Goal: Task Accomplishment & Management: Use online tool/utility

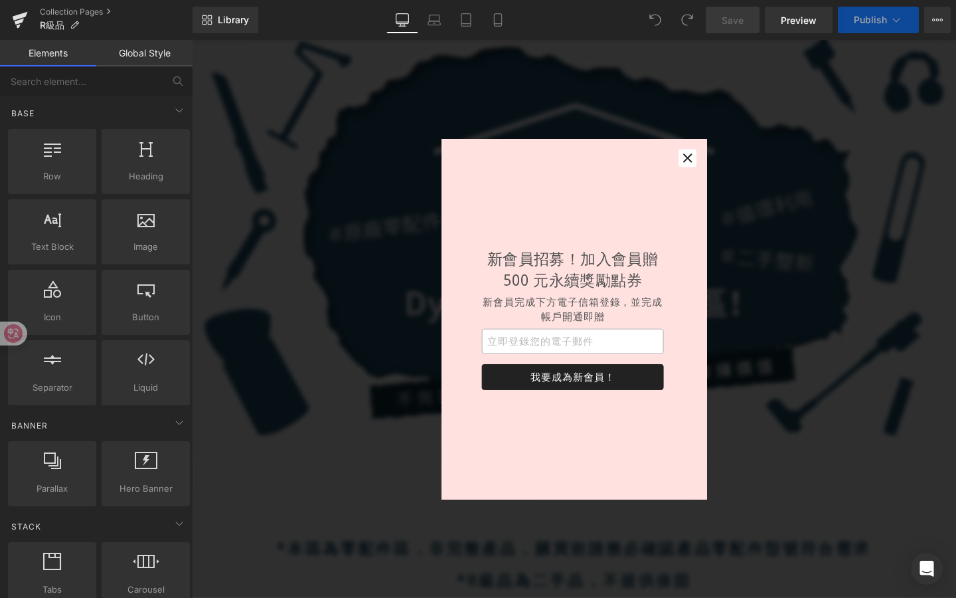
scroll to position [125, 0]
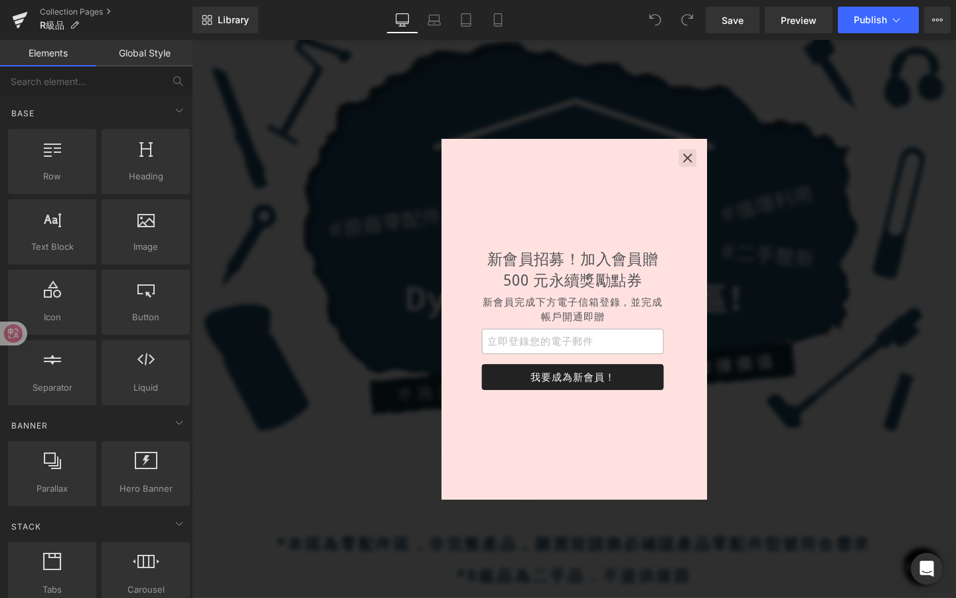
click at [718, 164] on icon "button" at bounding box center [713, 163] width 13 height 13
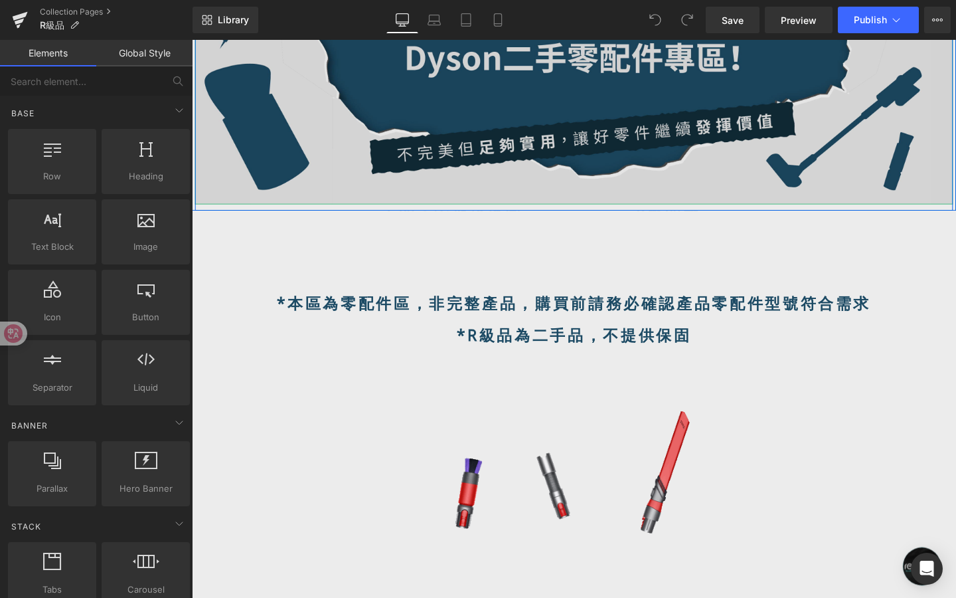
scroll to position [481, 0]
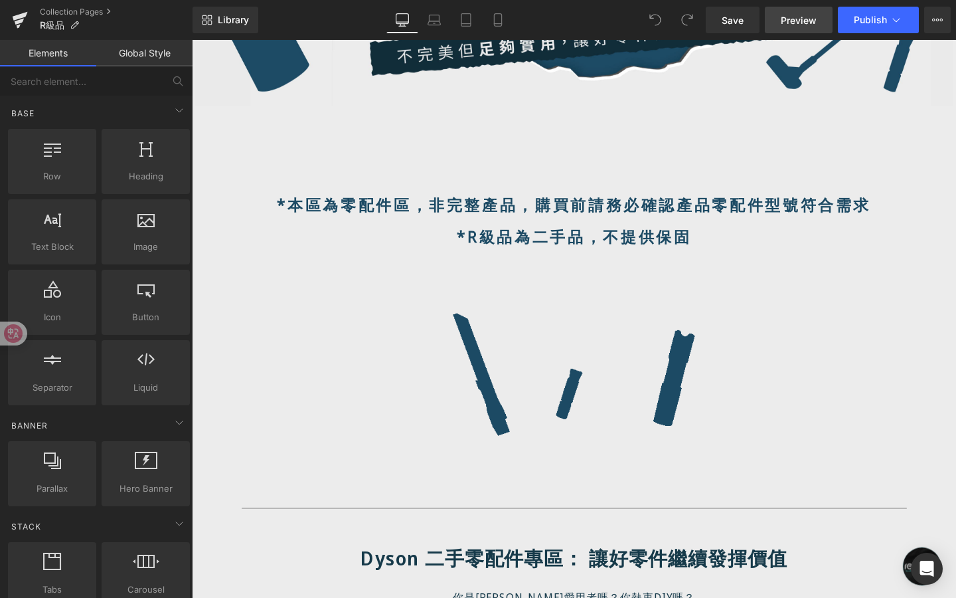
click at [796, 28] on link "Preview" at bounding box center [799, 20] width 68 height 27
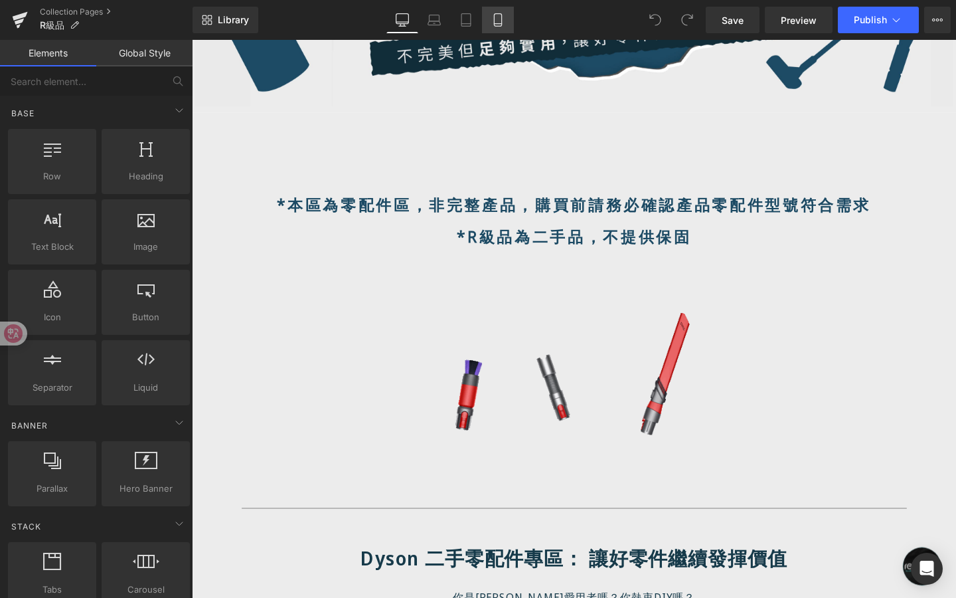
click at [499, 26] on icon at bounding box center [497, 20] width 7 height 13
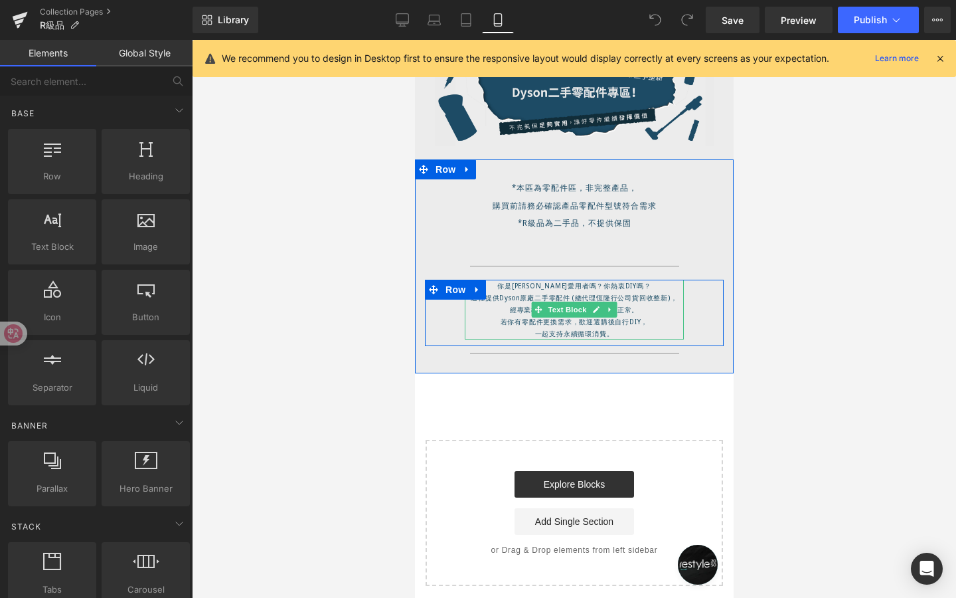
scroll to position [98, 0]
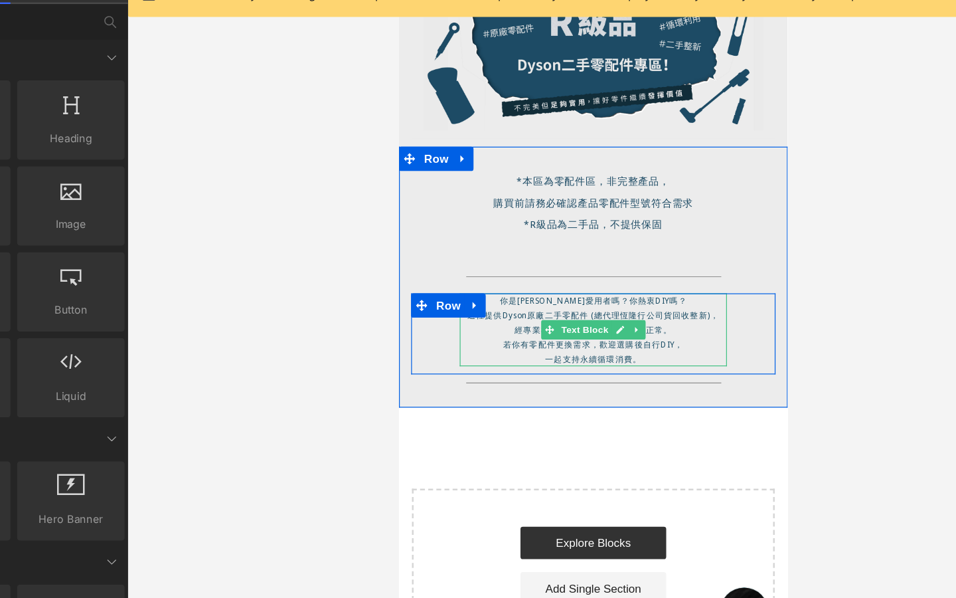
click at [623, 286] on p "一起支持永續循環消費。" at bounding box center [557, 290] width 219 height 12
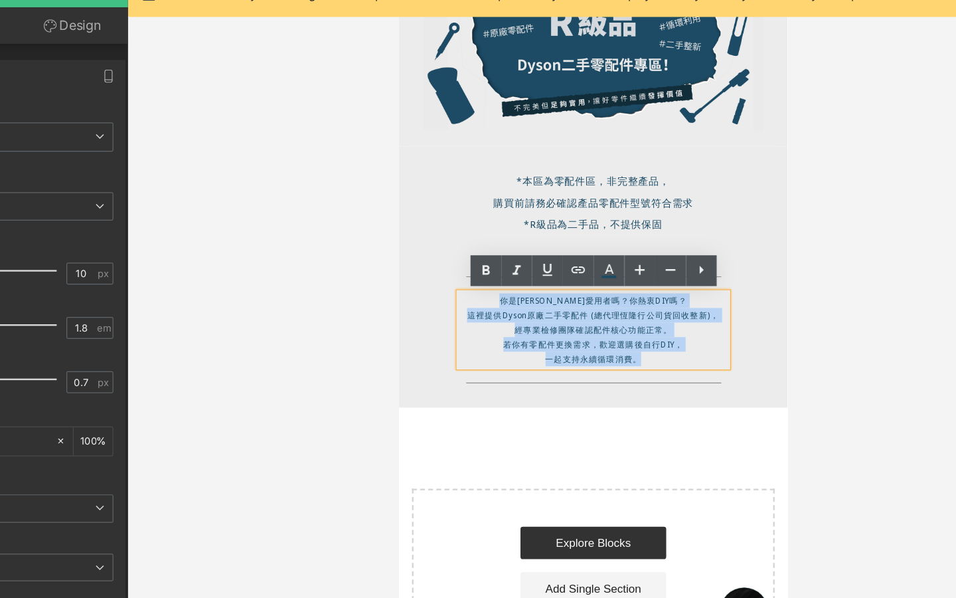
drag, startPoint x: 605, startPoint y: 289, endPoint x: 486, endPoint y: 238, distance: 130.0
click at [486, 238] on div "你是Dyson愛用者嗎？你熱衷DIY嗎？ 這裡提供Dyson原廠二手零配件 (總代理恆隆行公司貨回收整新)， 經專業檢修團隊確認配件核心功能正常。 若你有零配…" at bounding box center [557, 266] width 219 height 60
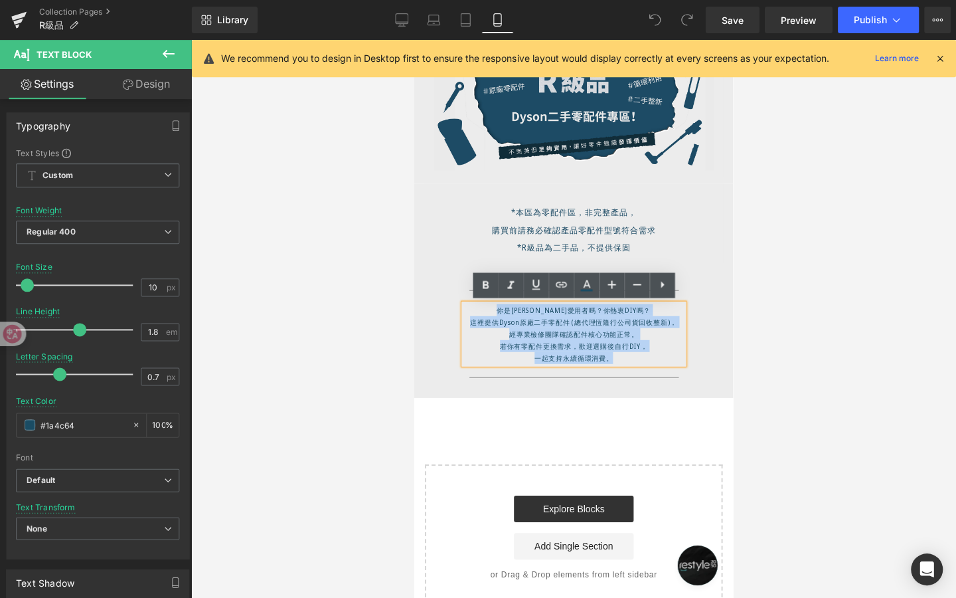
scroll to position [0, 0]
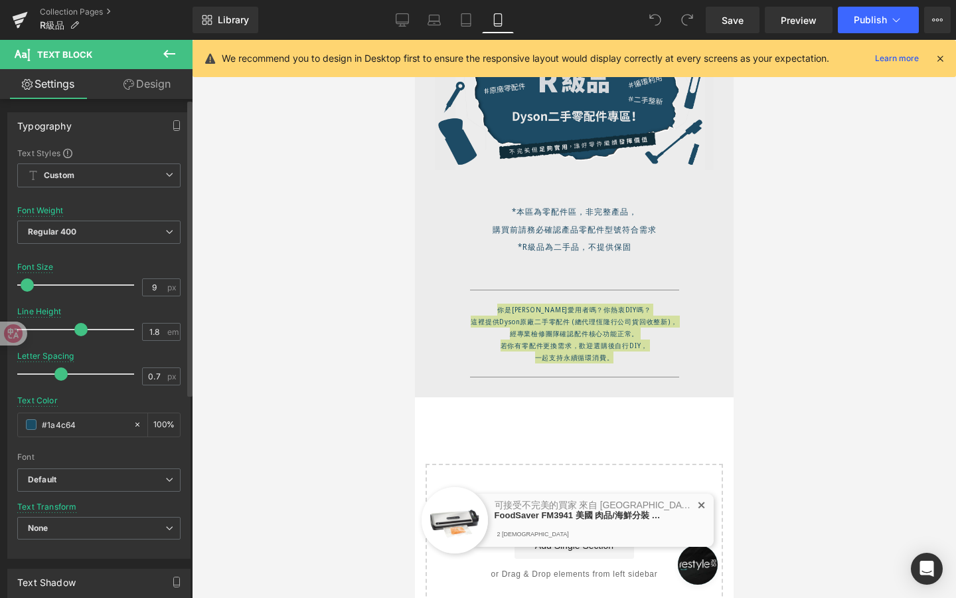
type input "8"
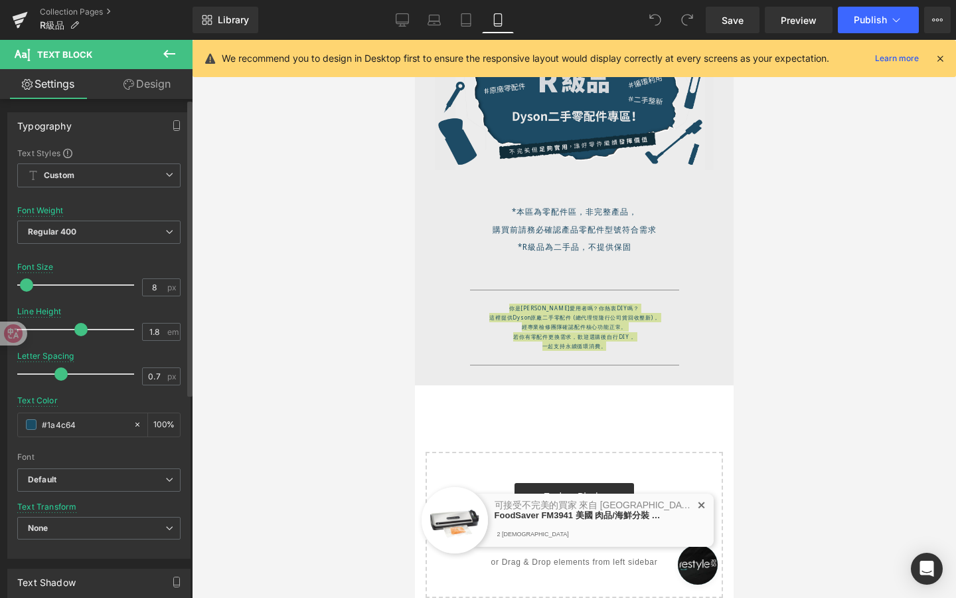
click at [28, 285] on span at bounding box center [26, 284] width 13 height 13
click at [105, 238] on span "Regular 400" at bounding box center [98, 232] width 163 height 23
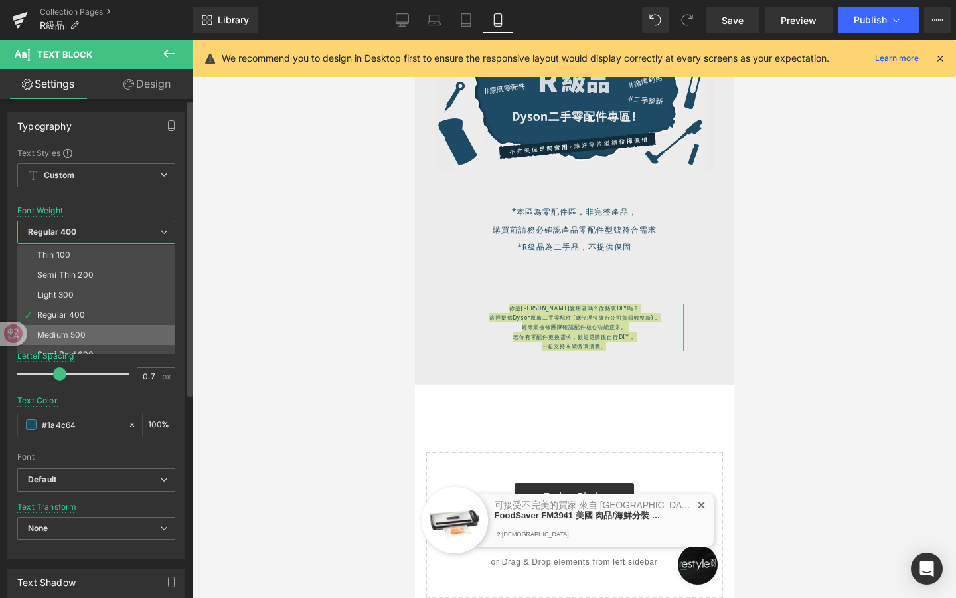
click at [85, 326] on li "Medium 500" at bounding box center [99, 335] width 164 height 20
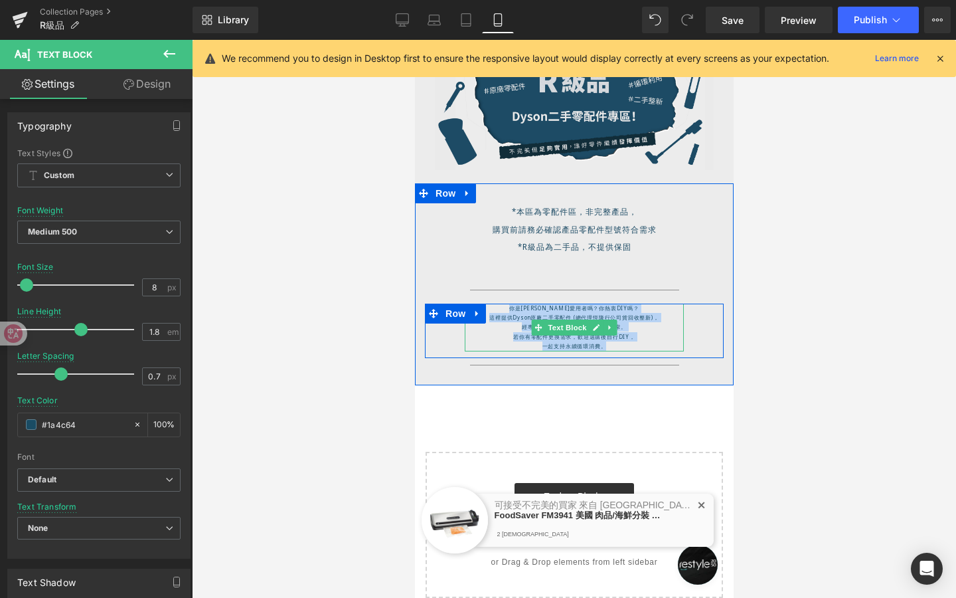
click at [515, 341] on p "一起支持永續循環消費。" at bounding box center [573, 345] width 219 height 9
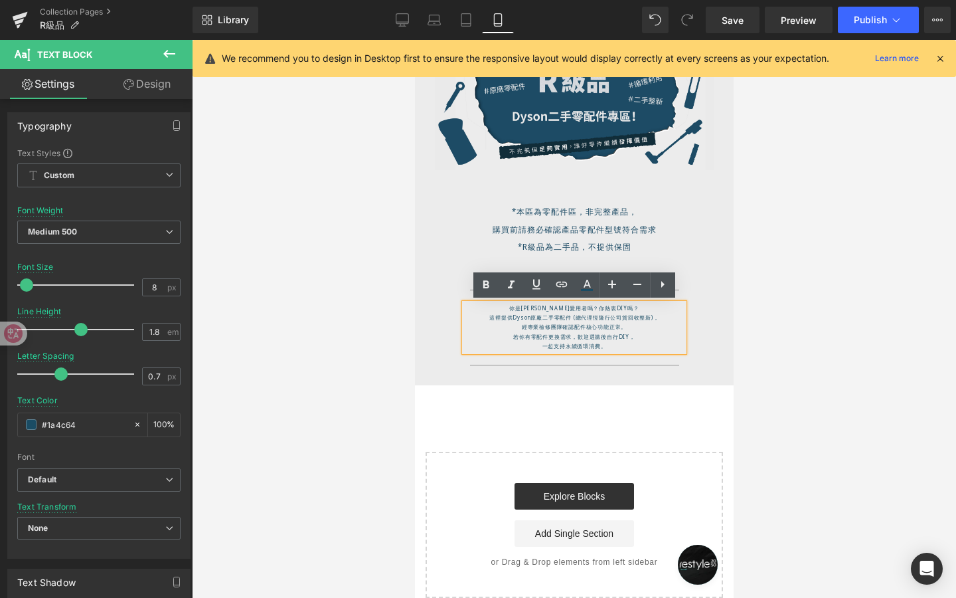
click at [521, 328] on p "經專業檢修團隊確認配件核心功能正常。" at bounding box center [573, 326] width 219 height 9
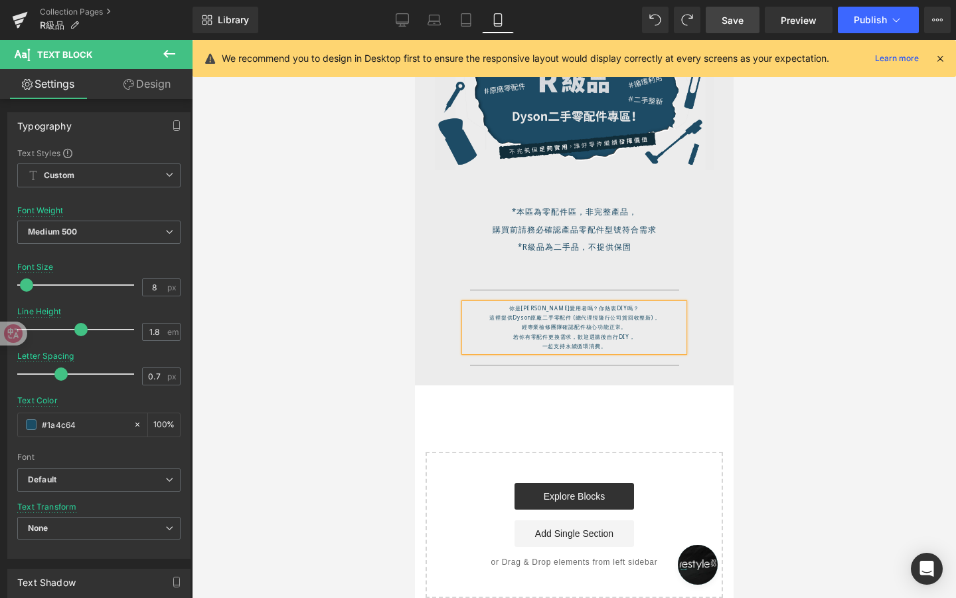
click at [724, 15] on span "Save" at bounding box center [733, 20] width 22 height 14
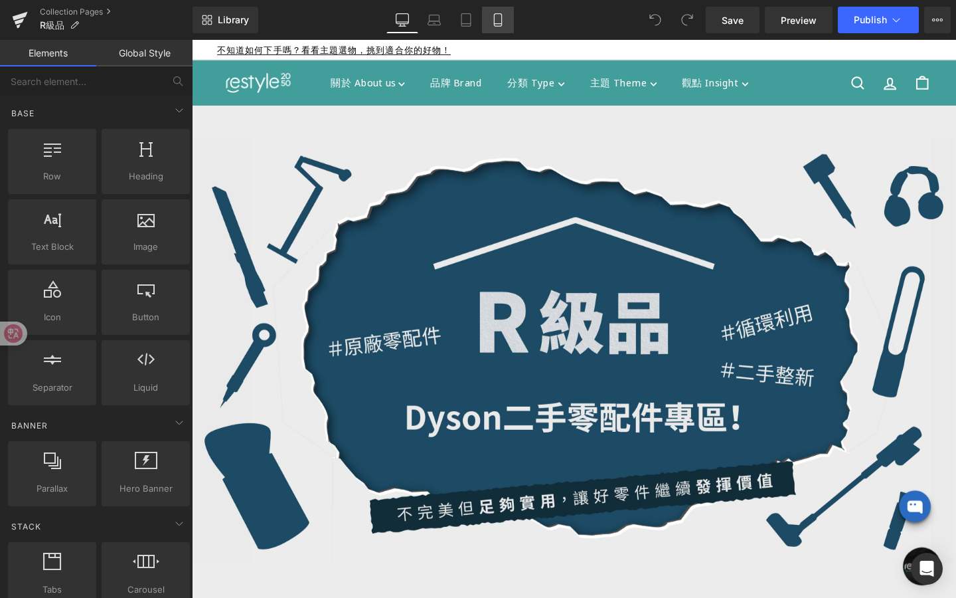
click at [495, 15] on icon at bounding box center [497, 19] width 13 height 13
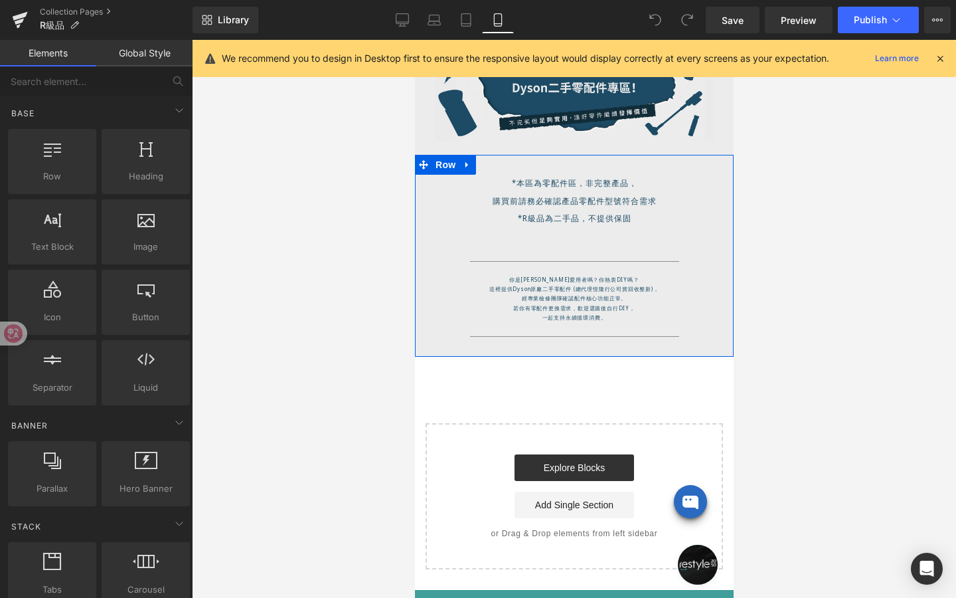
scroll to position [127, 0]
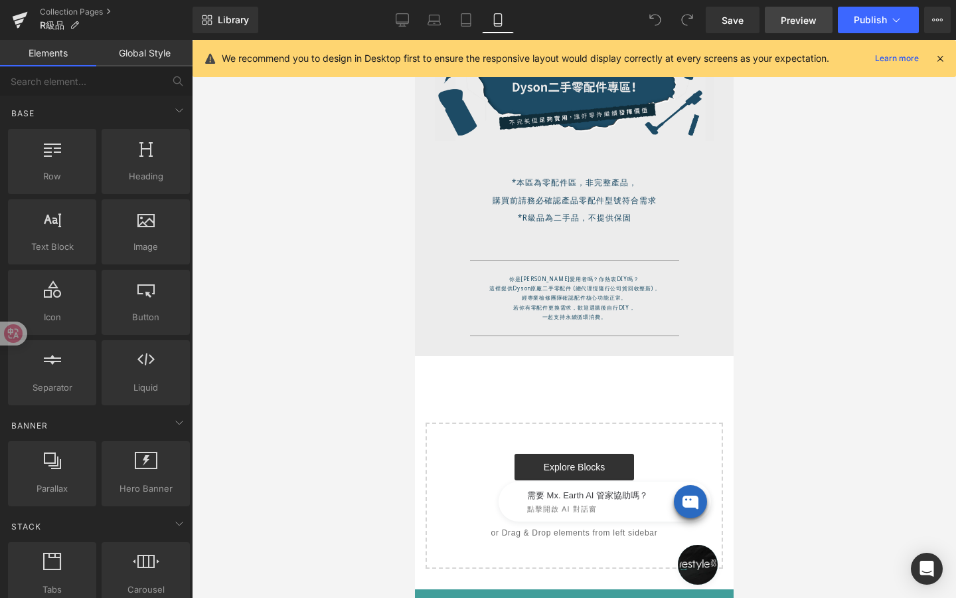
click at [797, 23] on span "Preview" at bounding box center [799, 20] width 36 height 14
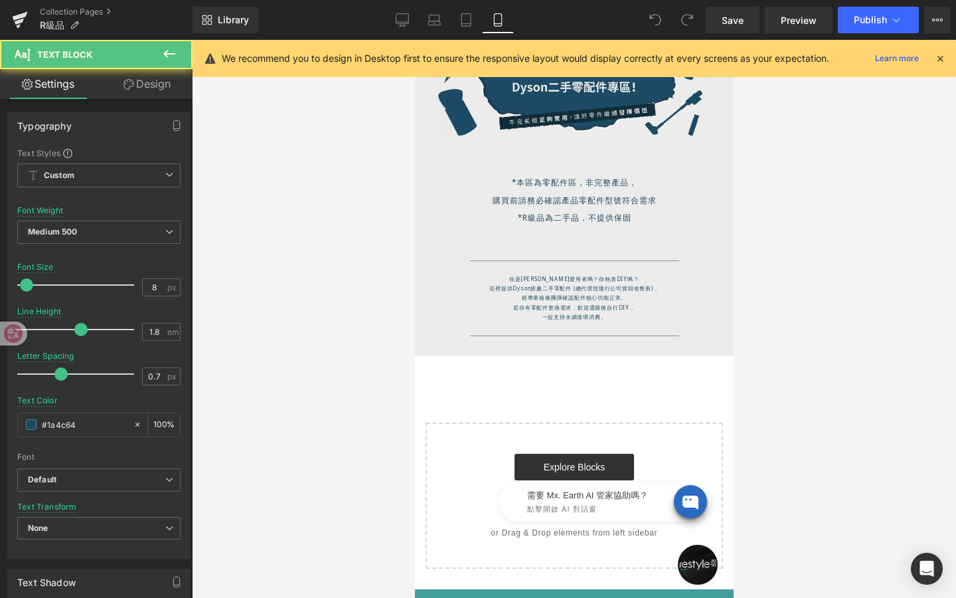
click at [503, 295] on p "經專業檢修團隊確認配件核心功能正常。" at bounding box center [573, 297] width 219 height 9
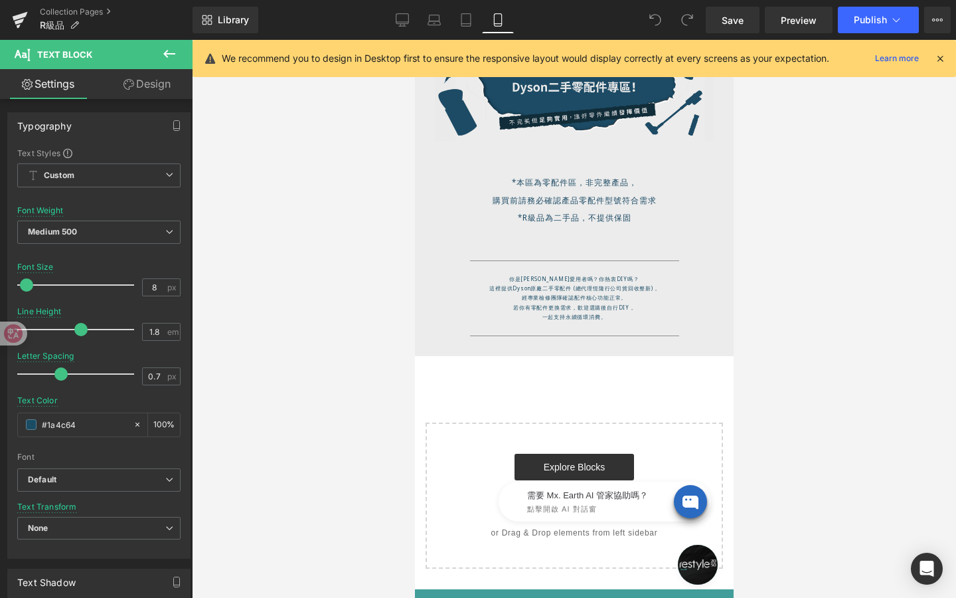
click at [155, 96] on link "Design" at bounding box center [147, 84] width 96 height 30
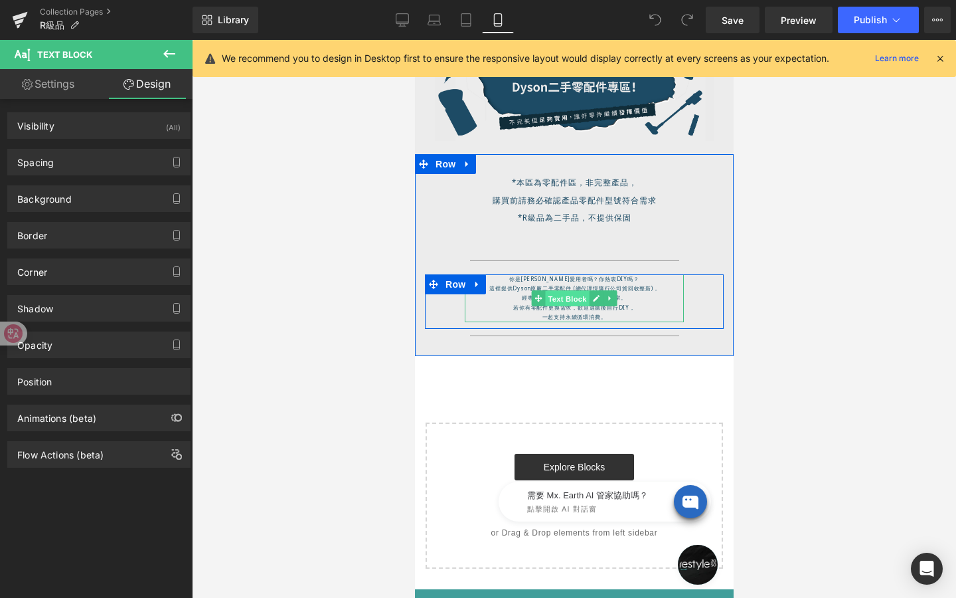
click at [571, 302] on div "你是[PERSON_NAME]愛用者嗎？你熱衷DIY嗎？ 這裡提供Dyson原廠二手零配件 (總代理恆隆行公司貨回收整新)， 經專業檢修團隊確認配件核心功能正…" at bounding box center [573, 298] width 219 height 48
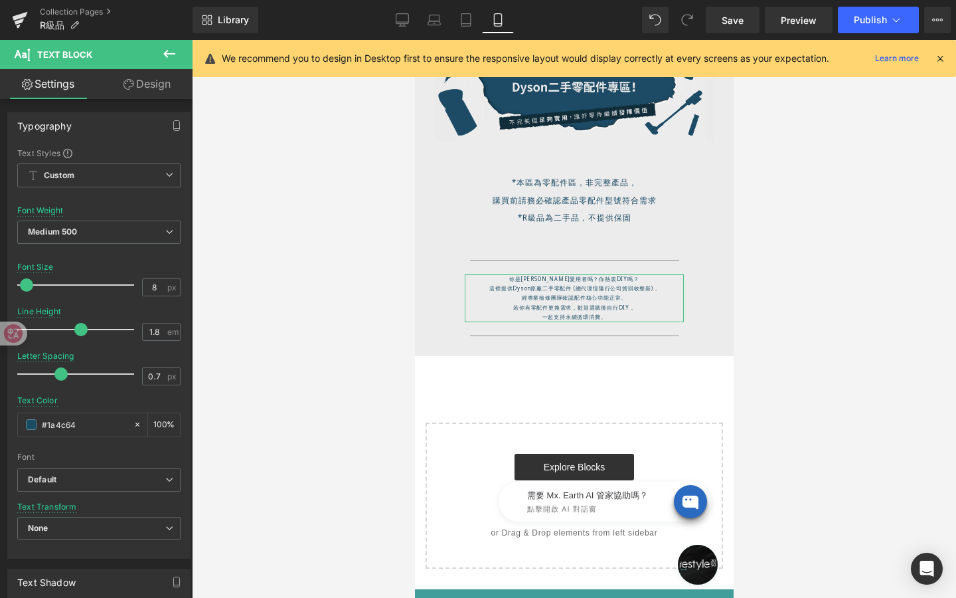
click at [135, 84] on link "Design" at bounding box center [147, 84] width 96 height 30
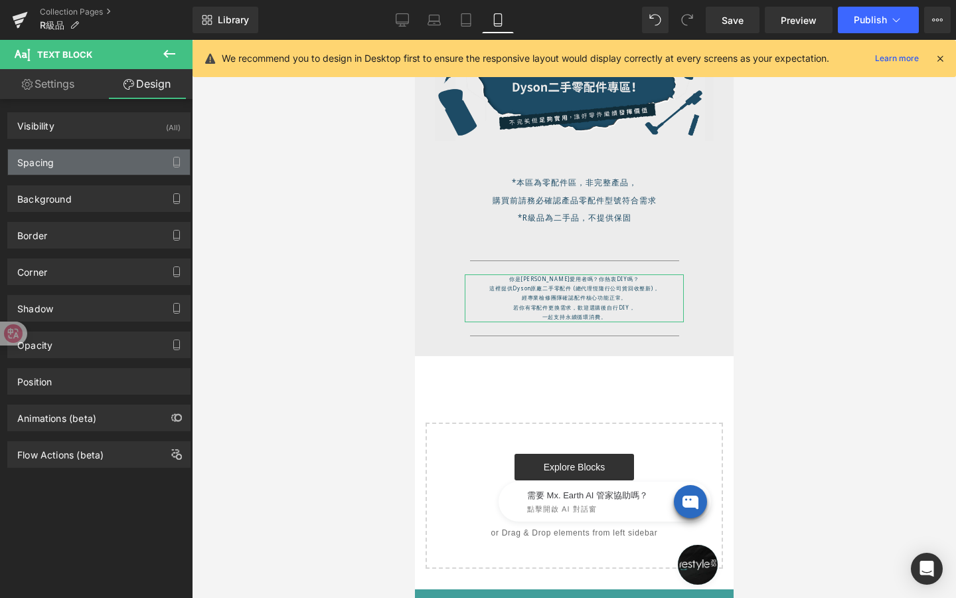
click at [107, 167] on div "Spacing" at bounding box center [99, 161] width 182 height 25
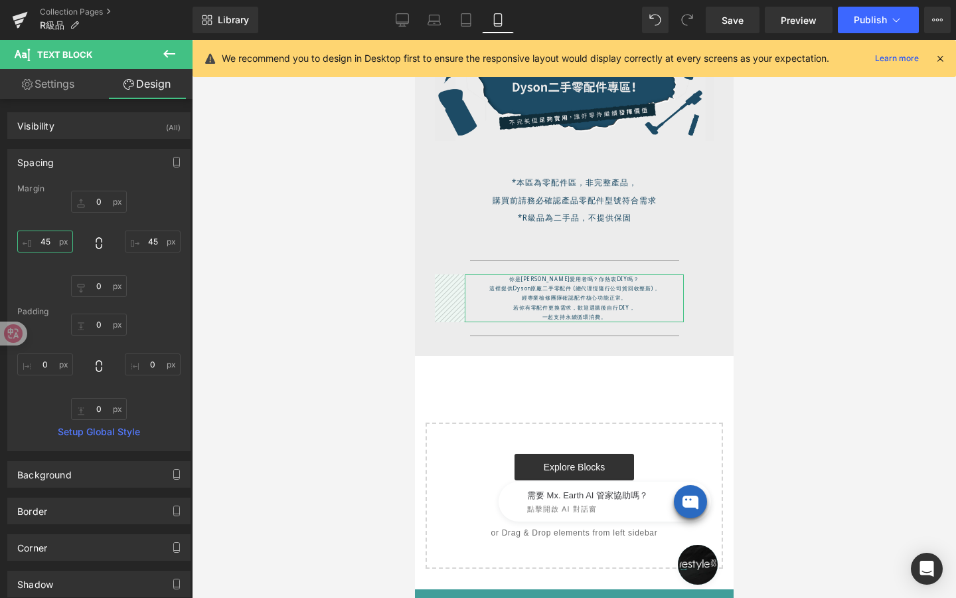
click at [56, 243] on input "45" at bounding box center [45, 241] width 56 height 22
type input "ˇ"
type input "ㄓ"
type input "35"
click at [153, 241] on input "45" at bounding box center [153, 241] width 56 height 22
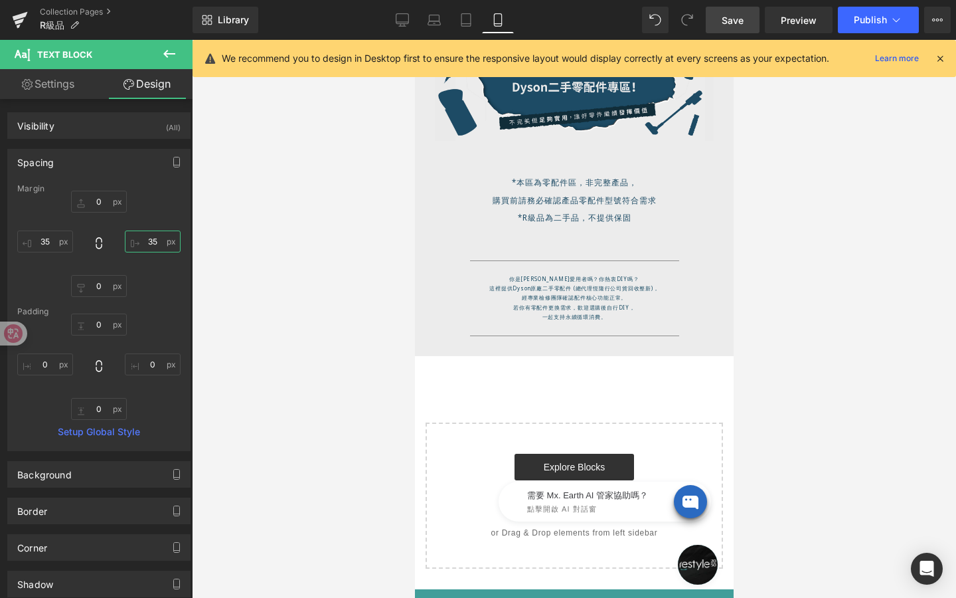
type input "35"
click at [735, 22] on span "Save" at bounding box center [733, 20] width 22 height 14
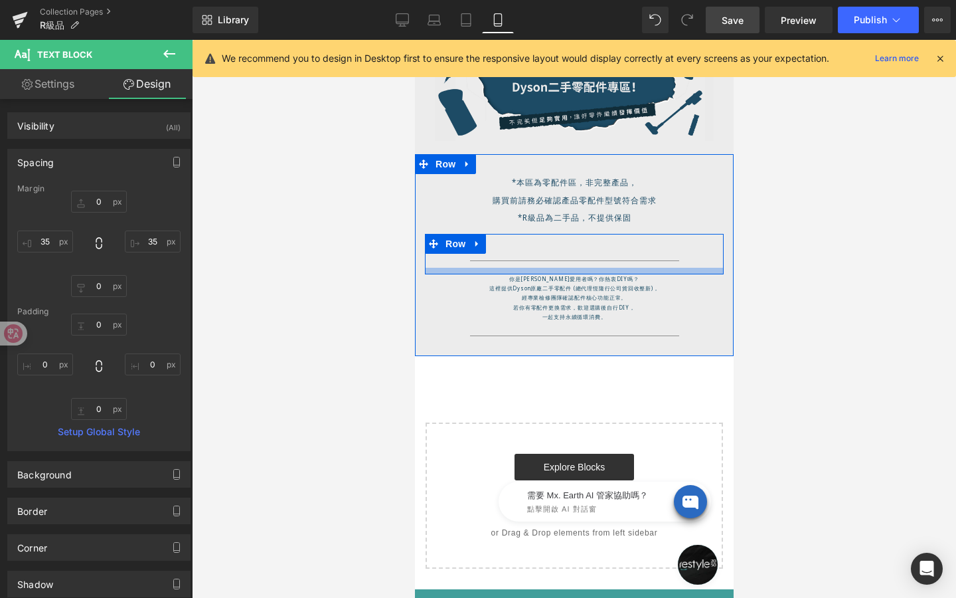
scroll to position [105, 0]
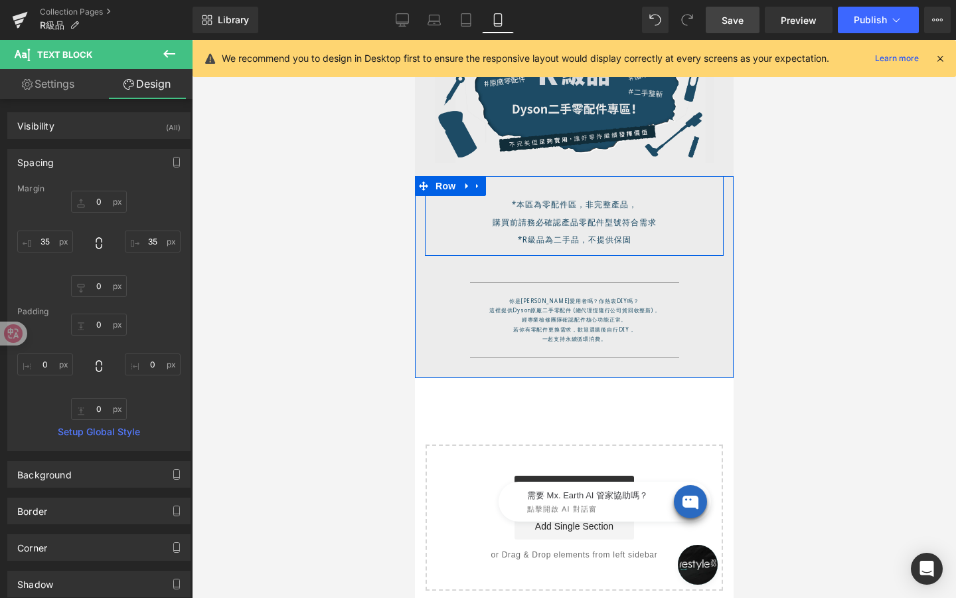
click at [640, 235] on h1 "*R級品為二手品，不提供保固" at bounding box center [573, 239] width 279 height 17
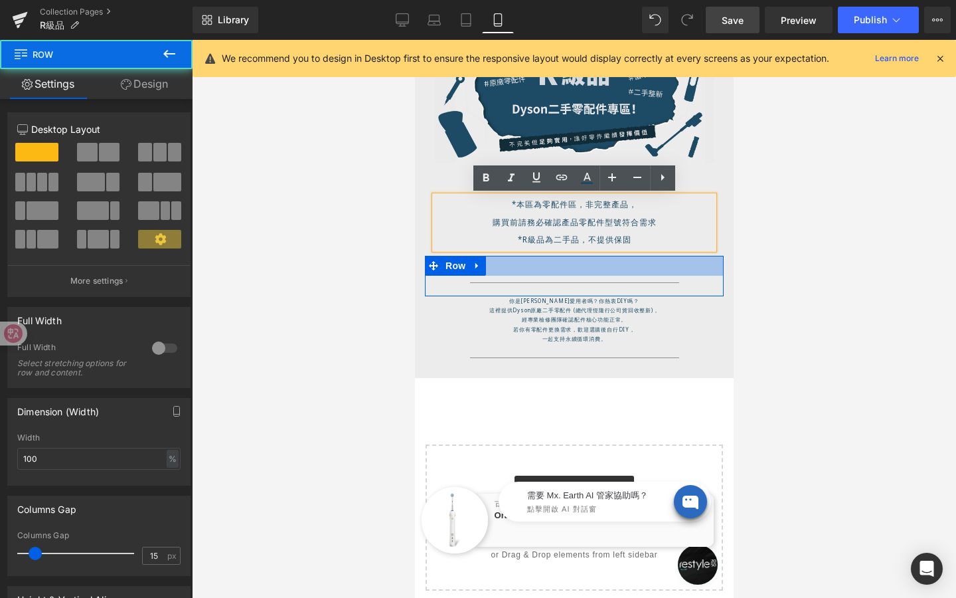
click at [546, 271] on div at bounding box center [573, 266] width 299 height 20
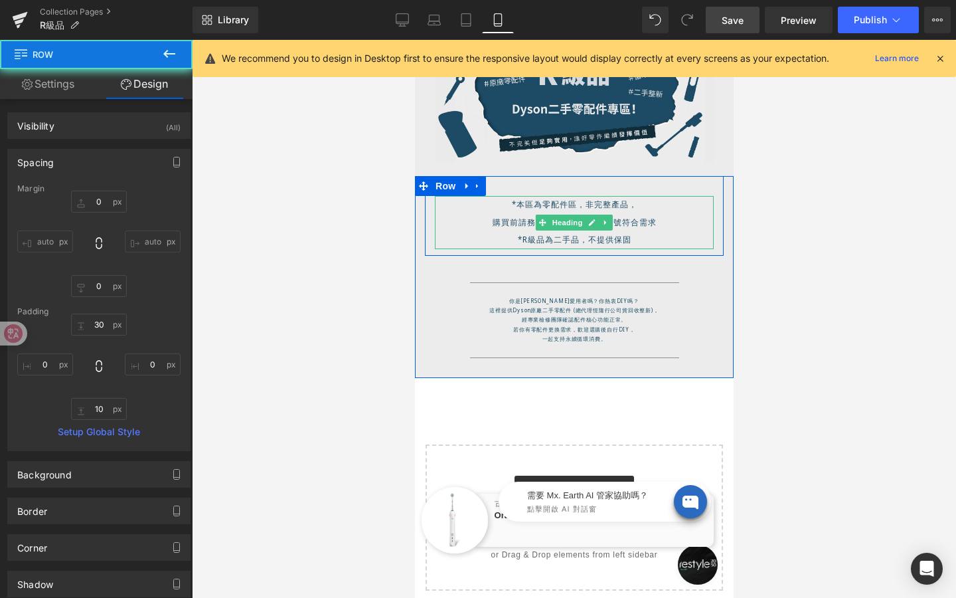
click at [574, 223] on div "*本區為零配件區，非完整產品， 購買前請務必確認產品零配件型號符合需求 *R級品為二手品，不提供保固 Heading" at bounding box center [573, 222] width 279 height 52
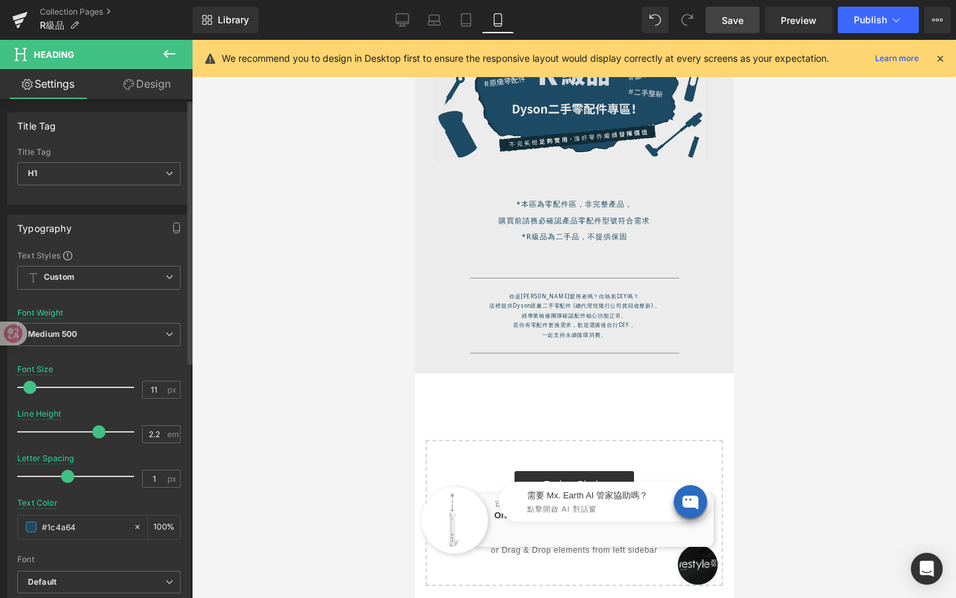
type input "10"
click at [31, 389] on span at bounding box center [28, 387] width 13 height 13
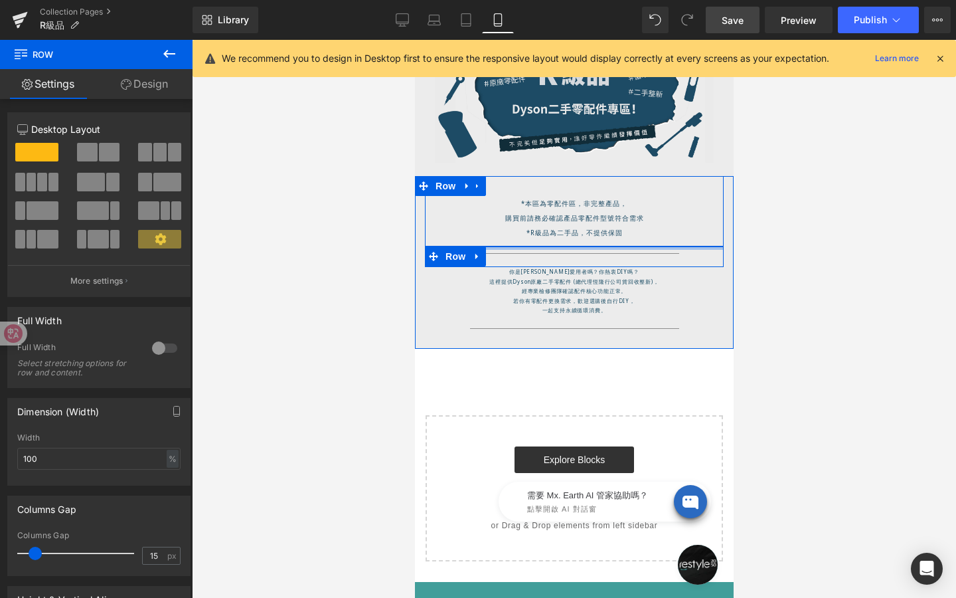
drag, startPoint x: 551, startPoint y: 260, endPoint x: 549, endPoint y: 241, distance: 19.3
click at [549, 242] on div "*本區為零配件區，非完整產品， 購買前請務必確認產品零配件型號符合需求 *R級品為二手品，不提供保固 Heading Row Separator Row 你是…" at bounding box center [573, 259] width 319 height 166
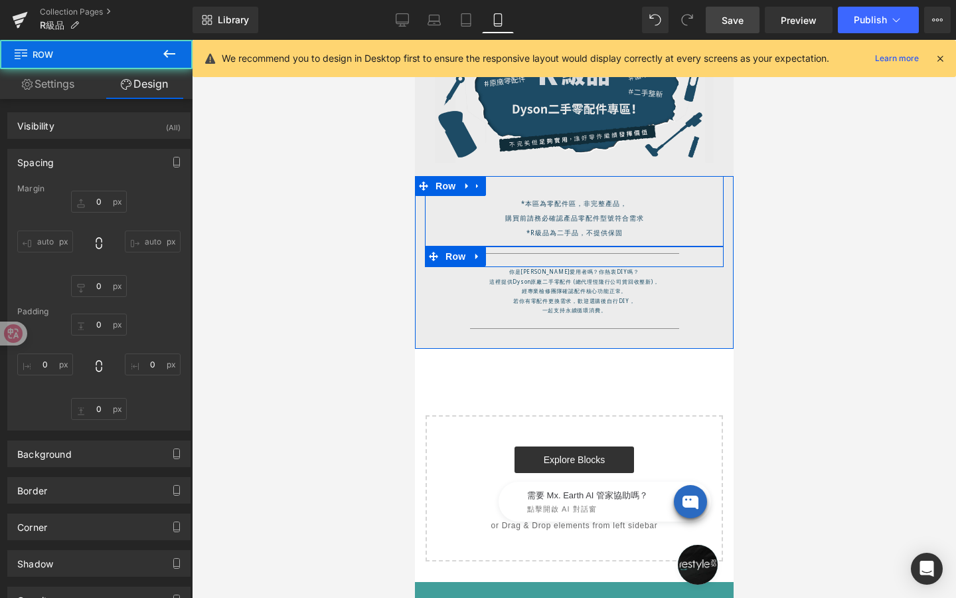
type input "0"
type input "10"
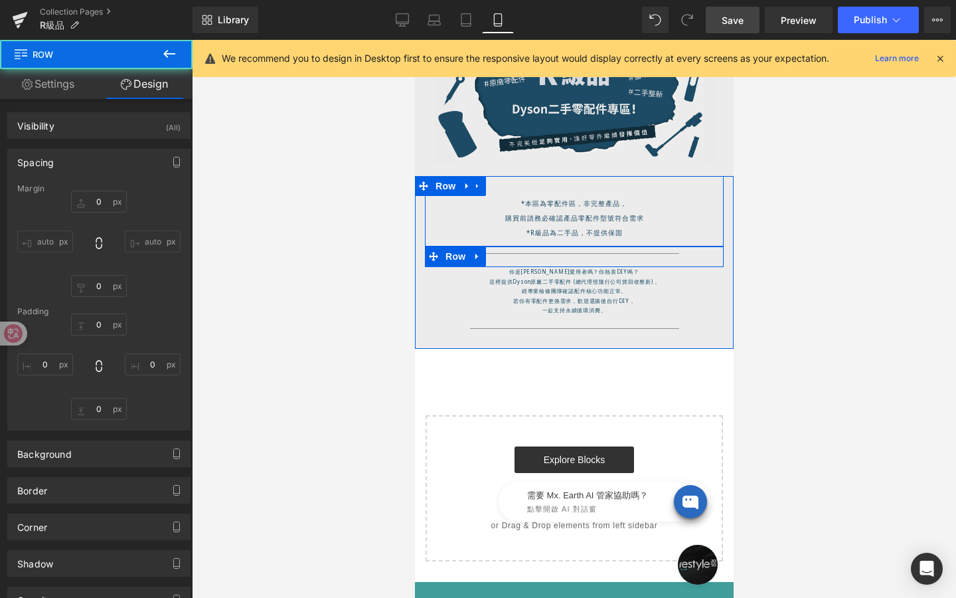
type input "0"
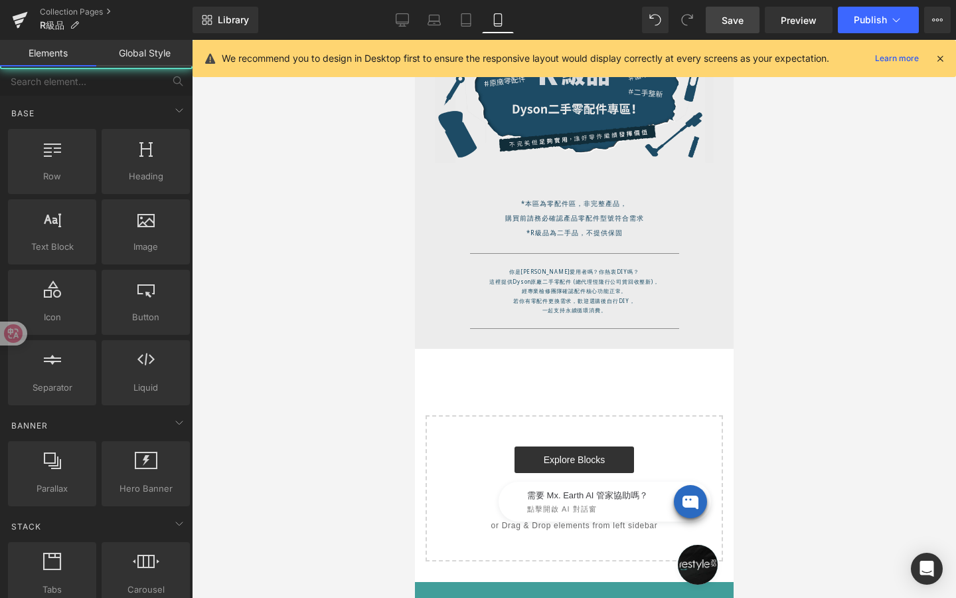
click at [304, 357] on div at bounding box center [574, 319] width 764 height 558
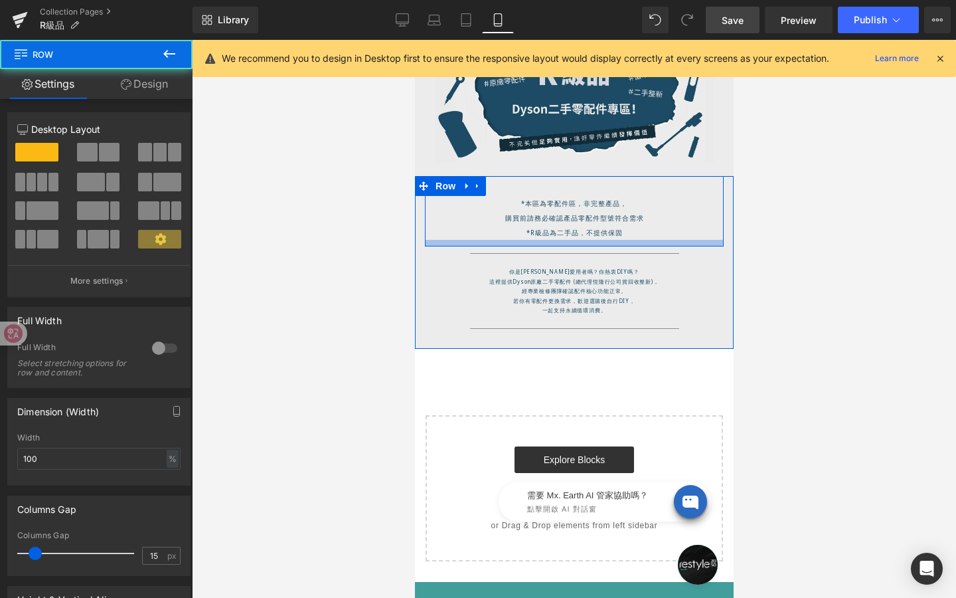
click at [573, 246] on div at bounding box center [573, 243] width 299 height 7
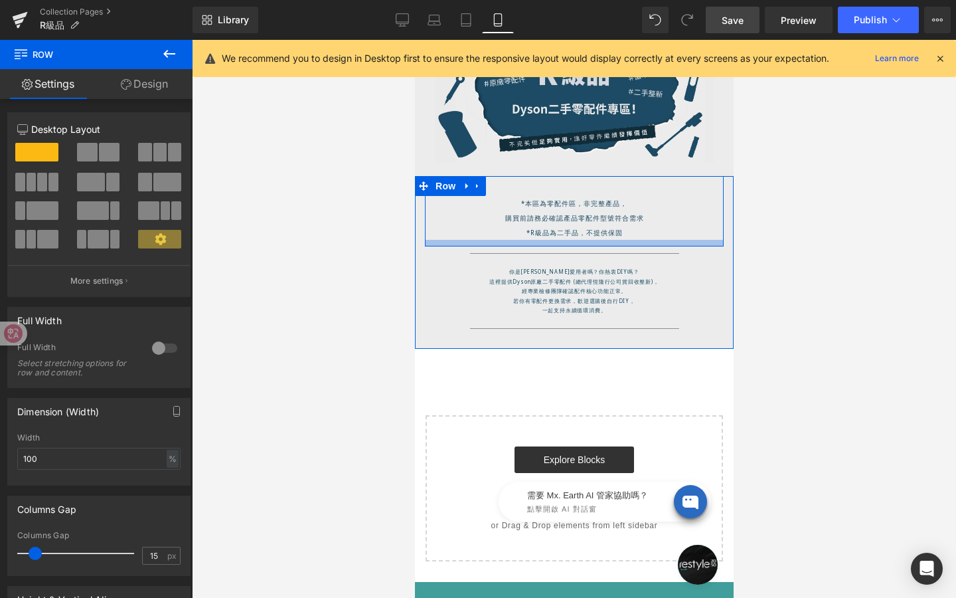
click at [551, 243] on div at bounding box center [573, 243] width 299 height 7
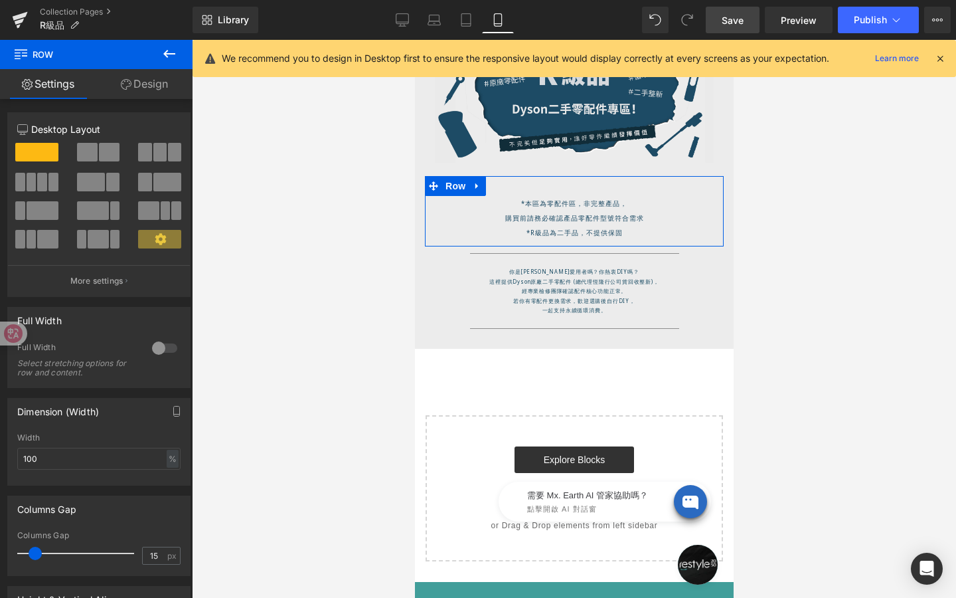
click at [168, 92] on link "Design" at bounding box center [144, 84] width 96 height 30
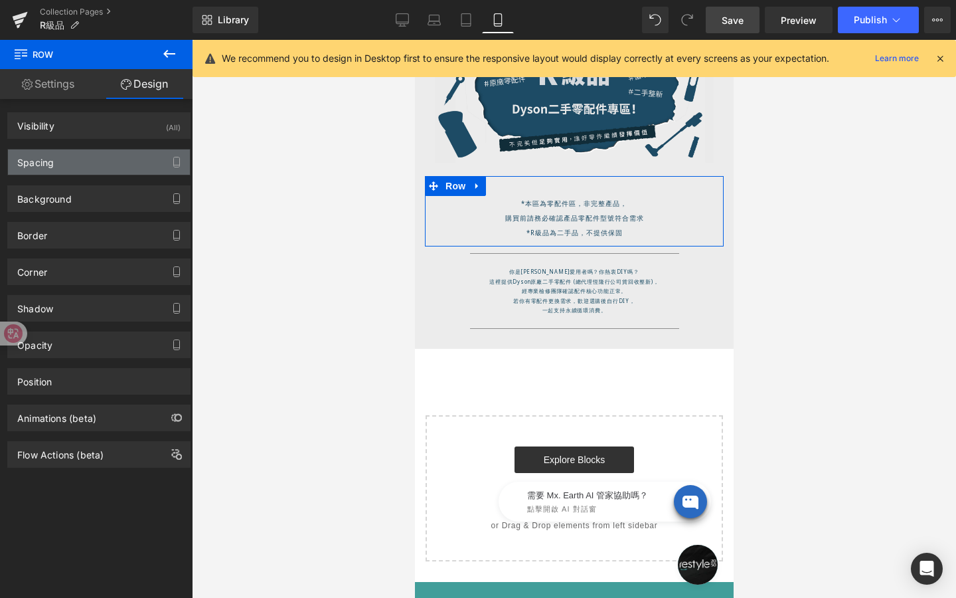
click at [122, 167] on div "Spacing" at bounding box center [99, 161] width 182 height 25
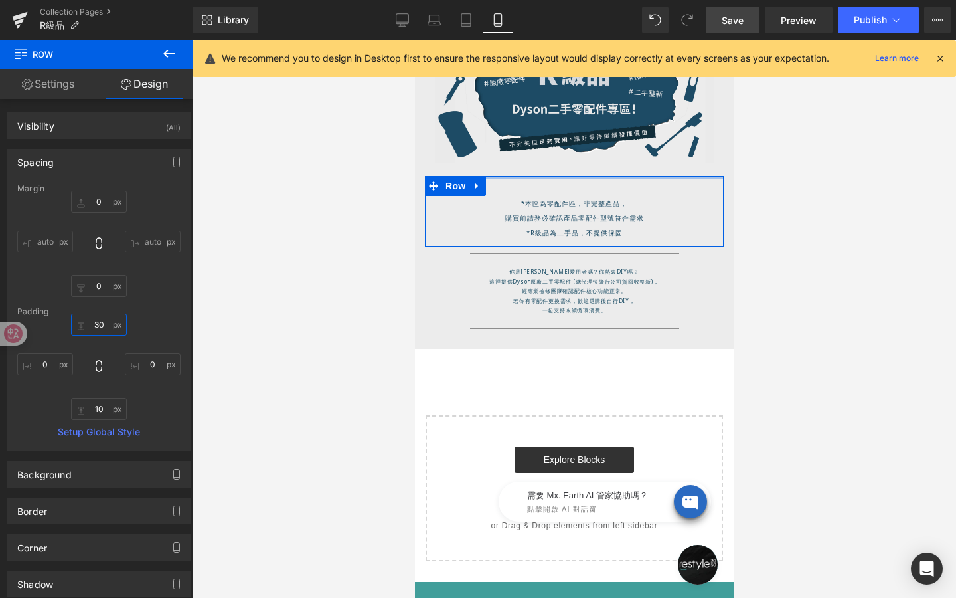
click at [103, 327] on input "30" at bounding box center [99, 324] width 56 height 22
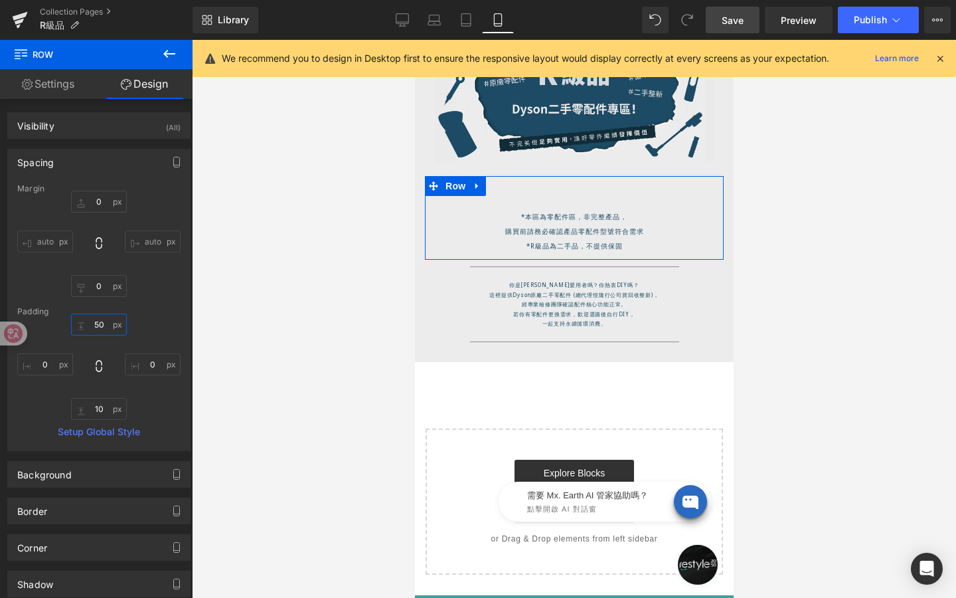
type input "5"
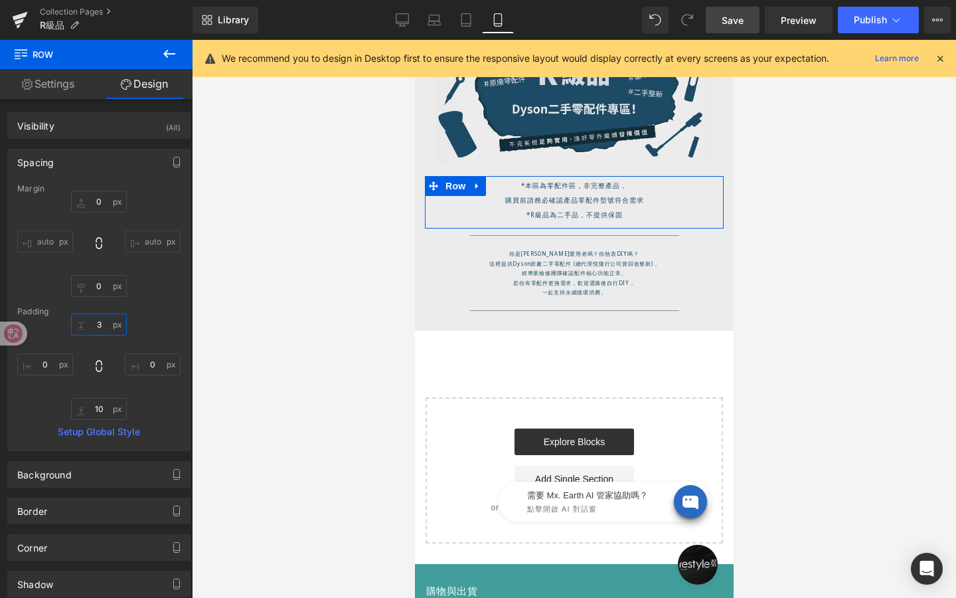
type input "30"
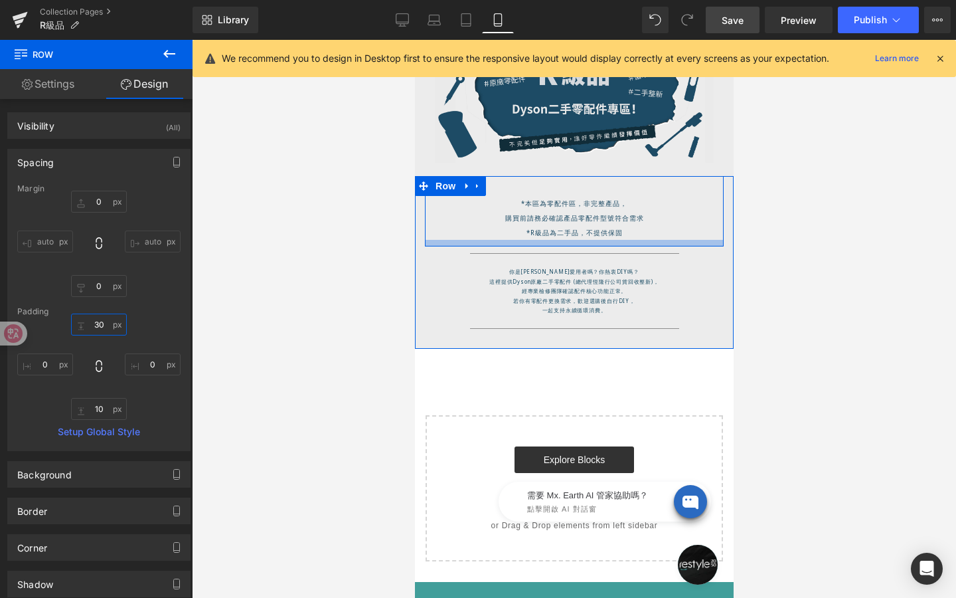
click at [579, 245] on div at bounding box center [573, 243] width 299 height 7
click at [566, 224] on span "Heading" at bounding box center [567, 218] width 36 height 16
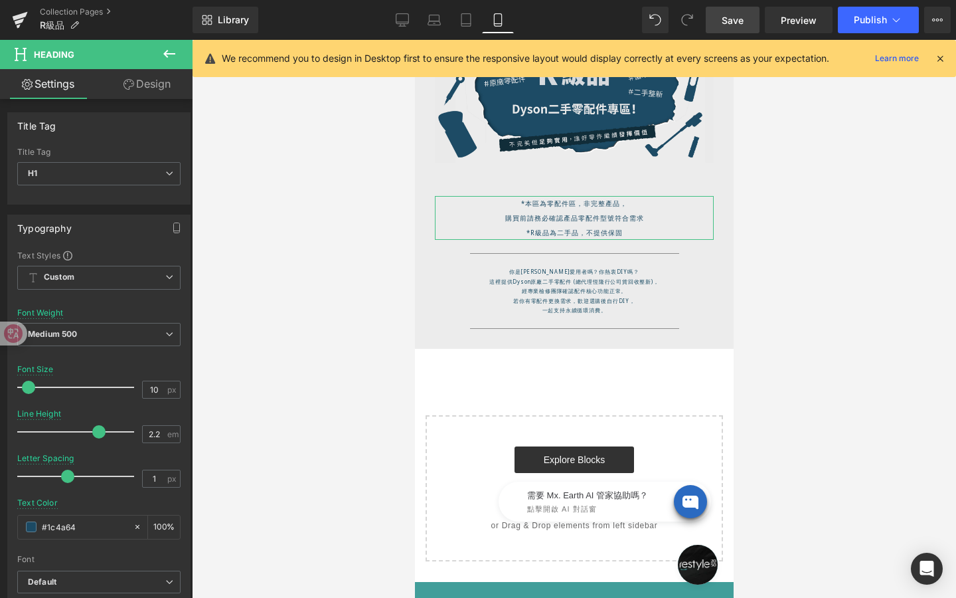
click at [157, 94] on link "Design" at bounding box center [147, 84] width 96 height 30
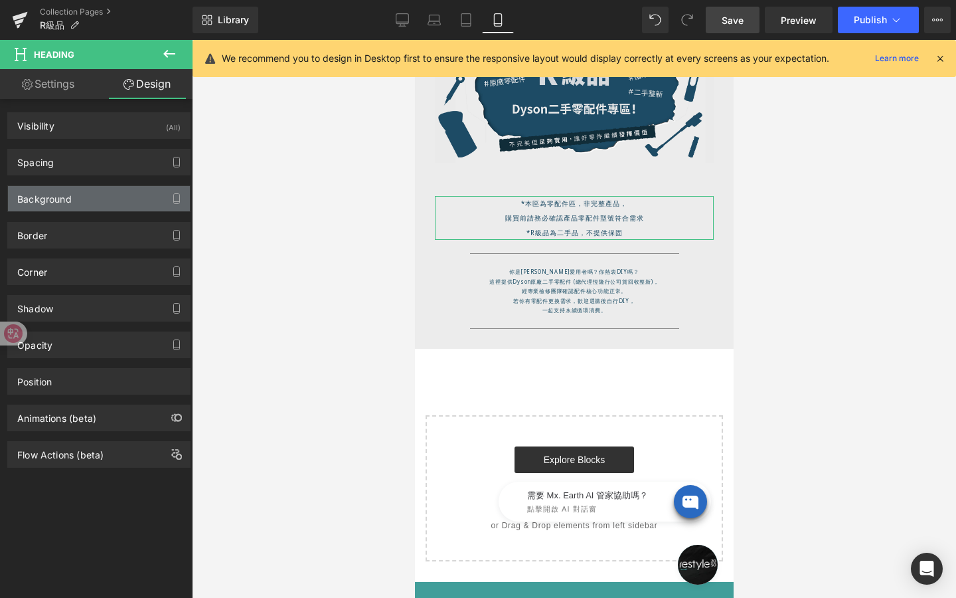
click at [103, 193] on div "Background" at bounding box center [99, 198] width 182 height 25
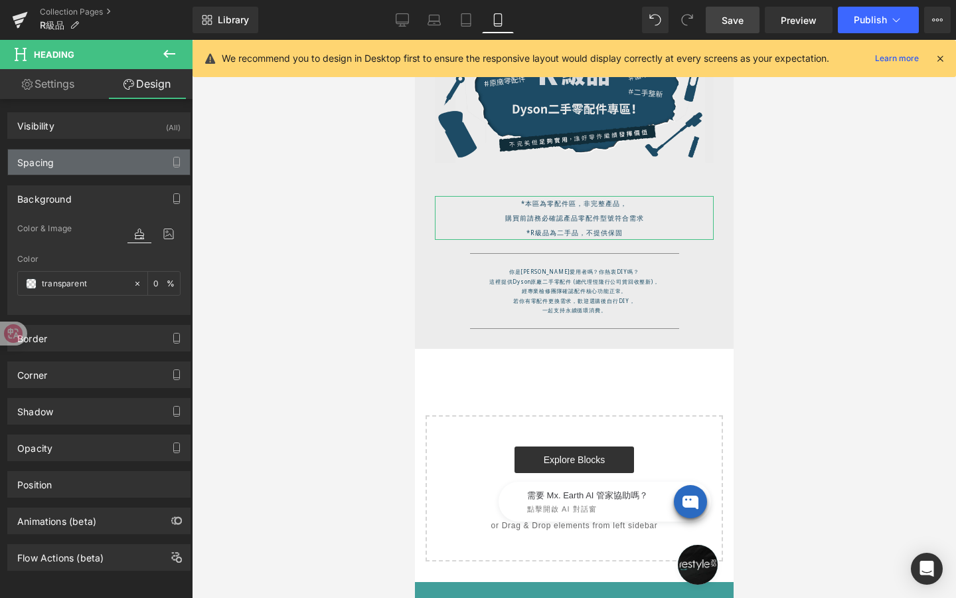
click at [113, 170] on div "Spacing" at bounding box center [99, 161] width 182 height 25
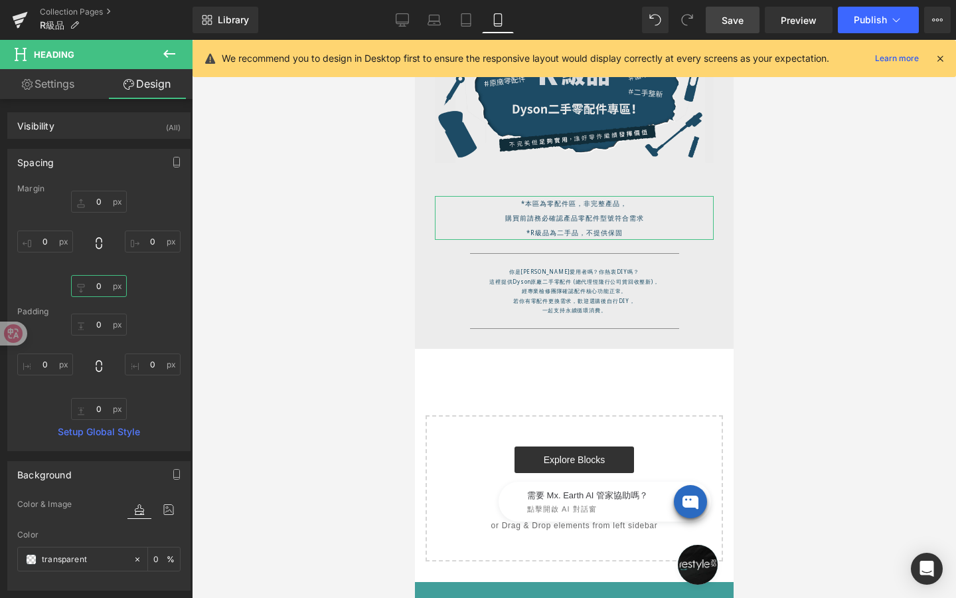
click at [102, 294] on input "0" at bounding box center [99, 286] width 56 height 22
type input "3"
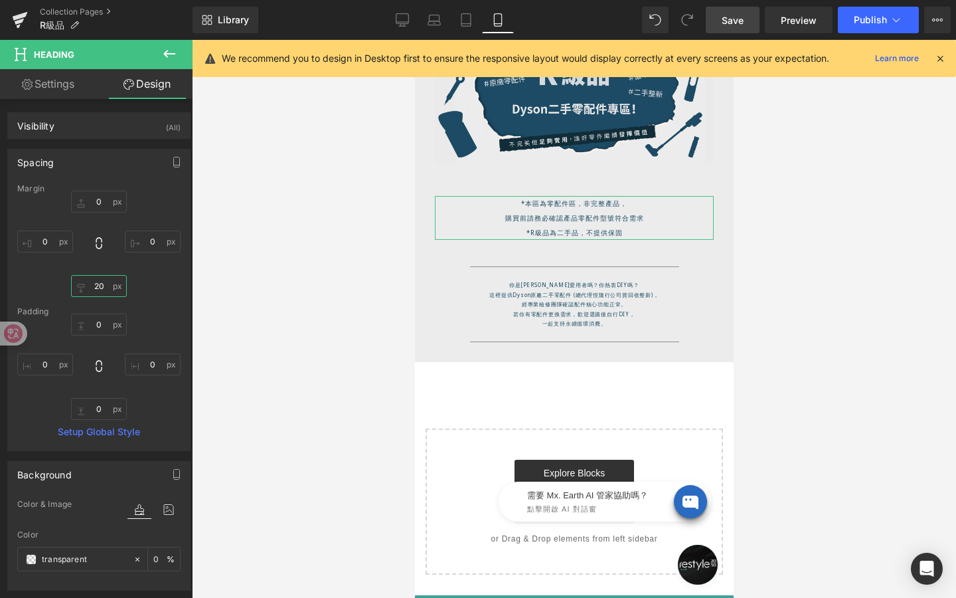
type input "20="
type input "="
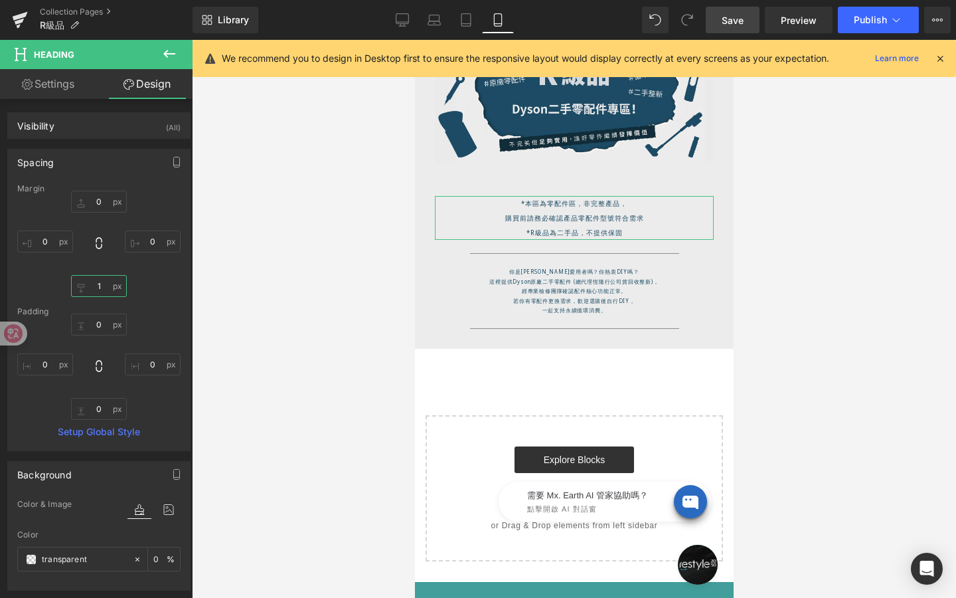
type input "15"
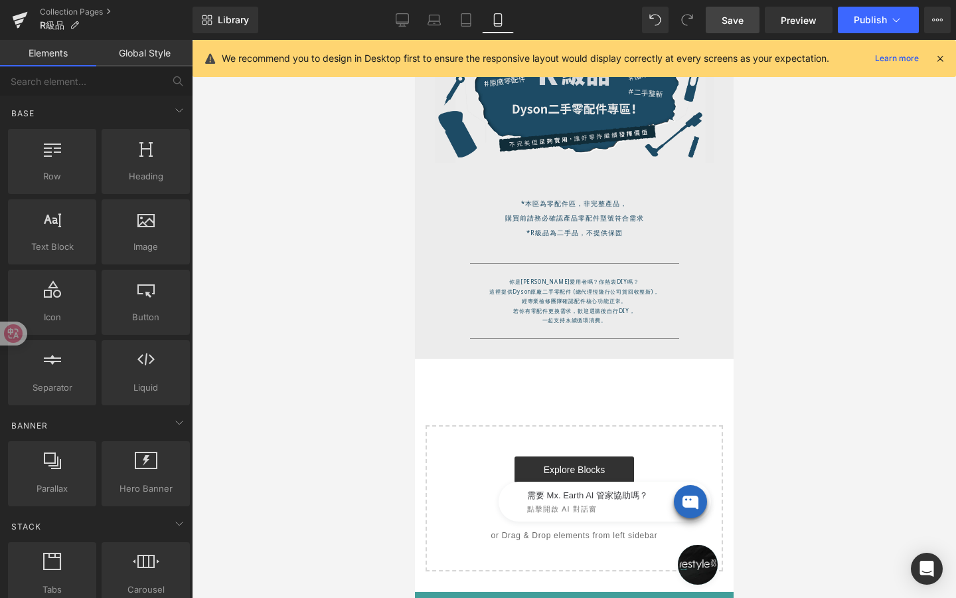
click at [246, 325] on div at bounding box center [574, 319] width 764 height 558
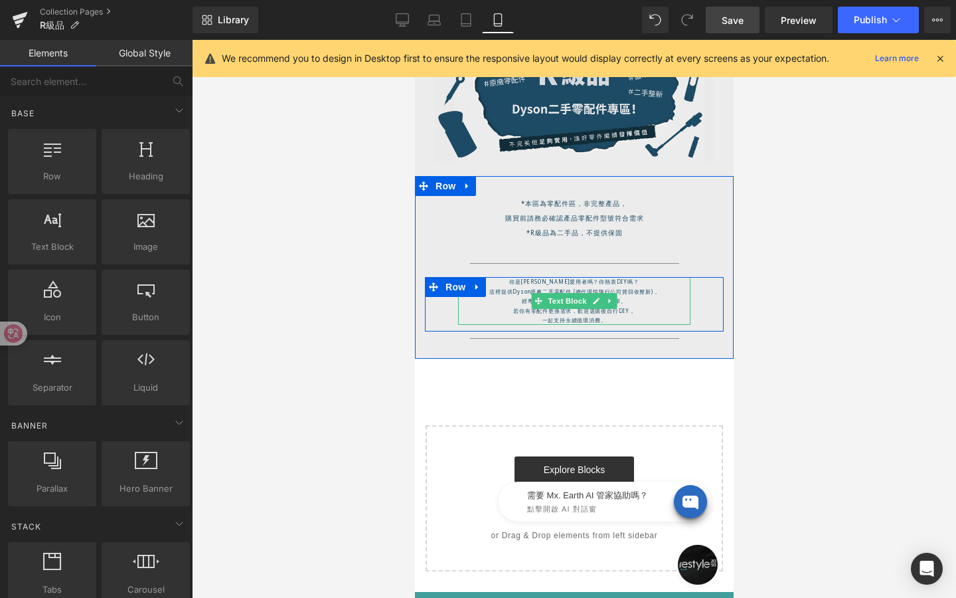
click at [565, 302] on span "Text Block" at bounding box center [567, 301] width 44 height 16
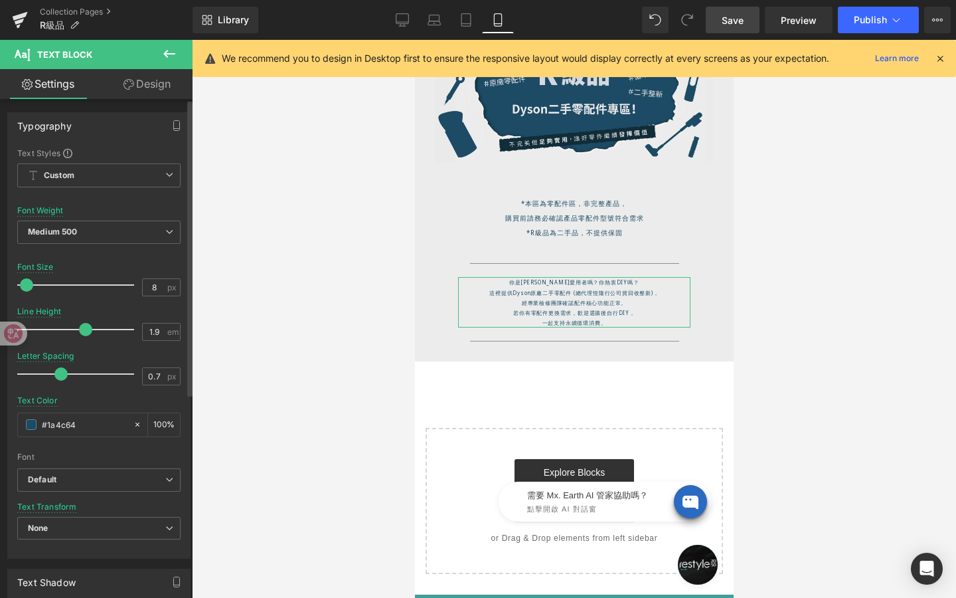
type input "2"
drag, startPoint x: 81, startPoint y: 327, endPoint x: 89, endPoint y: 329, distance: 8.2
click at [89, 329] on span at bounding box center [90, 329] width 13 height 13
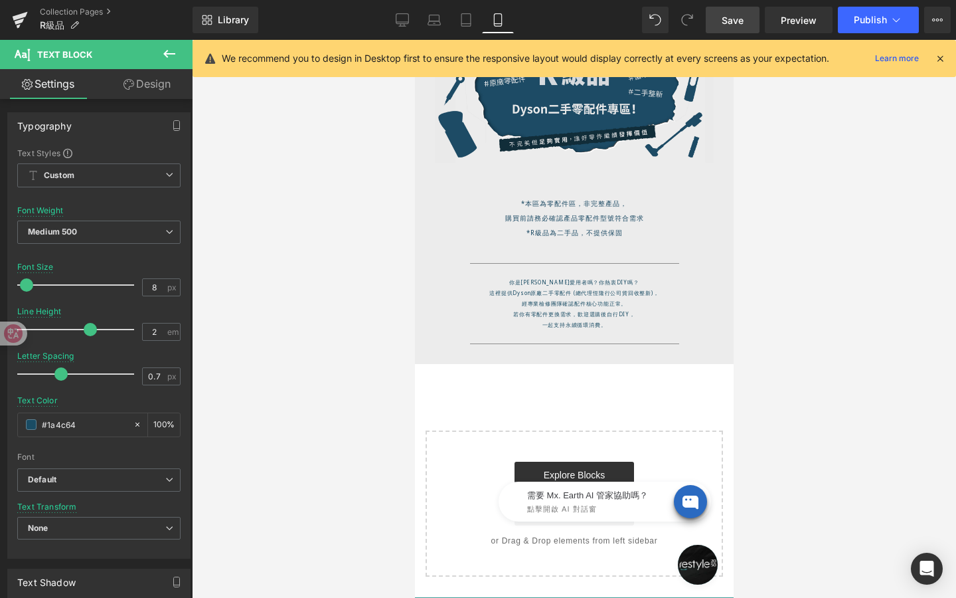
click at [735, 20] on span "Save" at bounding box center [733, 20] width 22 height 14
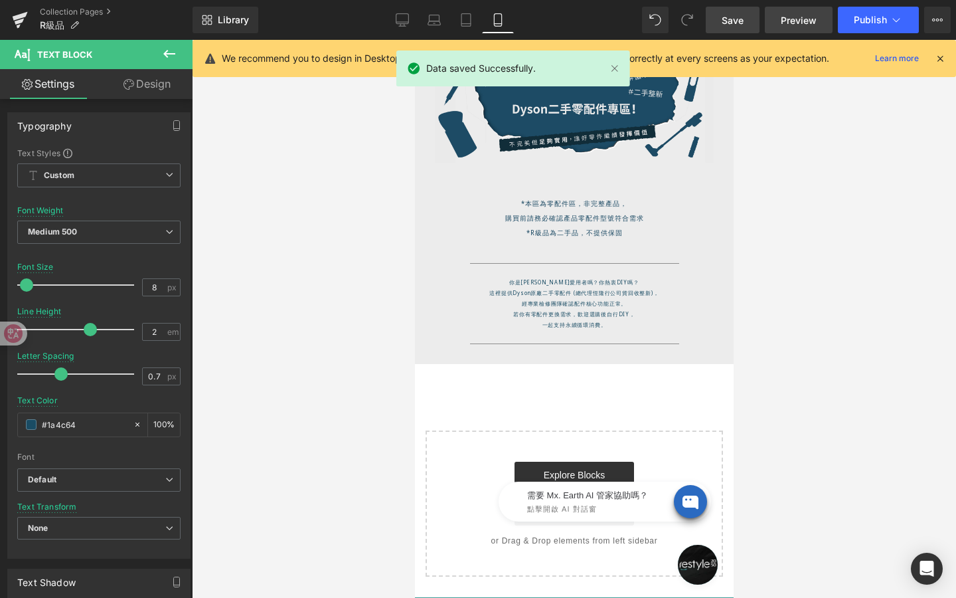
click at [788, 23] on span "Preview" at bounding box center [799, 20] width 36 height 14
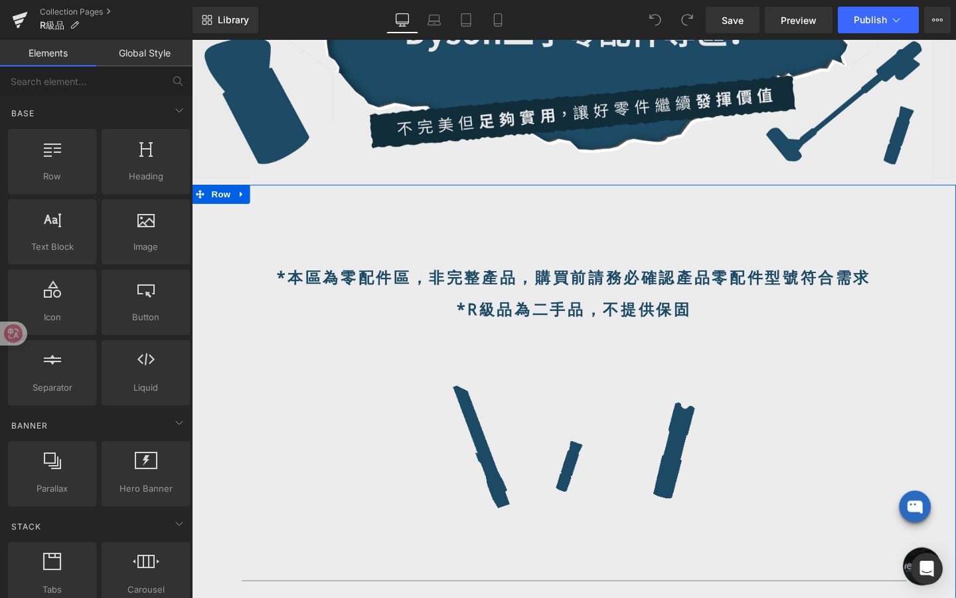
scroll to position [410, 0]
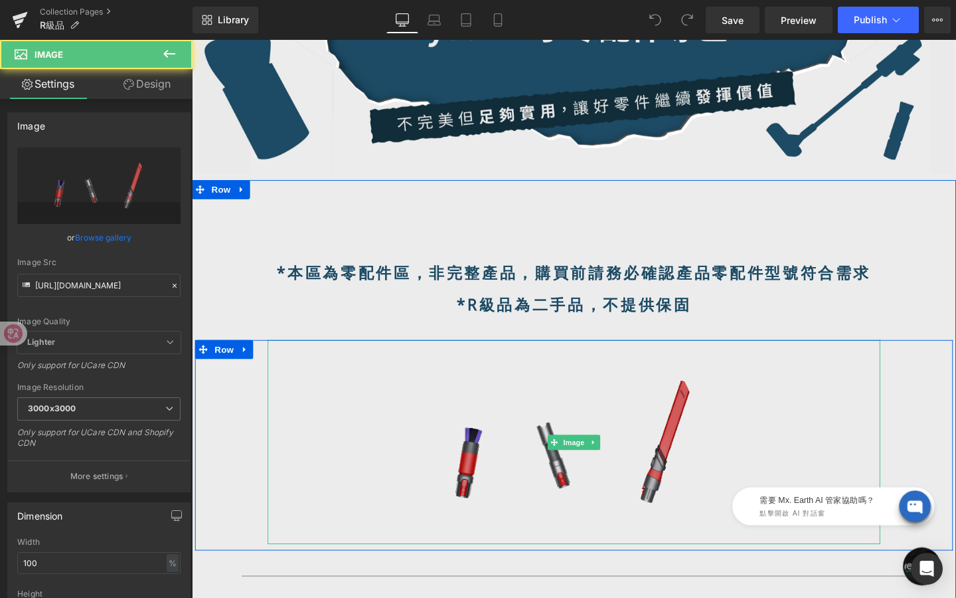
click at [602, 520] on img at bounding box center [594, 462] width 644 height 215
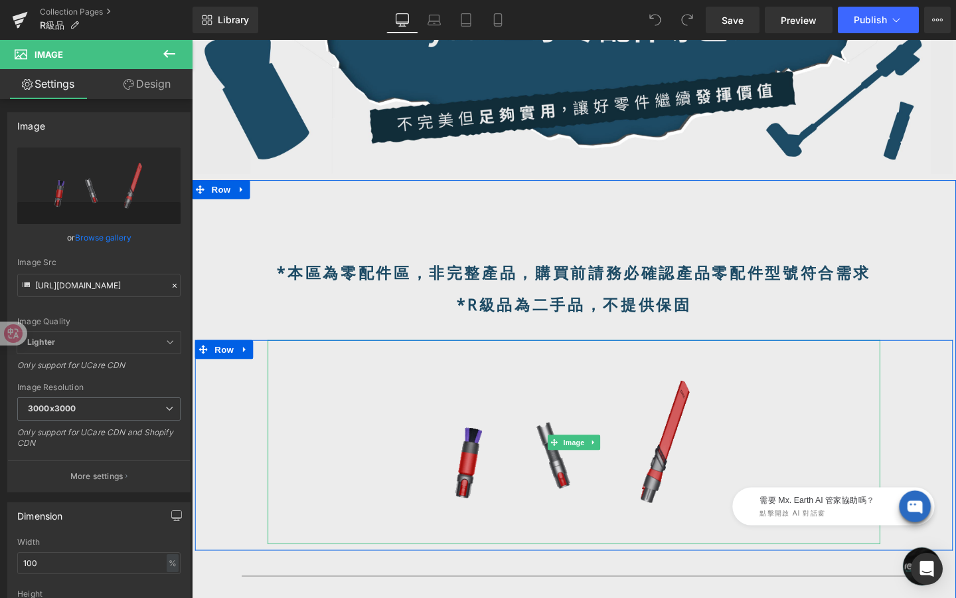
click at [594, 468] on span "Image" at bounding box center [594, 463] width 28 height 16
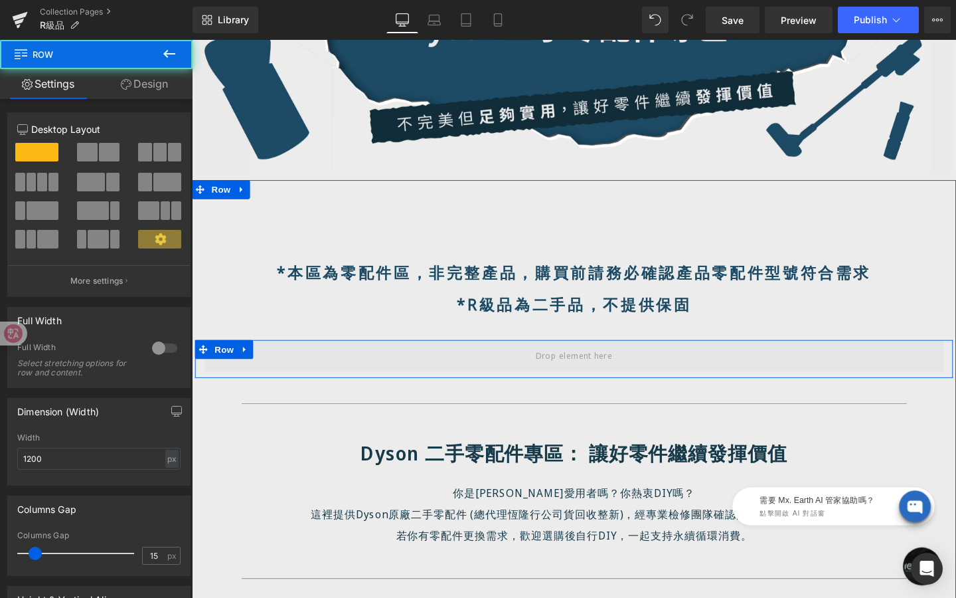
click at [535, 374] on span at bounding box center [593, 371] width 777 height 33
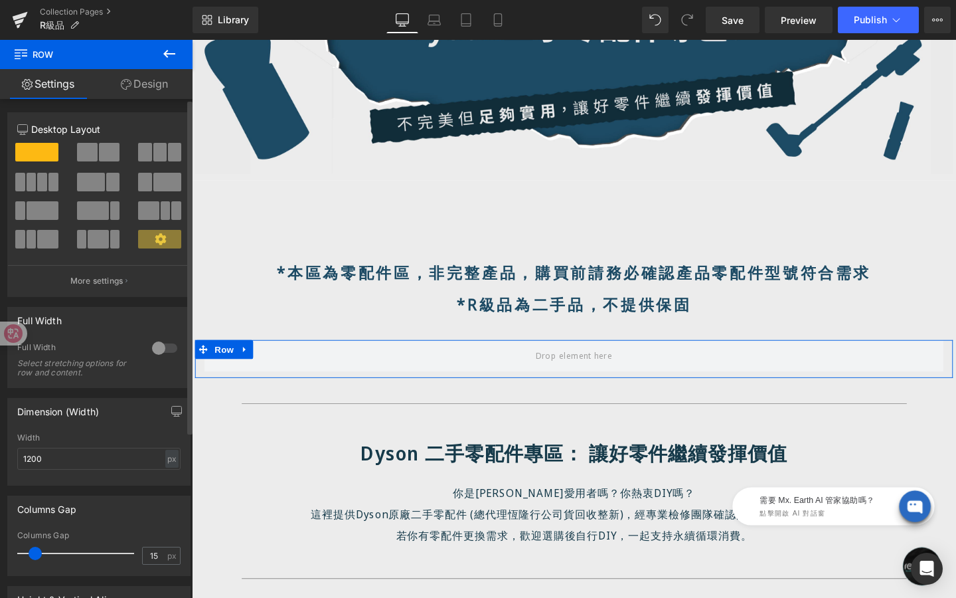
click at [153, 155] on span at bounding box center [159, 152] width 13 height 19
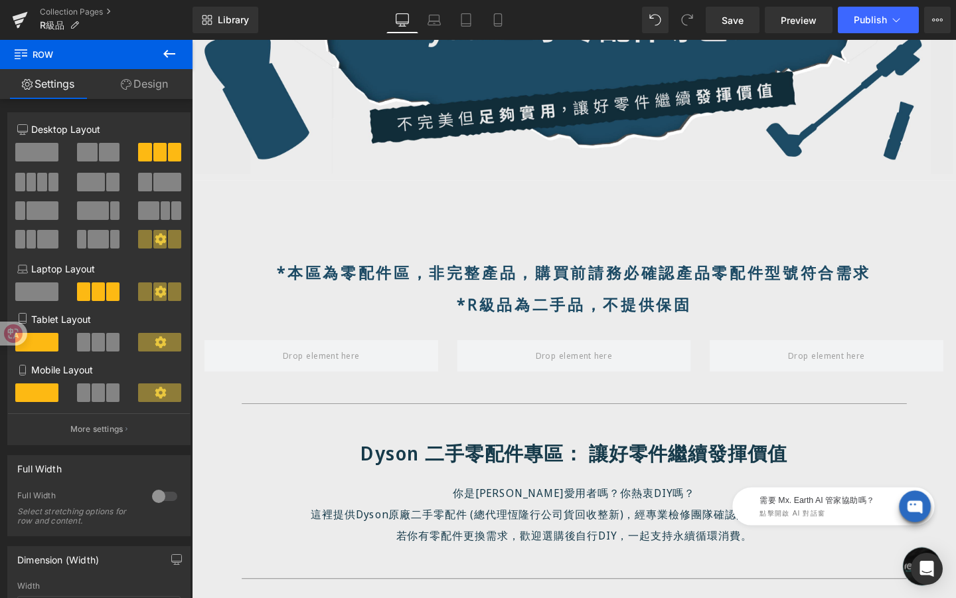
click at [170, 60] on icon at bounding box center [169, 54] width 16 height 16
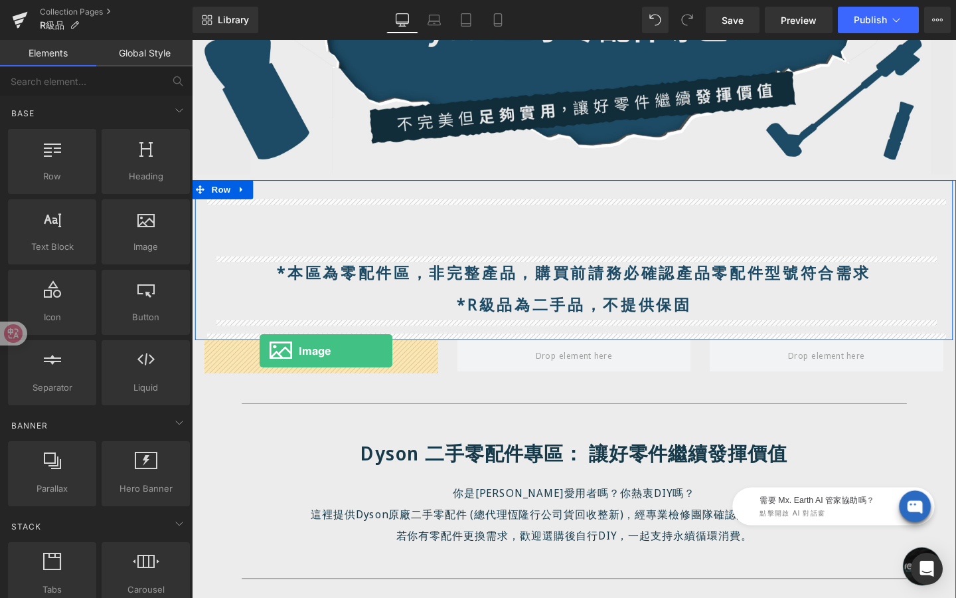
drag, startPoint x: 337, startPoint y: 268, endPoint x: 263, endPoint y: 367, distance: 123.3
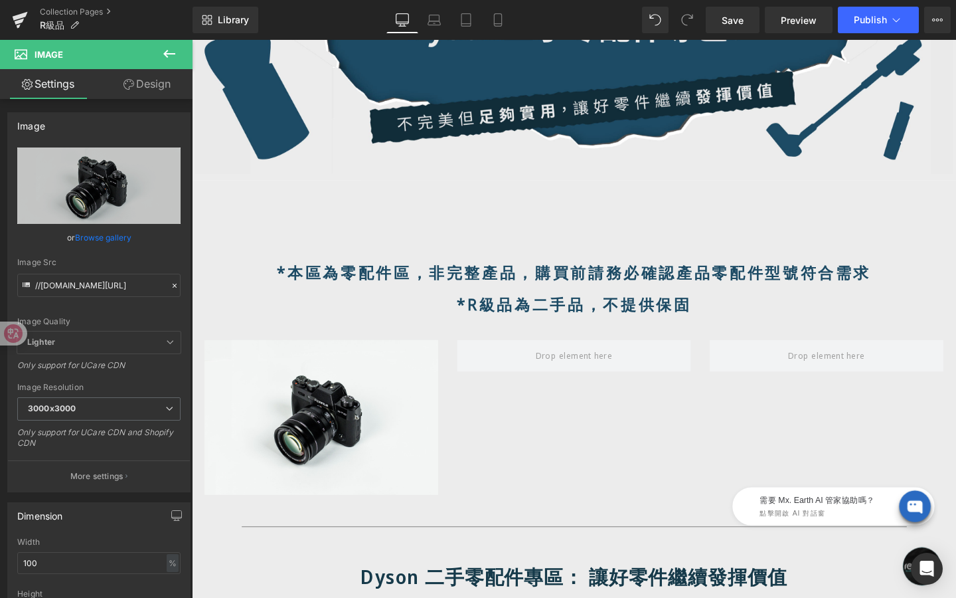
click at [166, 54] on icon at bounding box center [169, 54] width 16 height 16
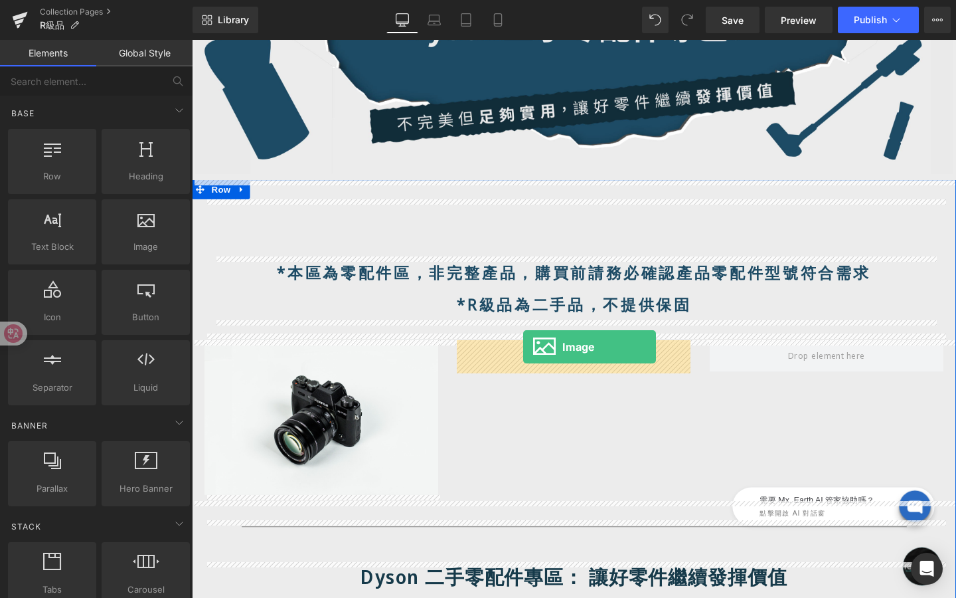
drag, startPoint x: 355, startPoint y: 263, endPoint x: 541, endPoint y: 363, distance: 211.0
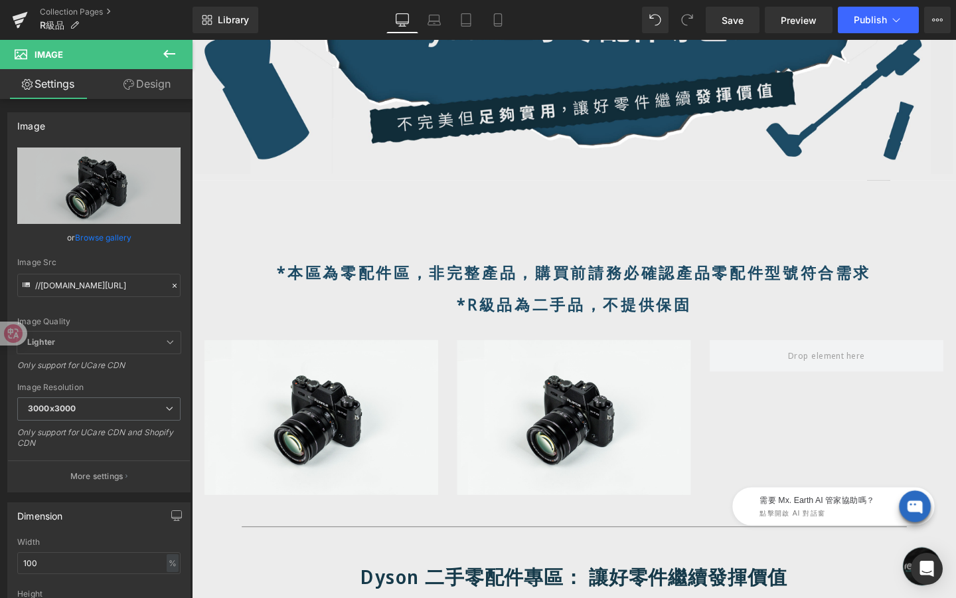
click at [166, 57] on icon at bounding box center [169, 54] width 16 height 16
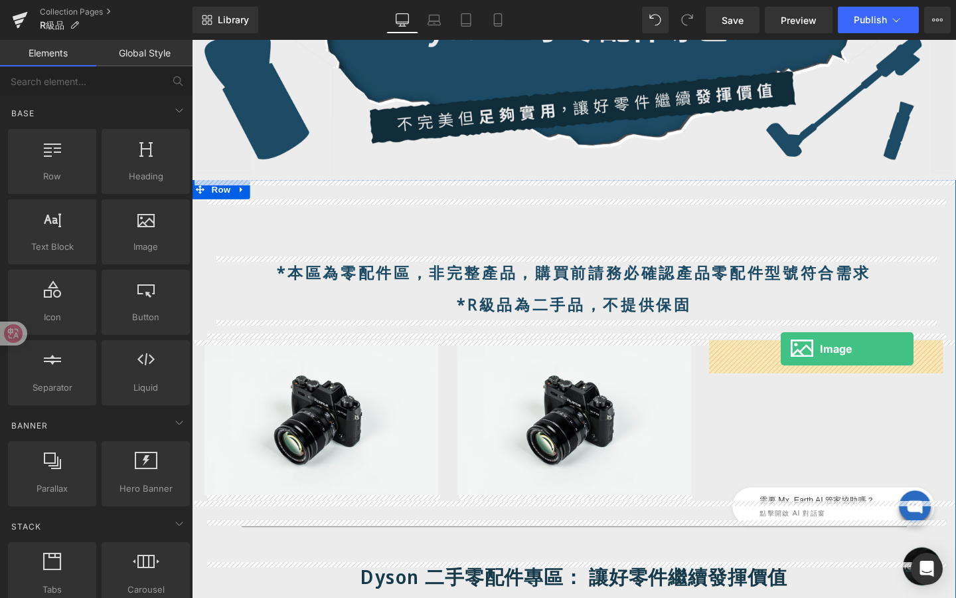
drag, startPoint x: 329, startPoint y: 272, endPoint x: 808, endPoint y: 366, distance: 488.0
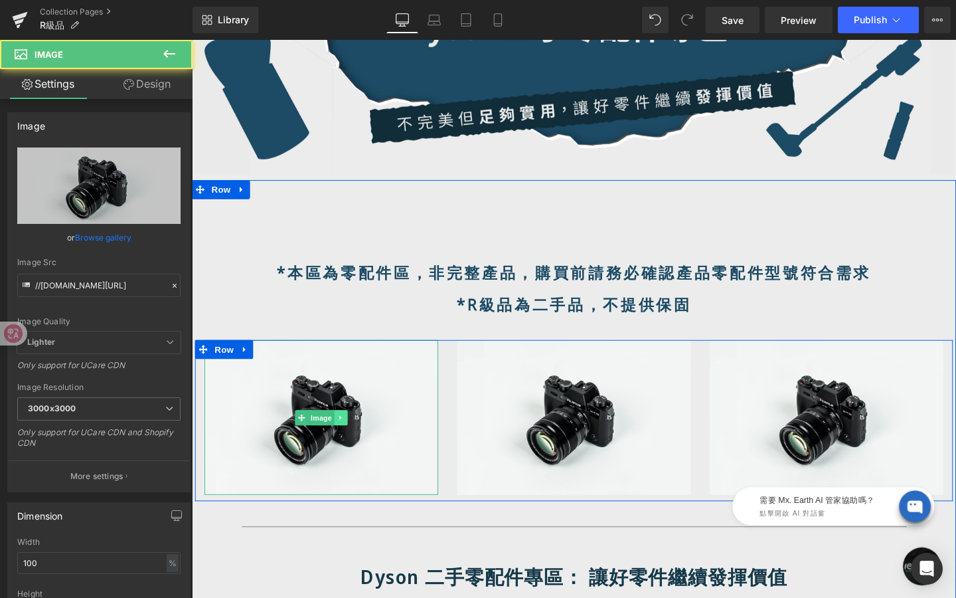
click at [345, 433] on icon at bounding box center [348, 437] width 7 height 8
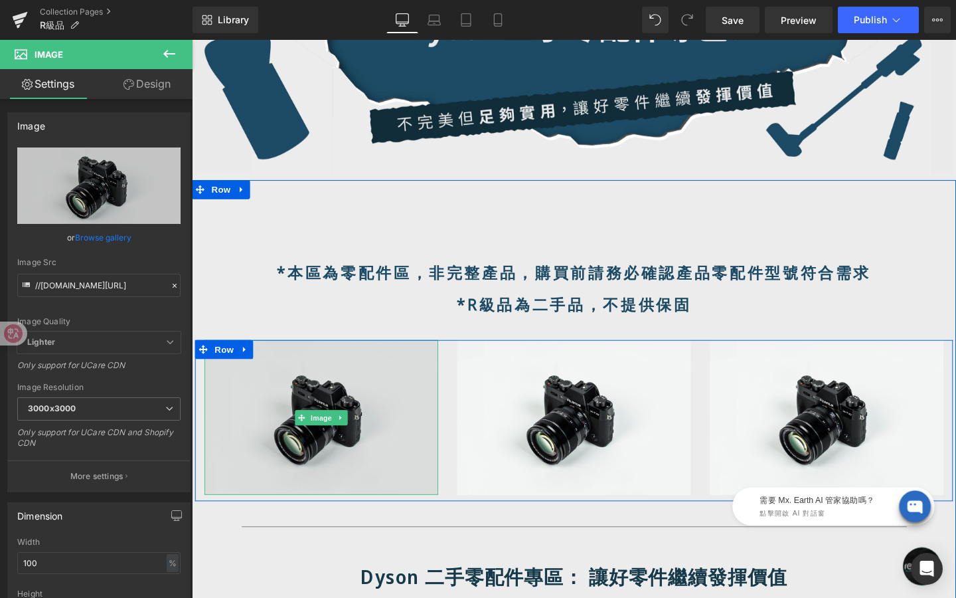
click at [314, 434] on div "Image" at bounding box center [328, 436] width 246 height 163
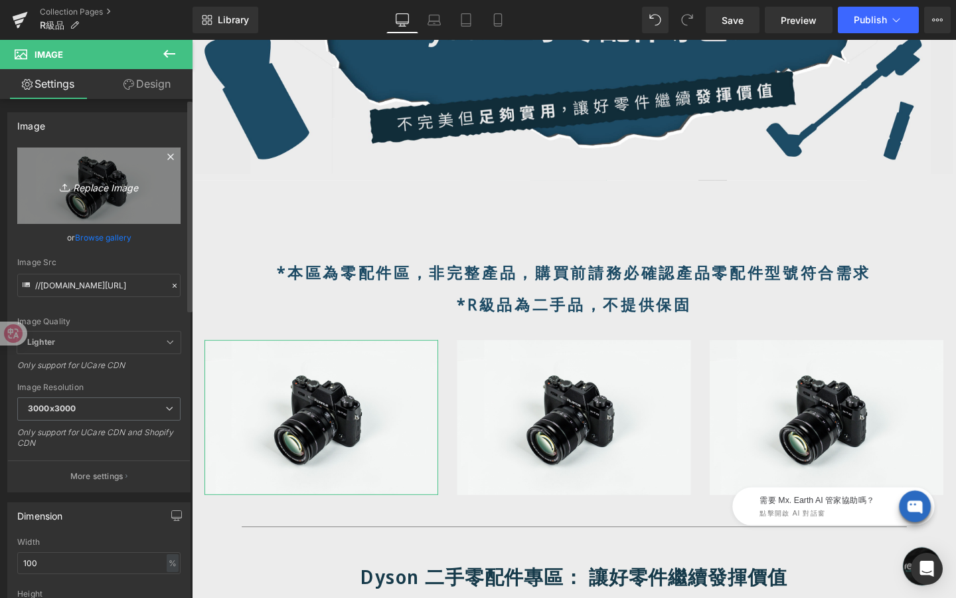
click at [85, 179] on icon "Replace Image" at bounding box center [99, 185] width 106 height 17
type input "C:\fakepath\動圖-1.gif"
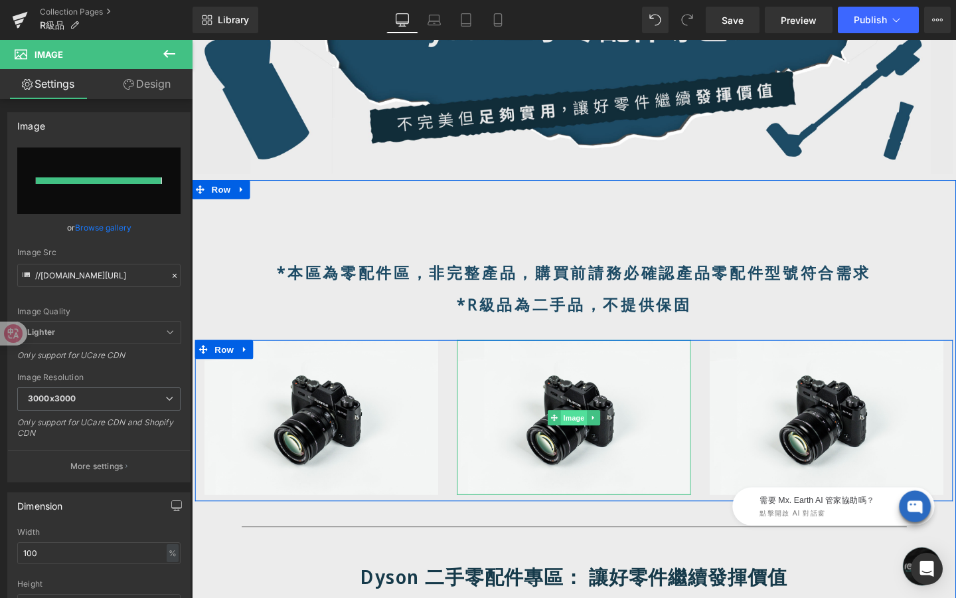
type input "https://ucarecdn.com/520065f4-92bd-4fbd-9270-9d0a4dc43426/%E5%8B%95%E5%9C%96-1.…"
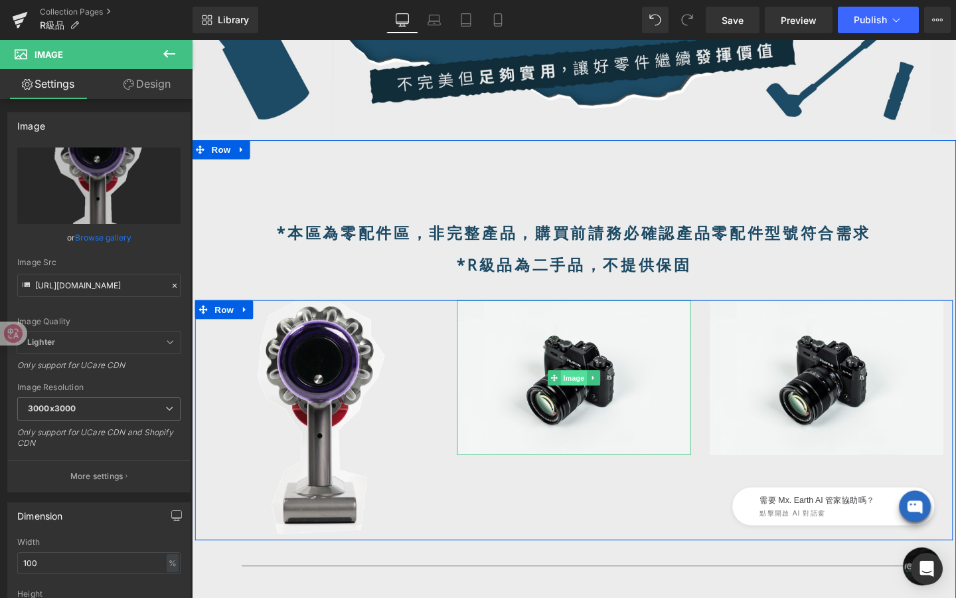
scroll to position [452, 0]
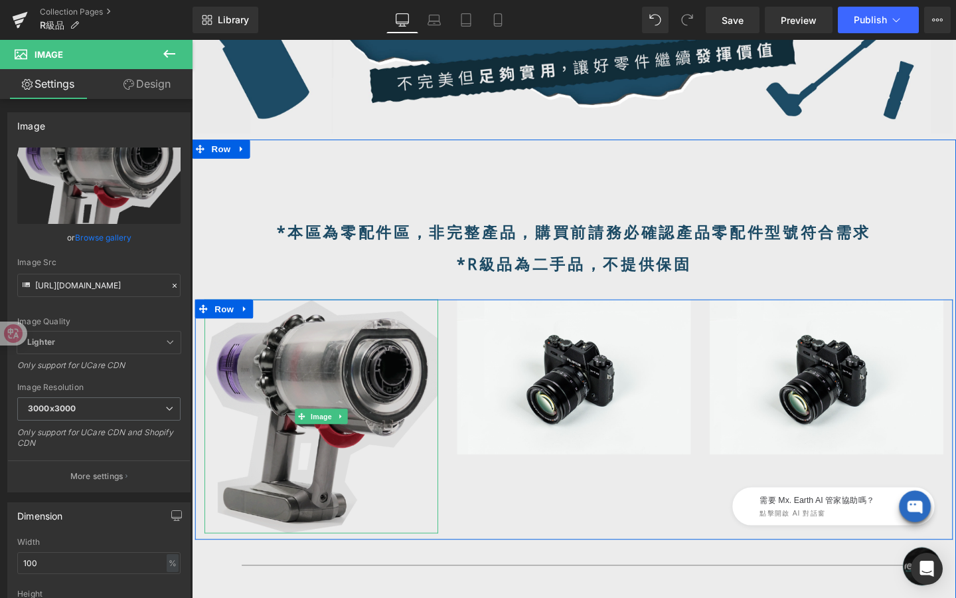
click at [372, 397] on img at bounding box center [328, 436] width 246 height 246
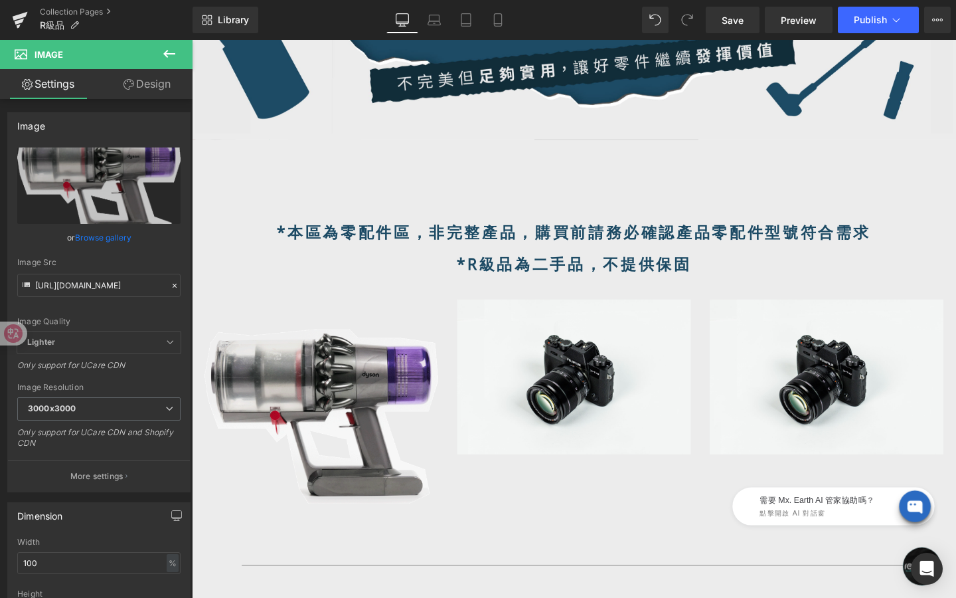
click at [173, 60] on icon at bounding box center [169, 54] width 16 height 16
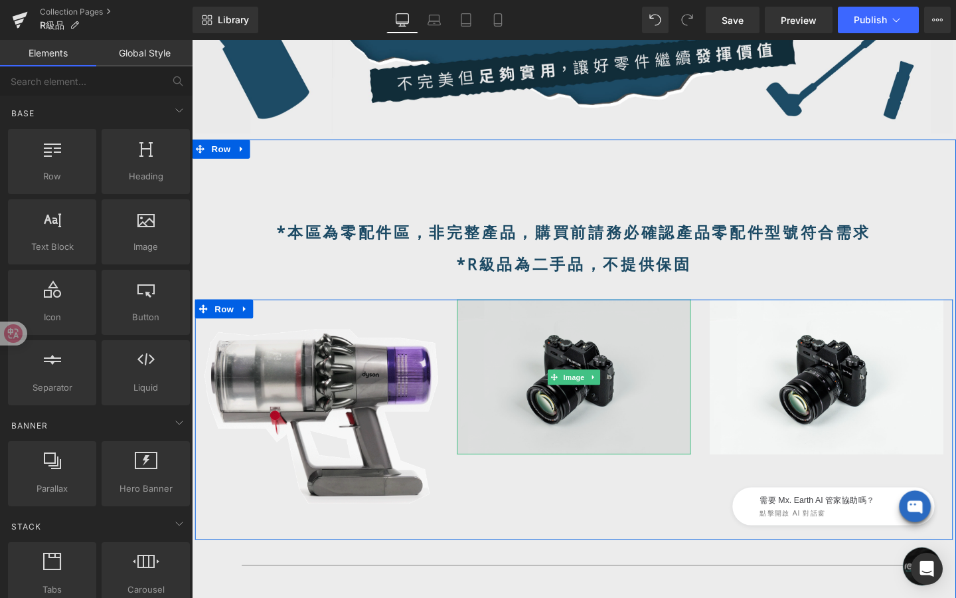
click at [549, 436] on img at bounding box center [594, 394] width 246 height 163
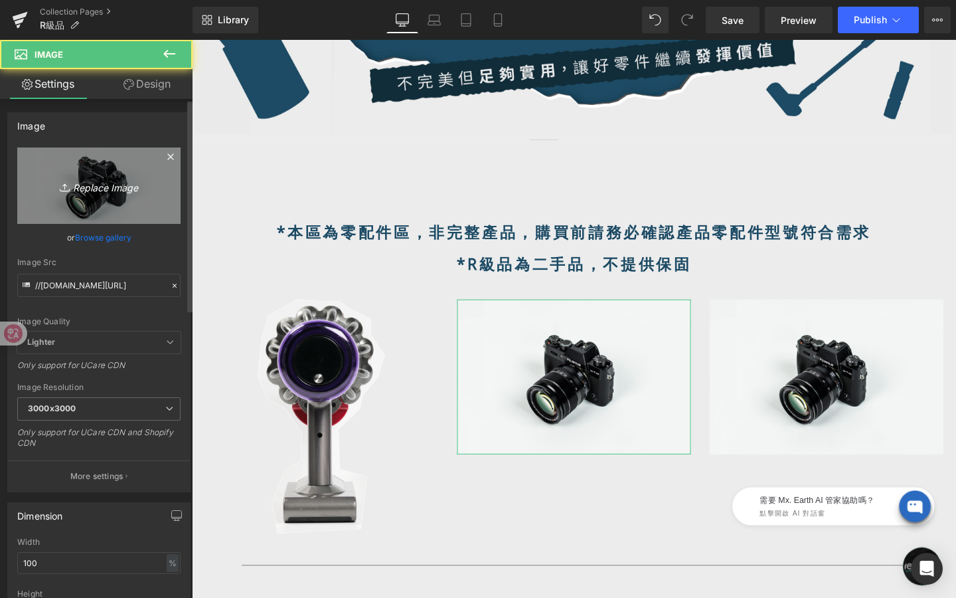
click at [143, 180] on icon "Replace Image" at bounding box center [99, 185] width 106 height 17
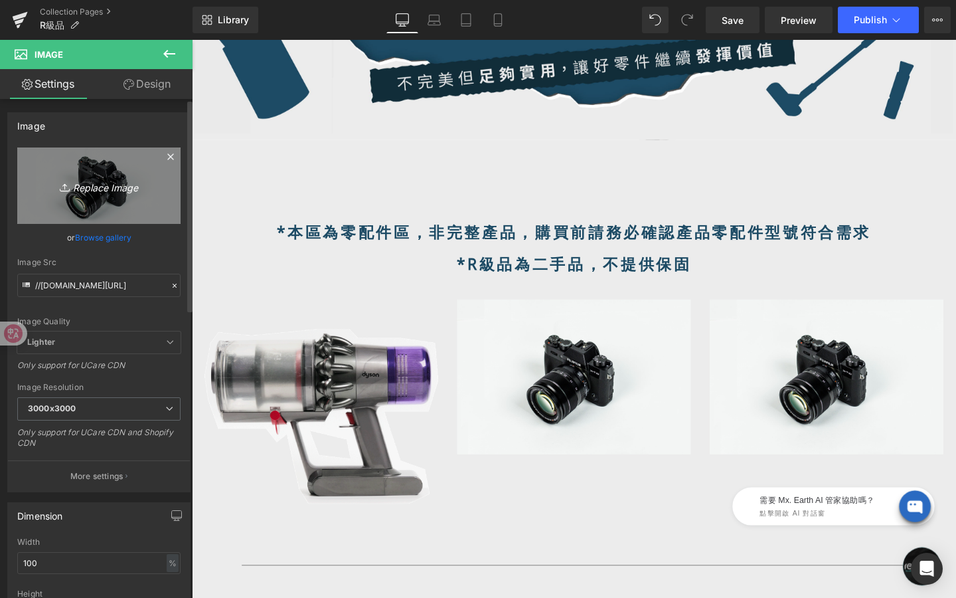
type input "C:\fakepath\動圖-2.gif"
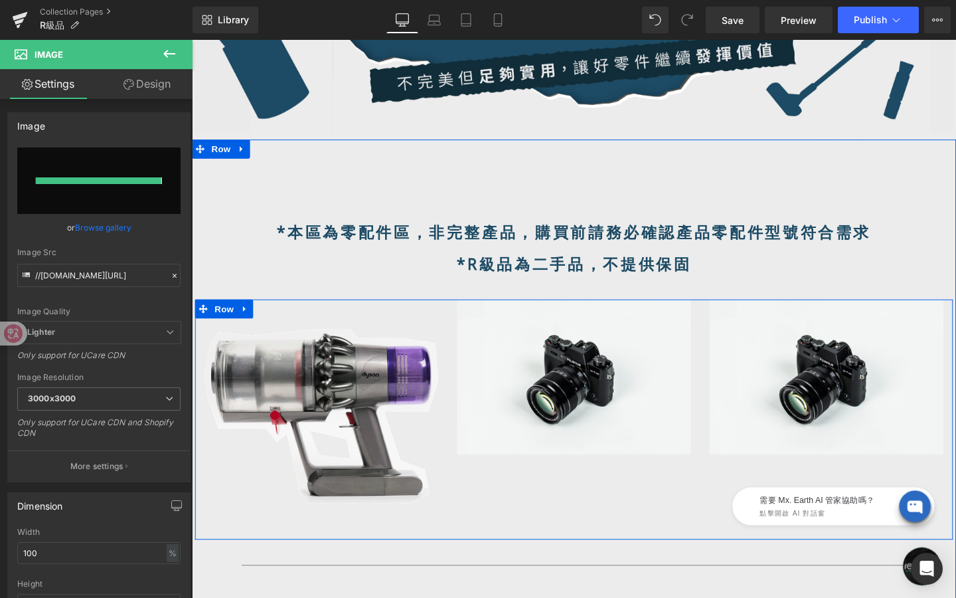
type input "https://ucarecdn.com/e37645db-c4f7-4daa-8b00-7ea5c03a7b59/%E5%8B%95%E5%9C%96-2.…"
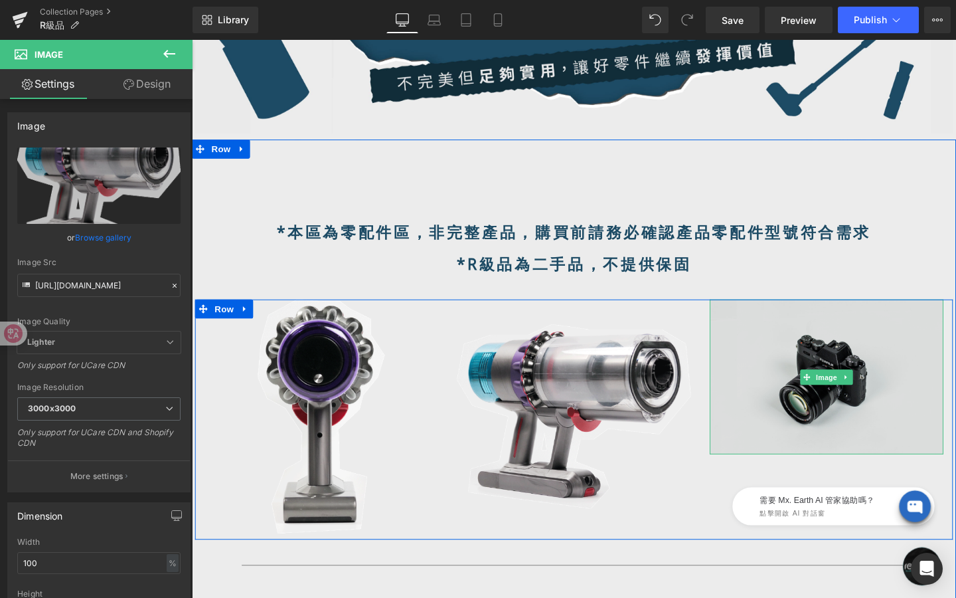
click at [829, 441] on img at bounding box center [860, 394] width 246 height 163
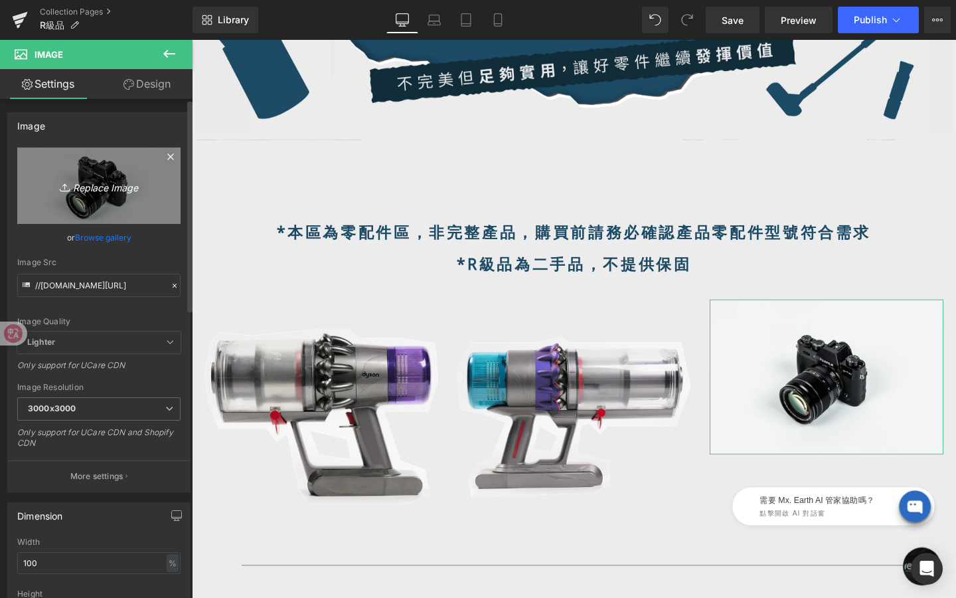
click at [104, 188] on icon "Replace Image" at bounding box center [99, 185] width 106 height 17
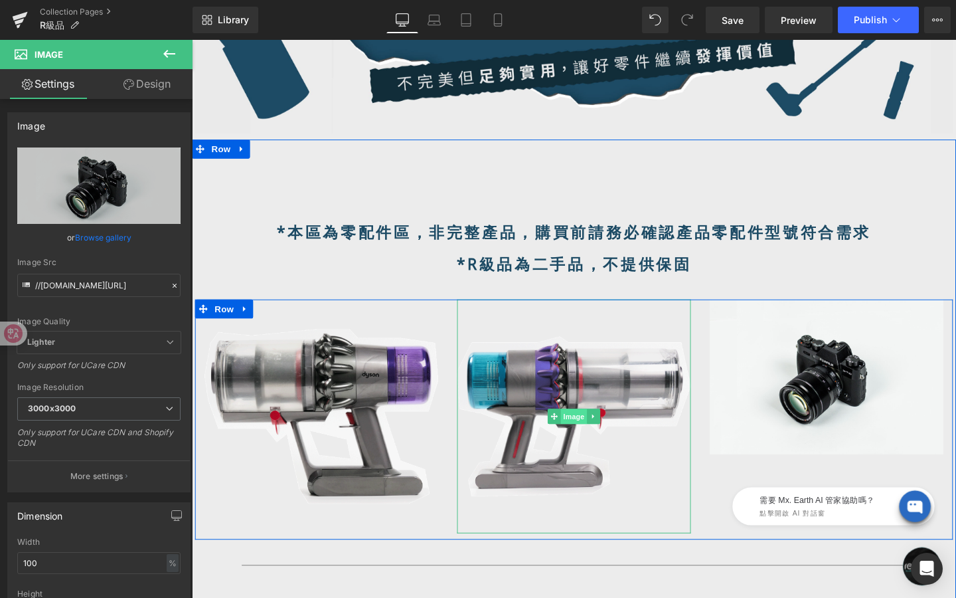
click at [595, 432] on div "Image" at bounding box center [594, 436] width 246 height 246
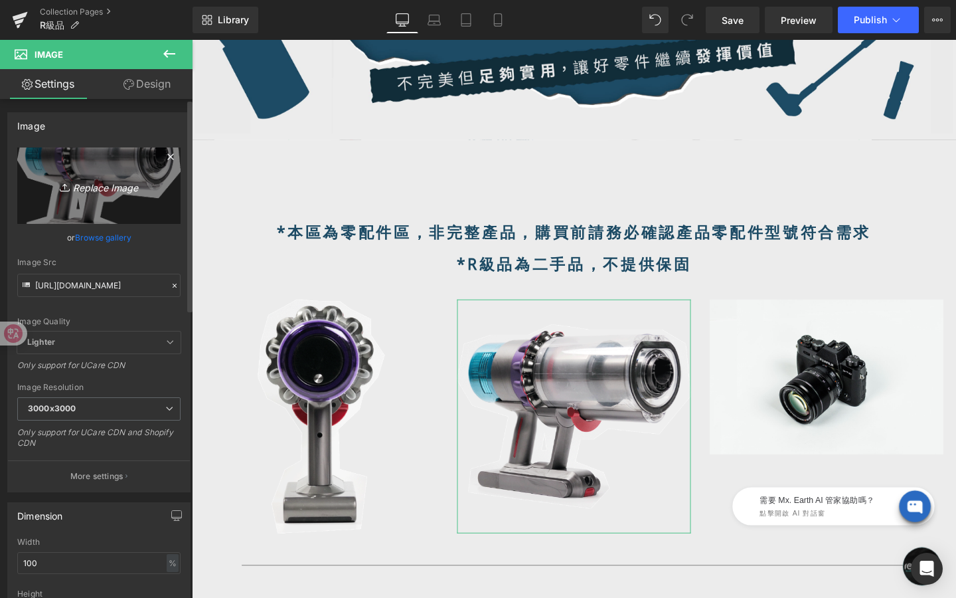
click at [108, 185] on icon "Replace Image" at bounding box center [99, 185] width 106 height 17
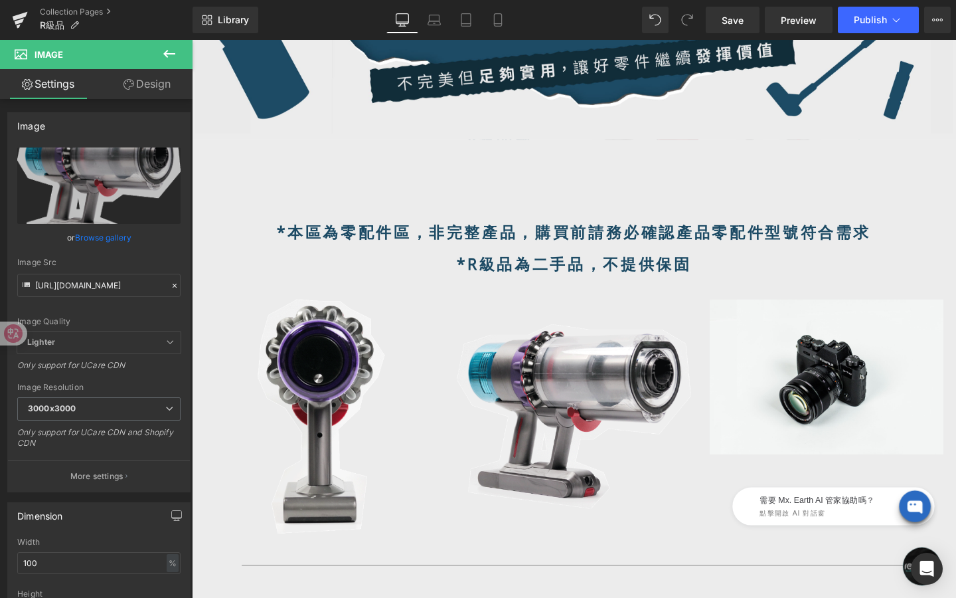
type input "C:\fakepath\動圖-3.gif"
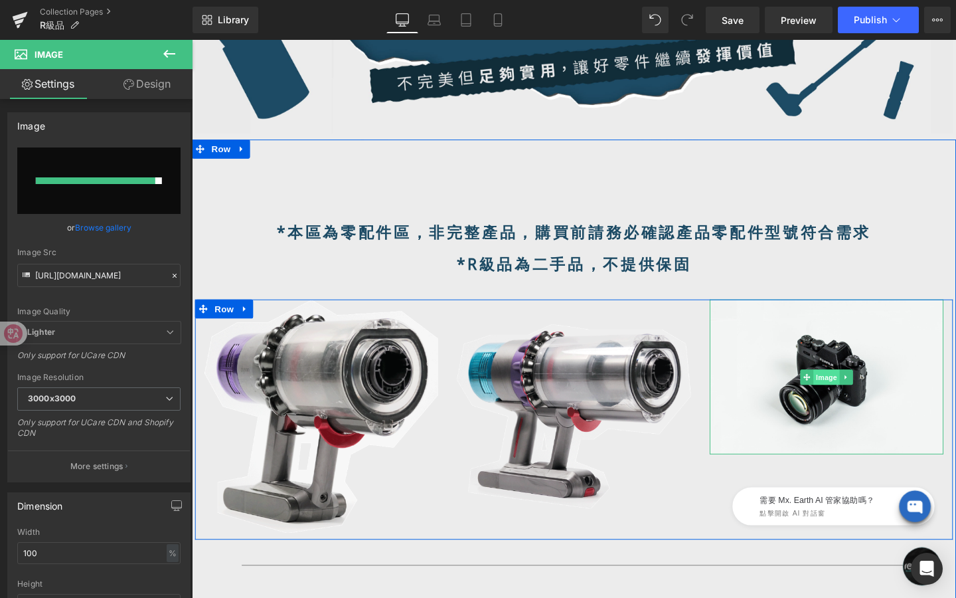
type input "https://ucarecdn.com/87398516-b435-402f-96c5-feb19b95d30d/%E5%8B%95%E5%9C%96-3.…"
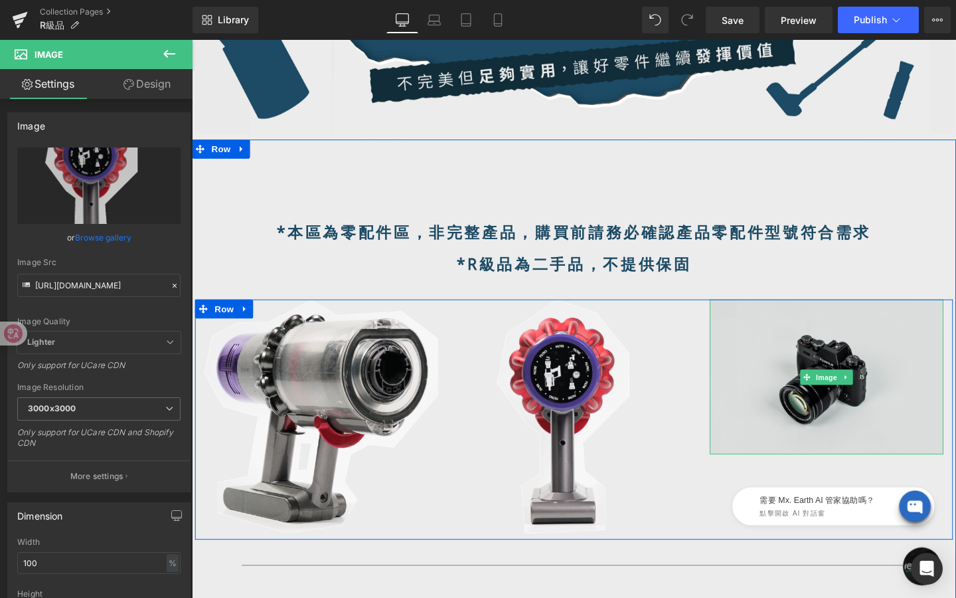
click at [853, 398] on span "Image" at bounding box center [860, 395] width 28 height 16
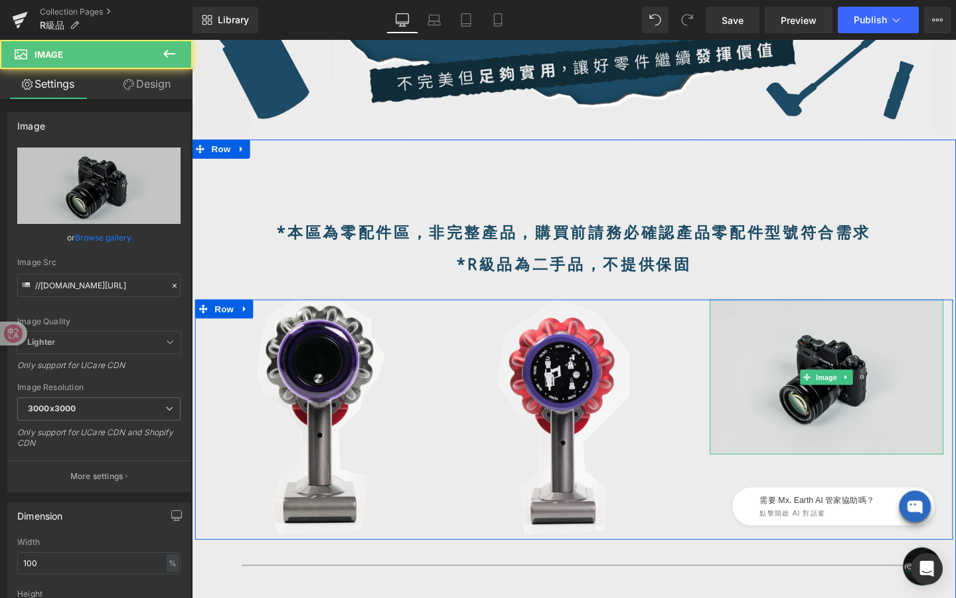
click at [853, 398] on span "Image" at bounding box center [860, 395] width 28 height 16
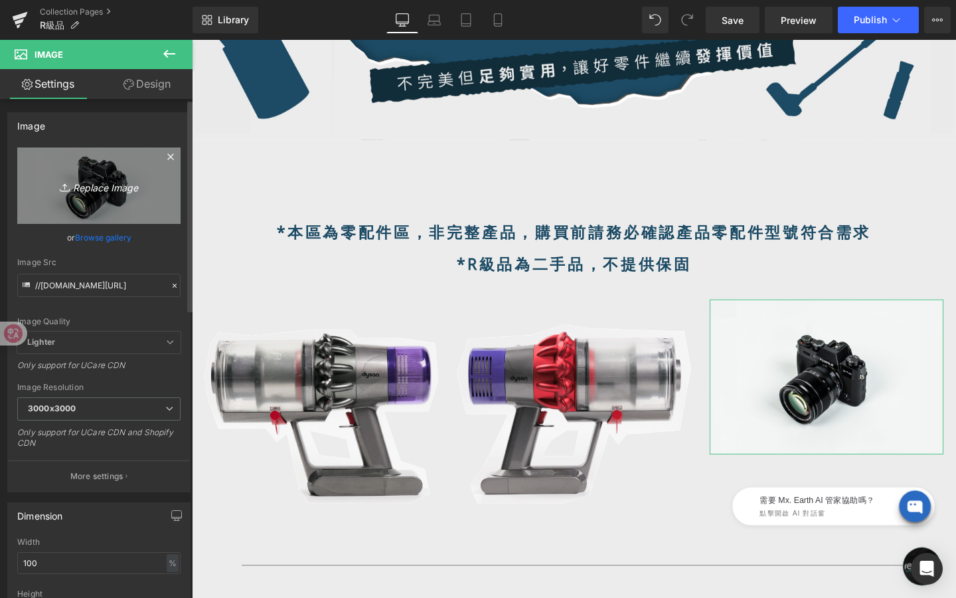
click at [111, 190] on icon "Replace Image" at bounding box center [99, 185] width 106 height 17
type input "C:\fakepath\動圖-2.gif"
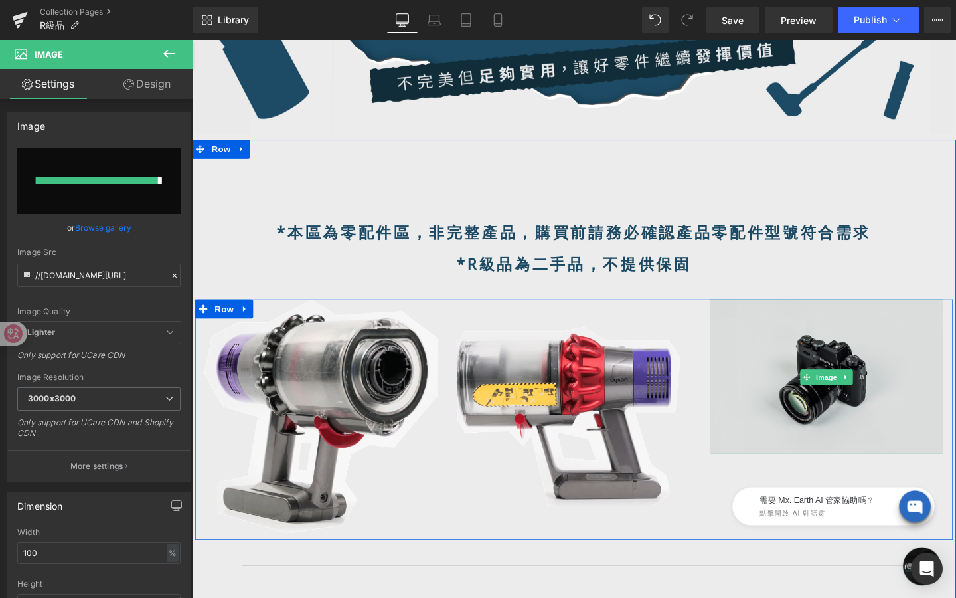
type input "https://ucarecdn.com/47d56e90-c27f-462e-8f0b-cd02fe511fe3/%E5%8B%95%E5%9C%96-2.…"
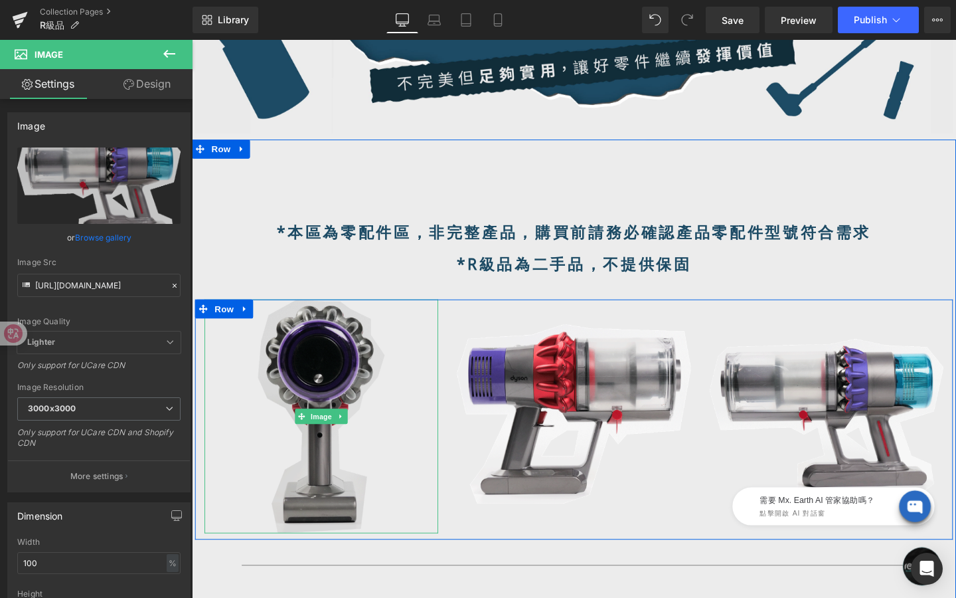
click at [329, 395] on img at bounding box center [328, 436] width 246 height 246
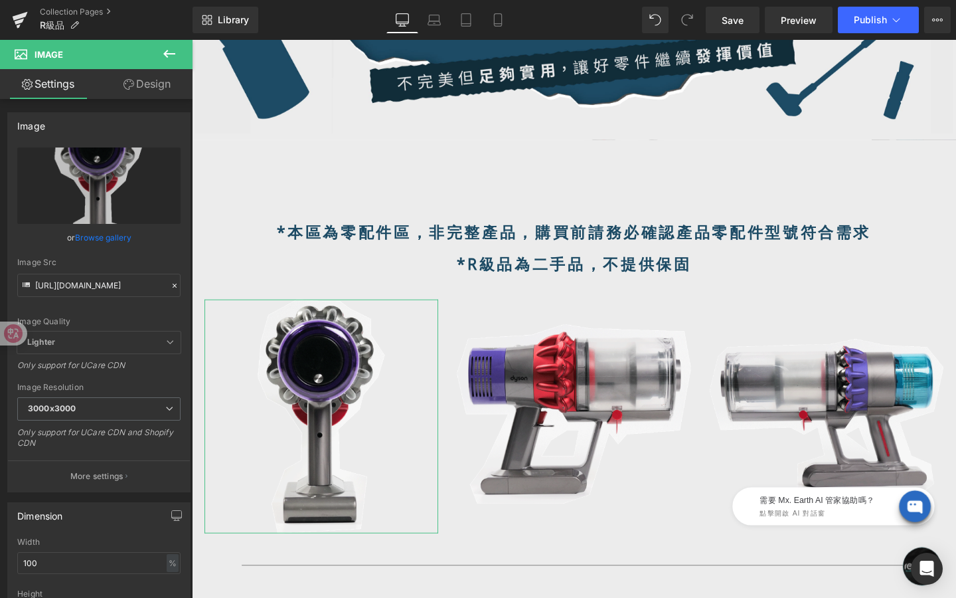
click at [157, 81] on link "Design" at bounding box center [147, 84] width 96 height 30
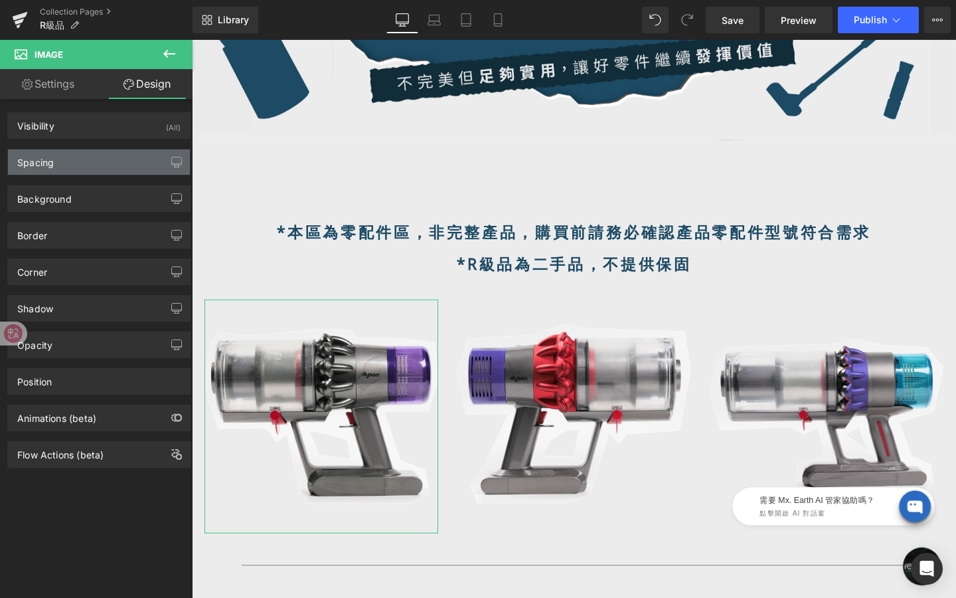
click at [105, 168] on div "Spacing" at bounding box center [99, 161] width 182 height 25
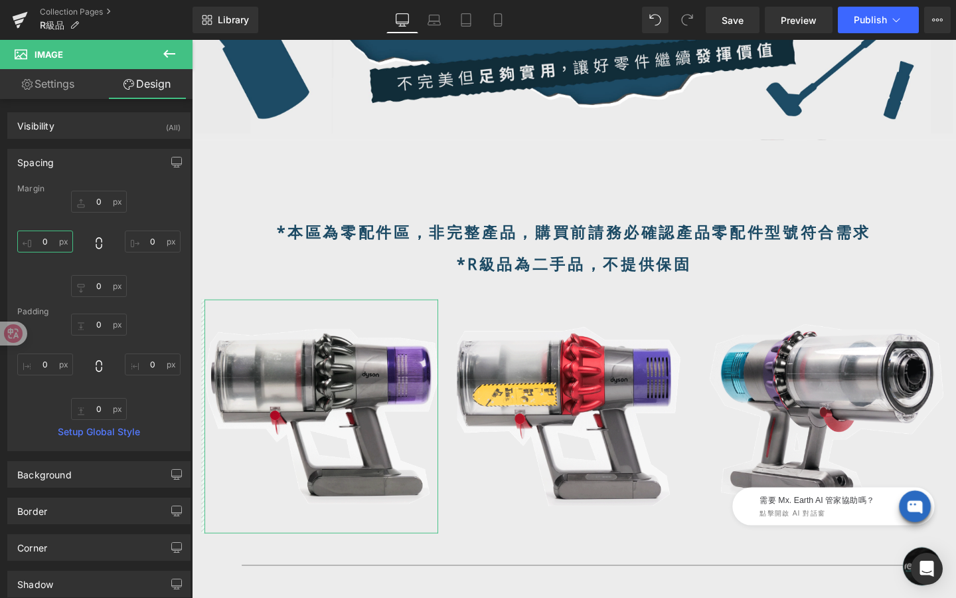
click at [51, 242] on input "0" at bounding box center [45, 241] width 56 height 22
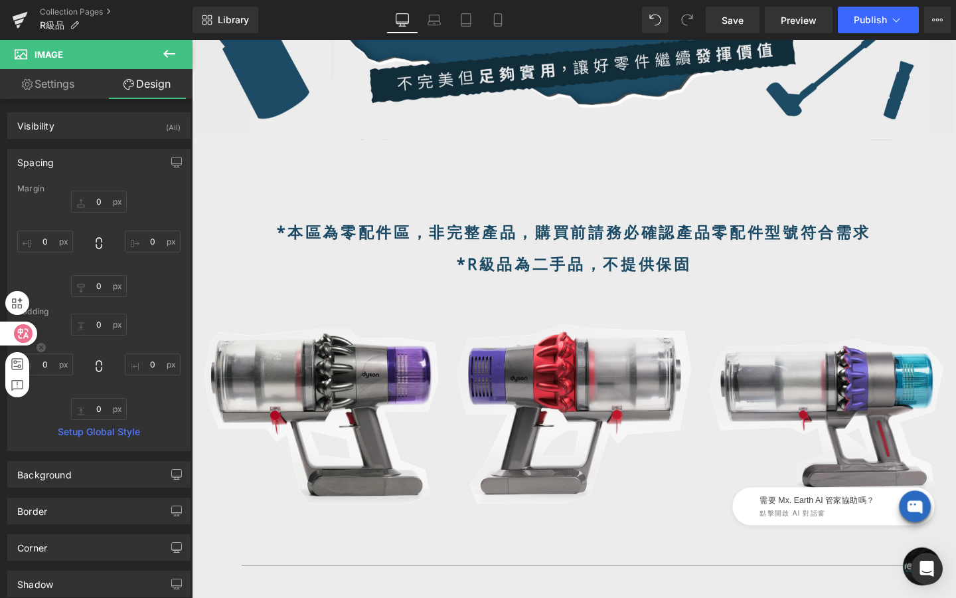
click at [45, 363] on div at bounding box center [23, 340] width 46 height 113
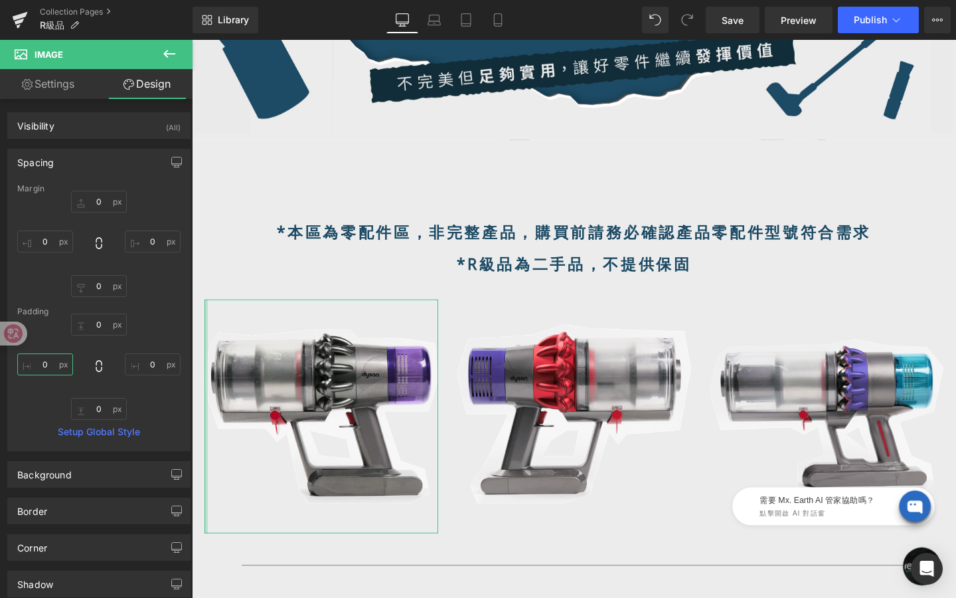
click at [53, 361] on input "0" at bounding box center [45, 364] width 56 height 22
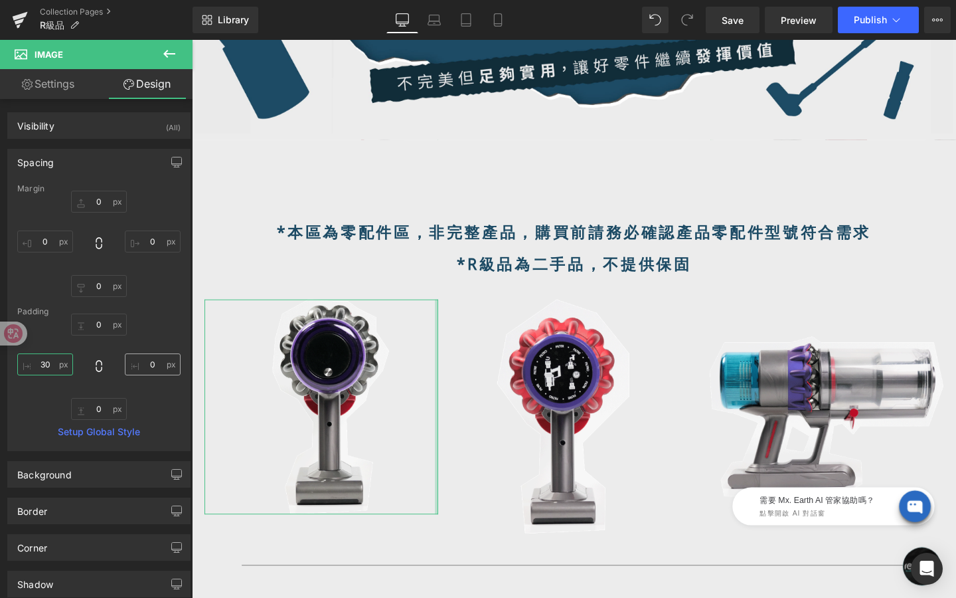
type input "30"
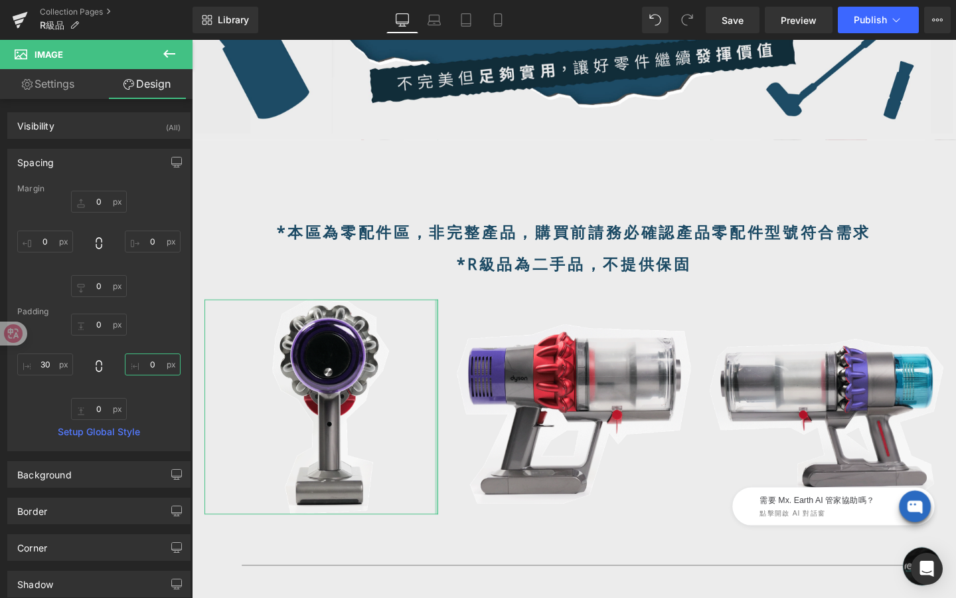
click at [145, 372] on input "0" at bounding box center [153, 364] width 56 height 22
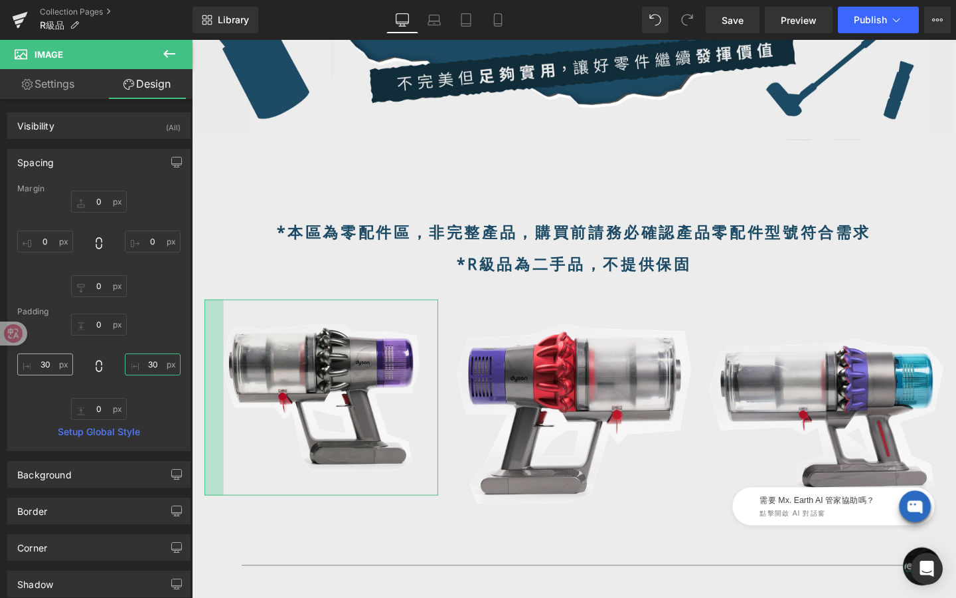
type input "30"
click at [53, 365] on input "30" at bounding box center [45, 364] width 56 height 22
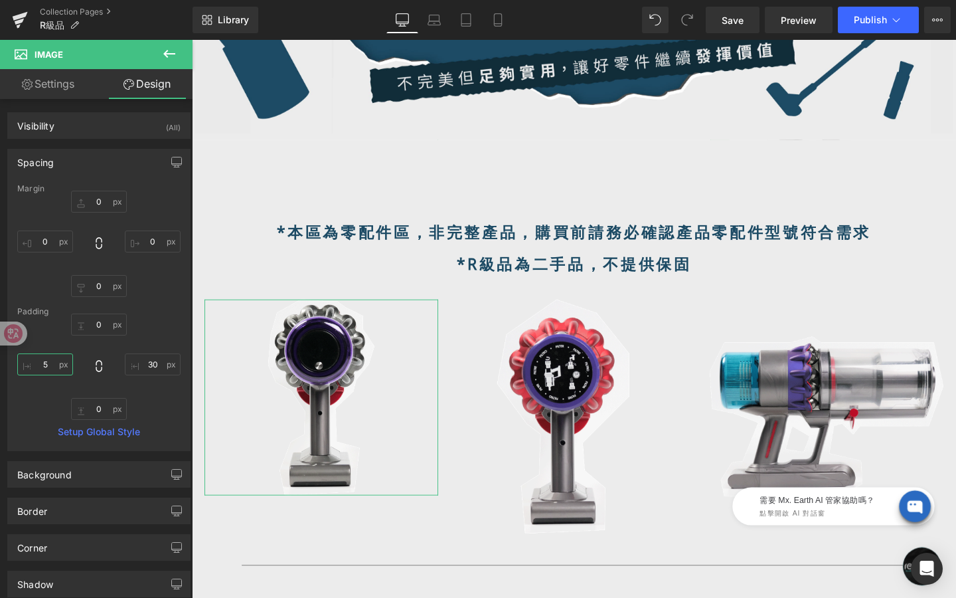
type input "50"
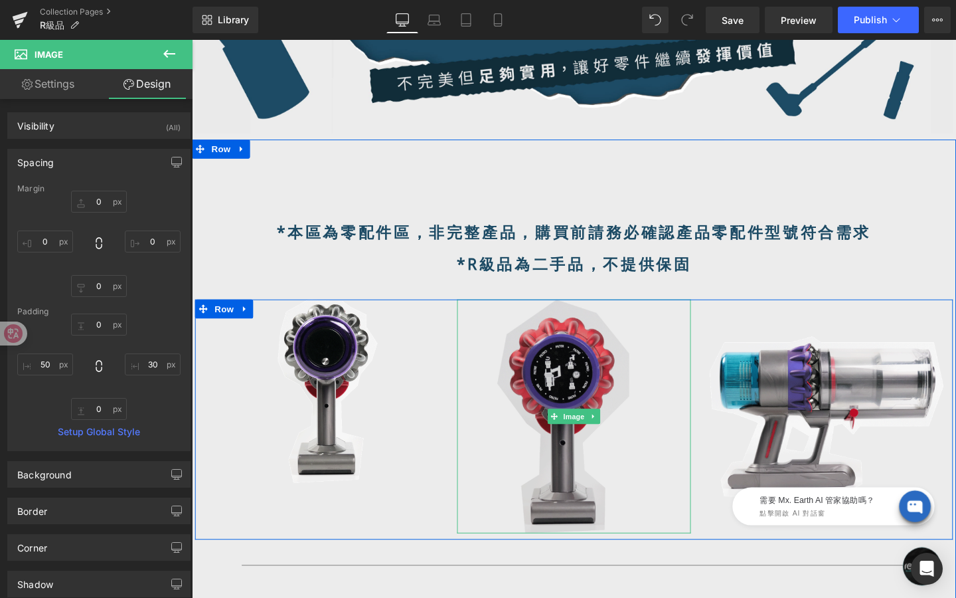
click at [476, 383] on img at bounding box center [594, 436] width 246 height 246
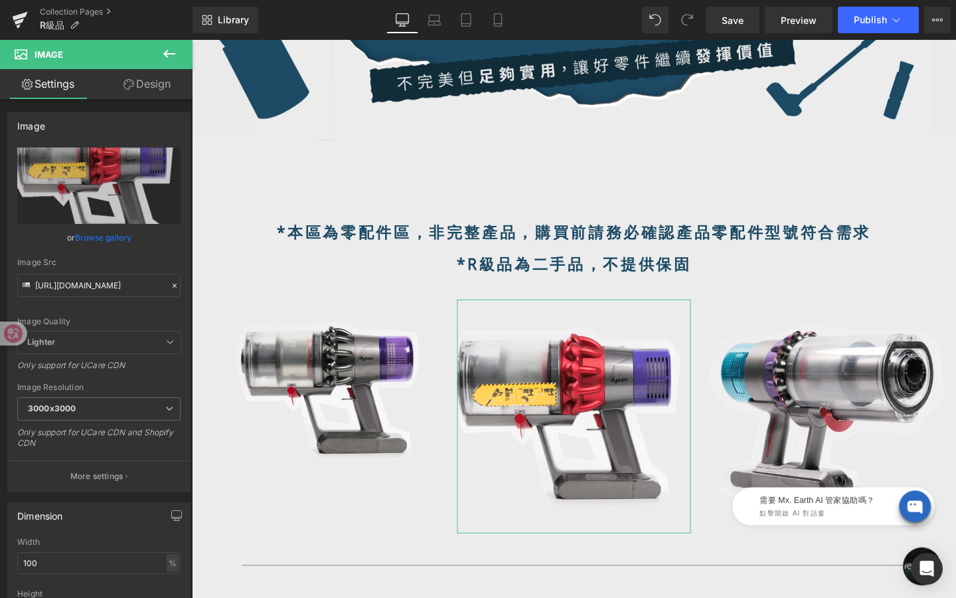
click at [160, 87] on link "Design" at bounding box center [147, 84] width 96 height 30
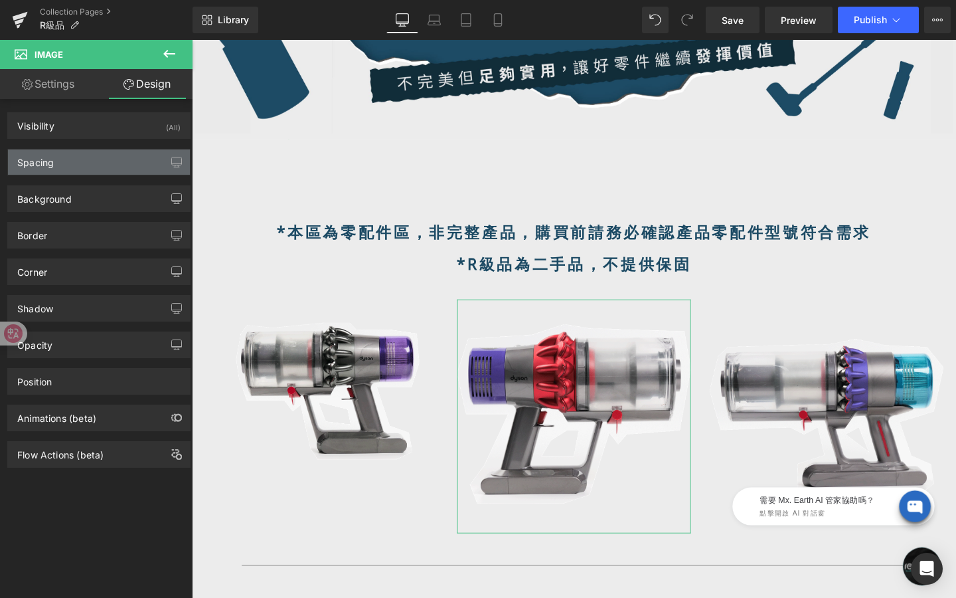
click at [94, 162] on div "Spacing" at bounding box center [99, 161] width 182 height 25
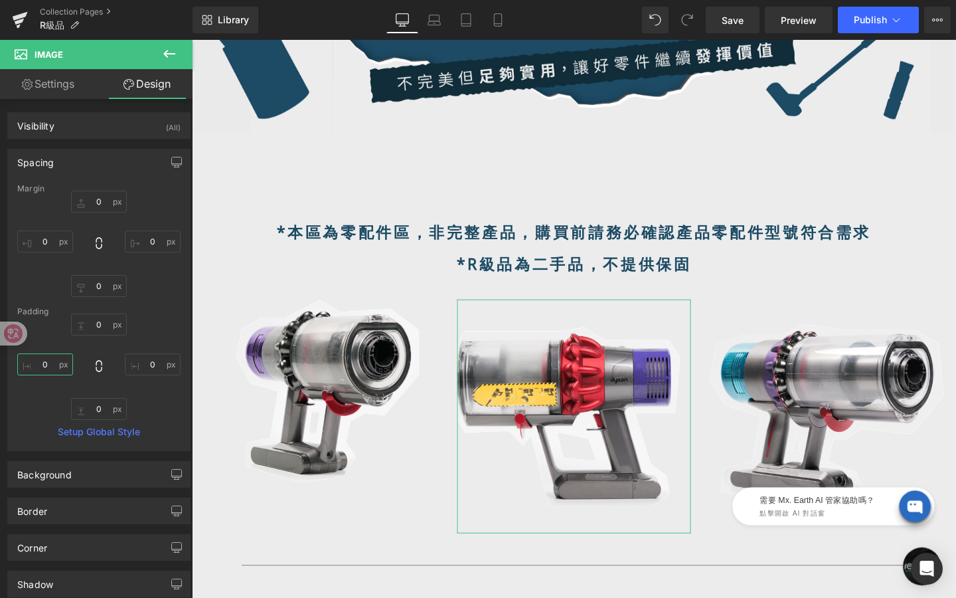
click at [52, 365] on input "0" at bounding box center [45, 364] width 56 height 22
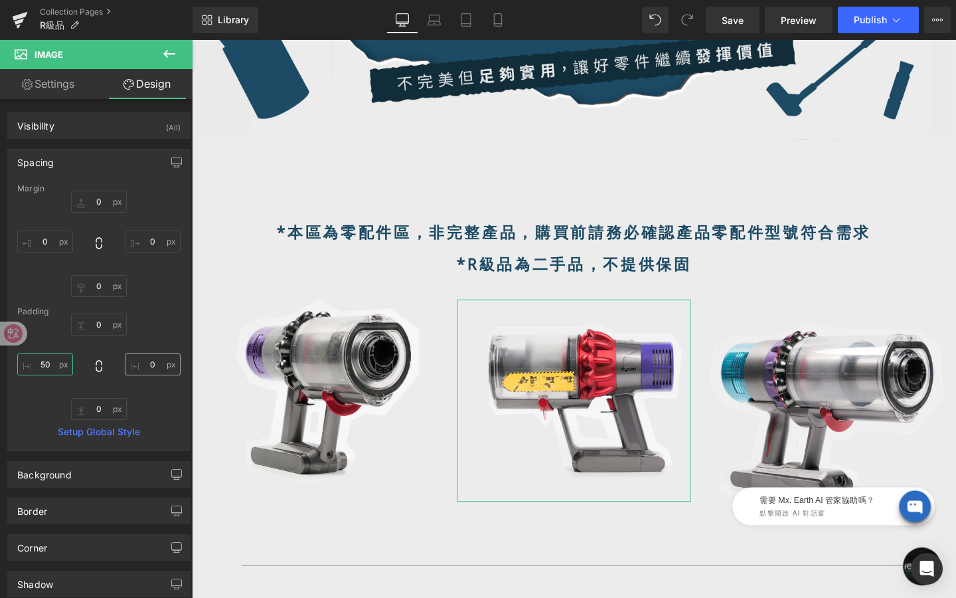
type input "50"
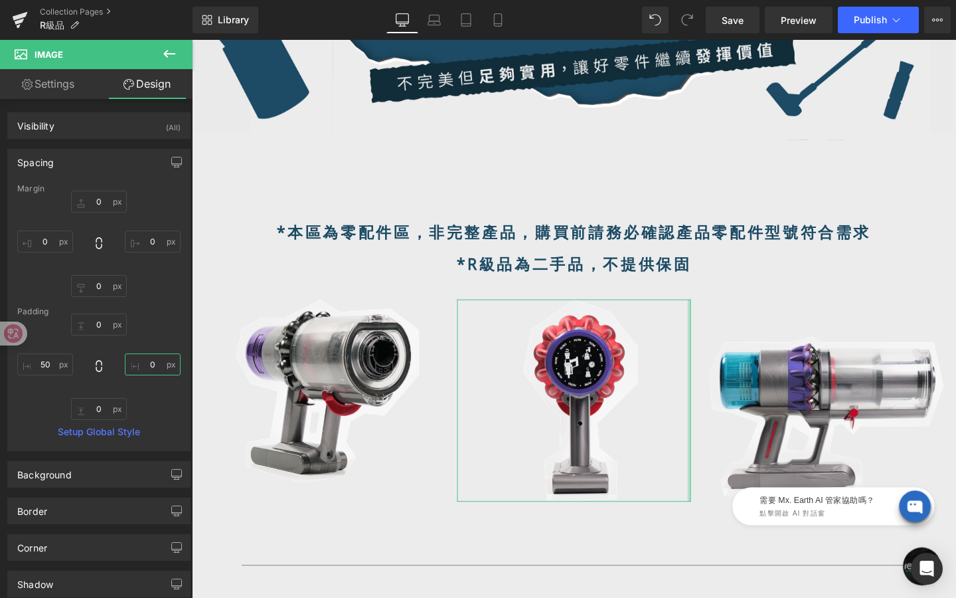
click at [152, 366] on input "0" at bounding box center [153, 364] width 56 height 22
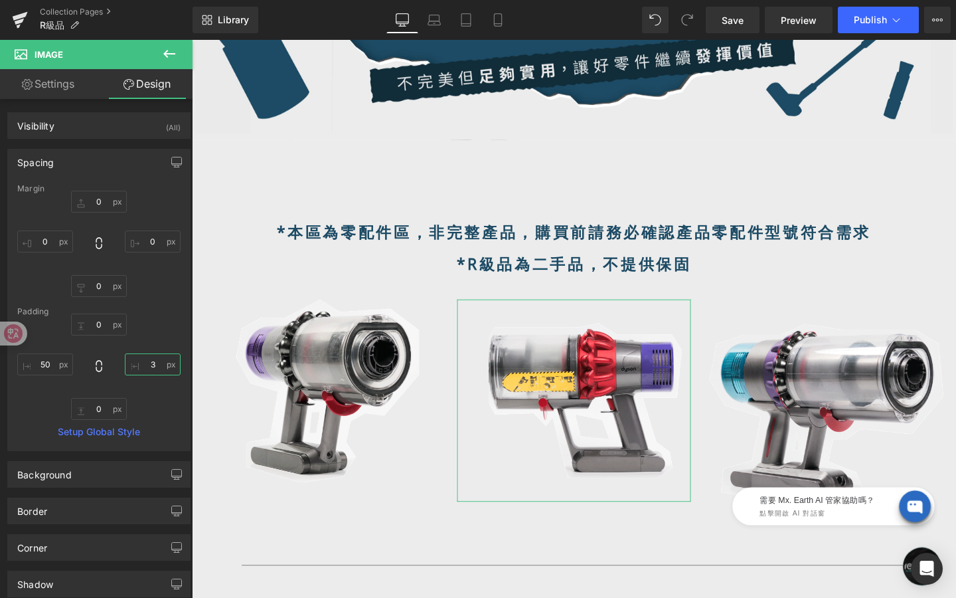
type input "30"
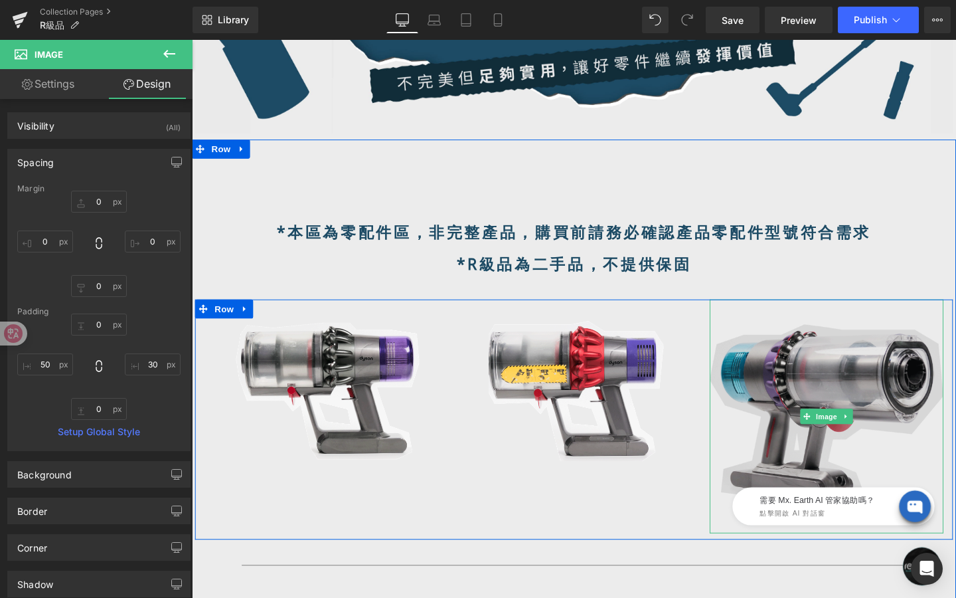
click at [765, 386] on img at bounding box center [860, 436] width 246 height 246
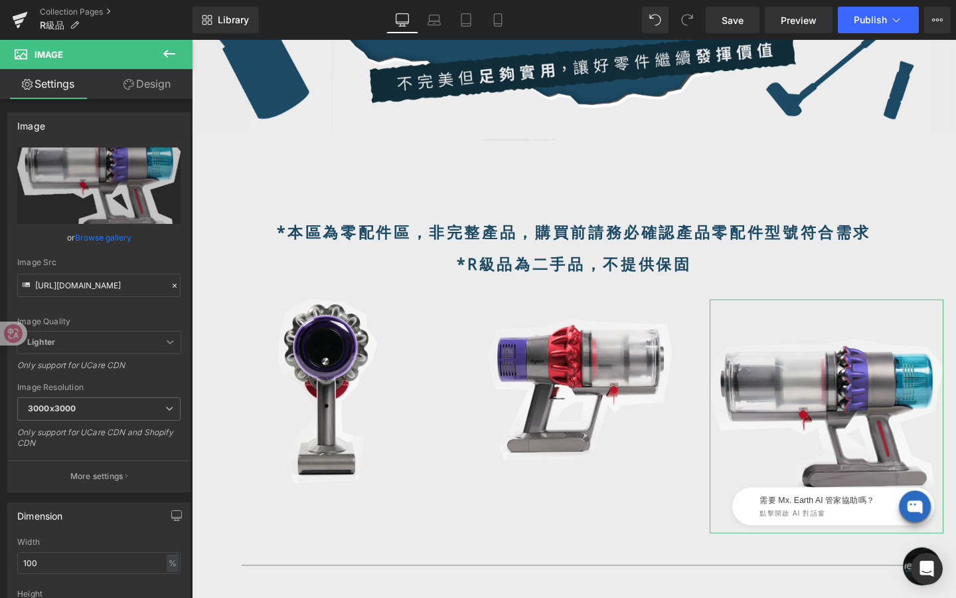
click at [147, 97] on link "Design" at bounding box center [147, 84] width 96 height 30
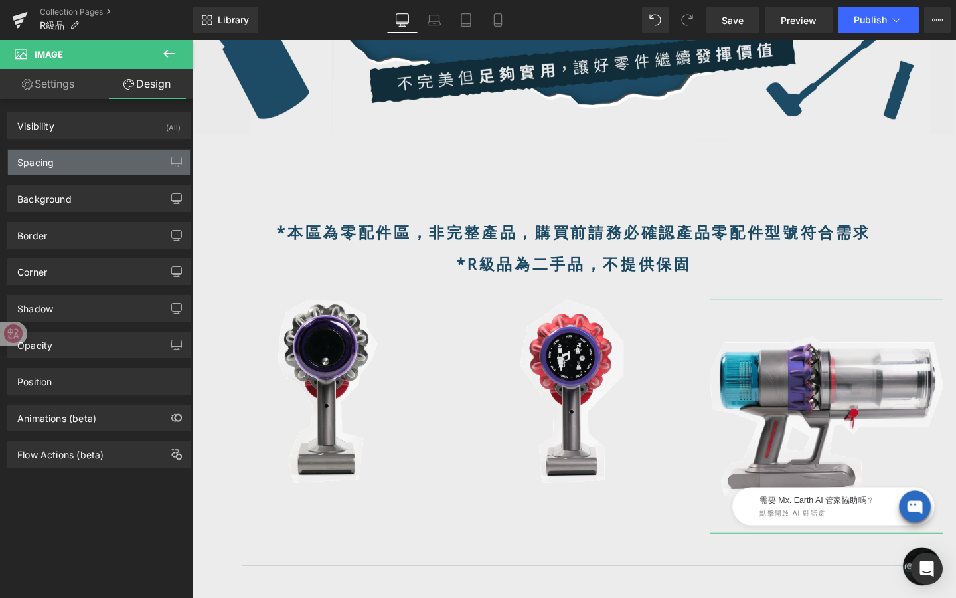
click at [108, 163] on div "Spacing" at bounding box center [99, 161] width 182 height 25
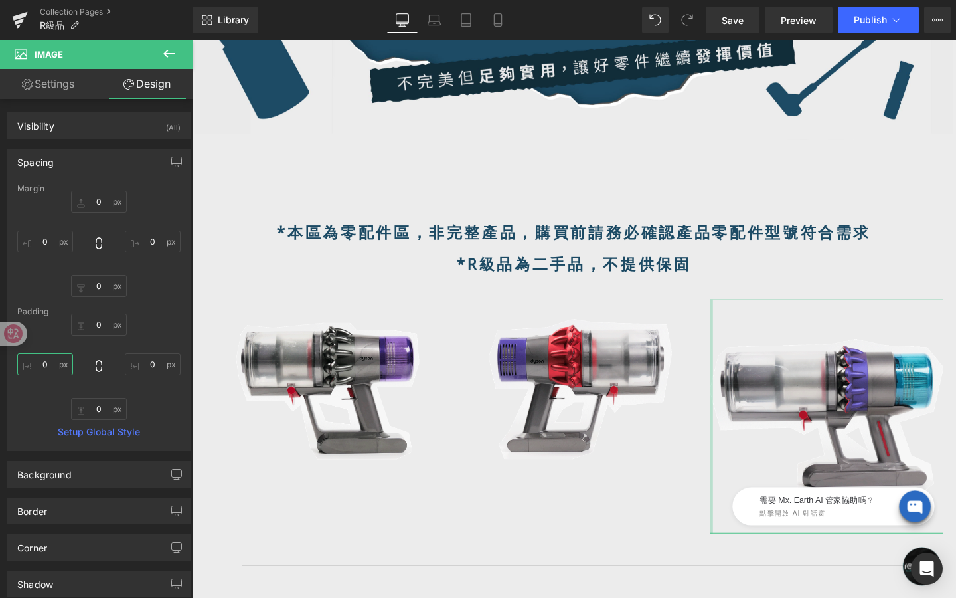
click at [51, 367] on input "0" at bounding box center [45, 364] width 56 height 22
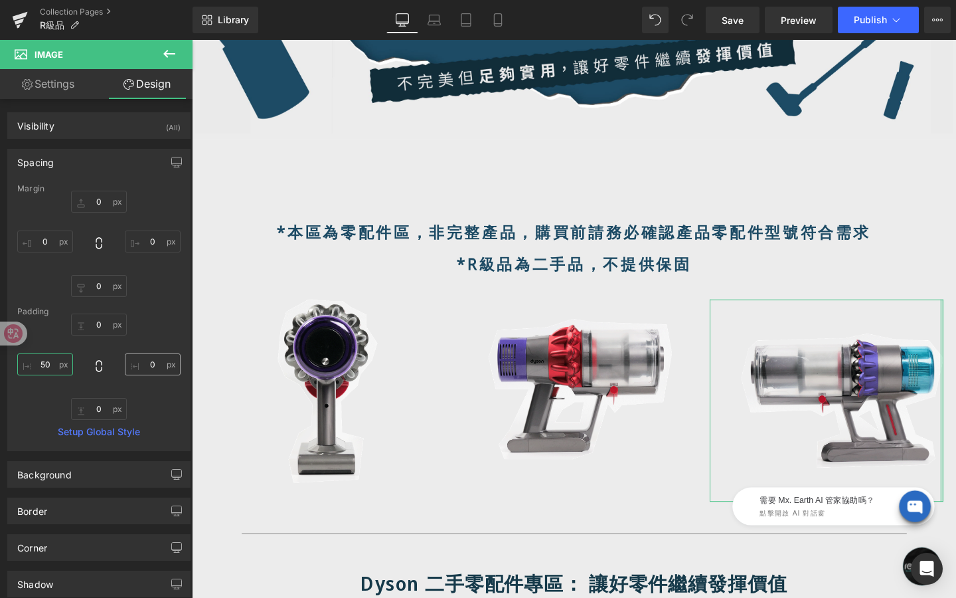
type input "50"
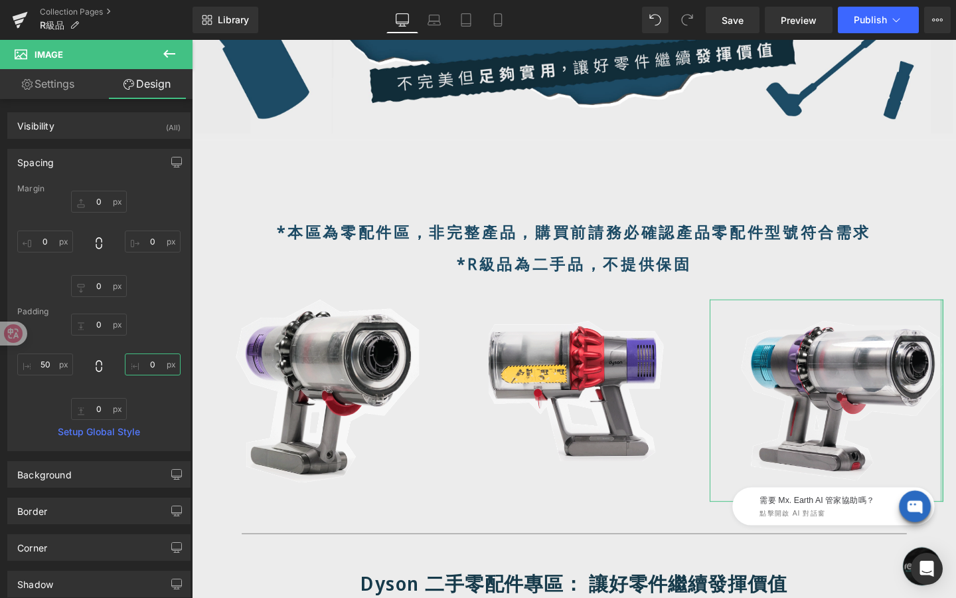
click at [150, 369] on input "0" at bounding box center [153, 364] width 56 height 22
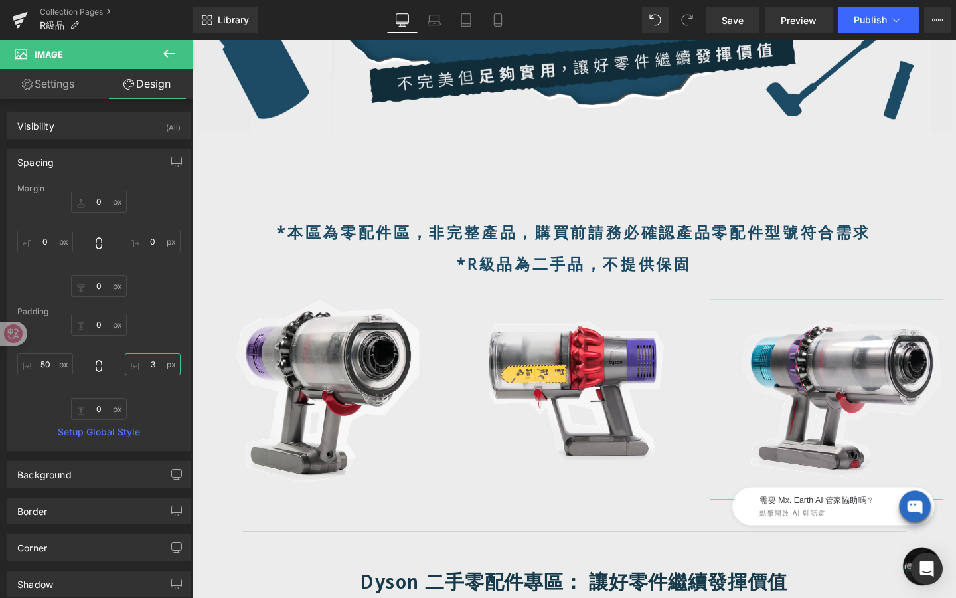
type input "30"
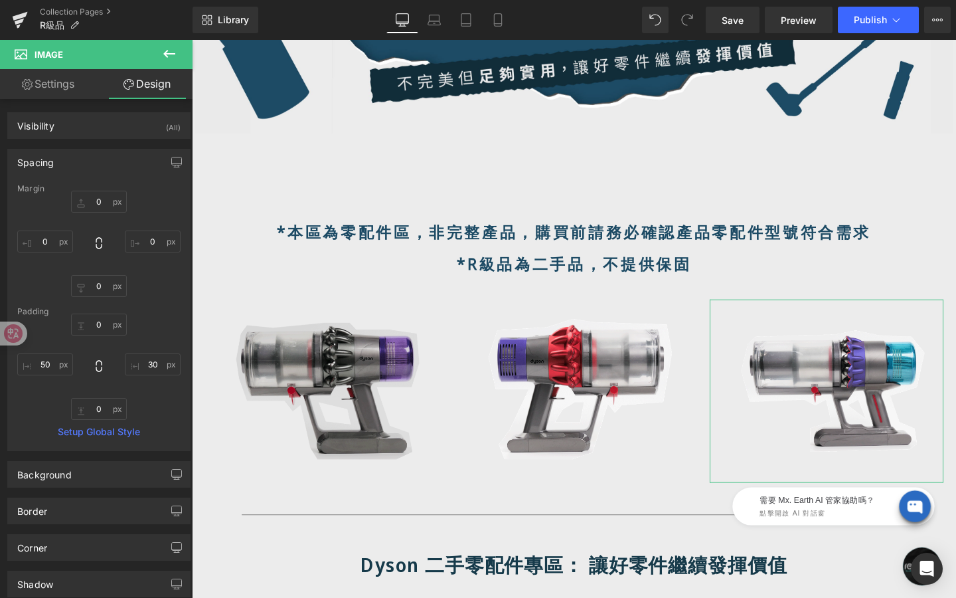
click at [294, 373] on img at bounding box center [328, 409] width 246 height 193
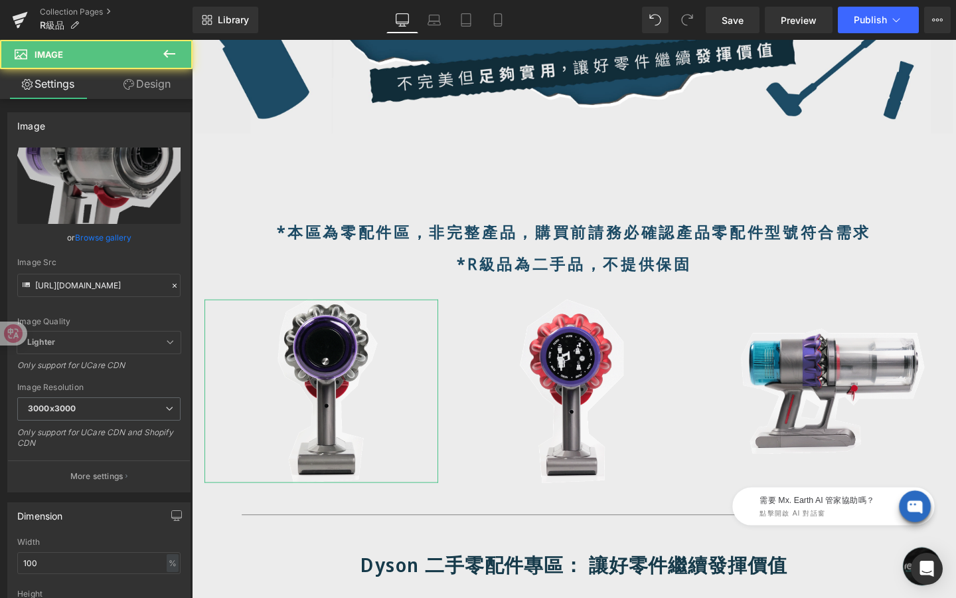
click at [171, 90] on link "Design" at bounding box center [147, 84] width 96 height 30
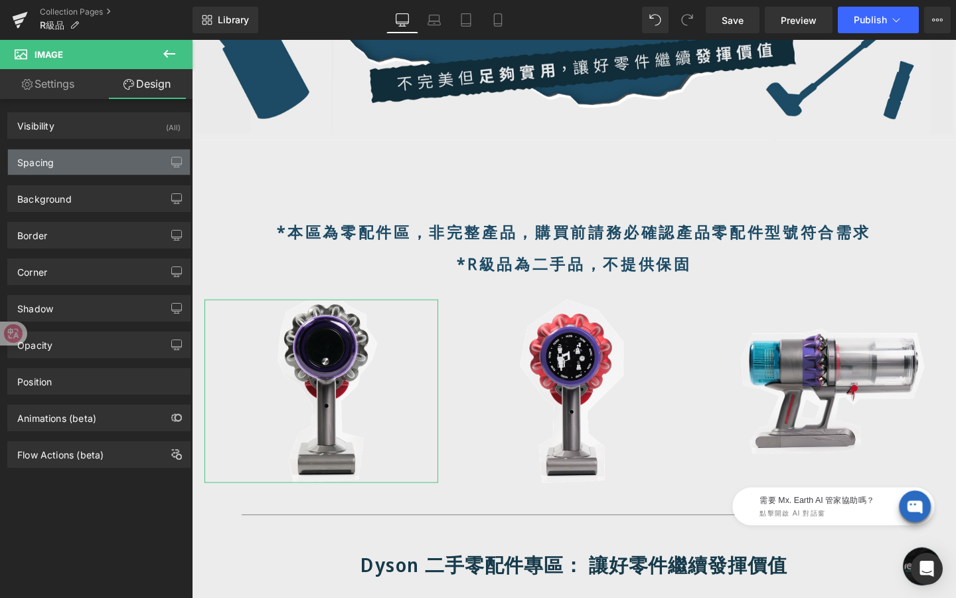
click at [99, 161] on div "Spacing" at bounding box center [99, 161] width 182 height 25
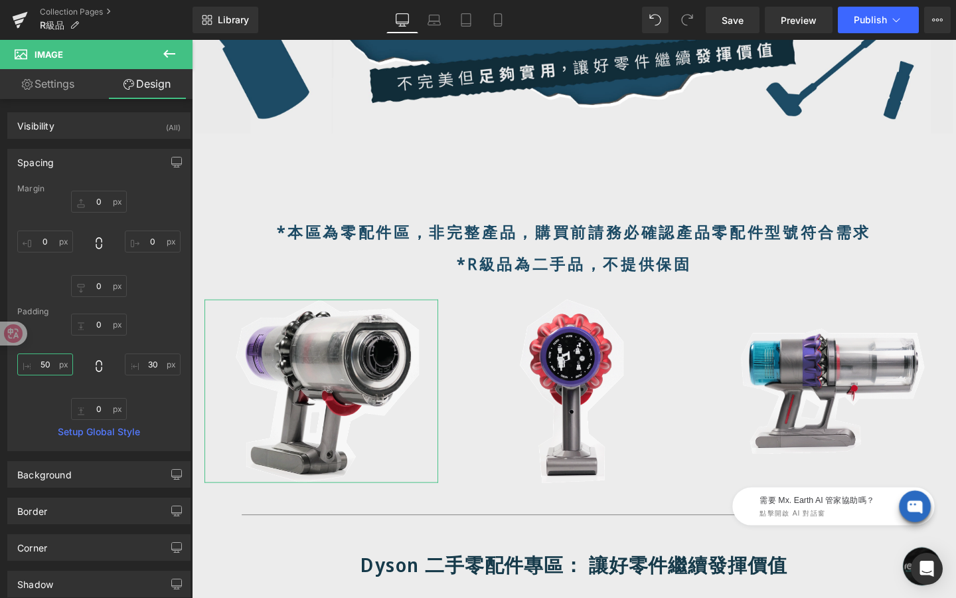
click at [48, 361] on input "50" at bounding box center [45, 364] width 56 height 22
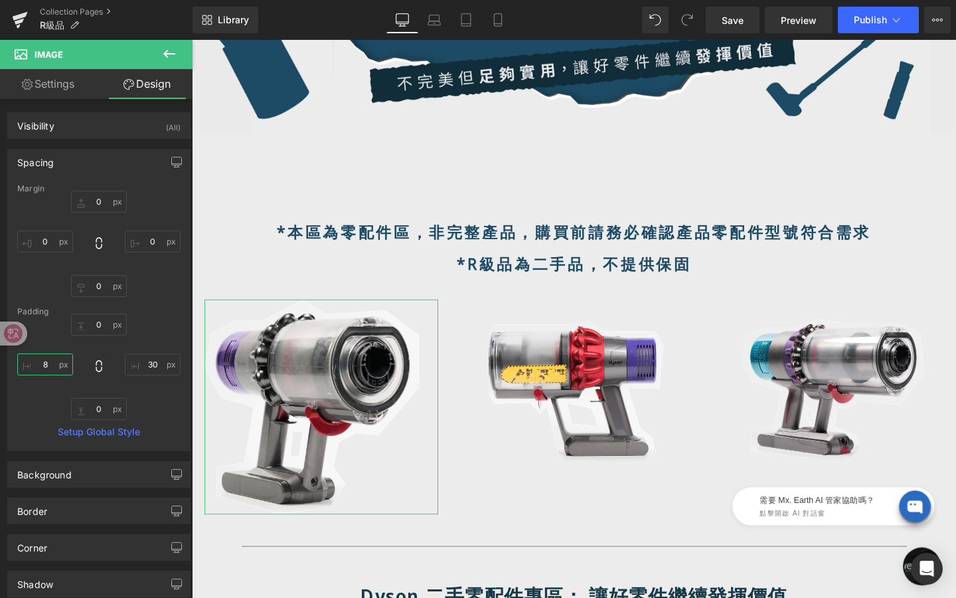
type input "8-"
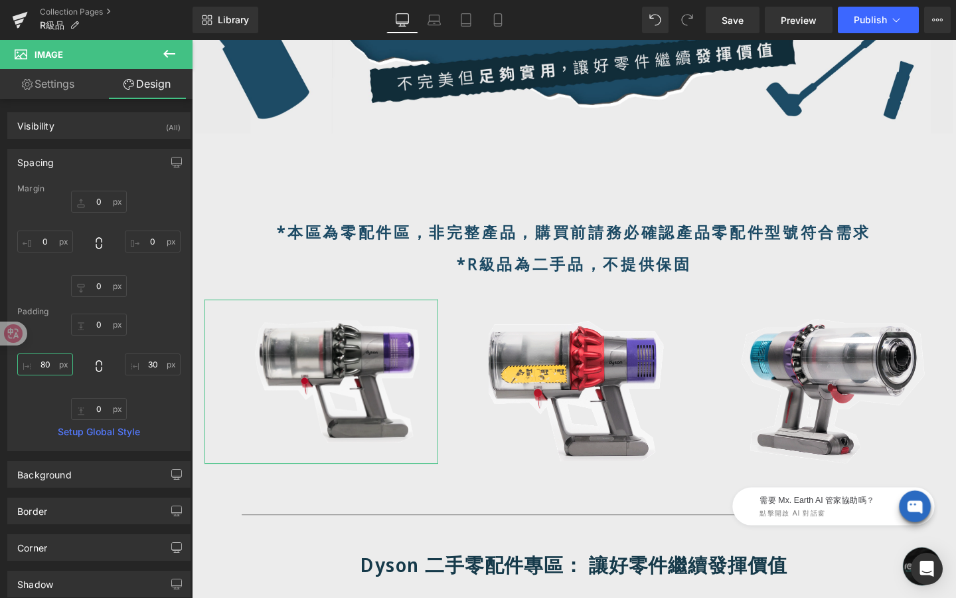
type input "8"
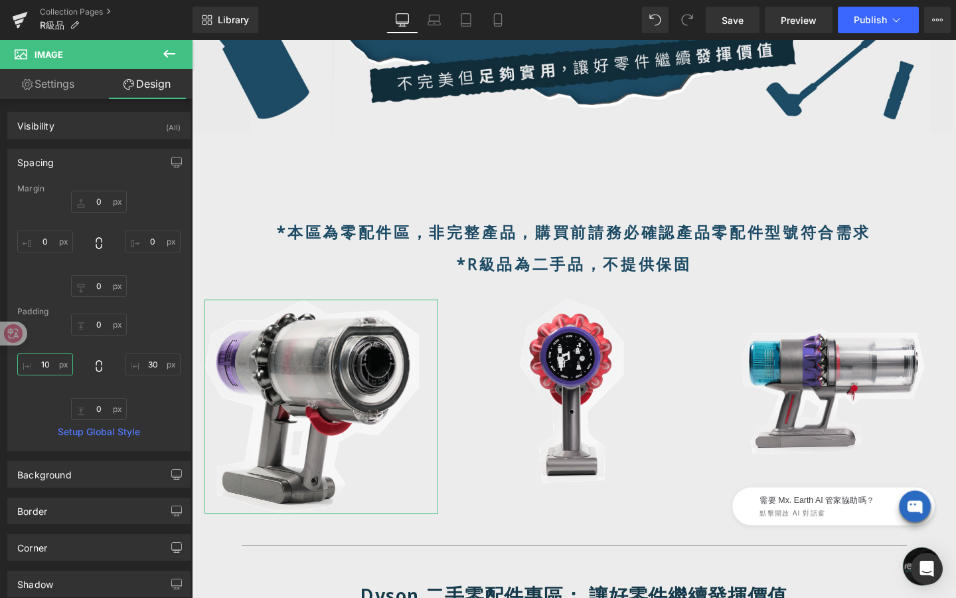
type input "100"
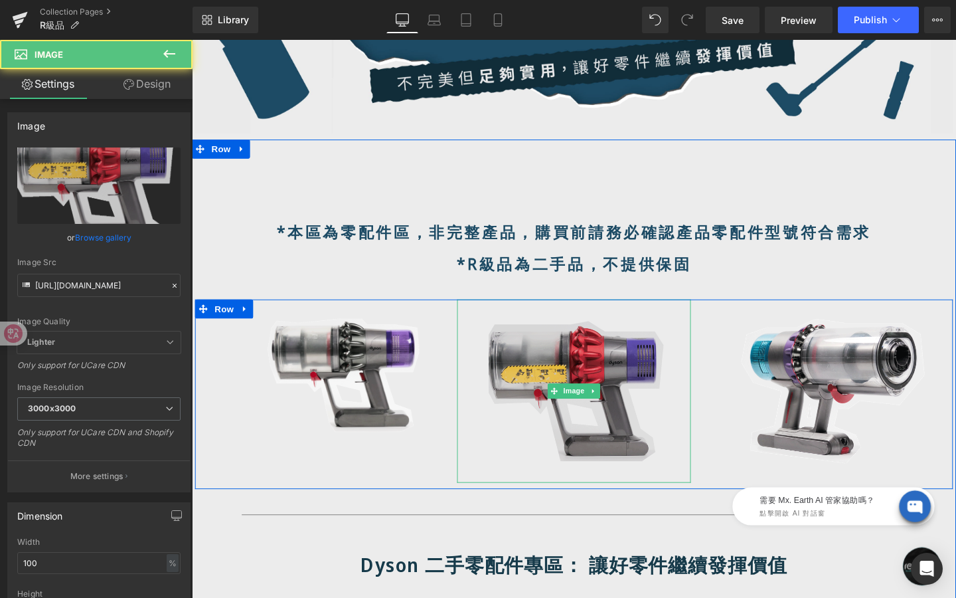
click at [567, 387] on img at bounding box center [594, 409] width 246 height 193
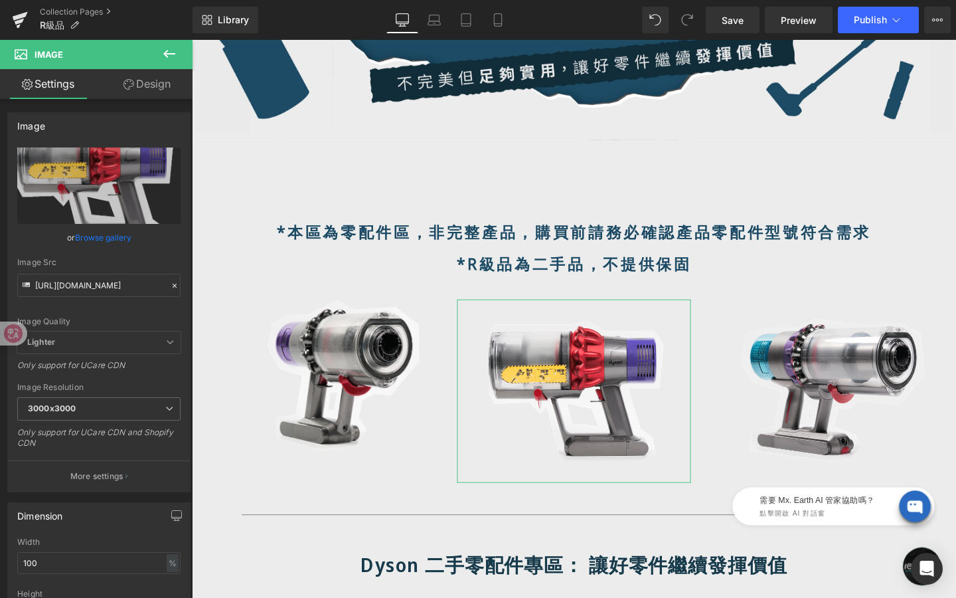
click at [167, 88] on link "Design" at bounding box center [147, 84] width 96 height 30
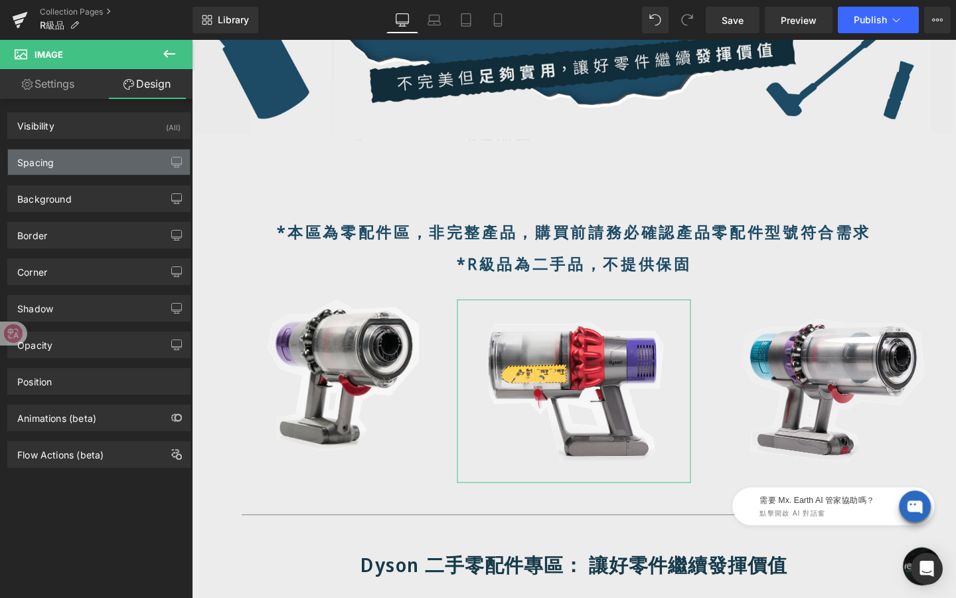
click at [86, 164] on div "Spacing" at bounding box center [99, 161] width 182 height 25
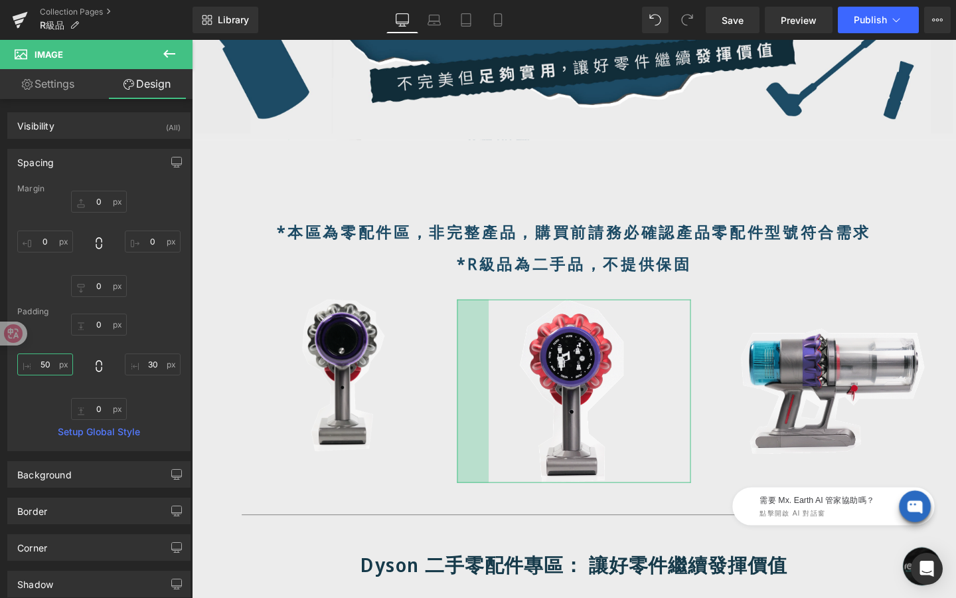
click at [54, 365] on input "50" at bounding box center [45, 364] width 56 height 22
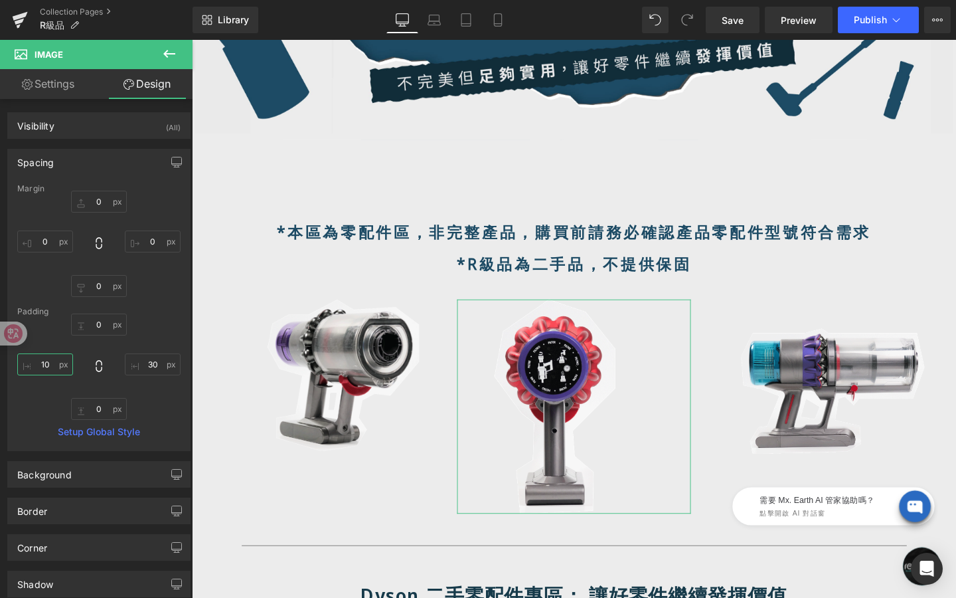
type input "100"
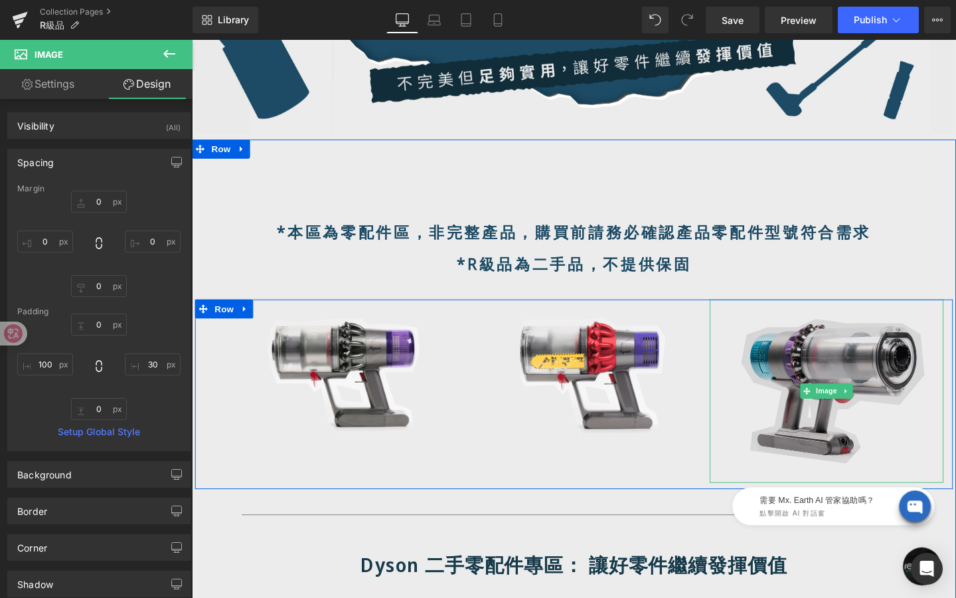
click at [820, 385] on img at bounding box center [860, 409] width 246 height 193
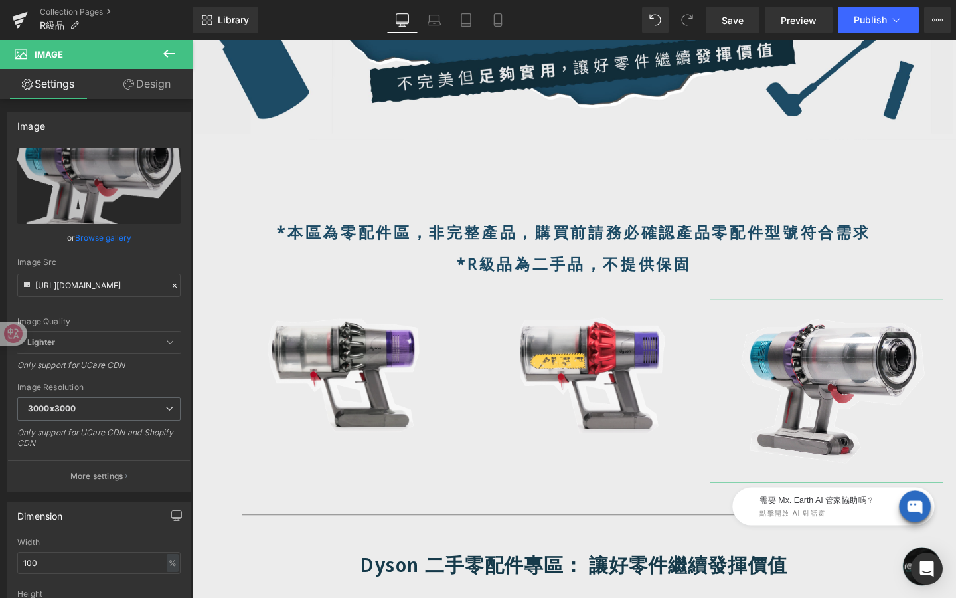
click at [157, 86] on link "Design" at bounding box center [147, 84] width 96 height 30
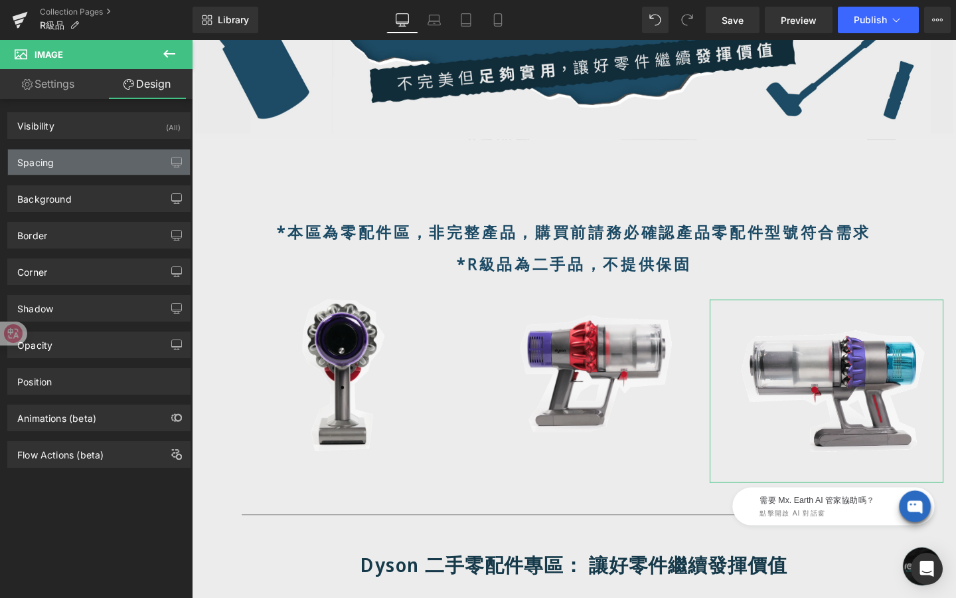
click at [108, 162] on div "Spacing" at bounding box center [99, 161] width 182 height 25
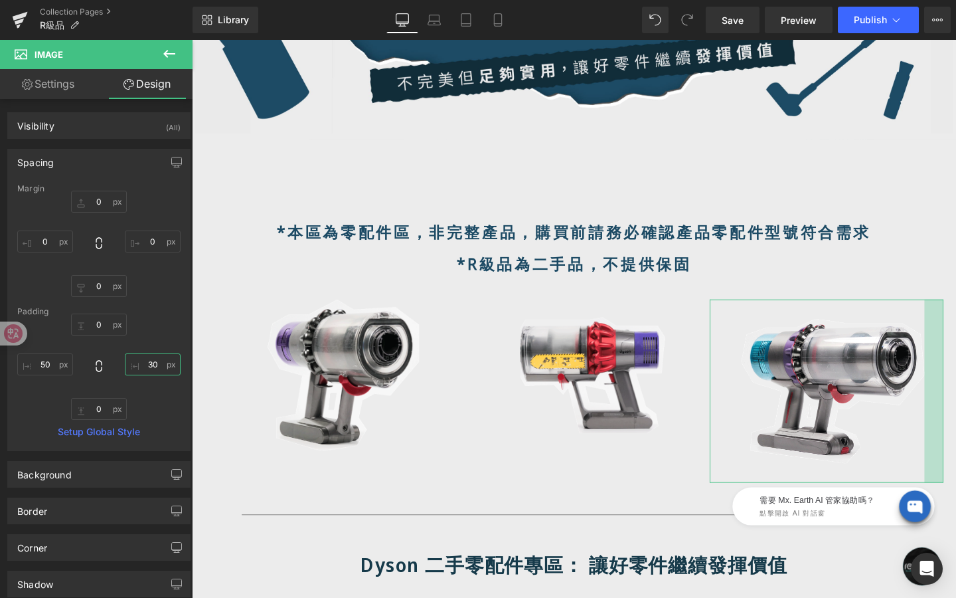
click at [150, 363] on input "30" at bounding box center [153, 364] width 56 height 22
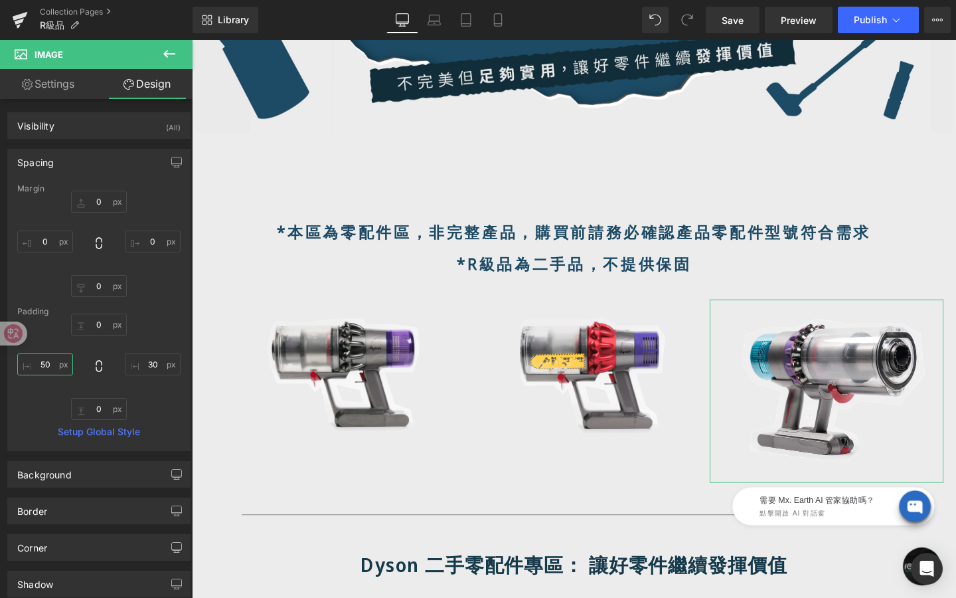
click at [51, 368] on input "50" at bounding box center [45, 364] width 56 height 22
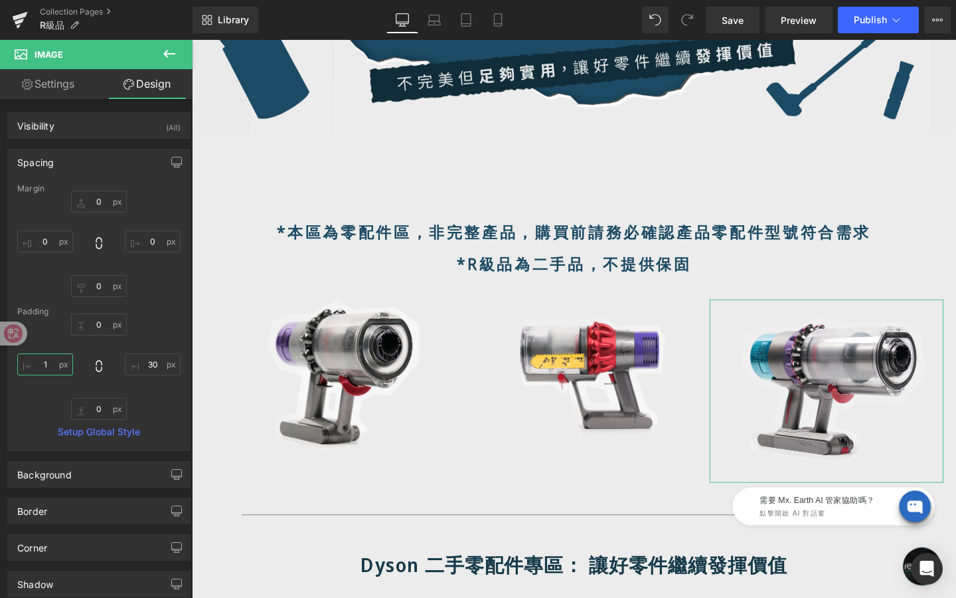
type input "1-"
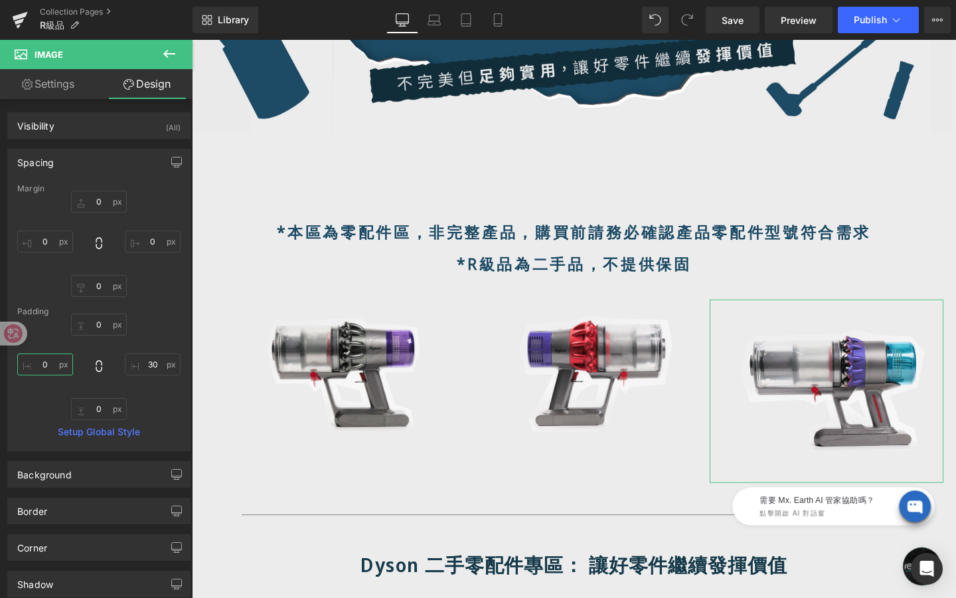
type input "-"
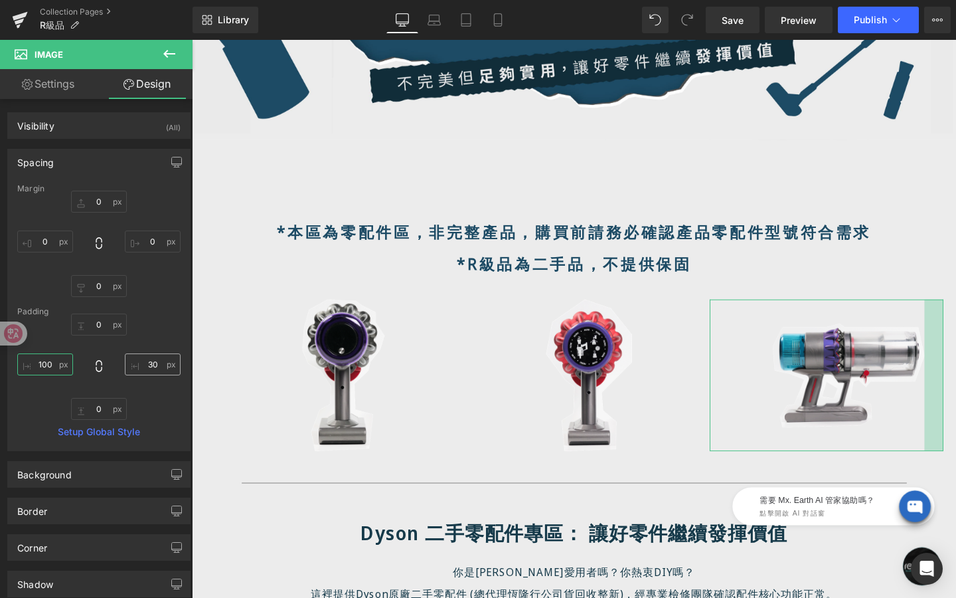
type input "100"
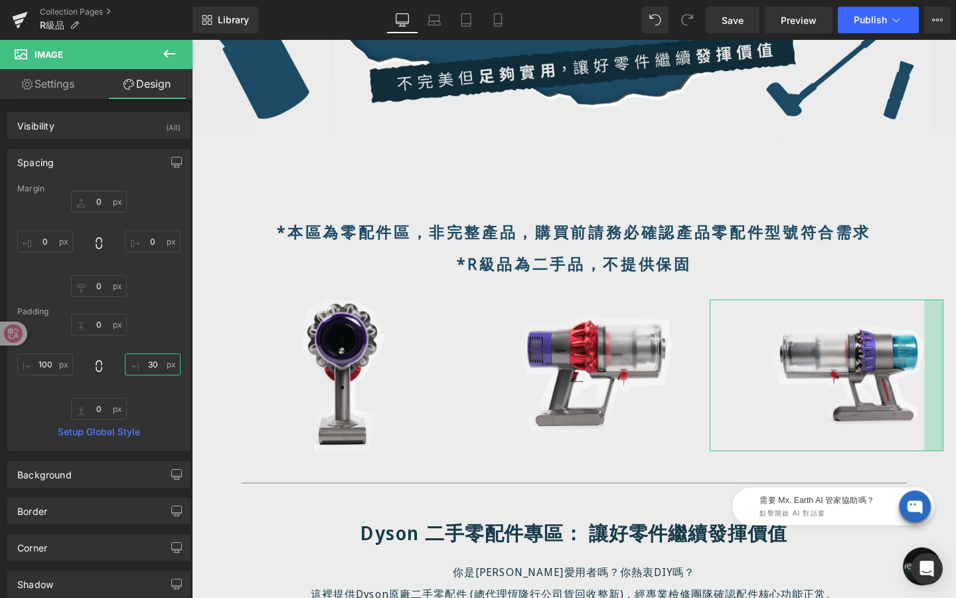
click at [148, 361] on input "30" at bounding box center [153, 364] width 56 height 22
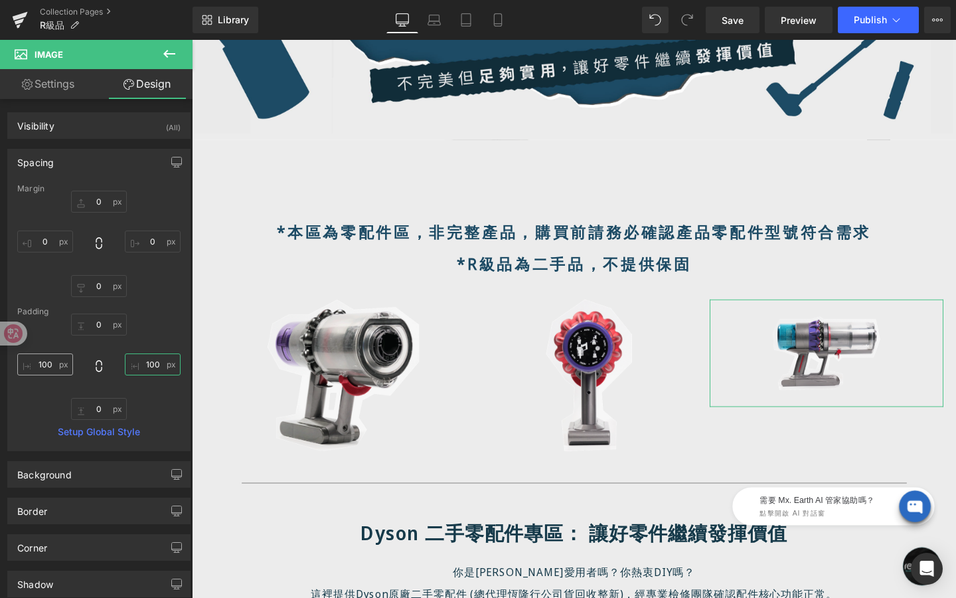
type input "100"
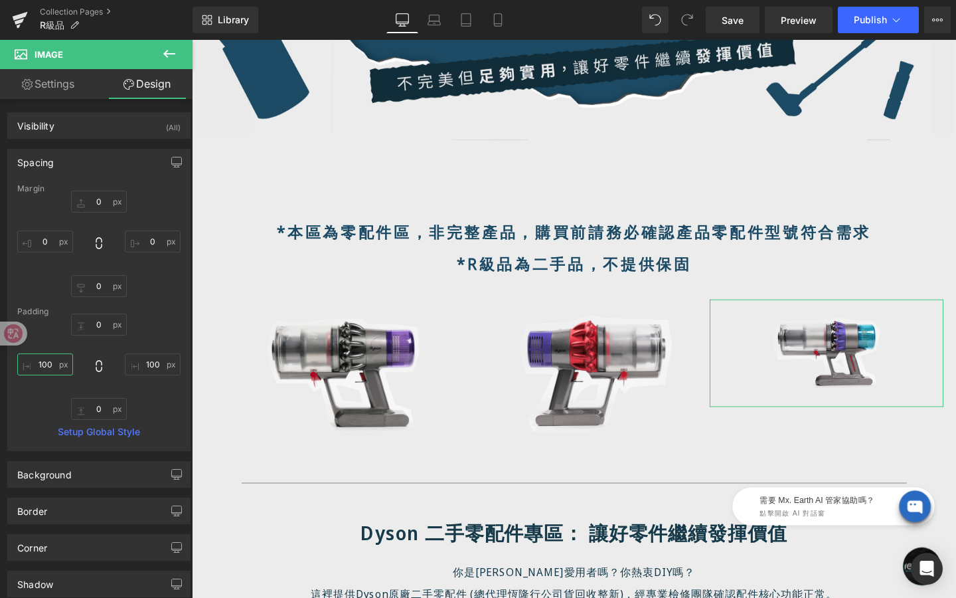
click at [49, 367] on input "100" at bounding box center [45, 364] width 56 height 22
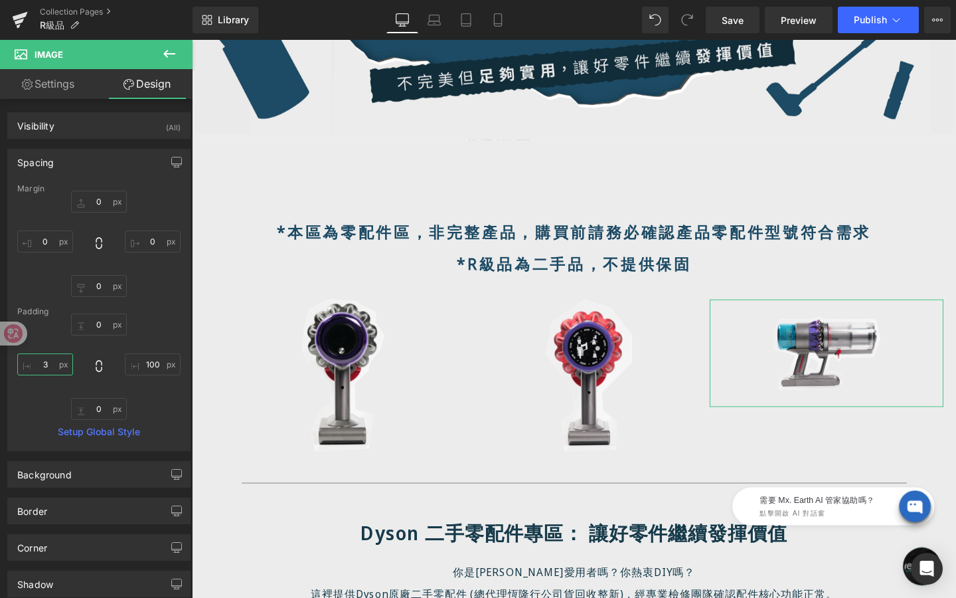
type input "30"
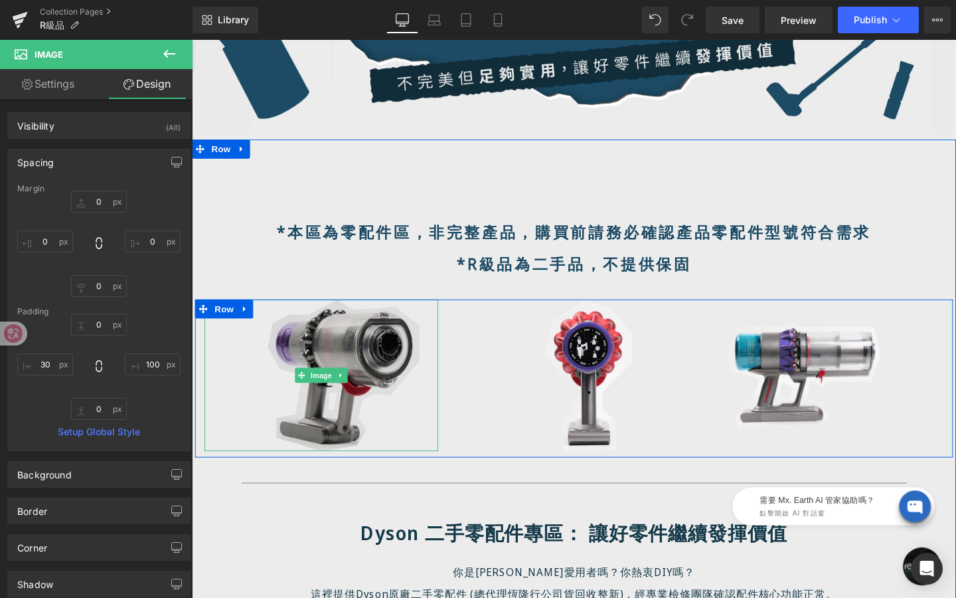
click at [337, 410] on img at bounding box center [328, 392] width 246 height 159
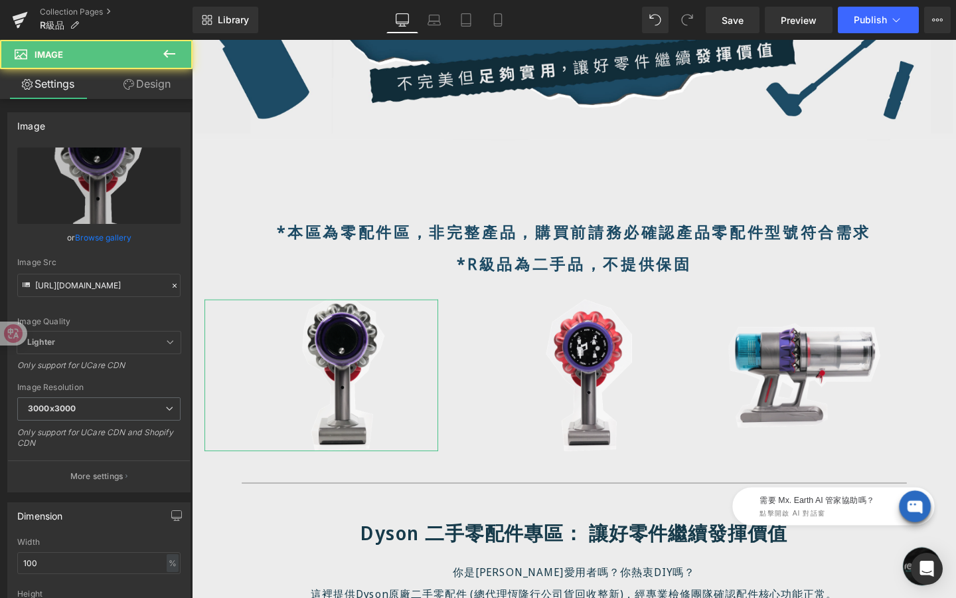
click at [151, 88] on link "Design" at bounding box center [147, 84] width 96 height 30
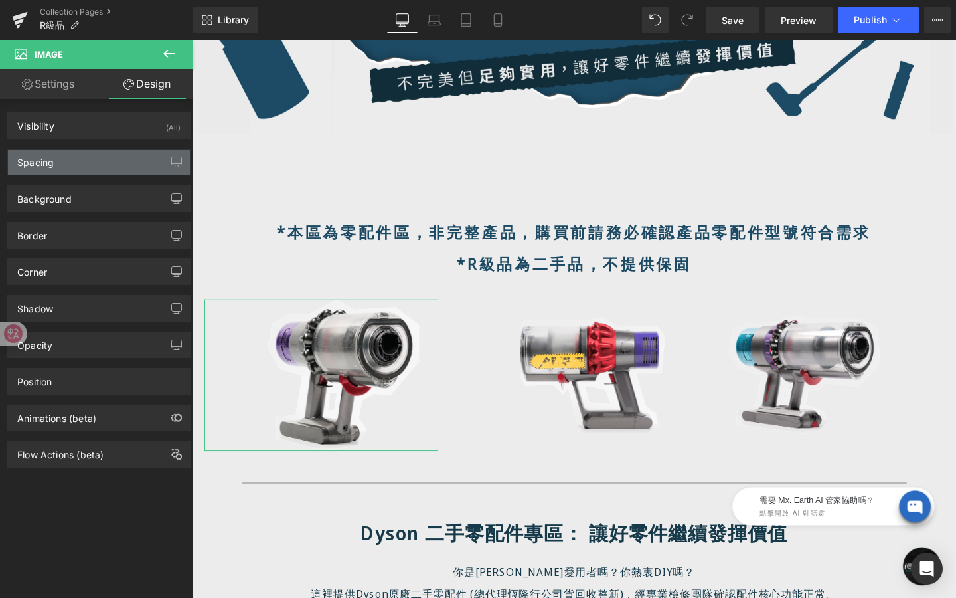
click at [96, 164] on div "Spacing" at bounding box center [99, 161] width 182 height 25
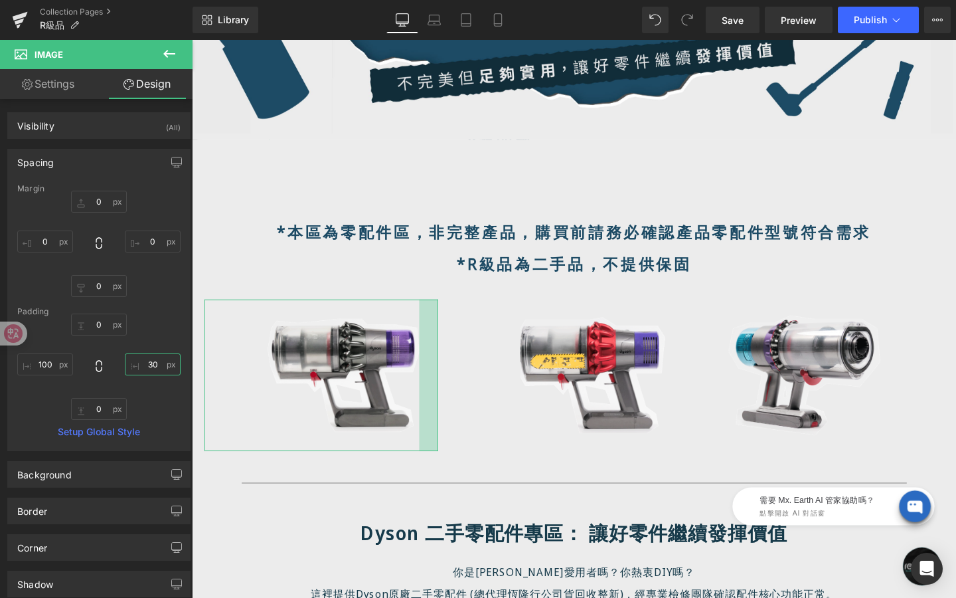
click at [159, 363] on input "30" at bounding box center [153, 364] width 56 height 22
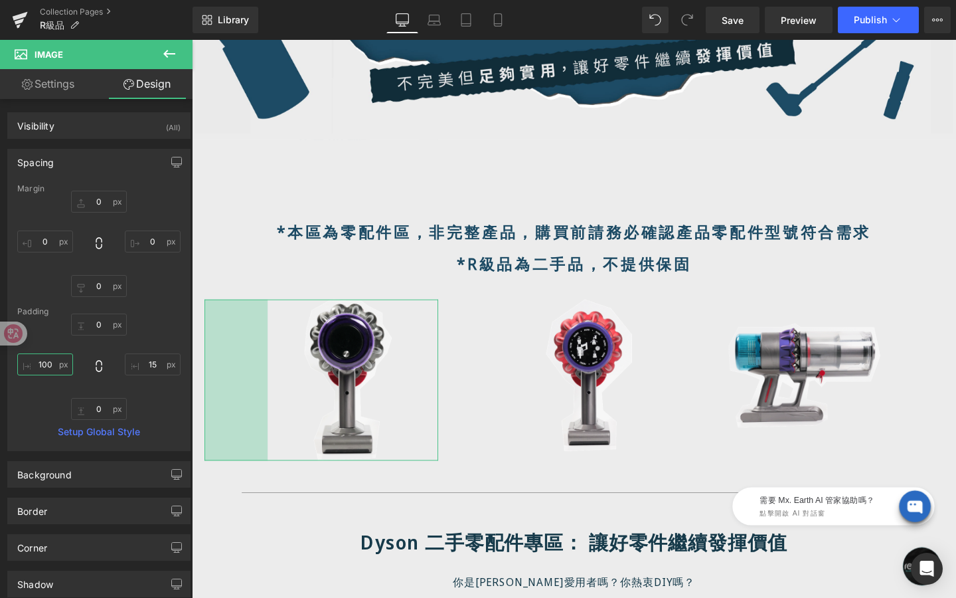
click at [55, 363] on input "100" at bounding box center [45, 364] width 56 height 22
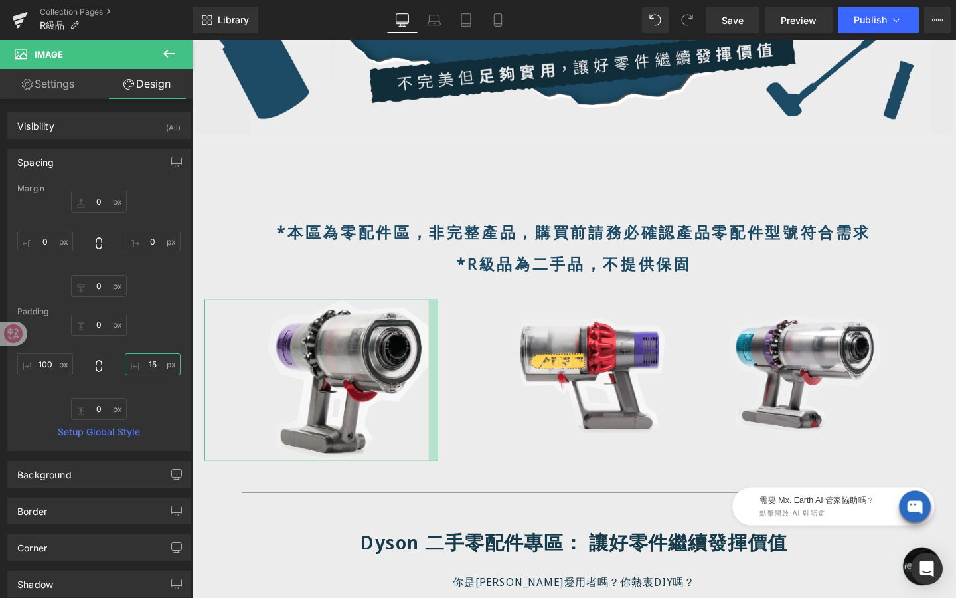
click at [151, 369] on input "15" at bounding box center [153, 364] width 56 height 22
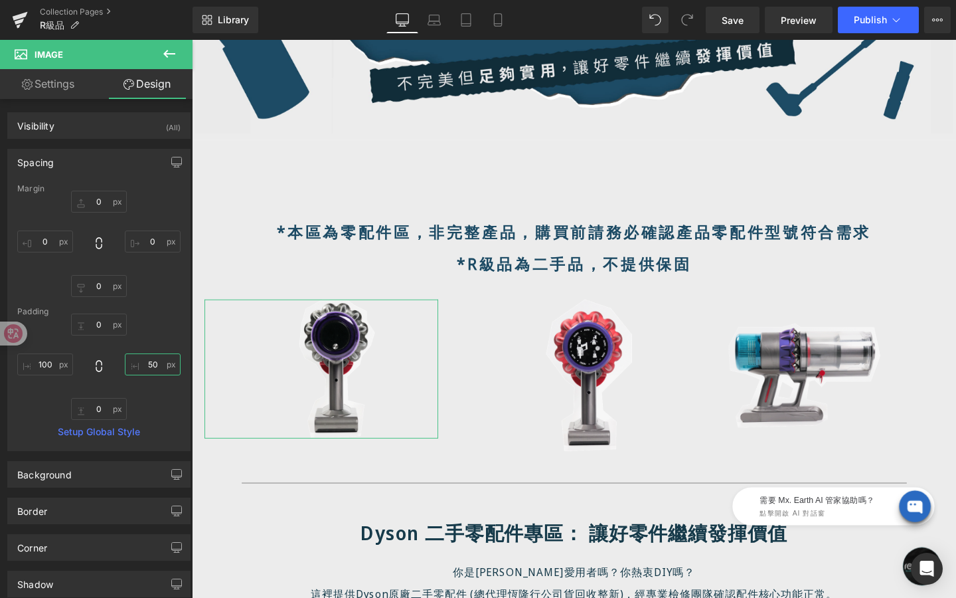
type input "5"
type input "4"
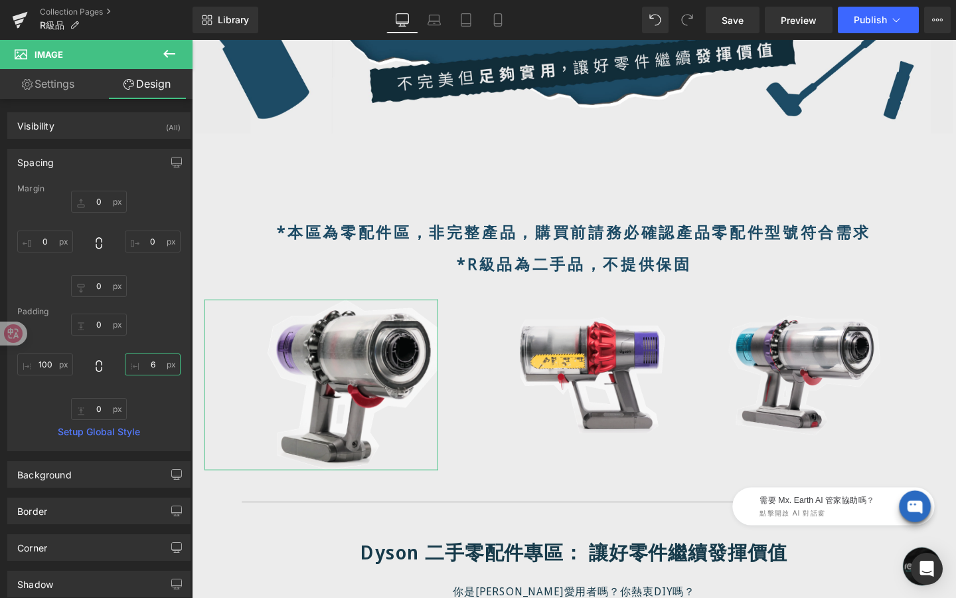
type input "60"
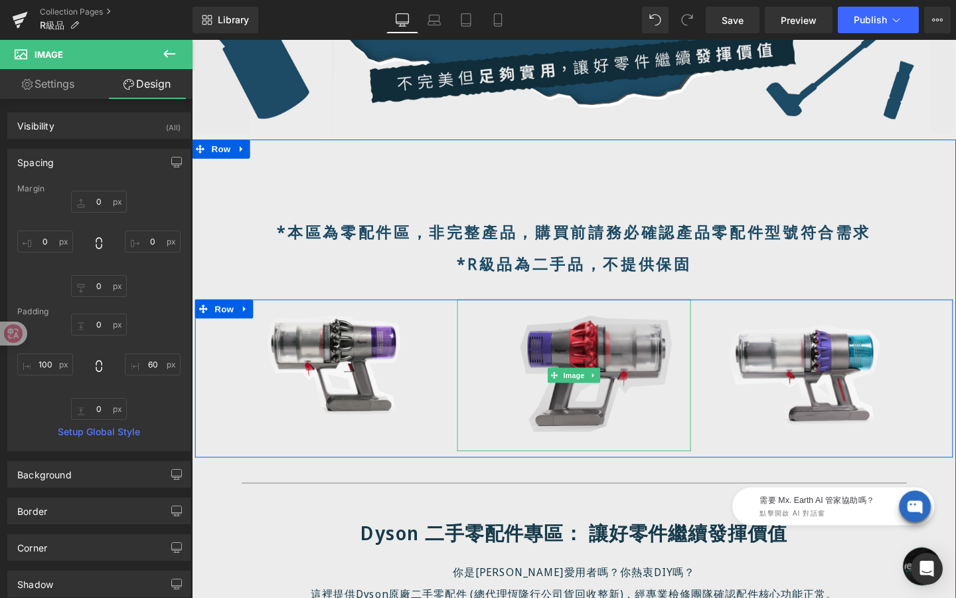
click at [589, 390] on span "Image" at bounding box center [594, 393] width 28 height 16
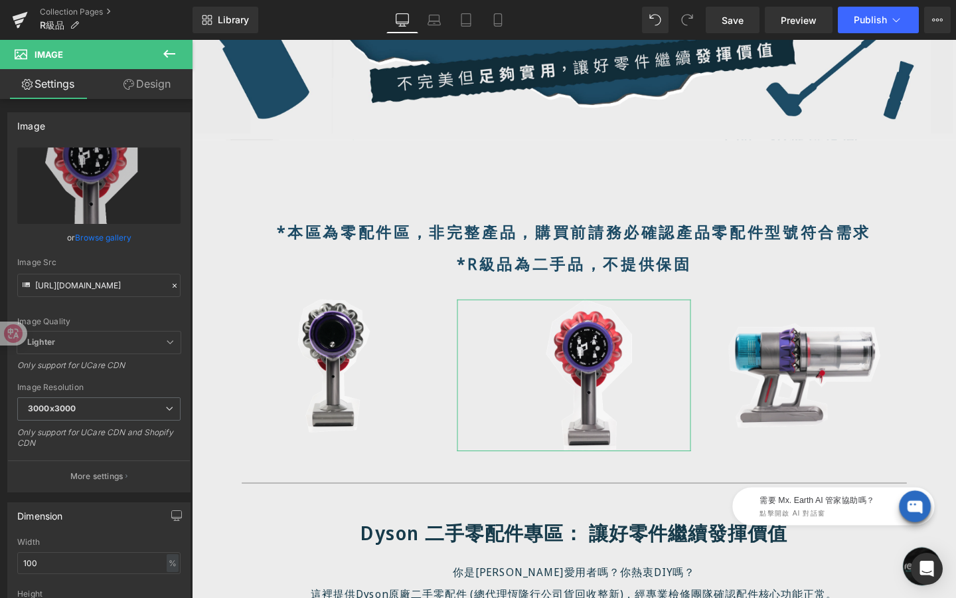
click at [155, 92] on link "Design" at bounding box center [147, 84] width 96 height 30
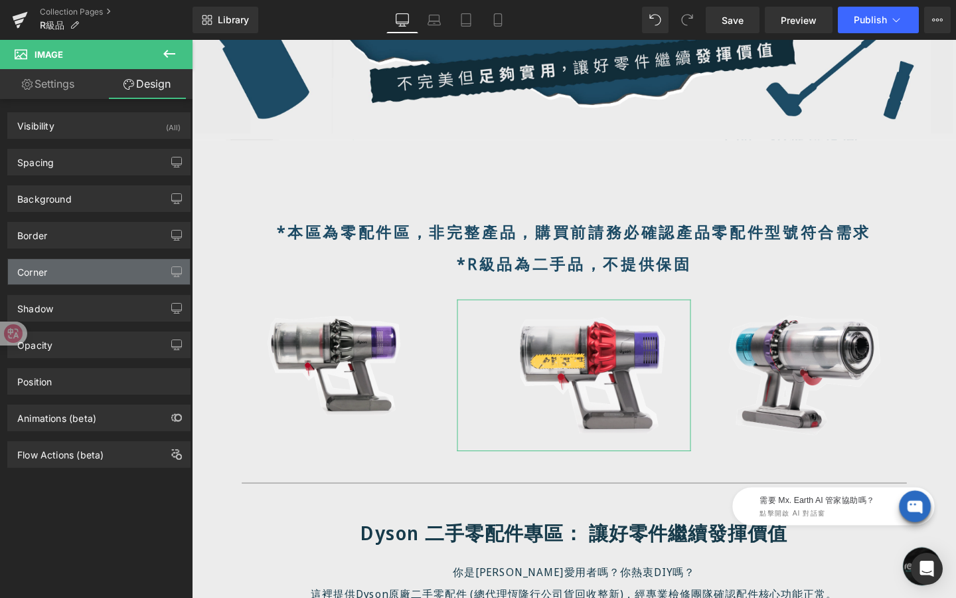
type input "0"
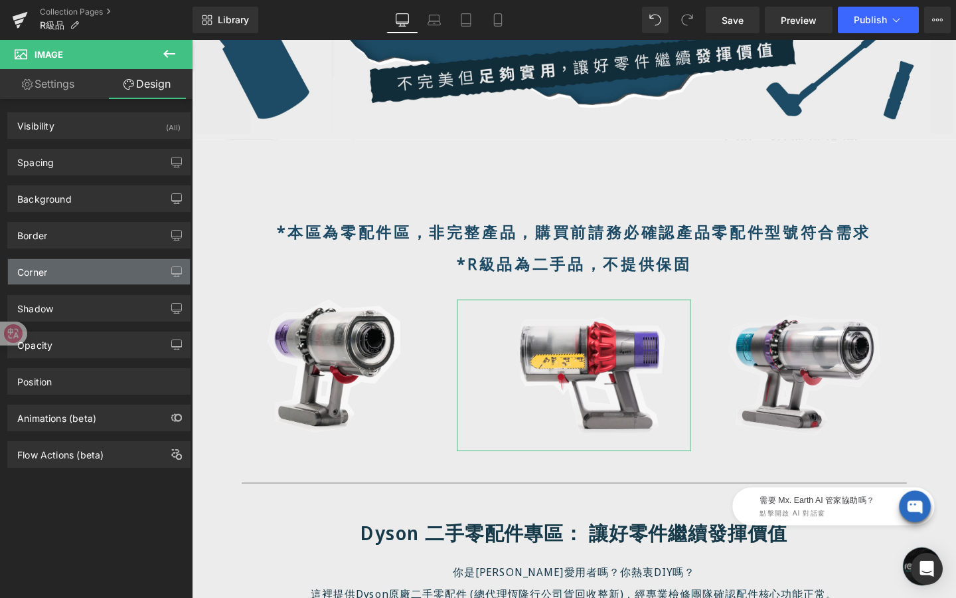
type input "0"
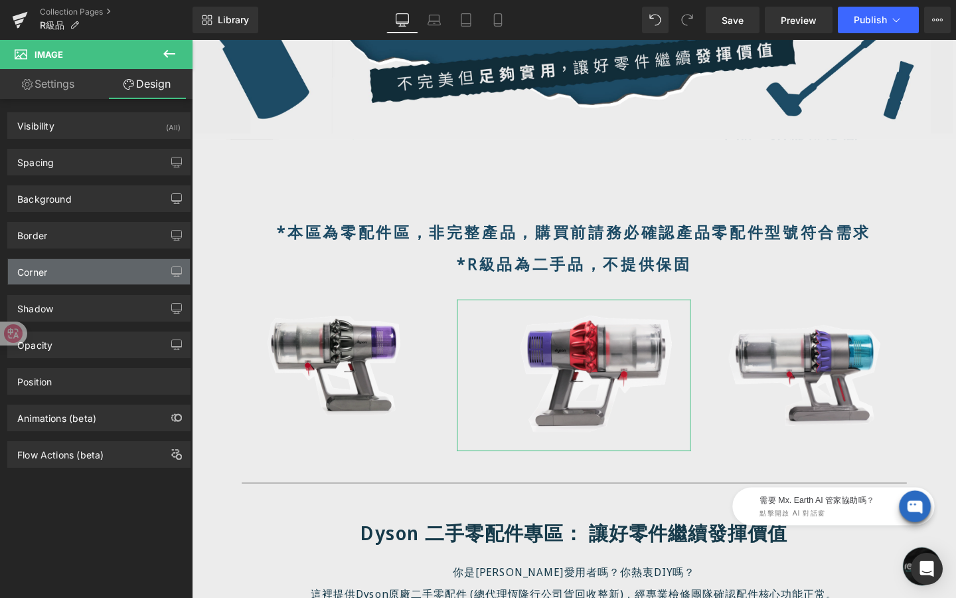
type input "0"
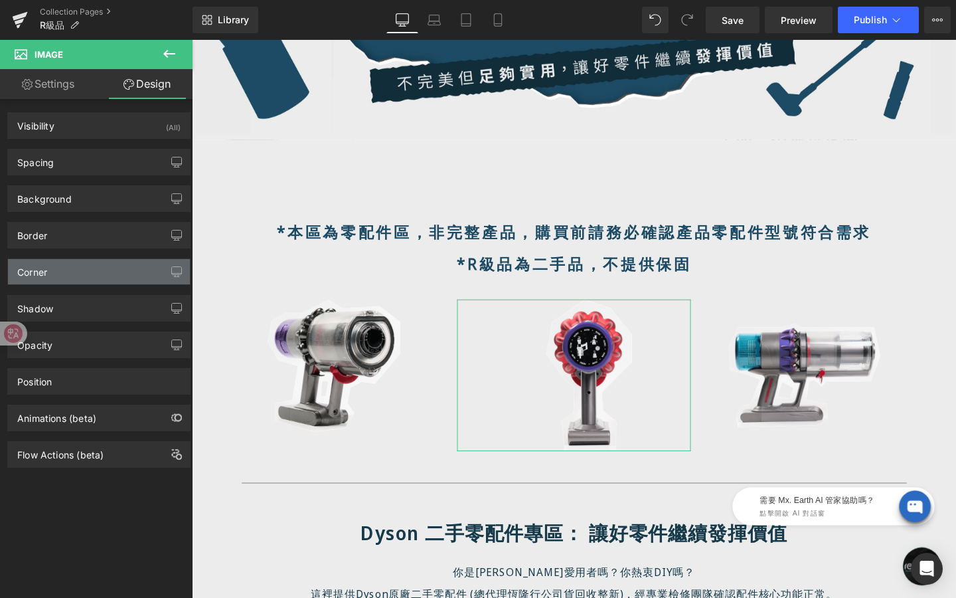
type input "0"
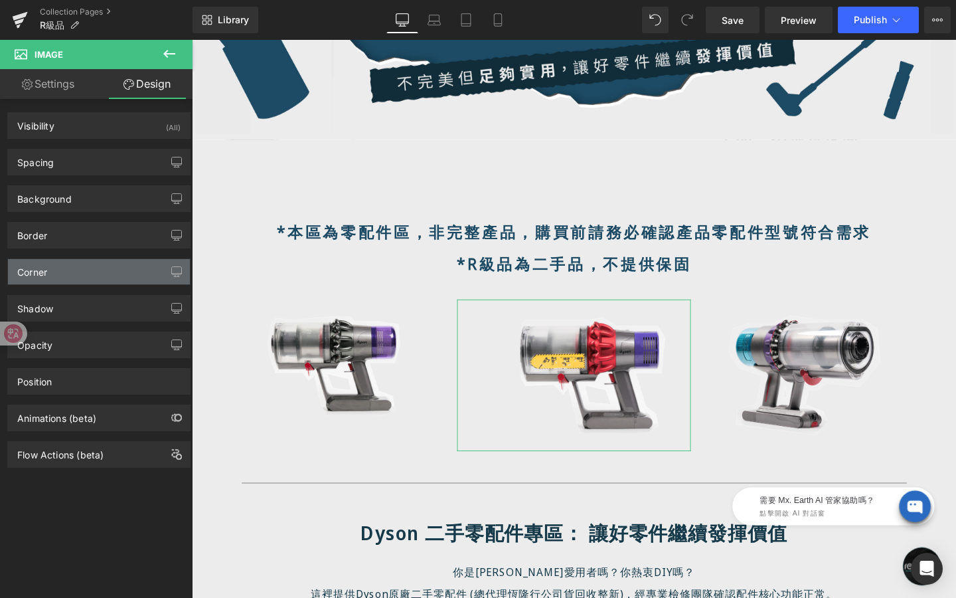
type input "0"
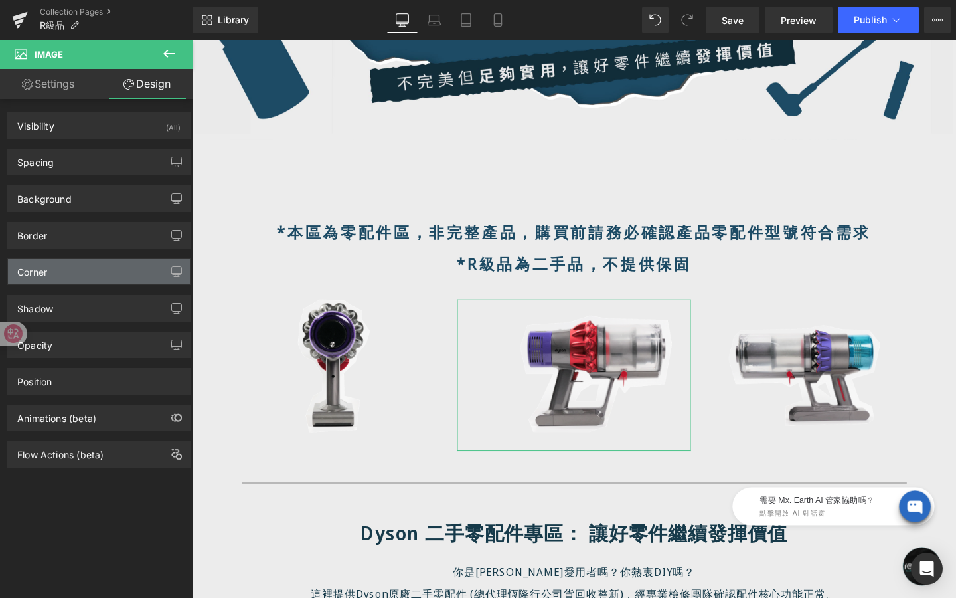
type input "30"
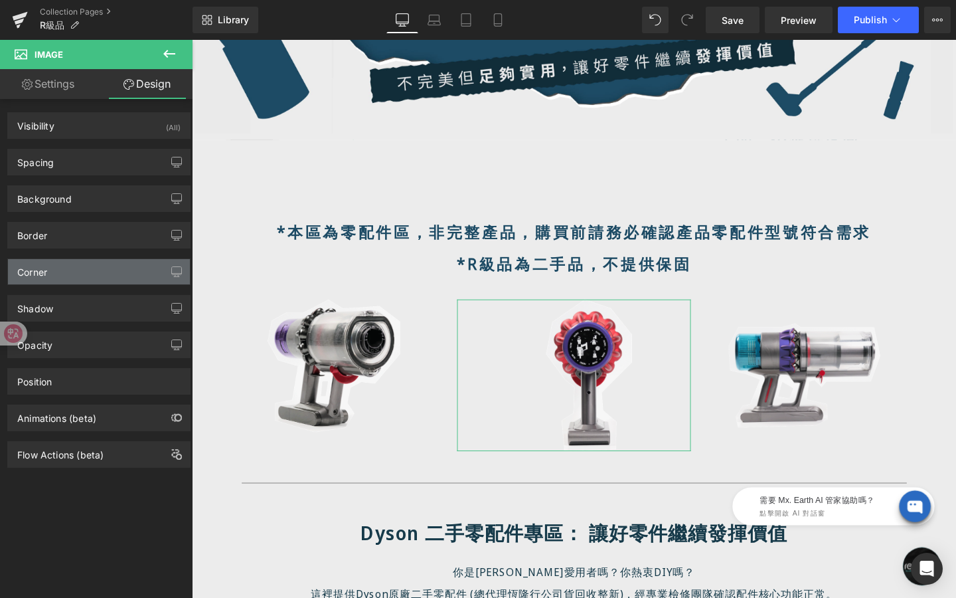
type input "0"
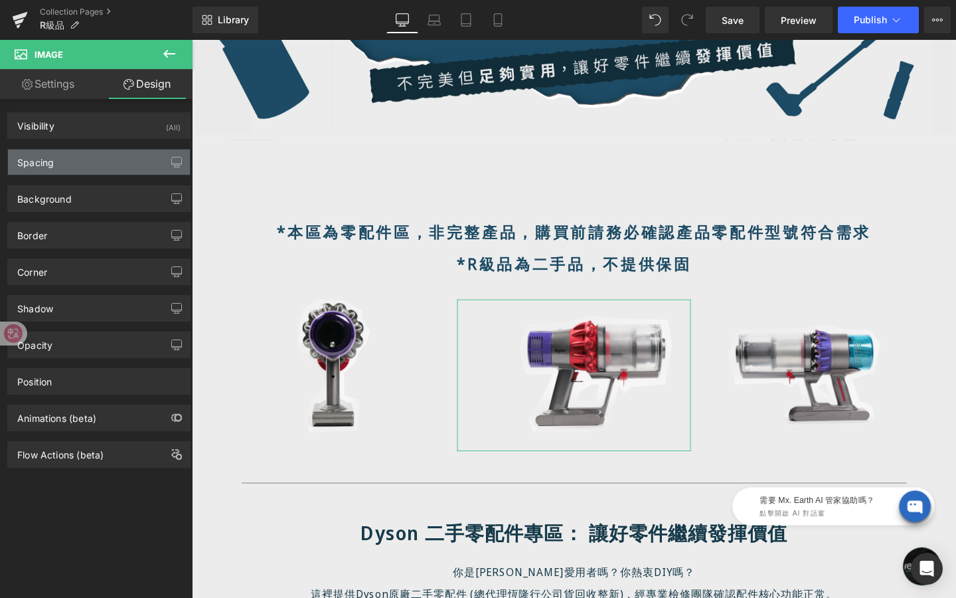
click at [79, 160] on div "Spacing" at bounding box center [99, 161] width 182 height 25
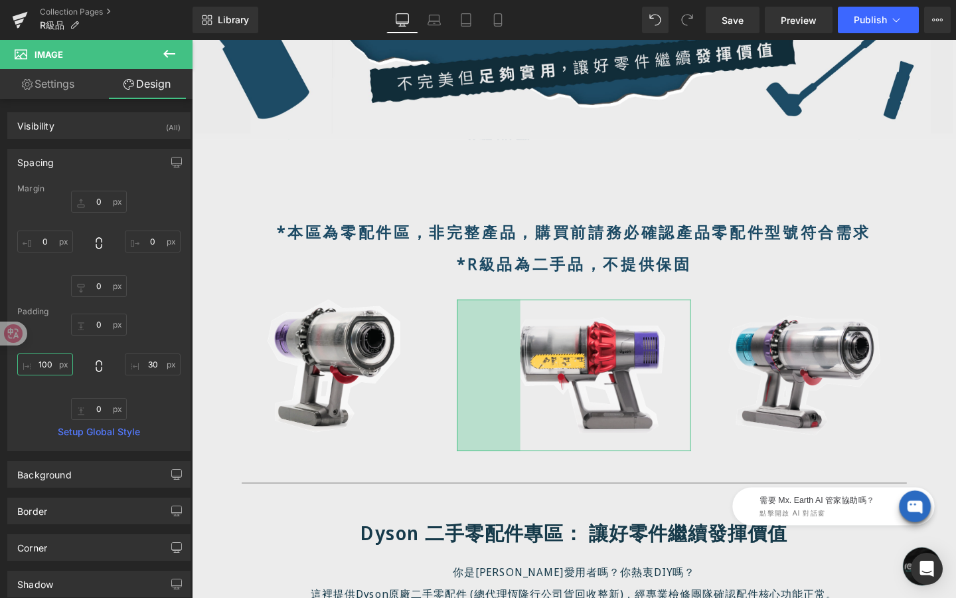
click at [58, 364] on input "100" at bounding box center [45, 364] width 56 height 22
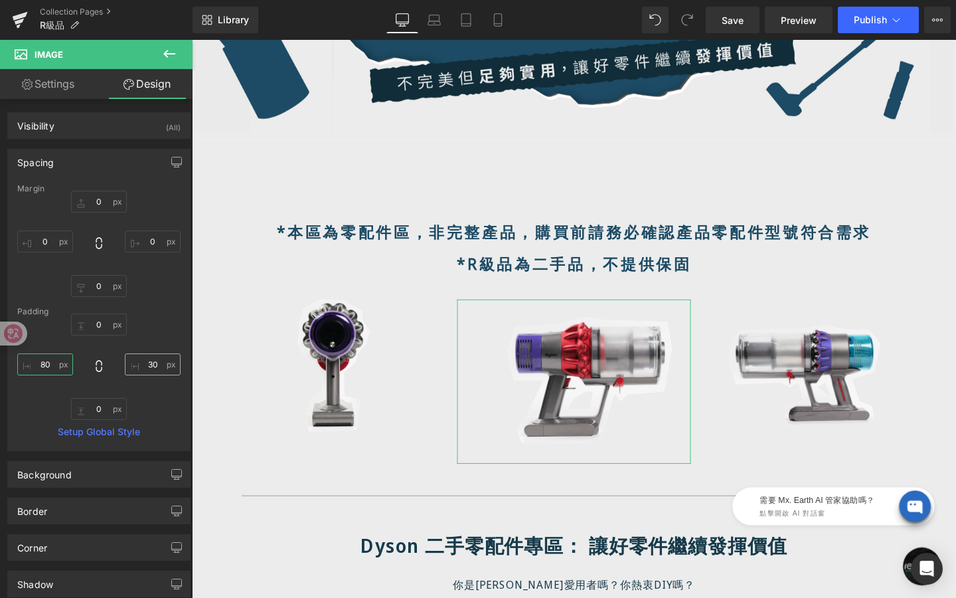
type input "80"
click at [156, 367] on input "30" at bounding box center [153, 364] width 56 height 22
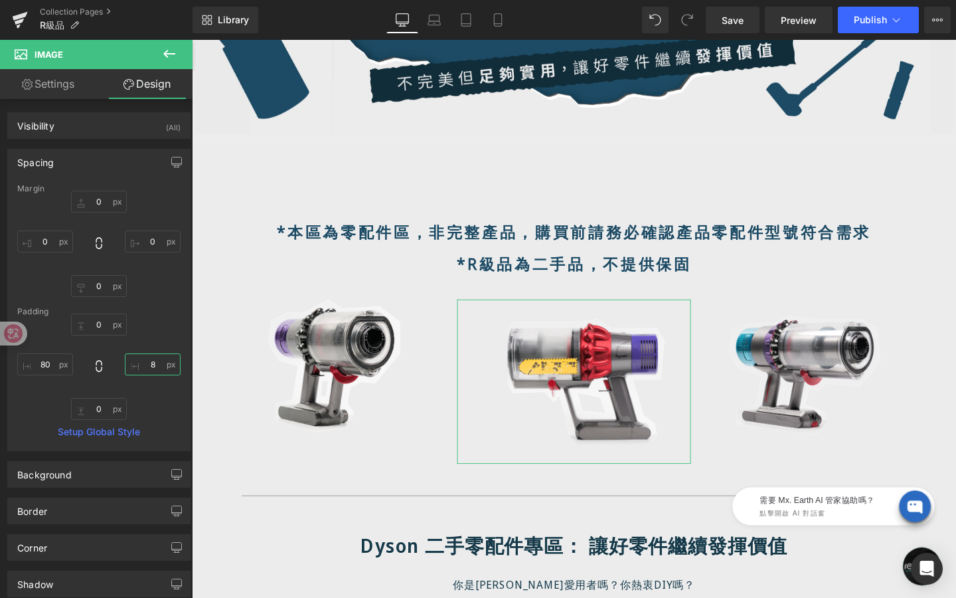
type input "80"
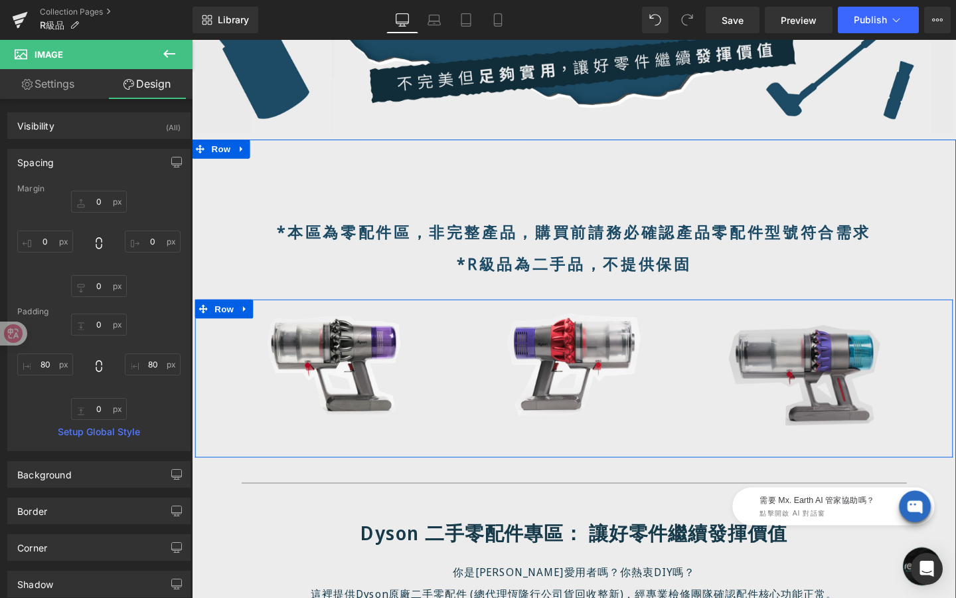
click at [815, 375] on img at bounding box center [860, 392] width 246 height 159
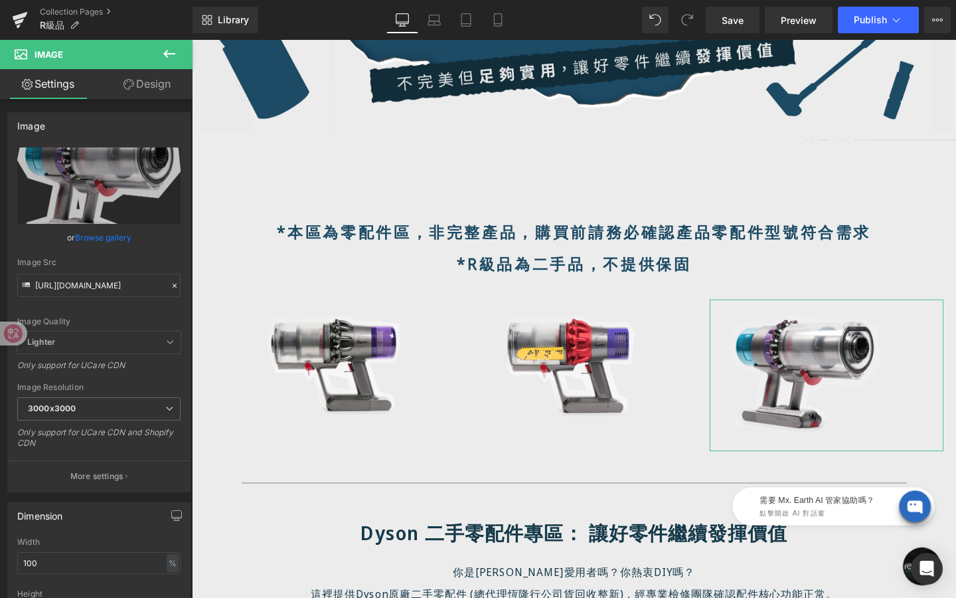
click at [143, 90] on link "Design" at bounding box center [147, 84] width 96 height 30
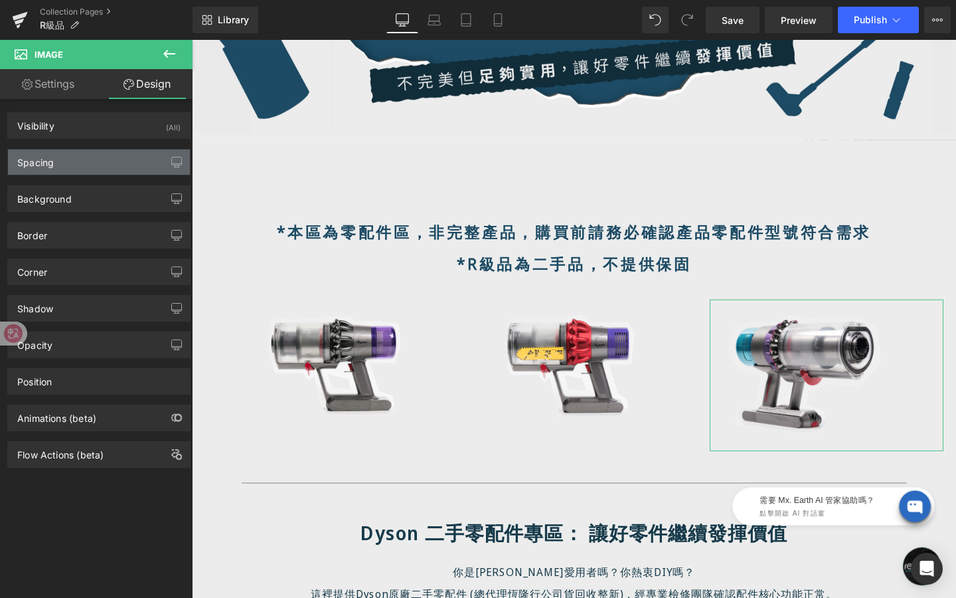
click at [85, 165] on div "Spacing" at bounding box center [99, 161] width 182 height 25
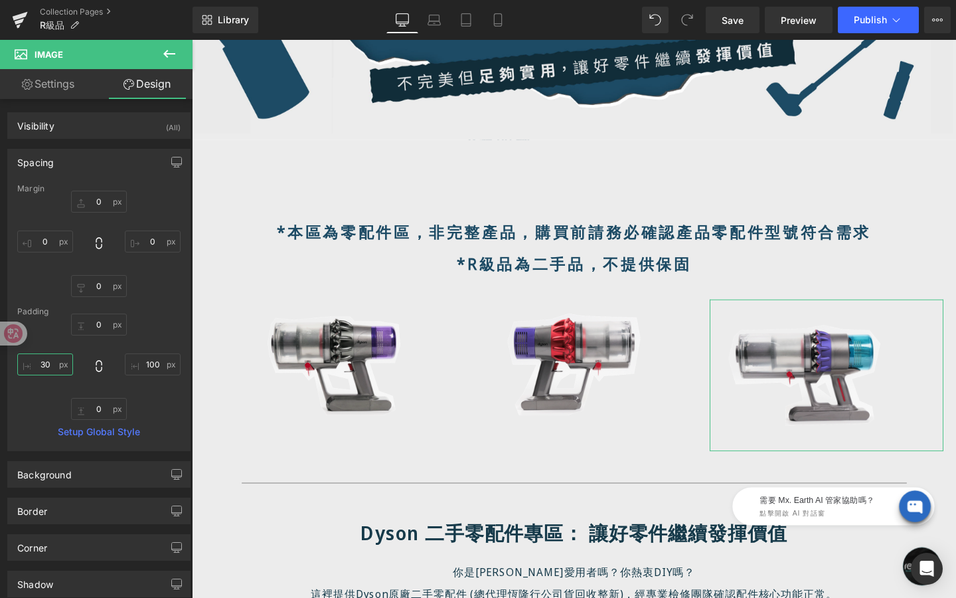
click at [50, 366] on input "30" at bounding box center [45, 364] width 56 height 22
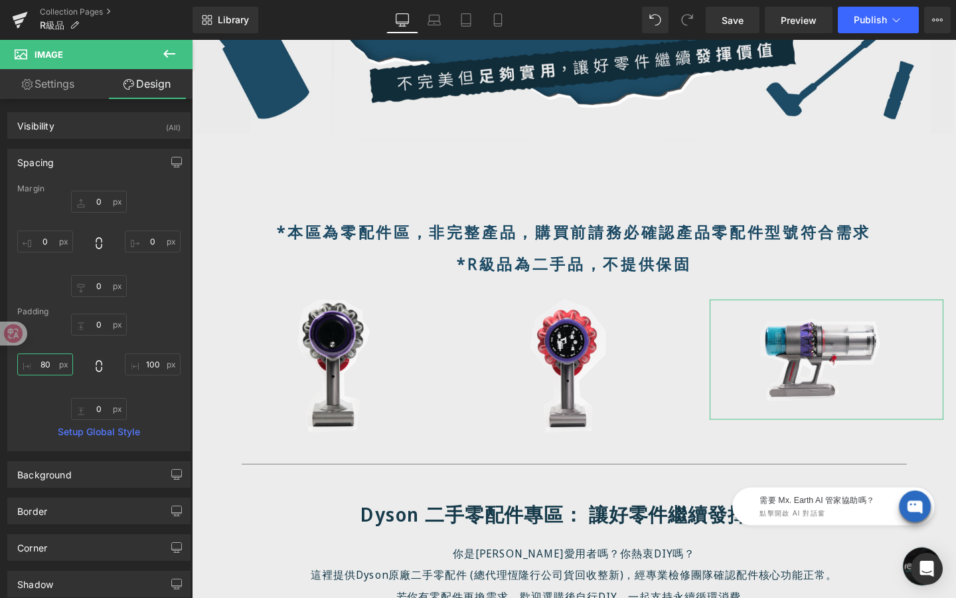
type input "8"
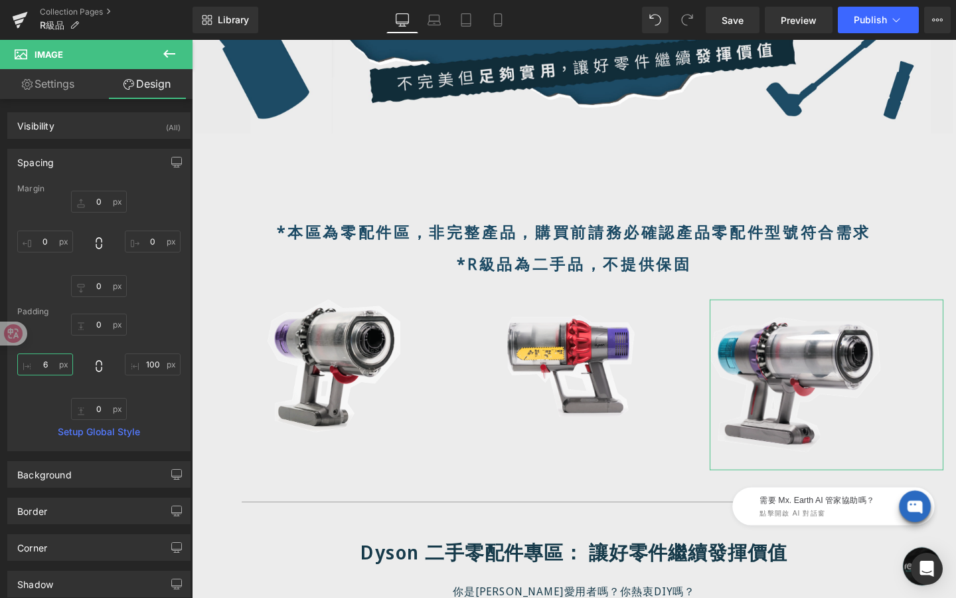
type input "60"
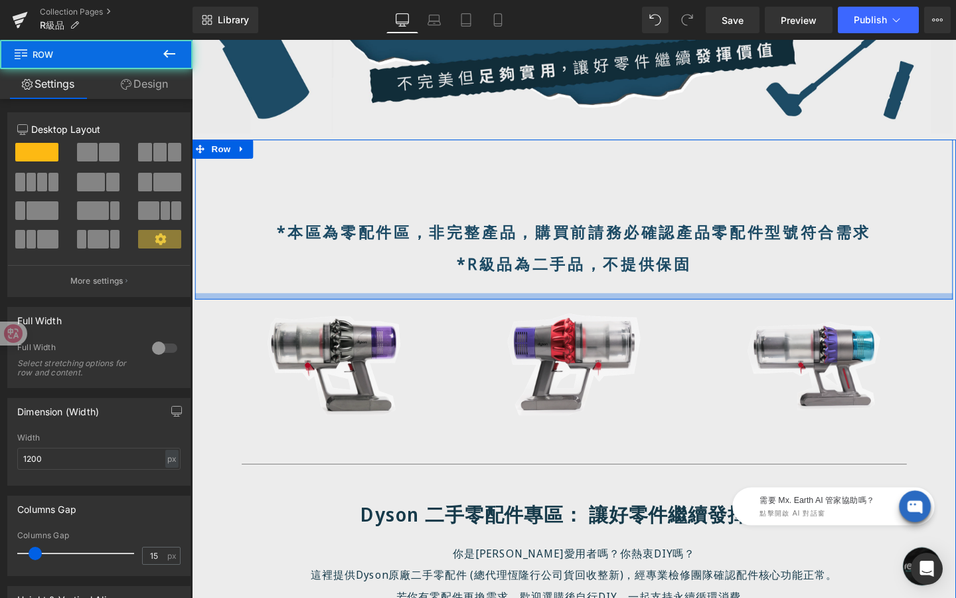
click at [607, 311] on div at bounding box center [593, 309] width 797 height 7
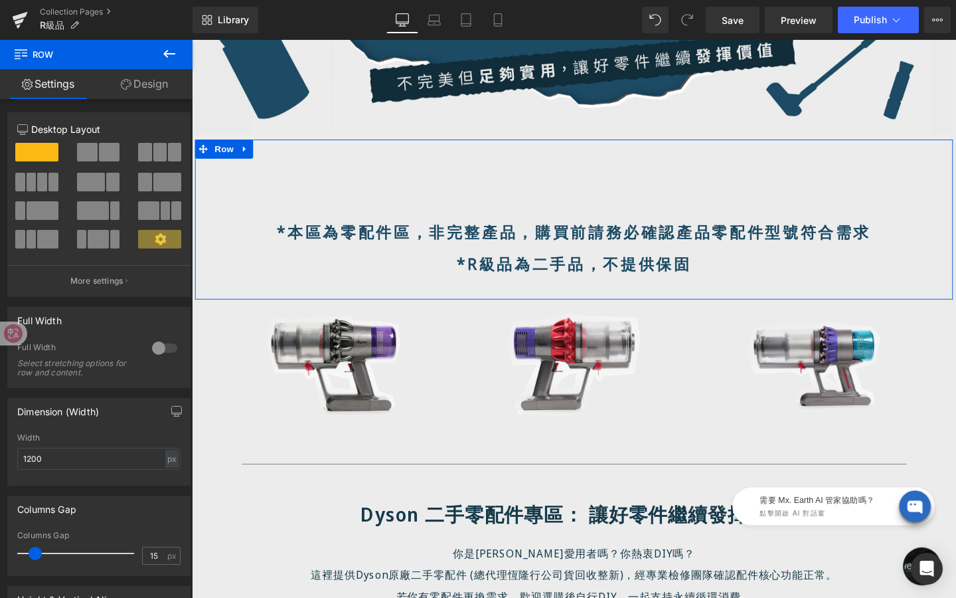
click at [149, 76] on link "Design" at bounding box center [144, 84] width 96 height 30
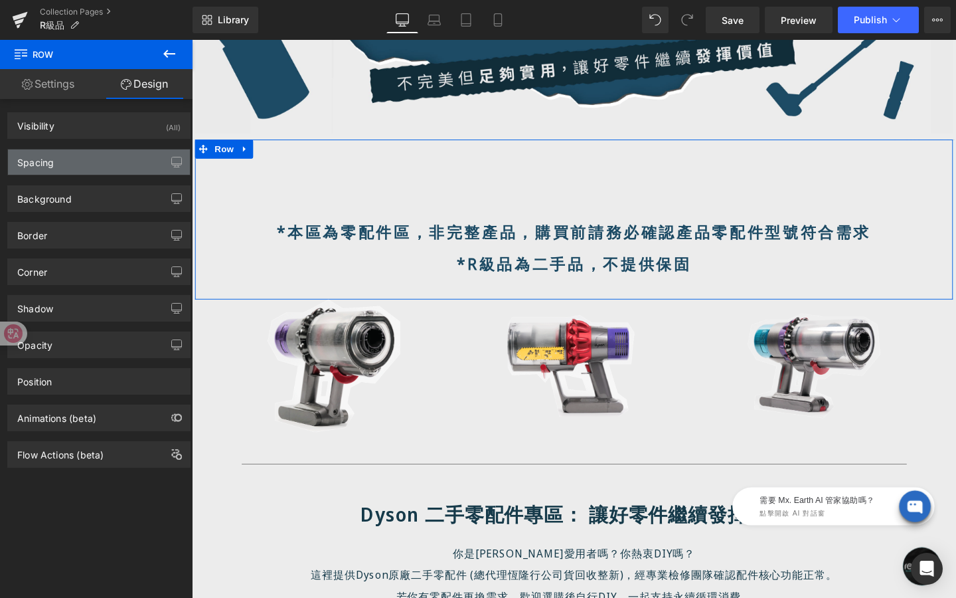
click at [113, 158] on div "Spacing" at bounding box center [99, 161] width 182 height 25
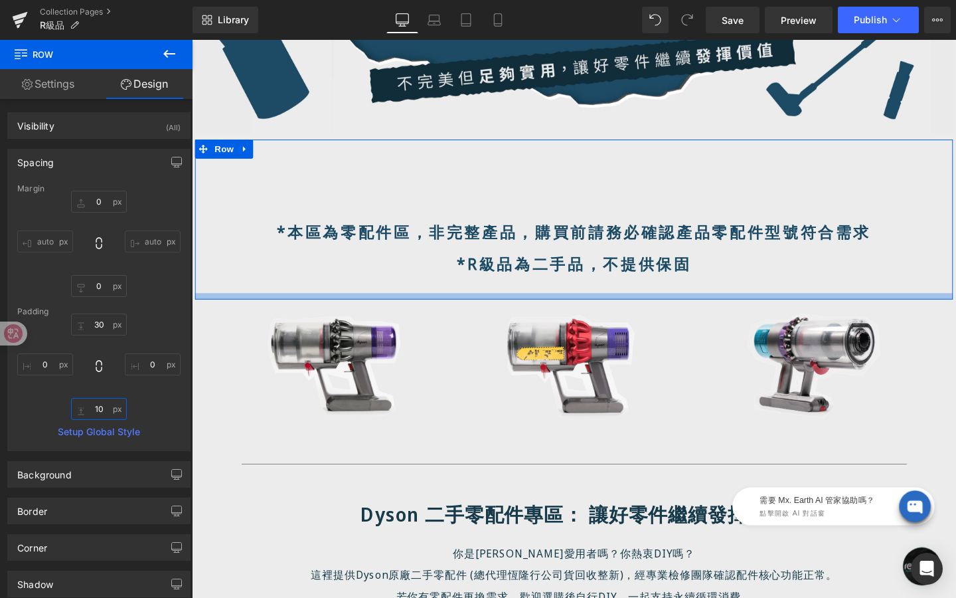
click at [109, 411] on input "10" at bounding box center [99, 409] width 56 height 22
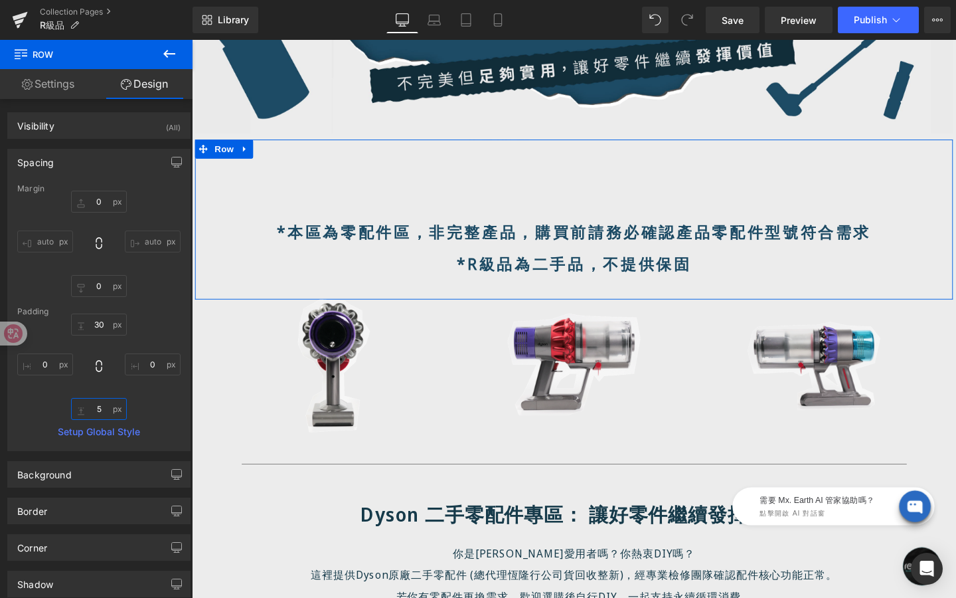
type input "50"
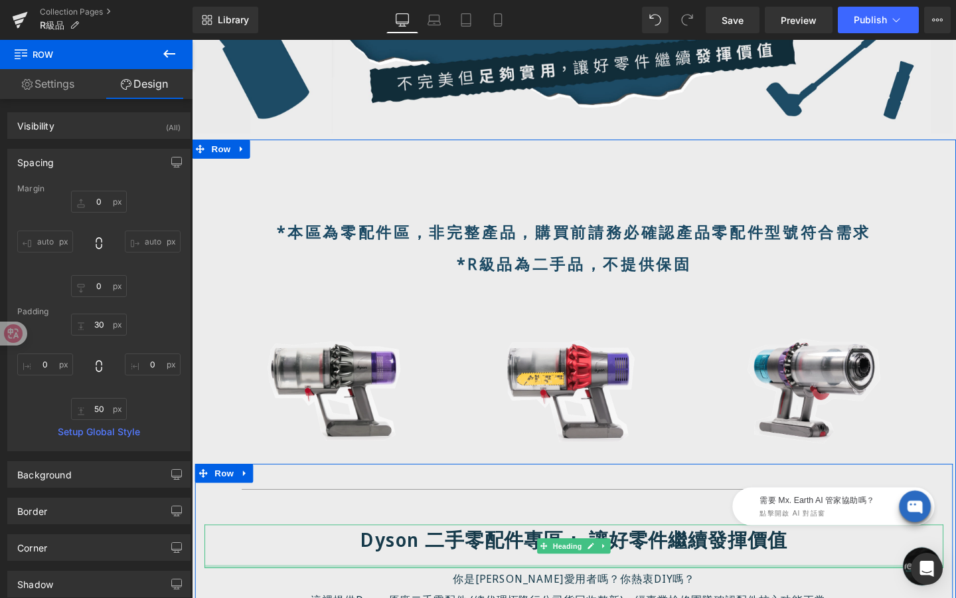
click at [228, 592] on div at bounding box center [593, 593] width 777 height 3
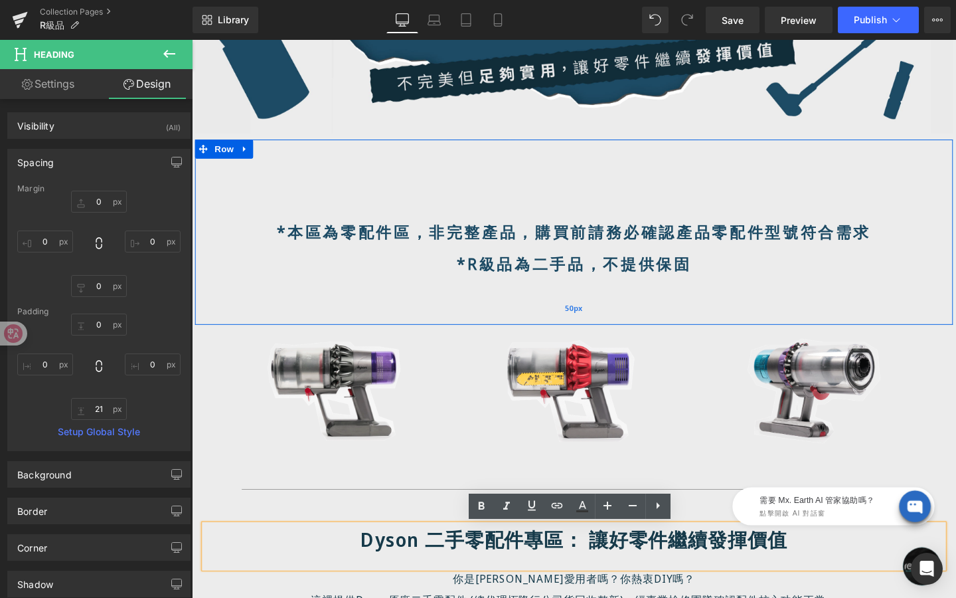
click at [543, 318] on div "50px" at bounding box center [593, 322] width 797 height 33
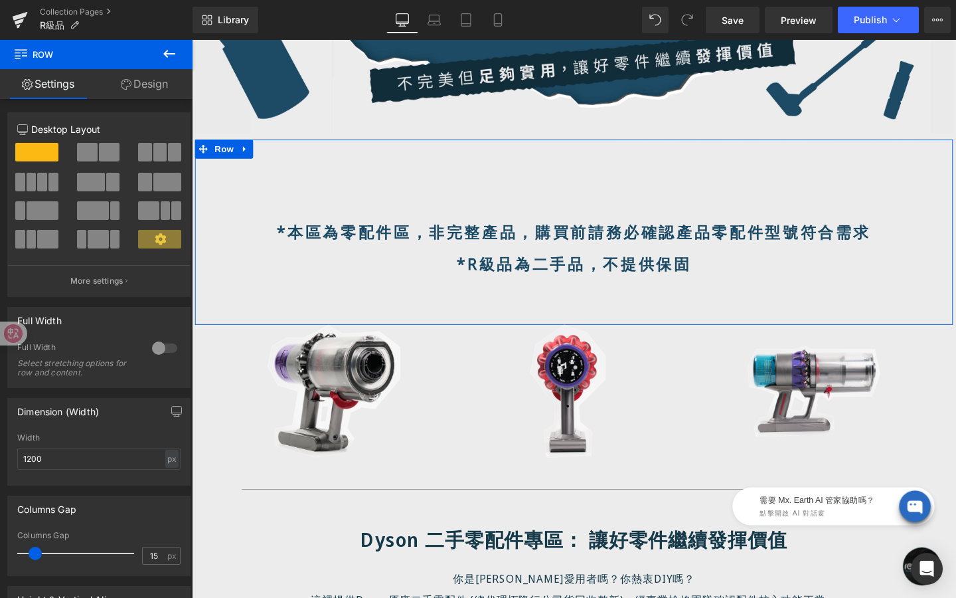
click at [151, 84] on link "Design" at bounding box center [144, 84] width 96 height 30
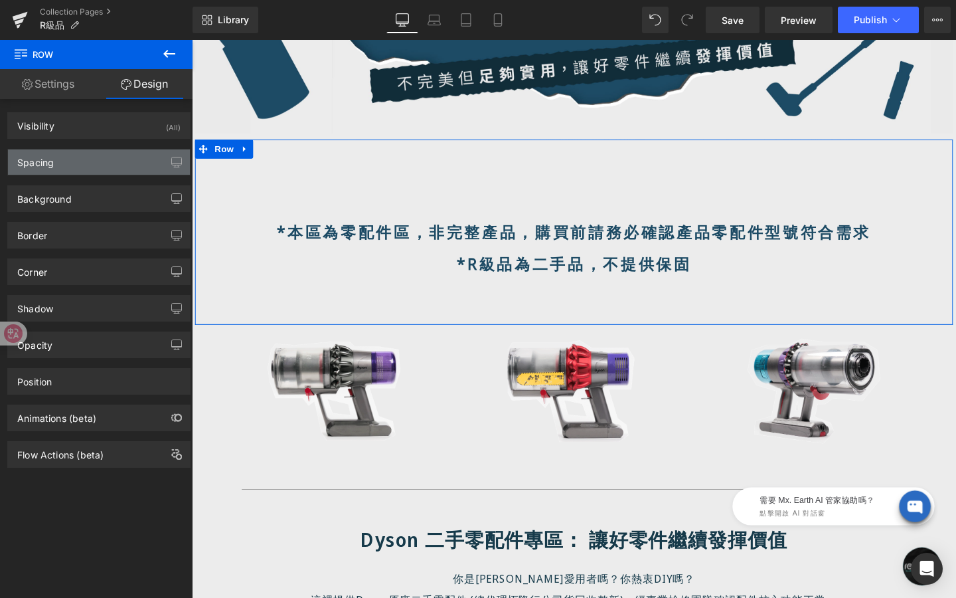
click at [110, 171] on div "Spacing" at bounding box center [99, 161] width 182 height 25
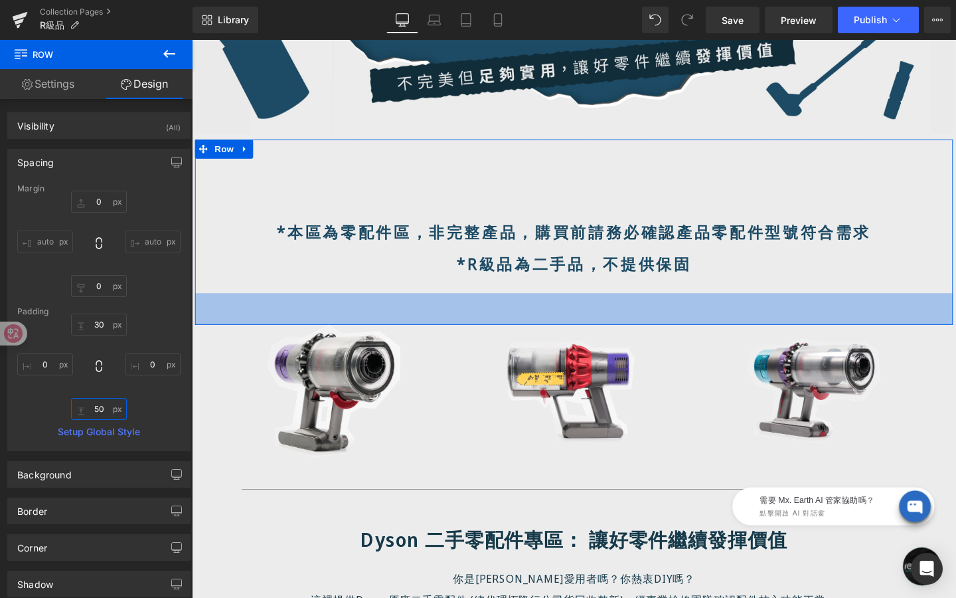
click at [105, 411] on input "50" at bounding box center [99, 409] width 56 height 22
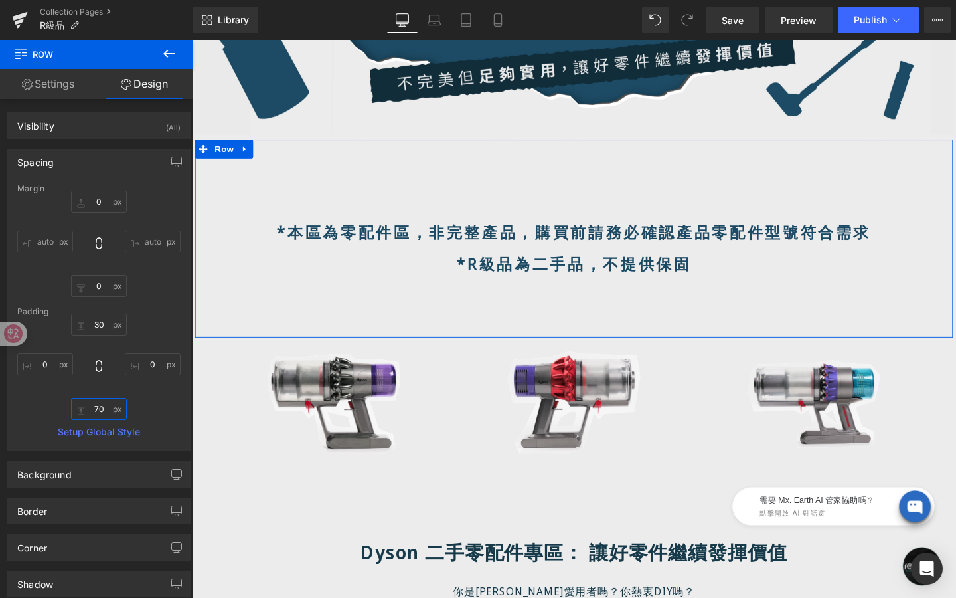
type input "7"
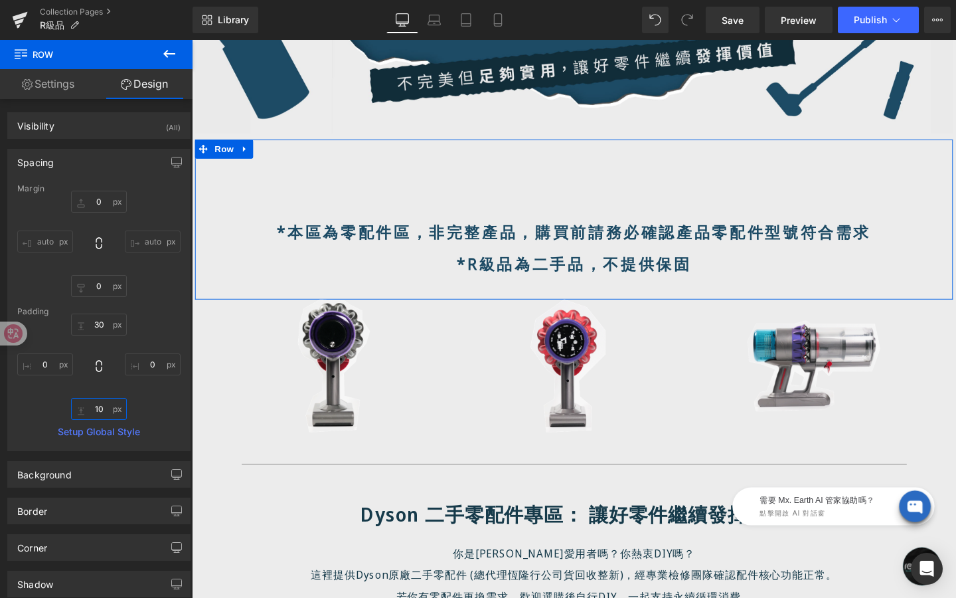
type input "100"
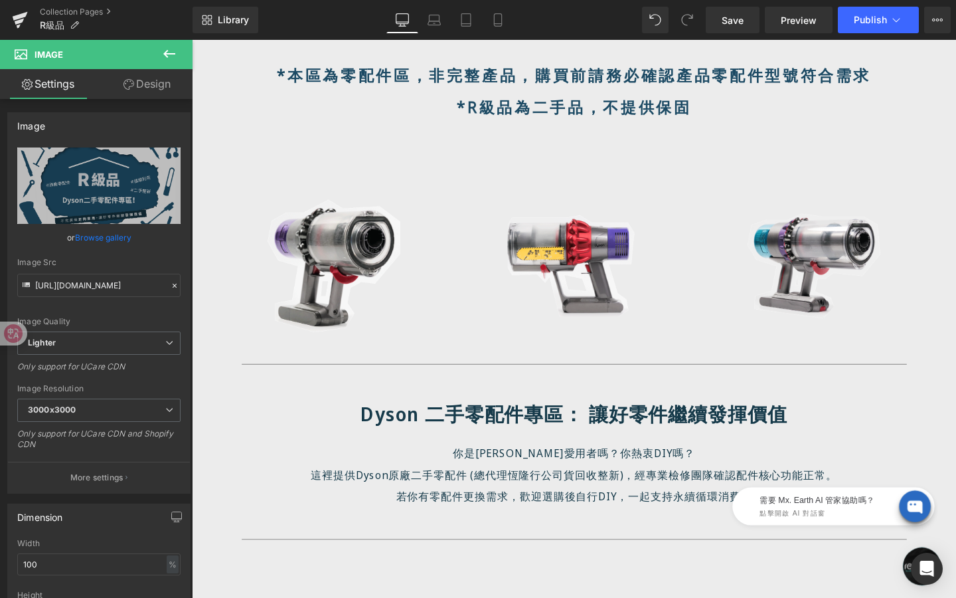
scroll to position [620, 0]
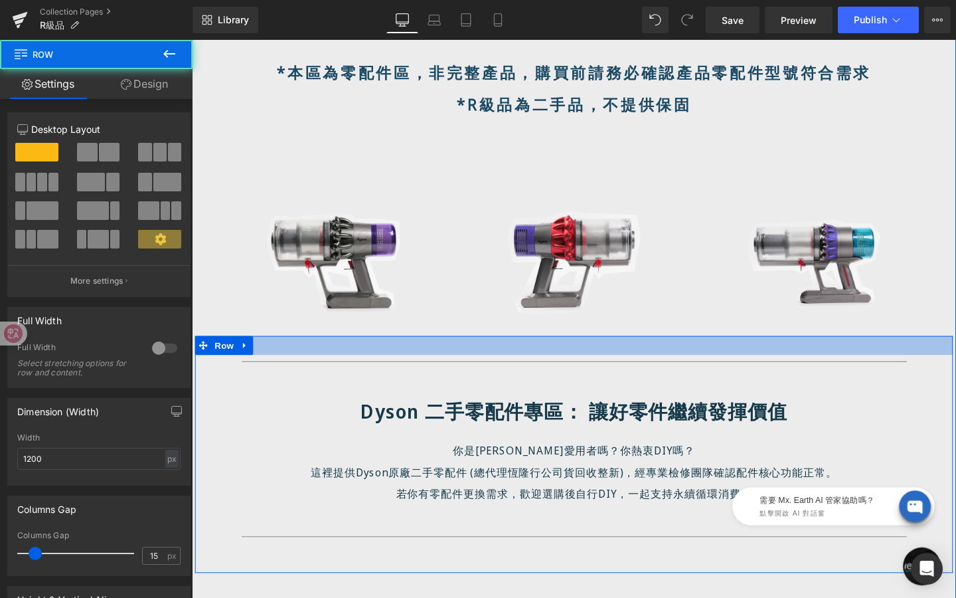
click at [418, 366] on div at bounding box center [593, 361] width 797 height 20
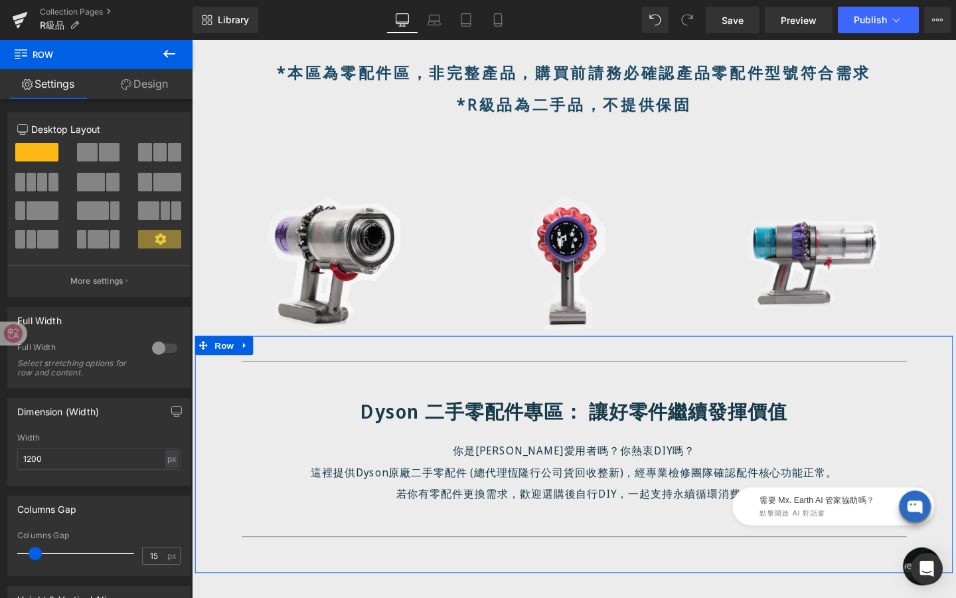
click at [160, 80] on link "Design" at bounding box center [144, 84] width 96 height 30
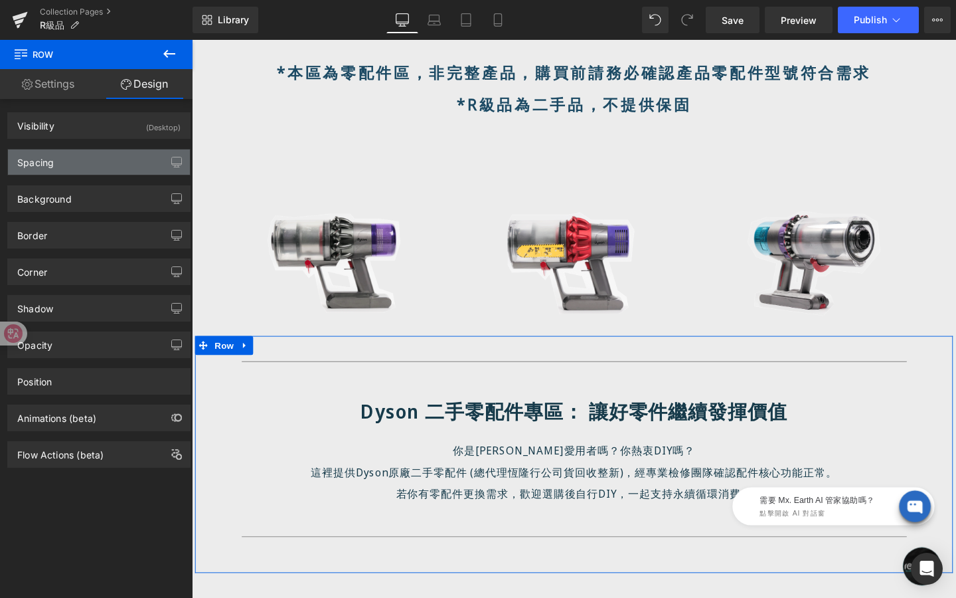
click at [115, 166] on div "Spacing" at bounding box center [99, 161] width 182 height 25
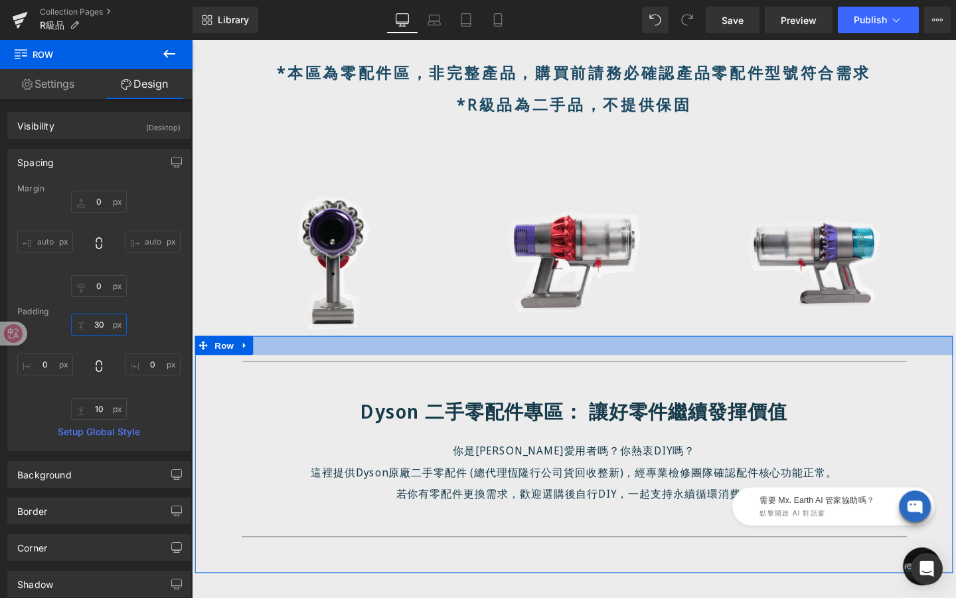
click at [104, 329] on input "30" at bounding box center [99, 324] width 56 height 22
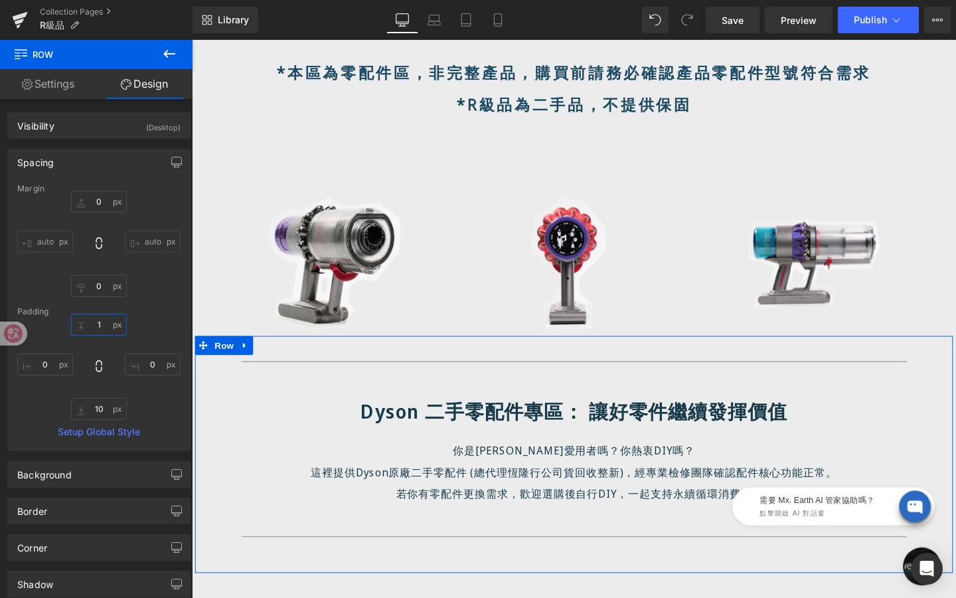
type input "1-"
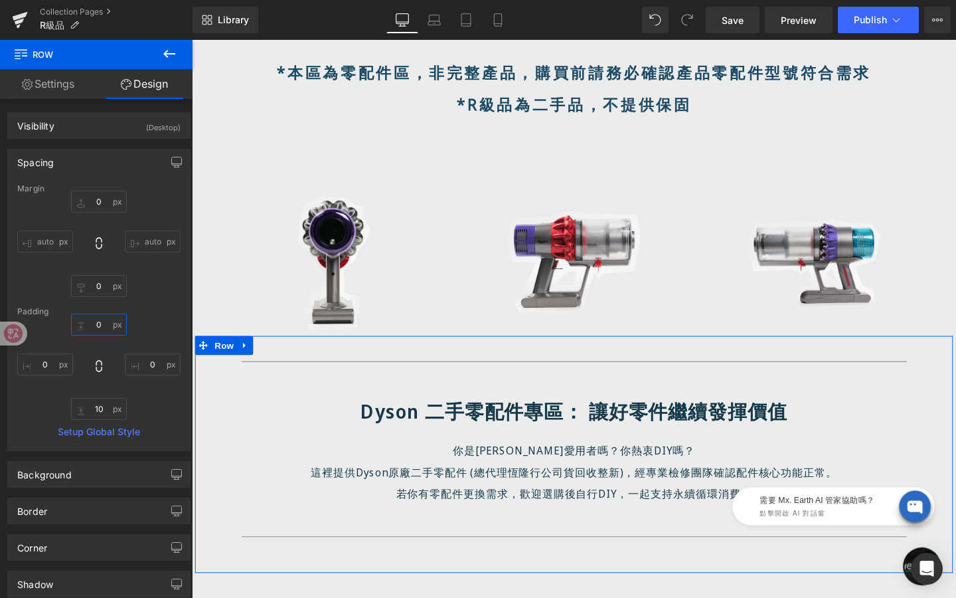
type input "-"
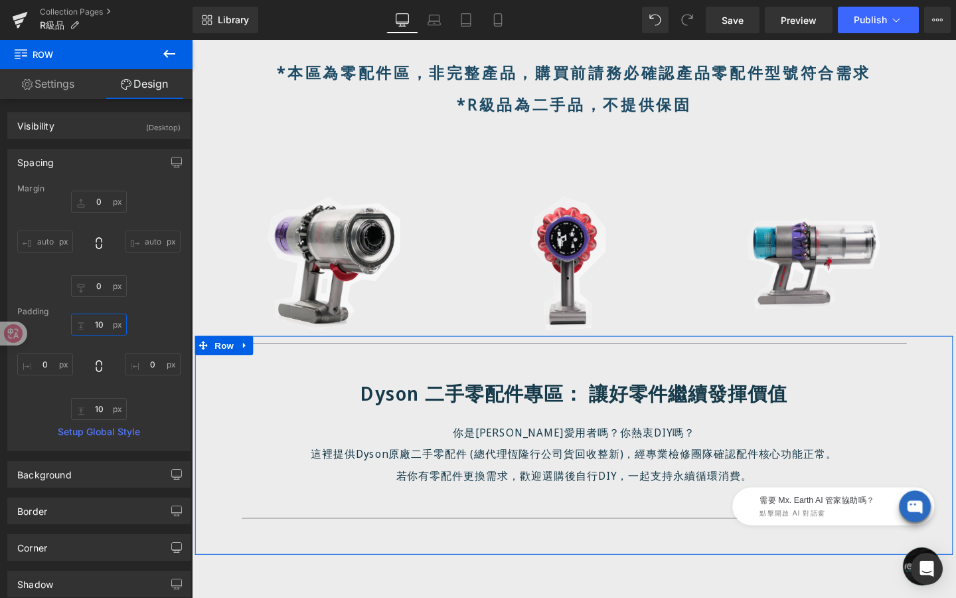
type input "100"
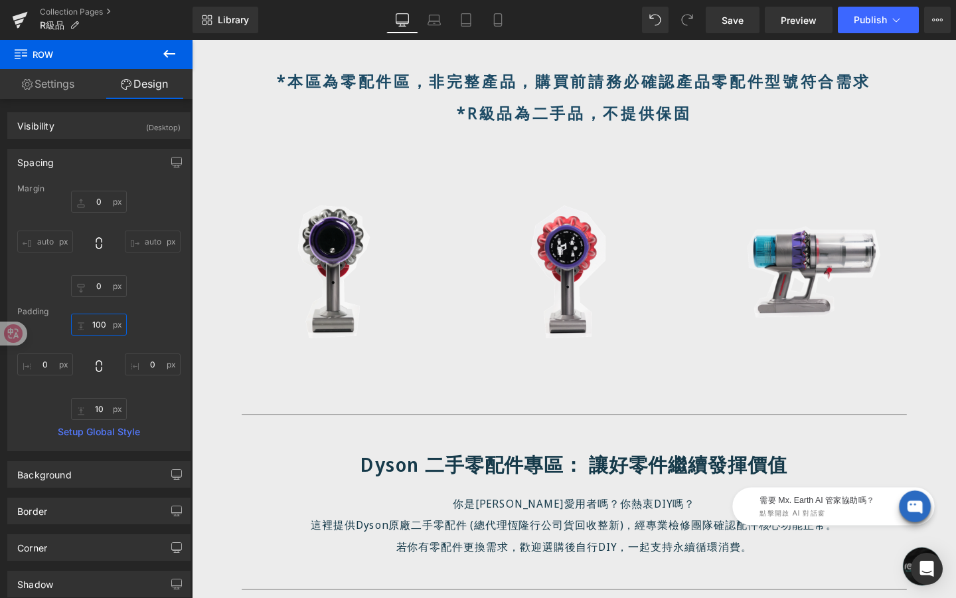
scroll to position [569, 0]
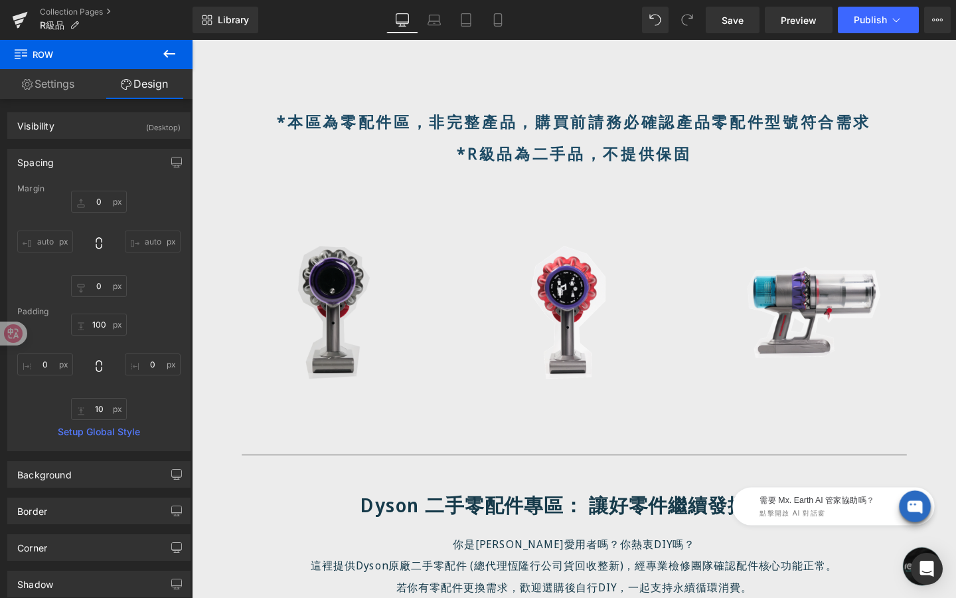
click at [331, 315] on img at bounding box center [328, 325] width 246 height 139
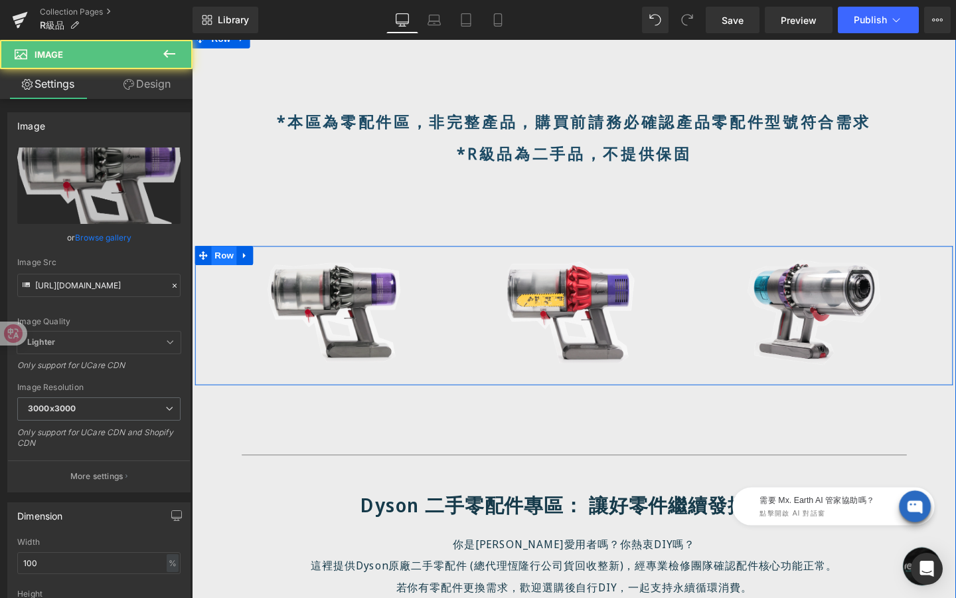
click at [232, 267] on span "Row" at bounding box center [226, 266] width 27 height 20
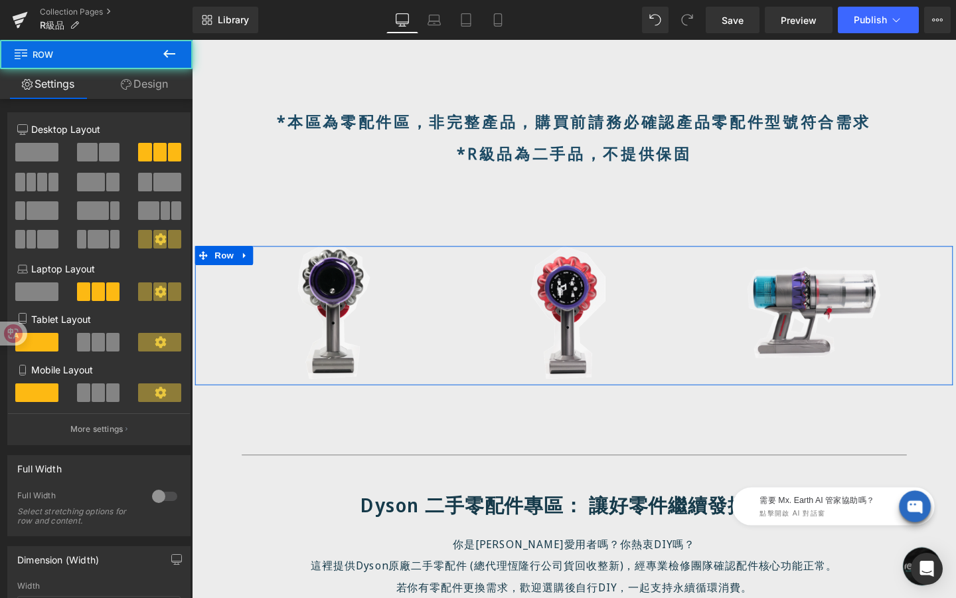
click at [161, 84] on link "Design" at bounding box center [144, 84] width 96 height 30
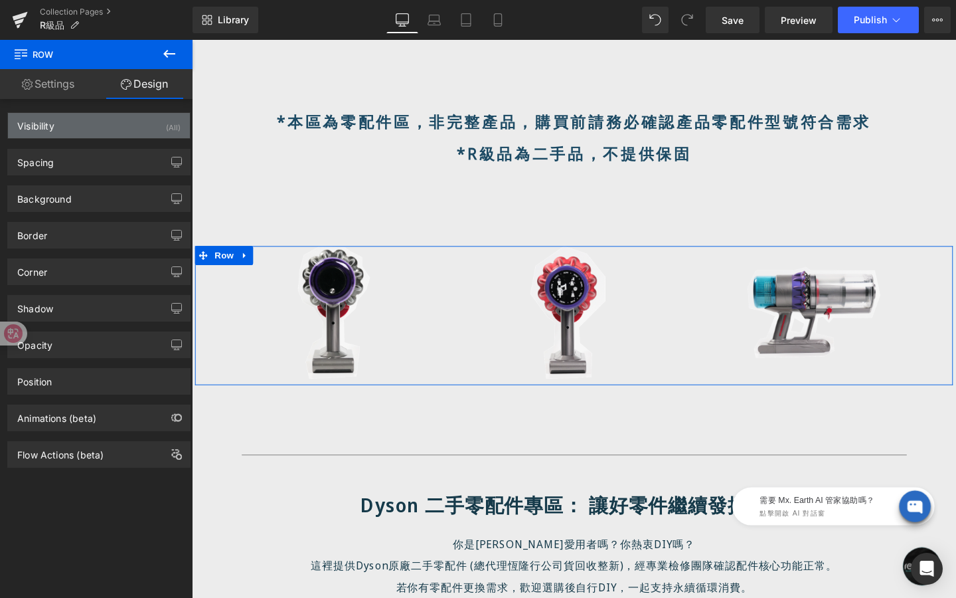
click at [133, 134] on div "Visibility (All)" at bounding box center [99, 125] width 182 height 25
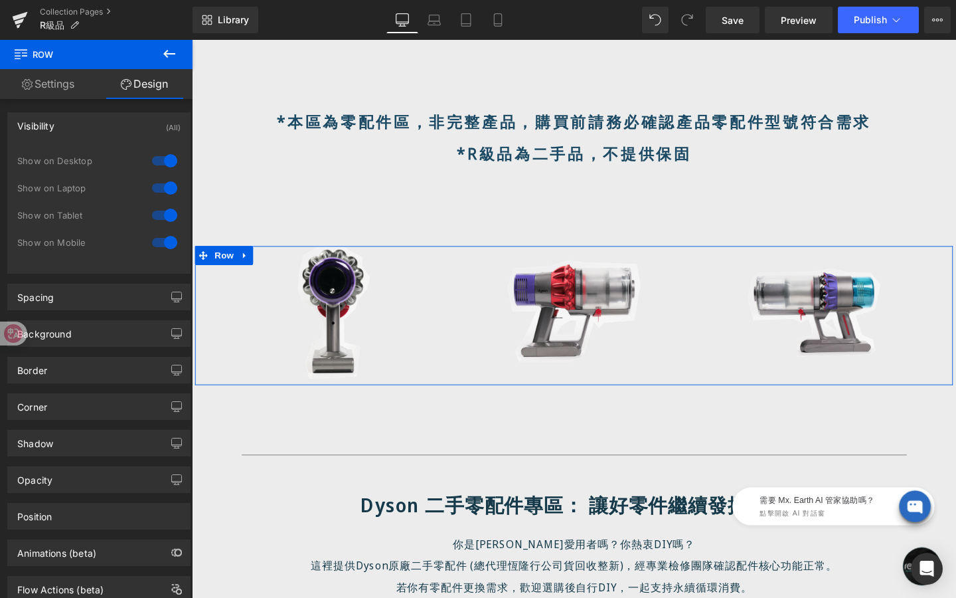
click at [163, 157] on div at bounding box center [165, 160] width 32 height 21
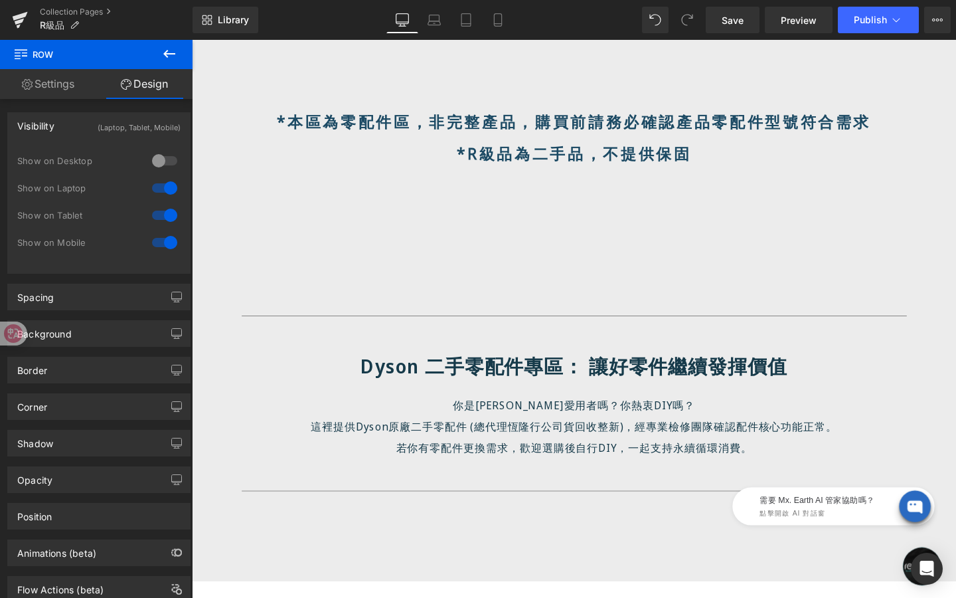
click at [160, 181] on div at bounding box center [165, 187] width 32 height 21
click at [162, 154] on div at bounding box center [165, 160] width 32 height 21
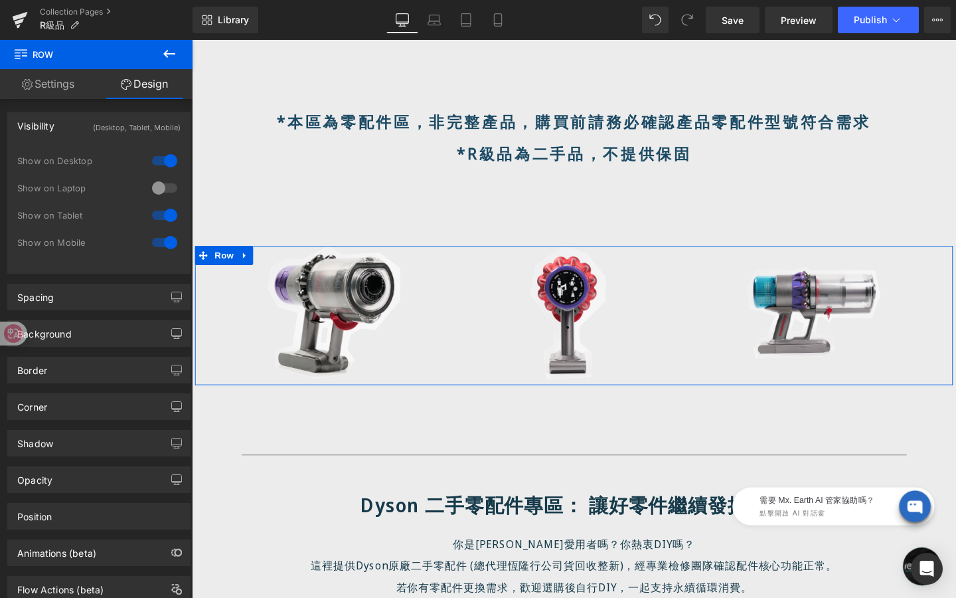
click at [165, 186] on div at bounding box center [165, 187] width 32 height 21
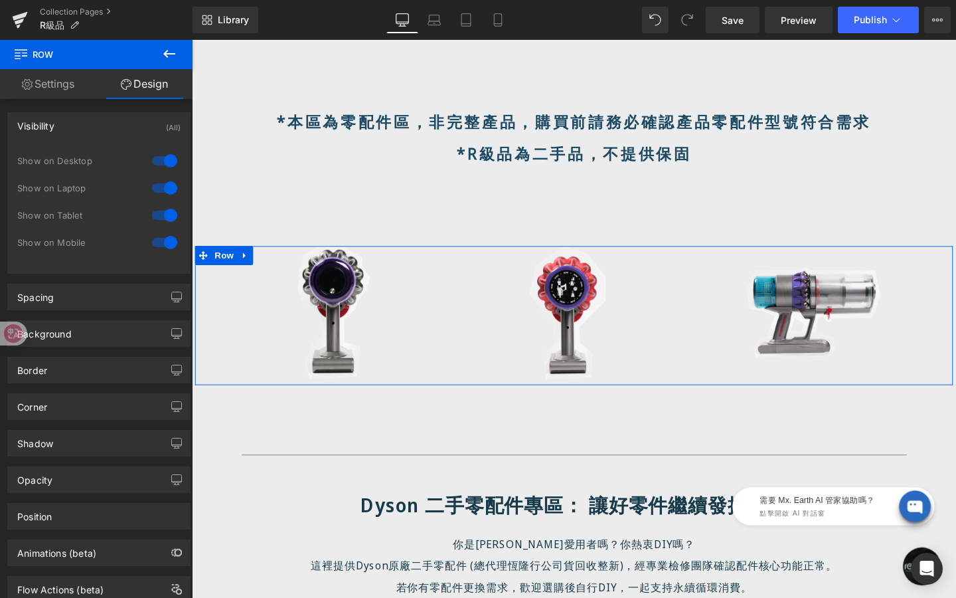
click at [164, 217] on div at bounding box center [165, 215] width 32 height 21
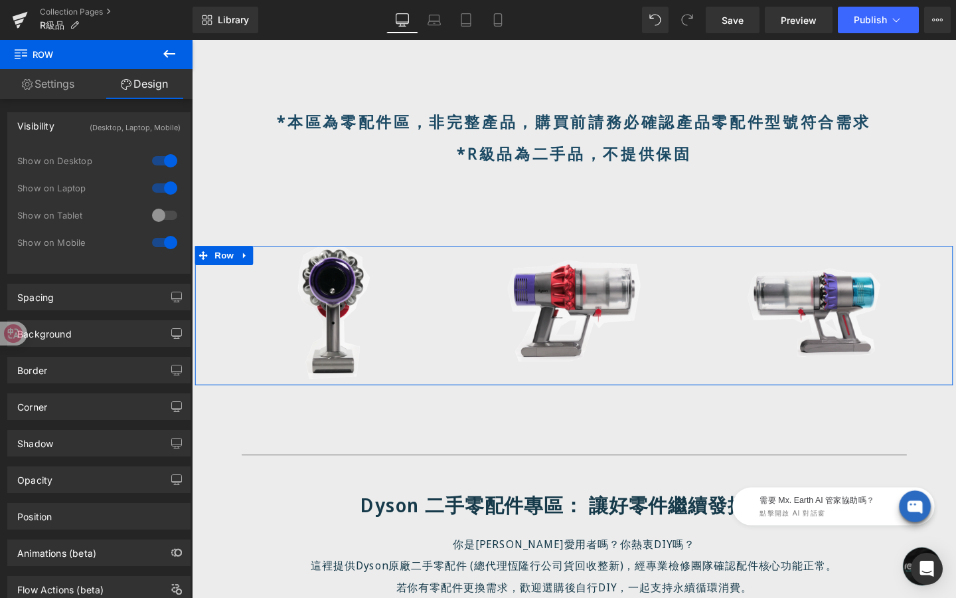
click at [164, 241] on div at bounding box center [165, 242] width 32 height 21
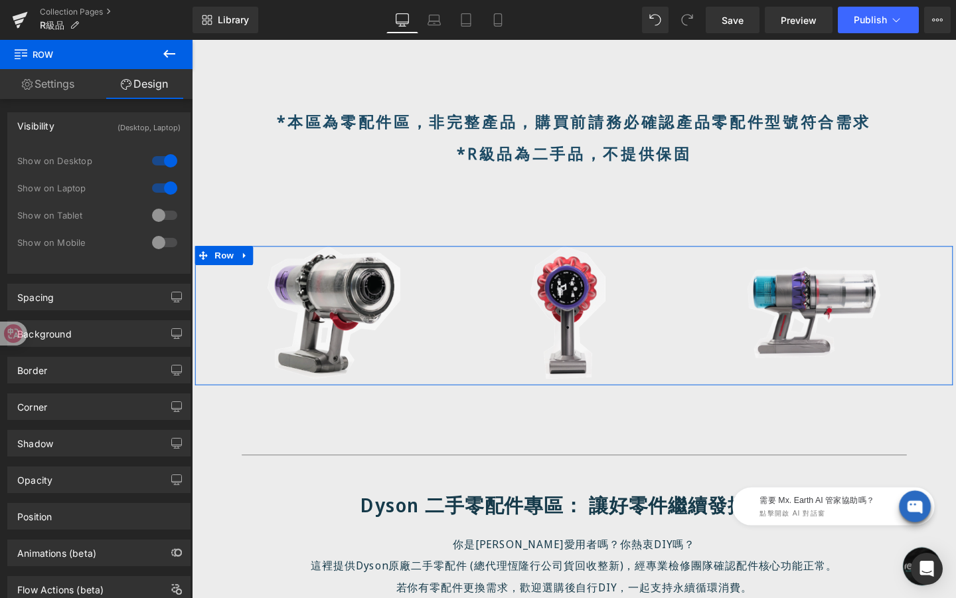
click at [164, 180] on div at bounding box center [165, 187] width 32 height 21
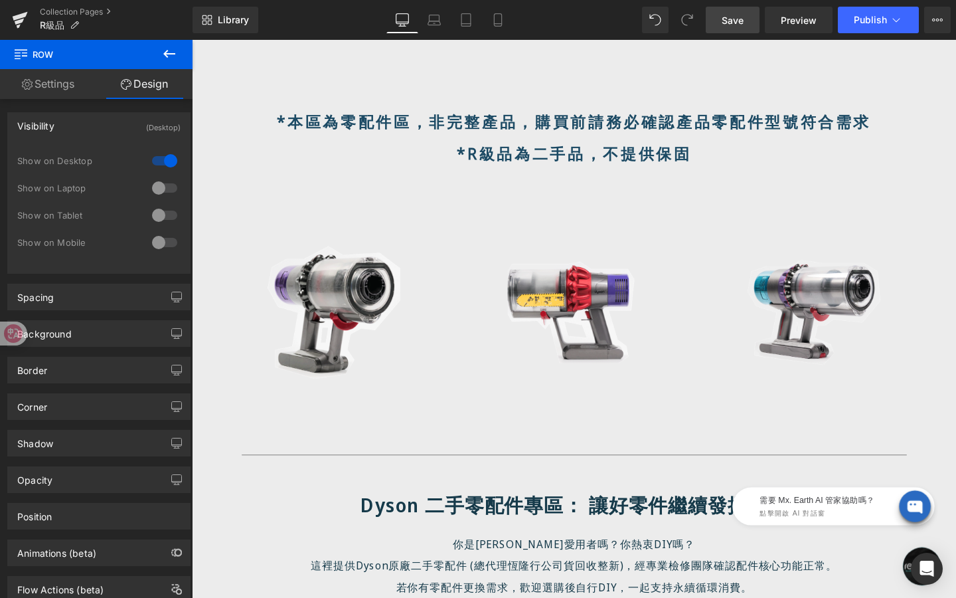
click at [745, 25] on link "Save" at bounding box center [733, 20] width 54 height 27
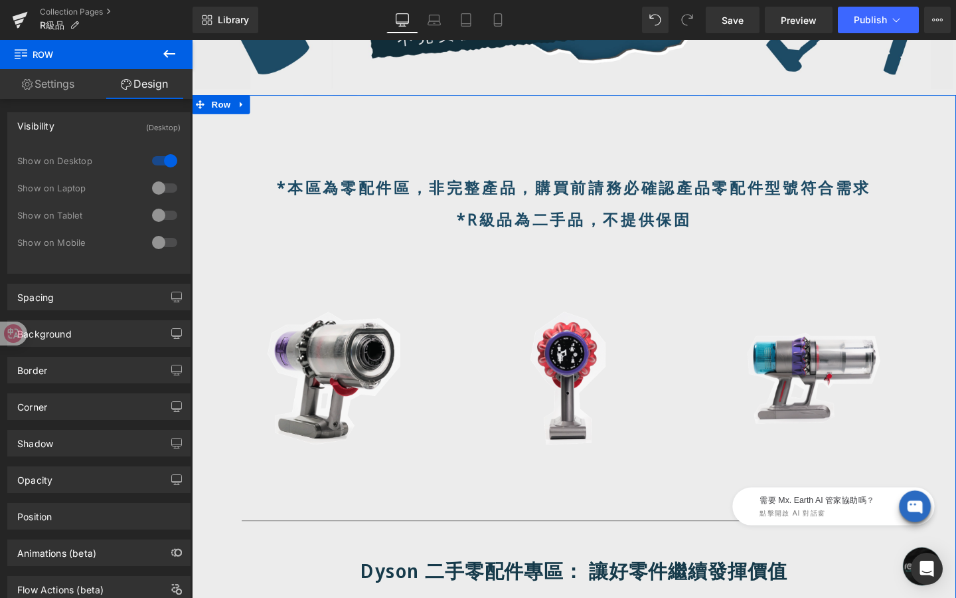
scroll to position [500, 0]
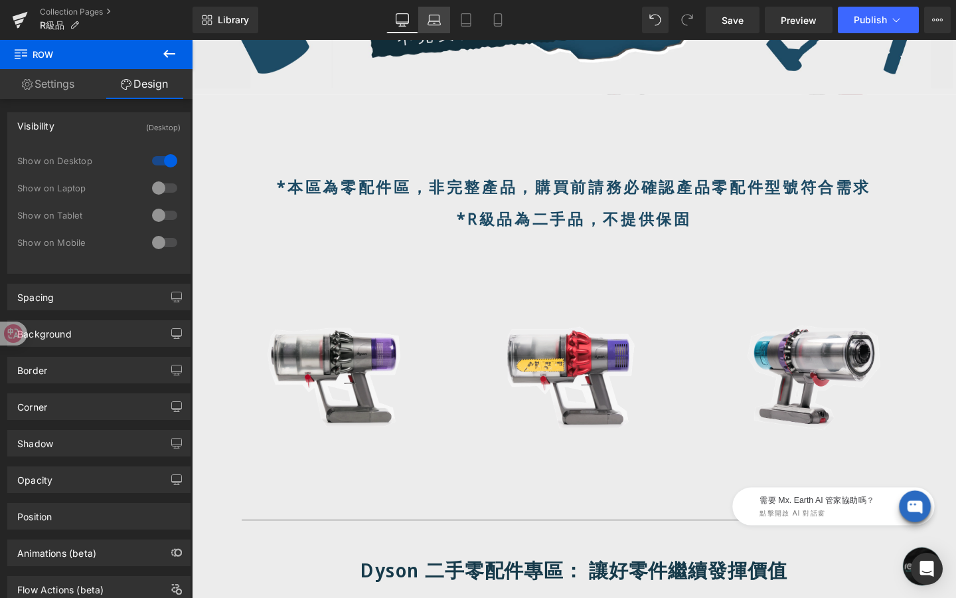
click at [438, 19] on icon at bounding box center [434, 19] width 13 height 13
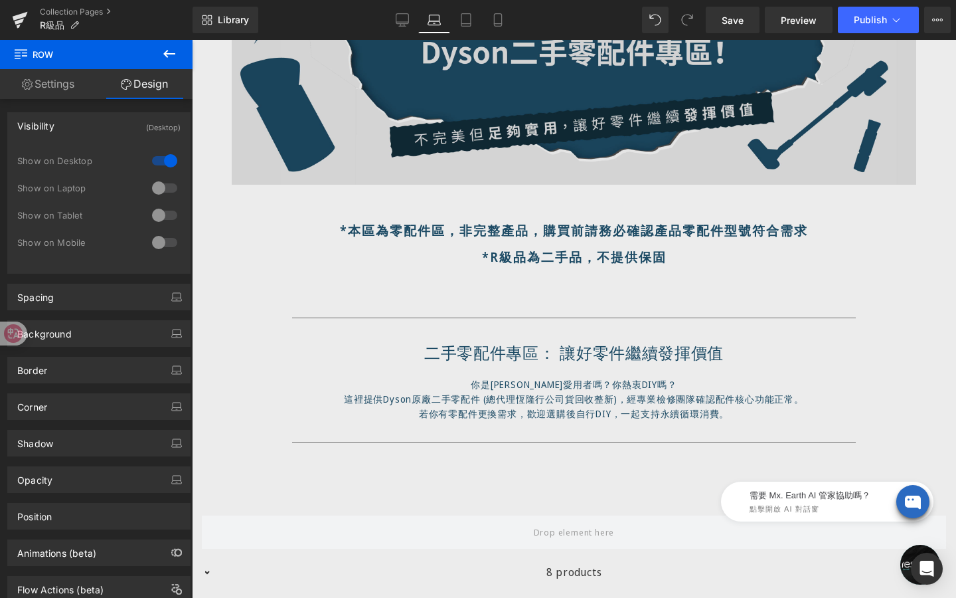
scroll to position [300, 0]
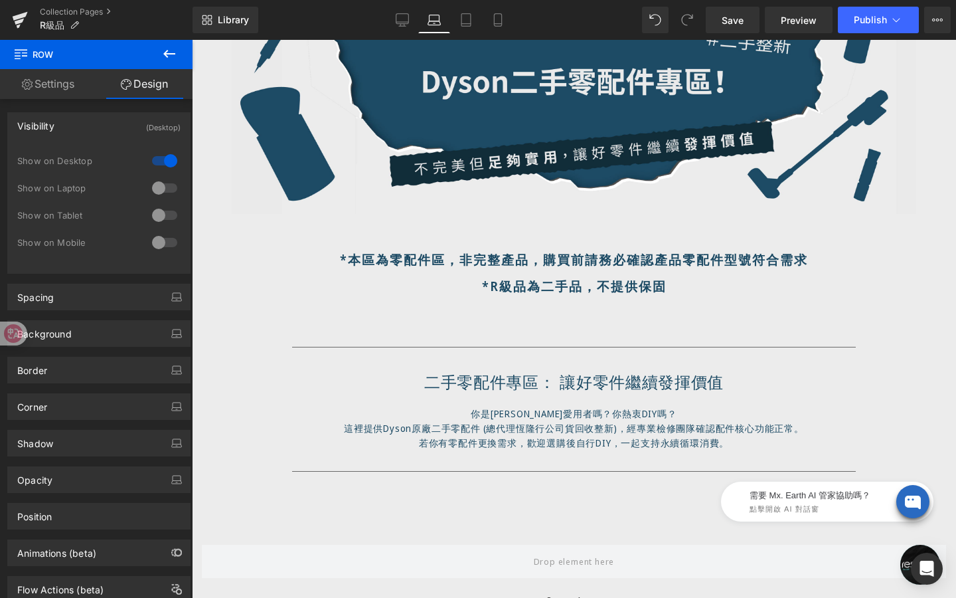
click at [491, 325] on div "Separator 二手零配件專區： 讓好零件繼續發揮價值 Heading 你是Dyson愛用者嗎？你熱衷DIY嗎？ 這裡提供Dyson原廠二手零配件 (總代…" at bounding box center [574, 409] width 725 height 205
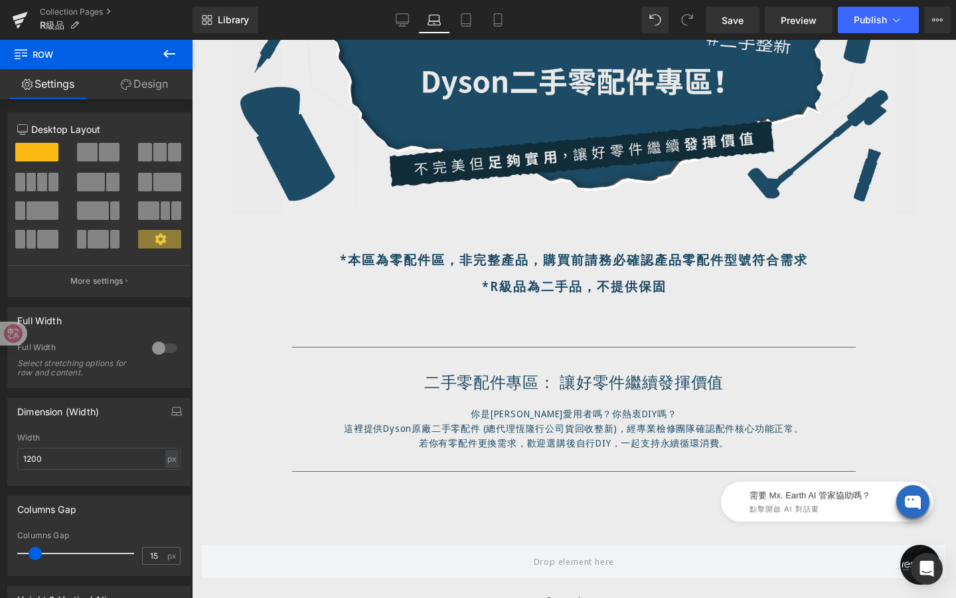
click at [170, 49] on icon at bounding box center [169, 54] width 16 height 16
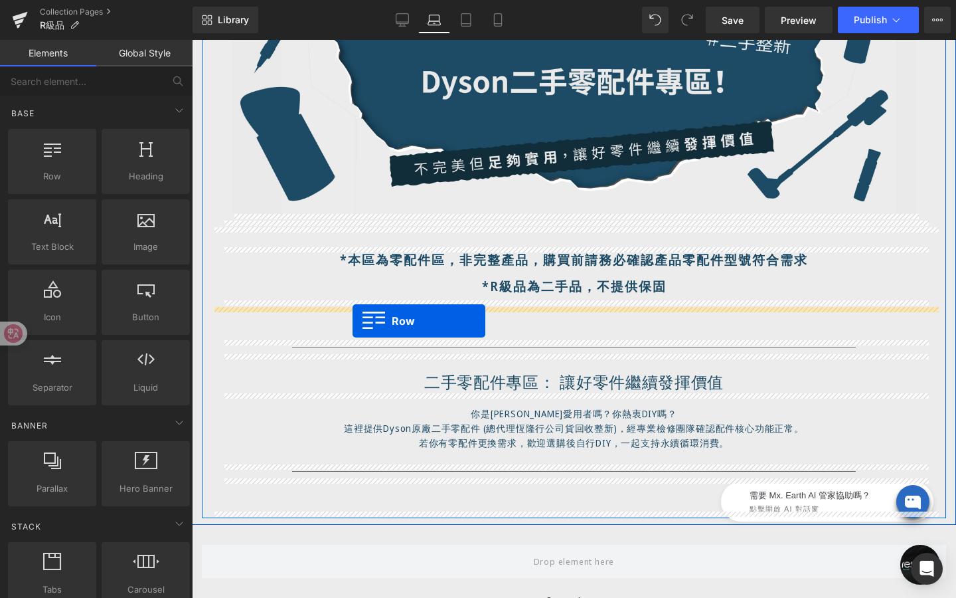
drag, startPoint x: 248, startPoint y: 211, endPoint x: 353, endPoint y: 321, distance: 151.7
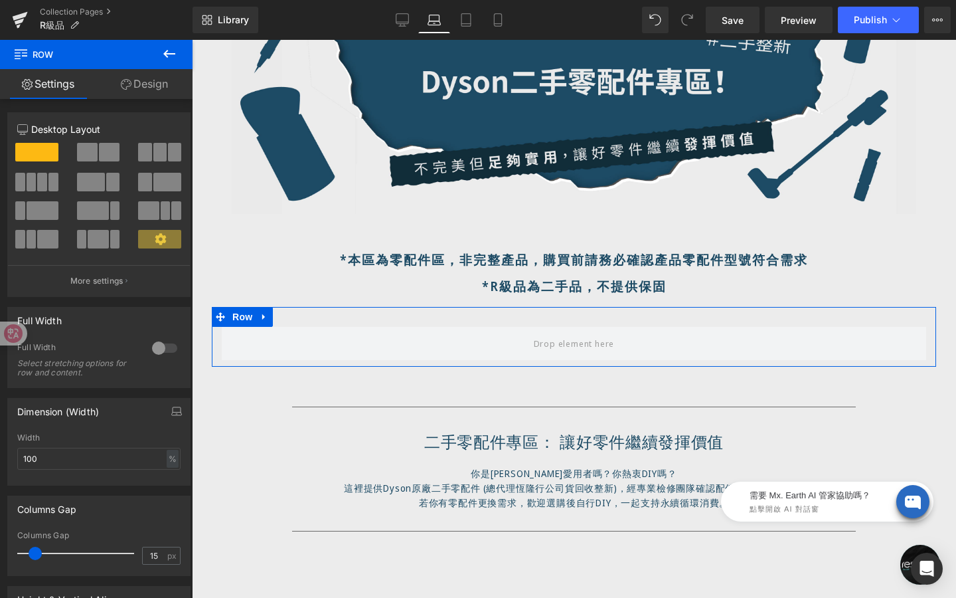
click at [159, 154] on span at bounding box center [159, 152] width 13 height 19
type input "1200"
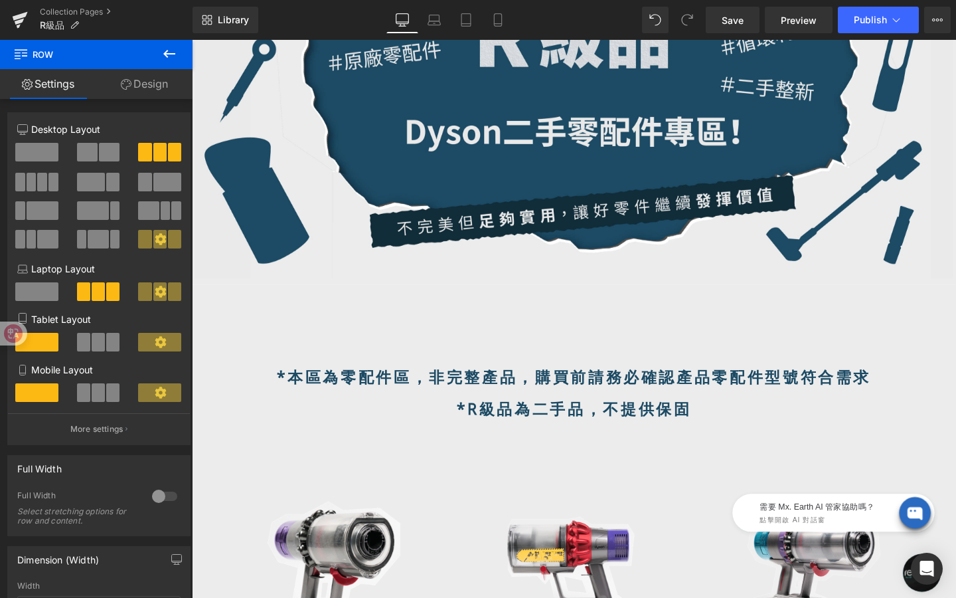
scroll to position [0, 0]
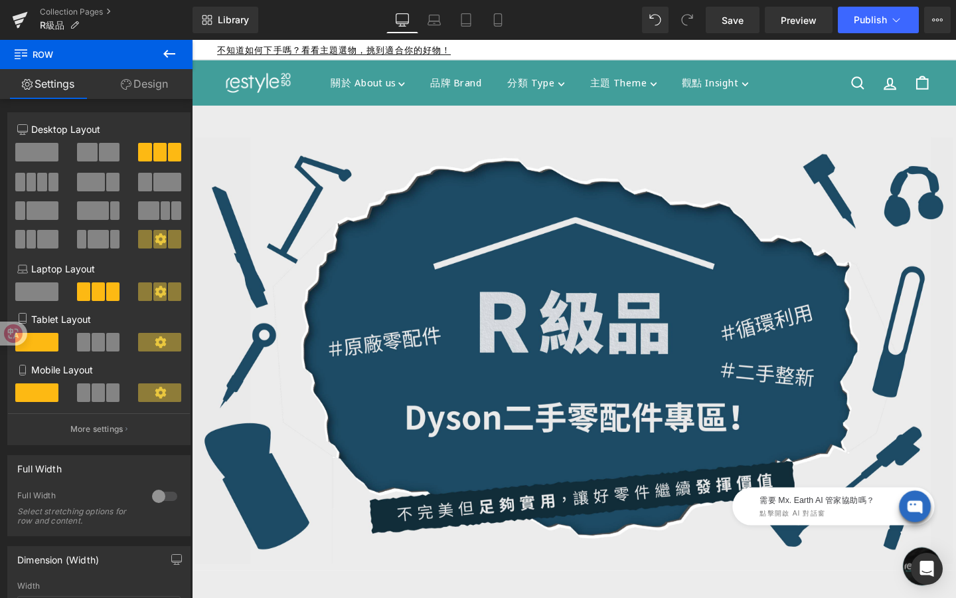
click at [175, 58] on icon at bounding box center [169, 54] width 16 height 16
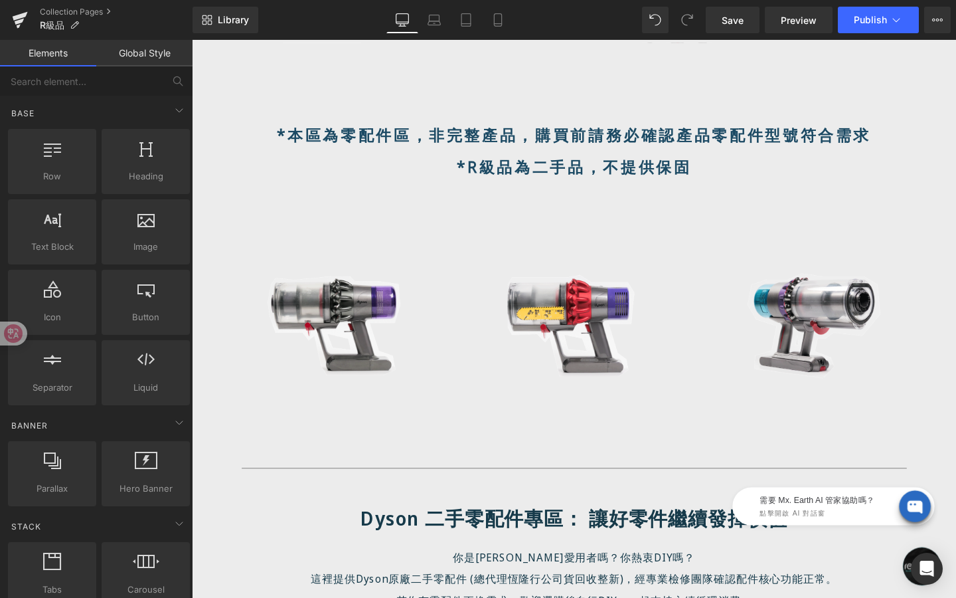
scroll to position [562, 0]
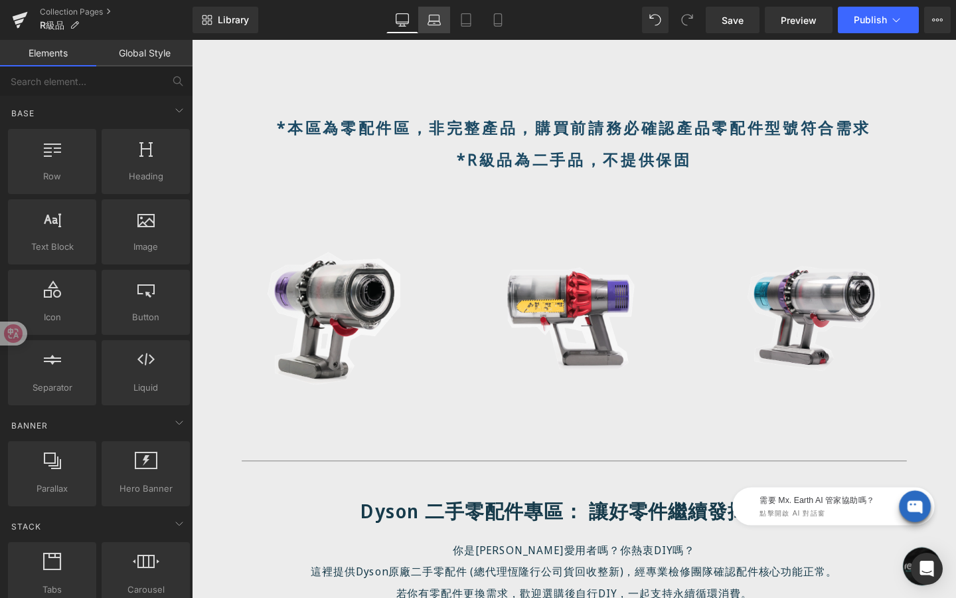
click at [439, 25] on icon at bounding box center [434, 19] width 13 height 13
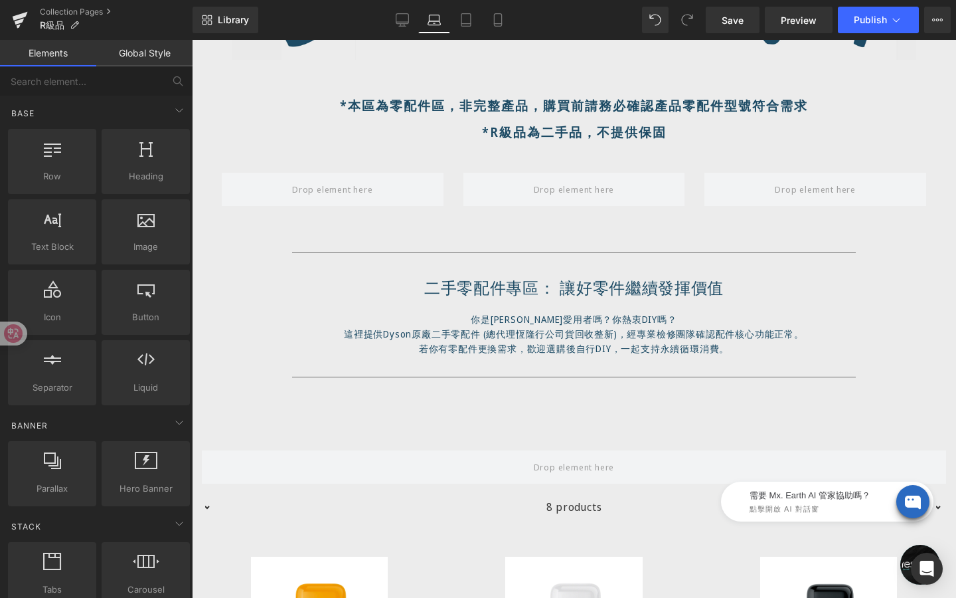
scroll to position [452, 0]
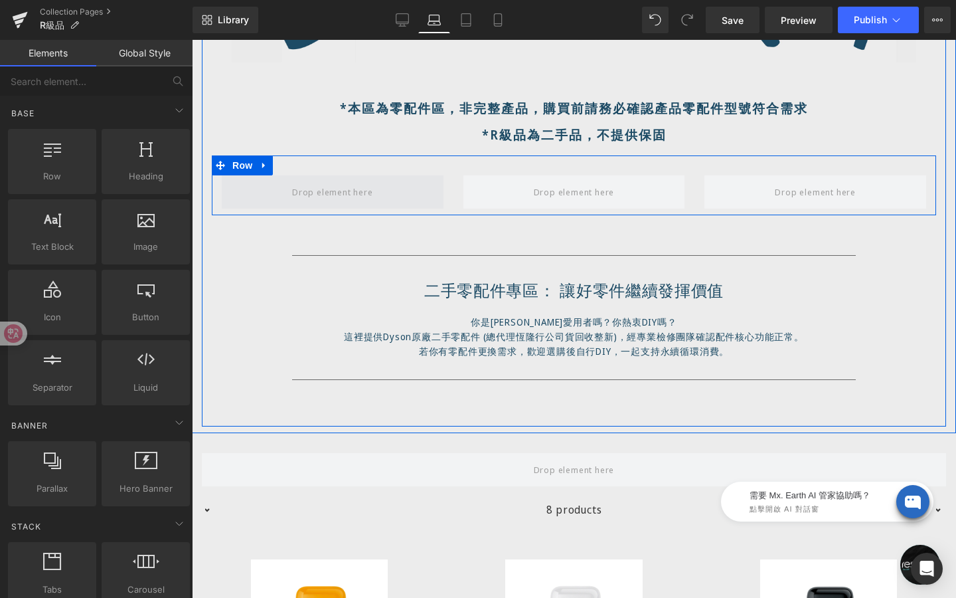
click at [357, 191] on span at bounding box center [333, 192] width 90 height 19
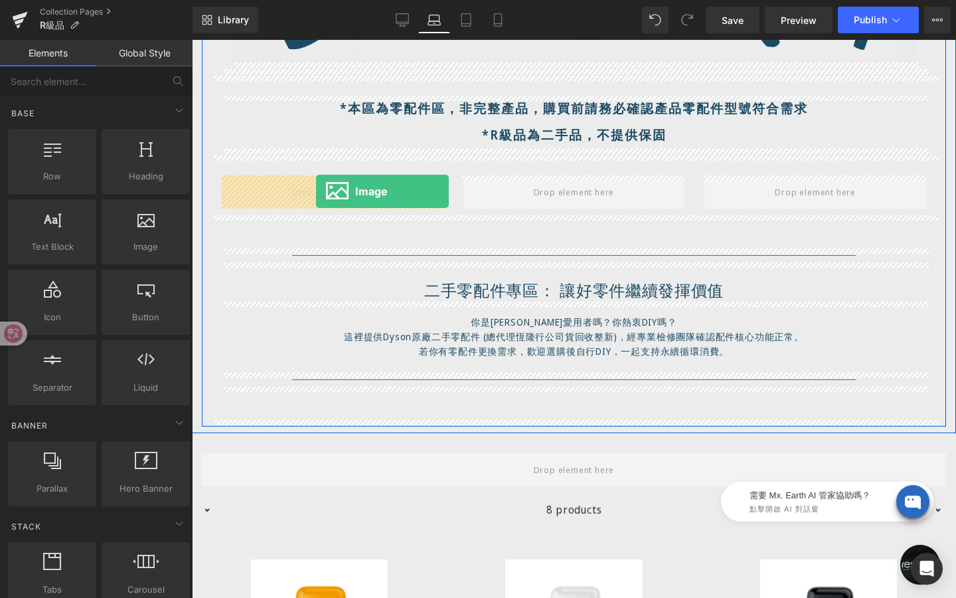
drag, startPoint x: 349, startPoint y: 266, endPoint x: 315, endPoint y: 190, distance: 82.9
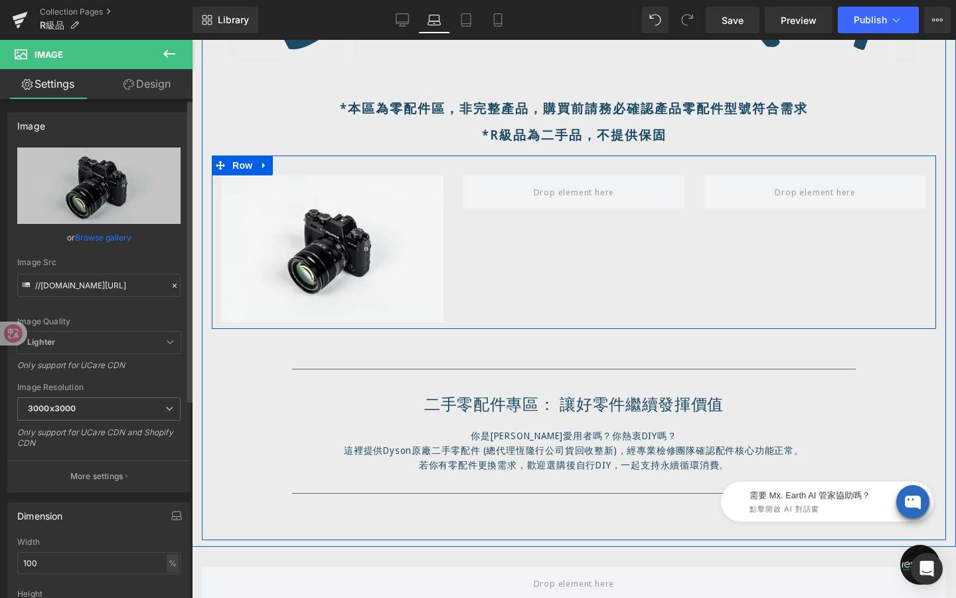
drag, startPoint x: 157, startPoint y: 227, endPoint x: 153, endPoint y: 263, distance: 36.0
click at [155, 264] on div "//d1um8515vdn9kb.cloudfront.net/images/parallax.jpg Replace Image Upload image …" at bounding box center [99, 319] width 182 height 344
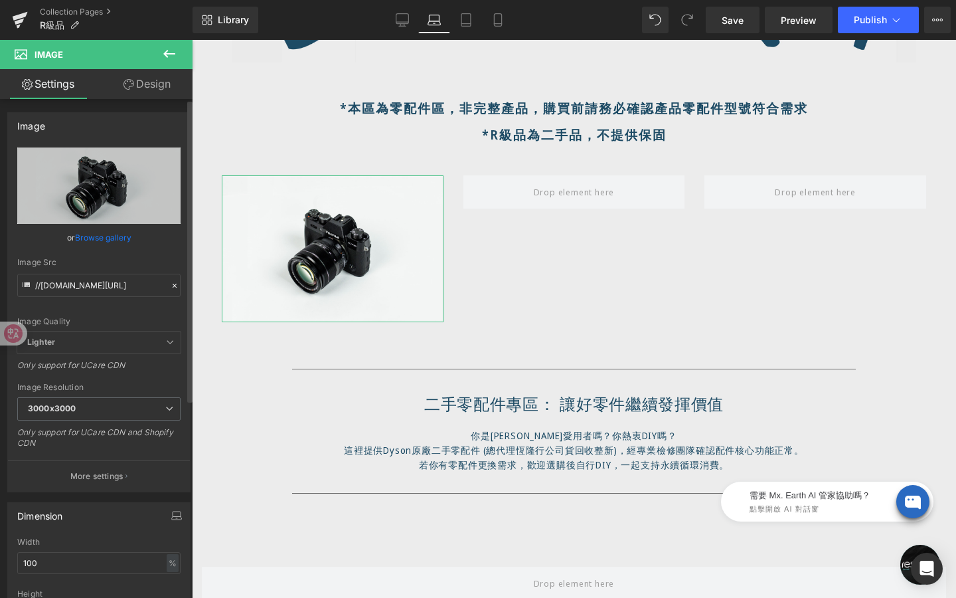
scroll to position [0, 27]
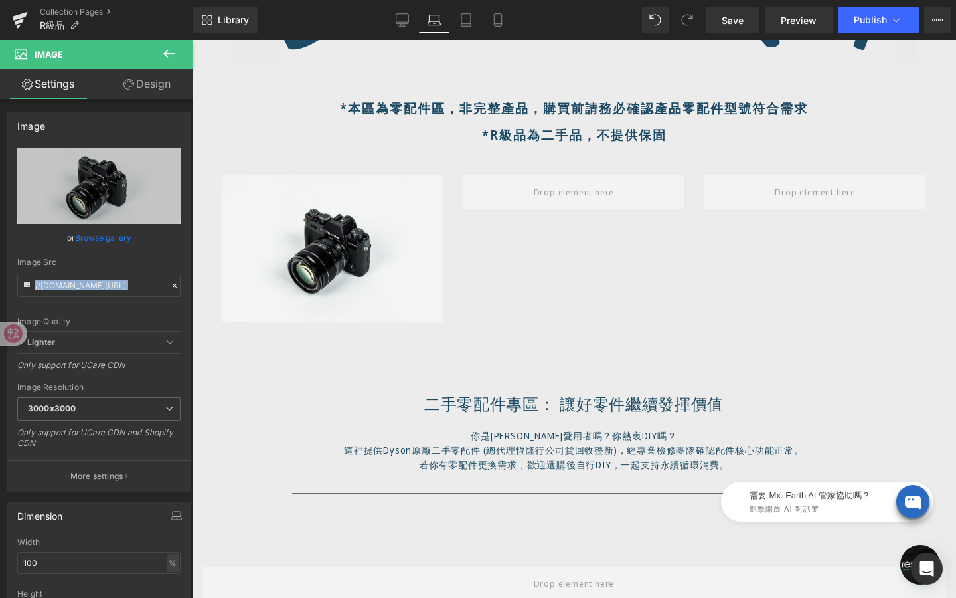
click at [177, 60] on icon at bounding box center [169, 54] width 16 height 16
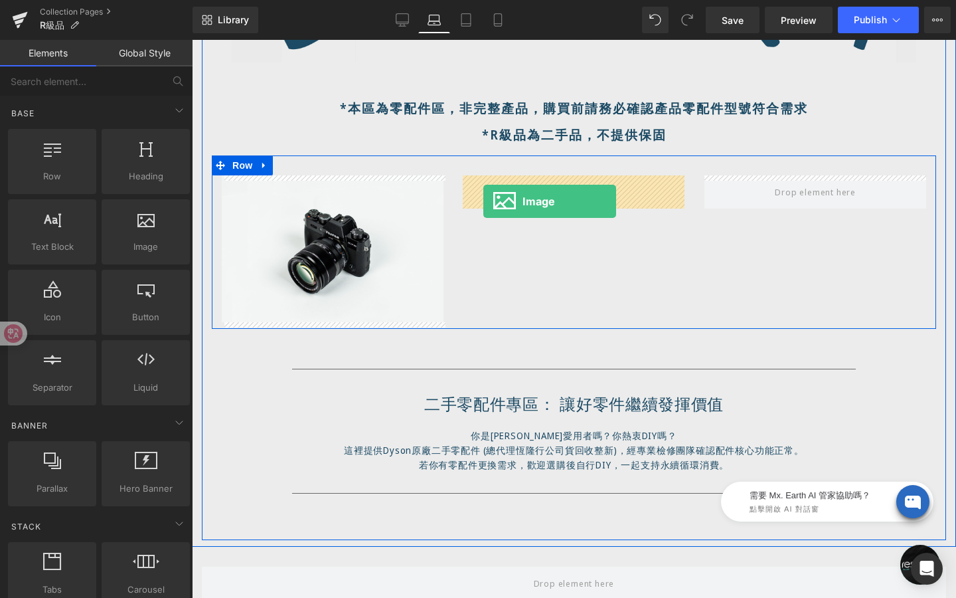
drag, startPoint x: 339, startPoint y: 260, endPoint x: 483, endPoint y: 201, distance: 156.0
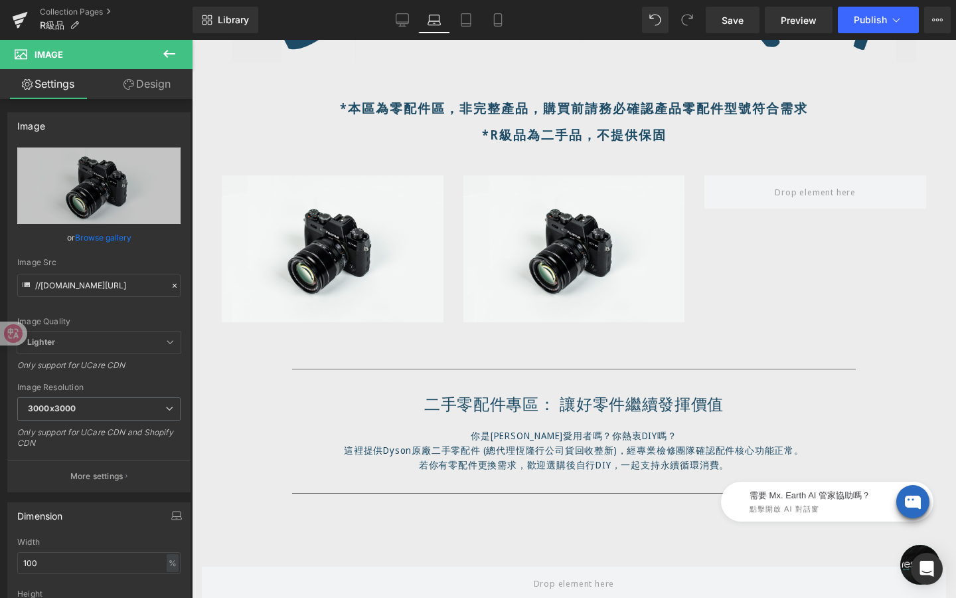
click at [169, 53] on icon at bounding box center [169, 54] width 12 height 8
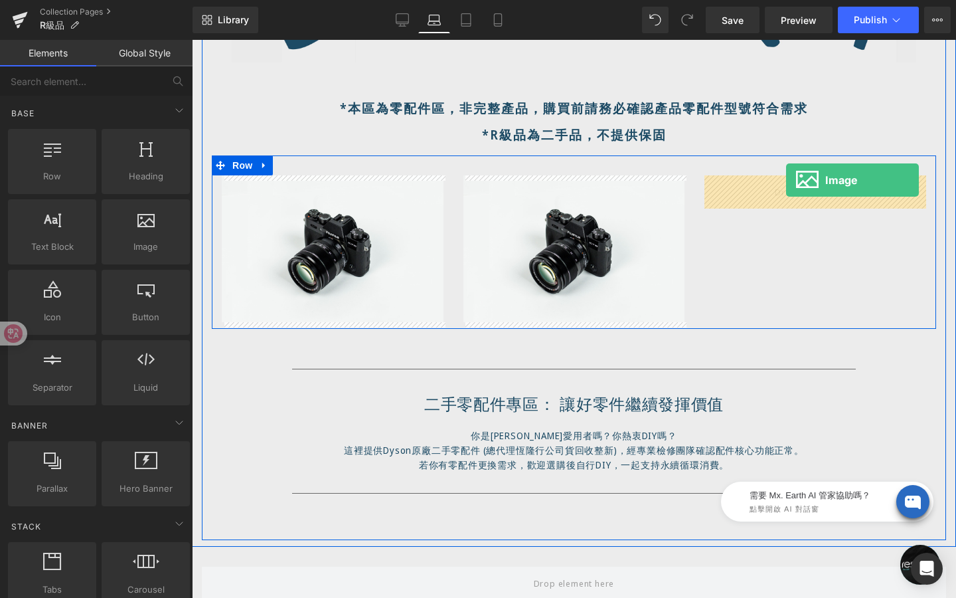
drag, startPoint x: 332, startPoint y: 294, endPoint x: 783, endPoint y: 181, distance: 464.7
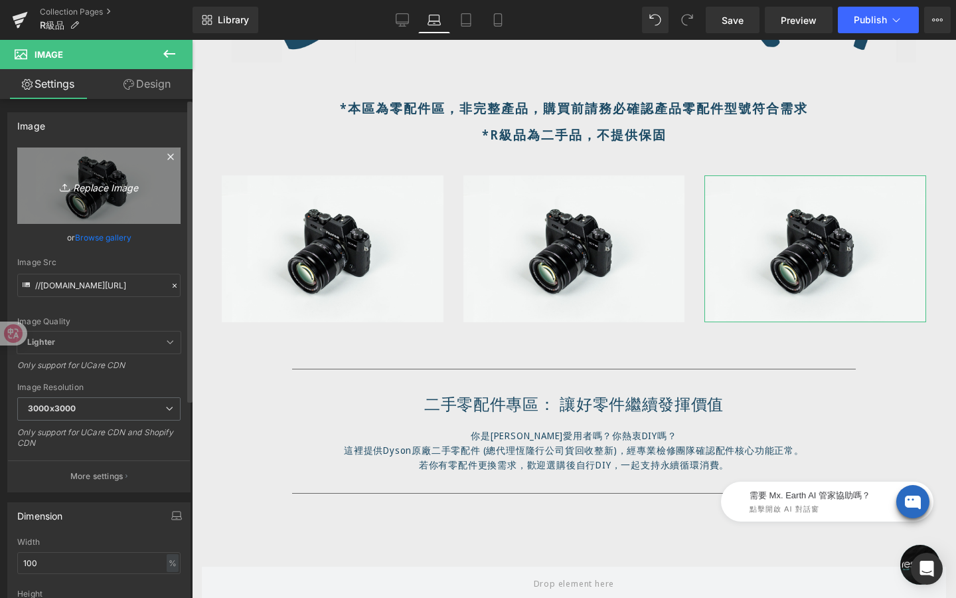
click at [80, 203] on link "Replace Image" at bounding box center [98, 185] width 163 height 76
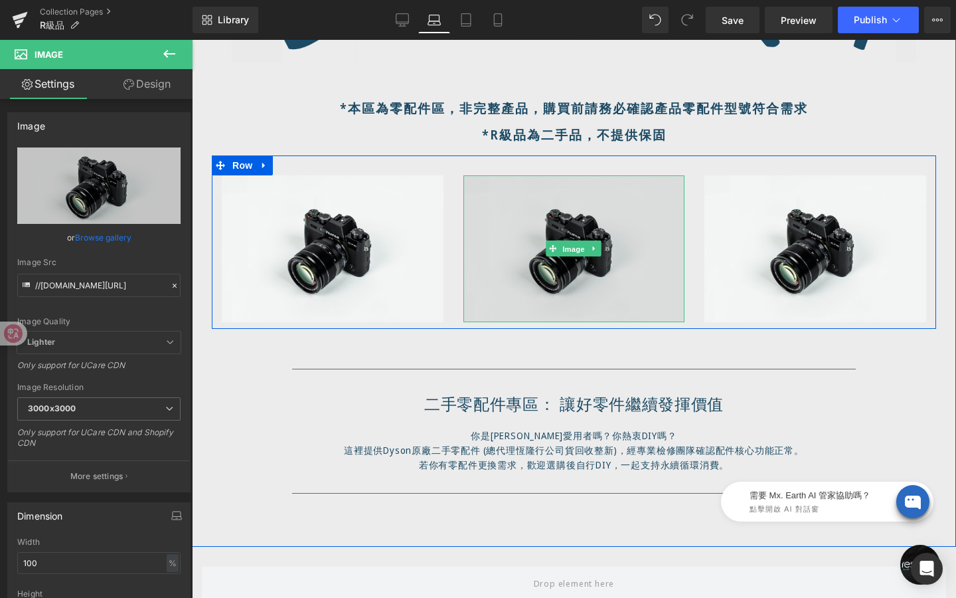
click at [574, 253] on div "Image" at bounding box center [575, 248] width 222 height 147
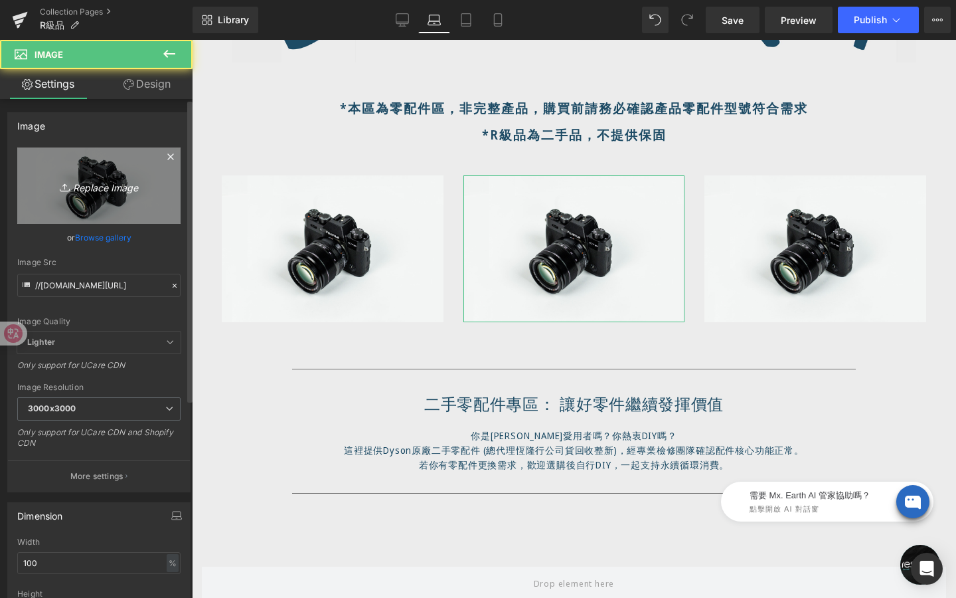
click at [106, 198] on link "Replace Image" at bounding box center [98, 185] width 163 height 76
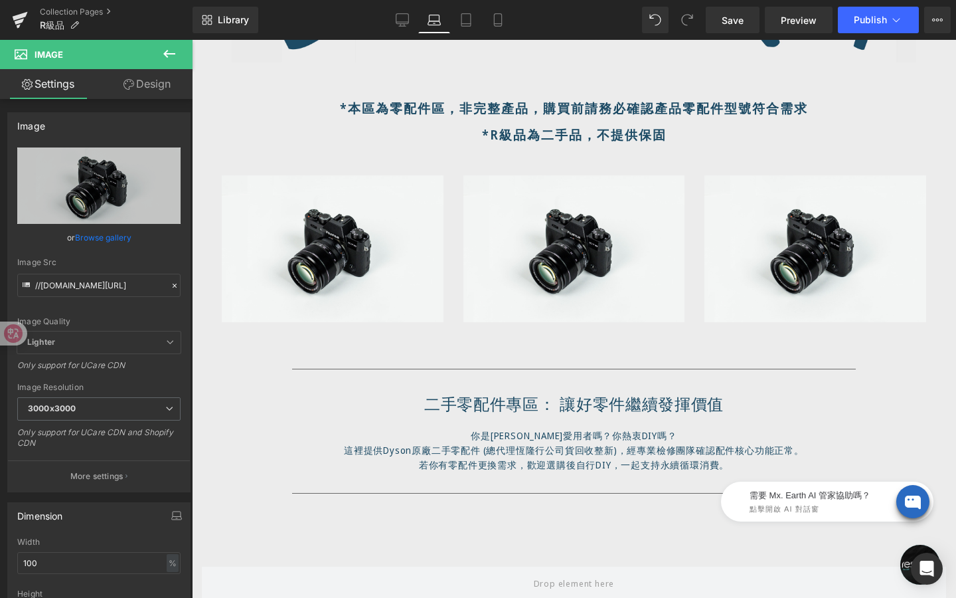
type input "C:\fakepath\動圖-2.gif"
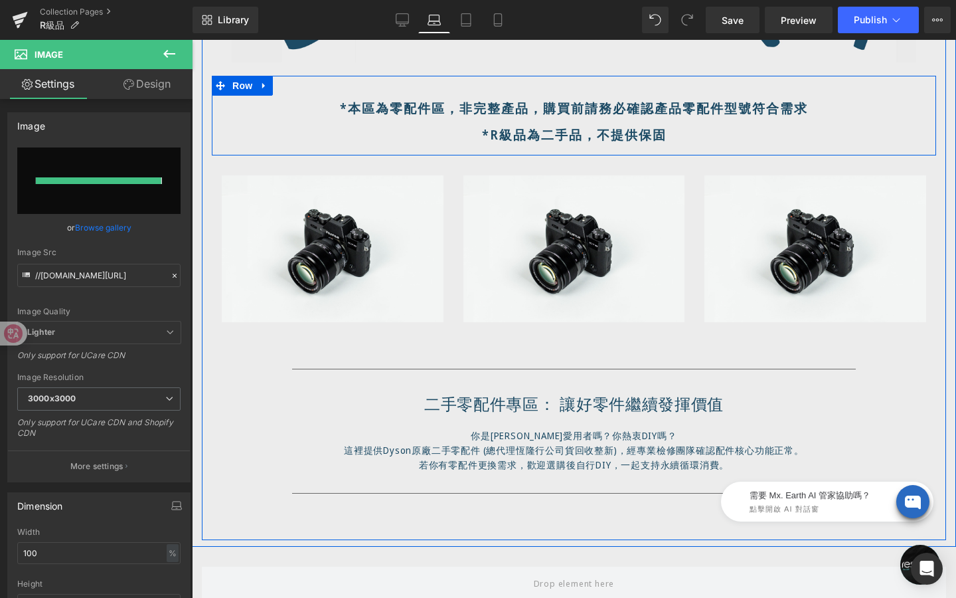
type input "https://ucarecdn.com/7b410c8e-f1b0-415d-8f41-03cd17430887/%E5%8B%95%E5%9C%96-2.…"
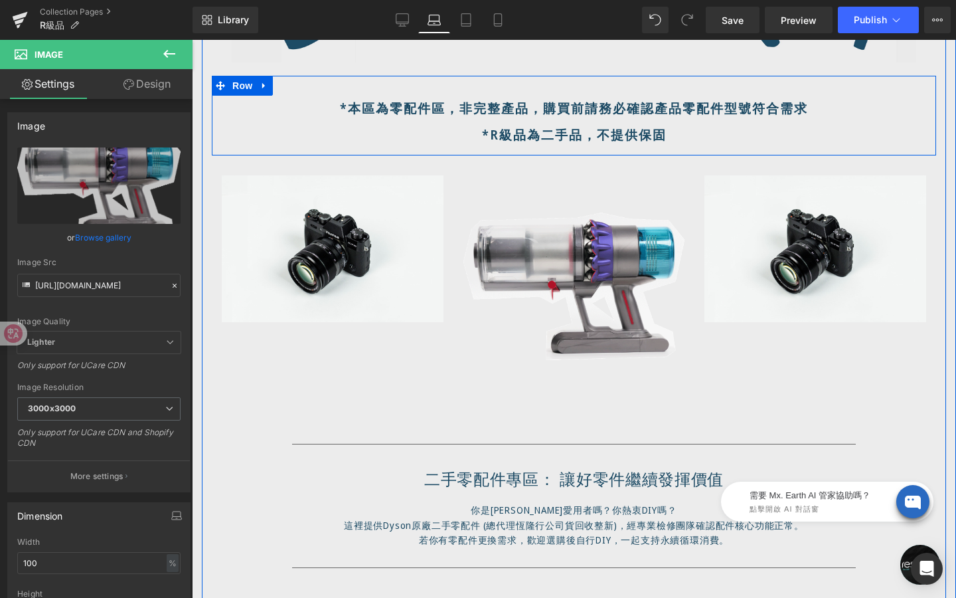
click at [387, 87] on div "*本區為零配件區，非完整產品，購買前請務必確認產品零配件型號符合需求 *R級品為二手品，不提供保固 Heading Row" at bounding box center [574, 116] width 725 height 80
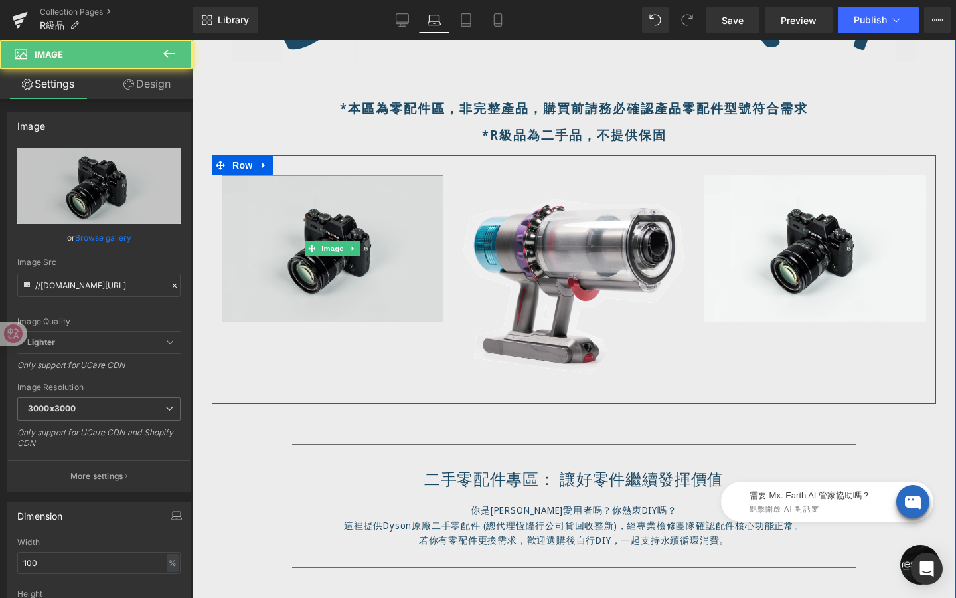
click at [353, 223] on img at bounding box center [333, 248] width 222 height 147
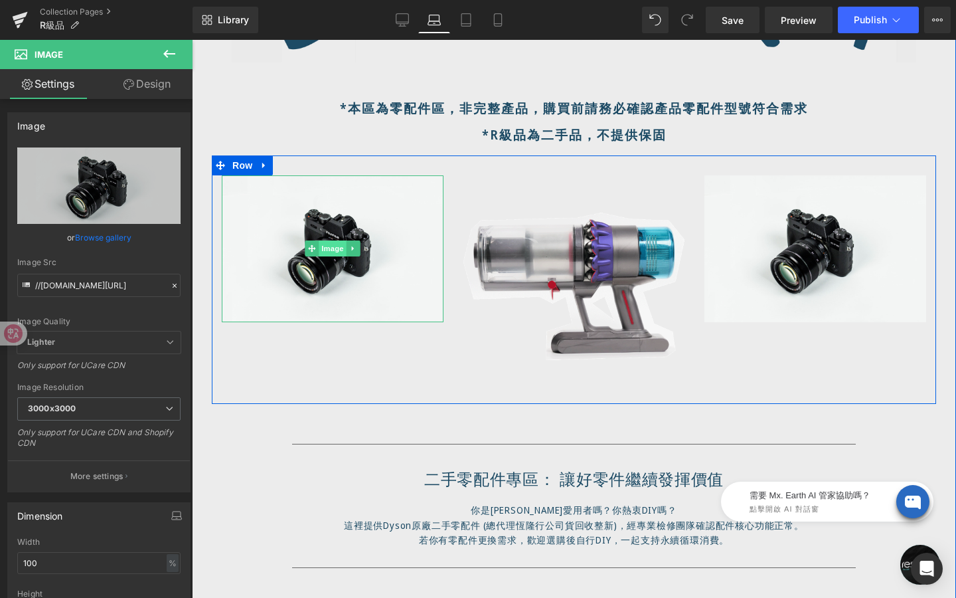
click at [329, 248] on span "Image" at bounding box center [333, 248] width 28 height 16
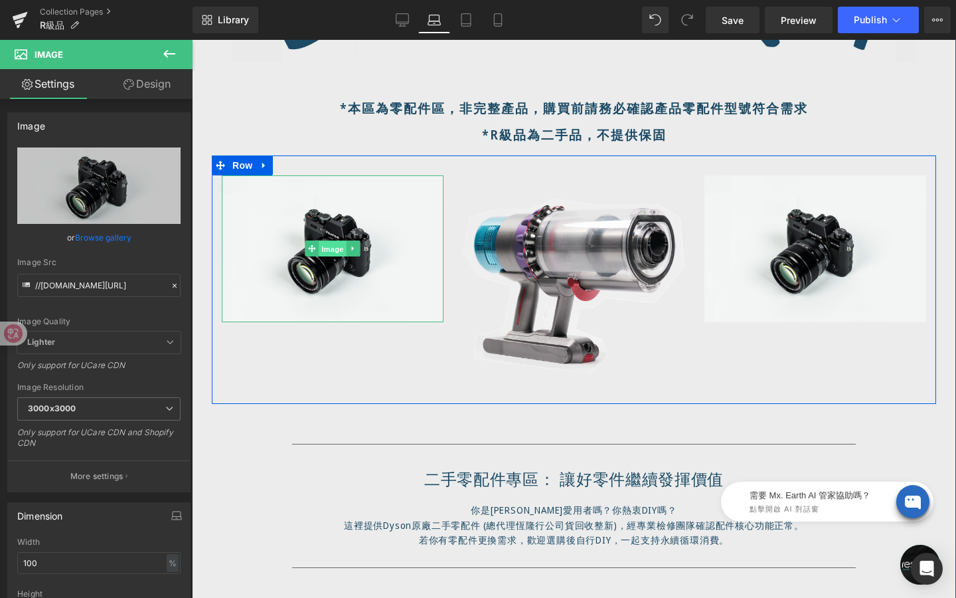
click at [332, 248] on div "Image" at bounding box center [333, 248] width 222 height 147
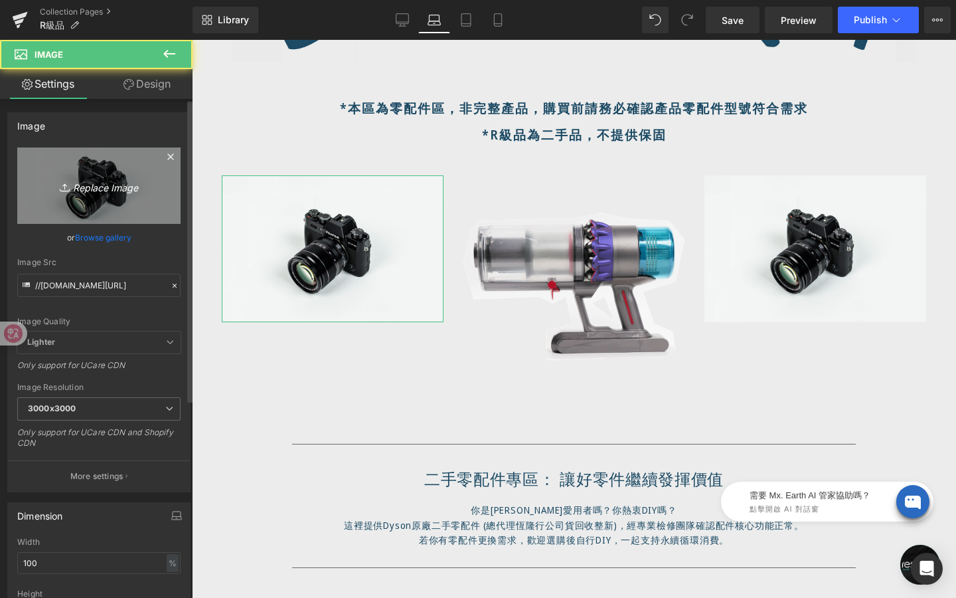
click at [139, 194] on link "Replace Image" at bounding box center [98, 185] width 163 height 76
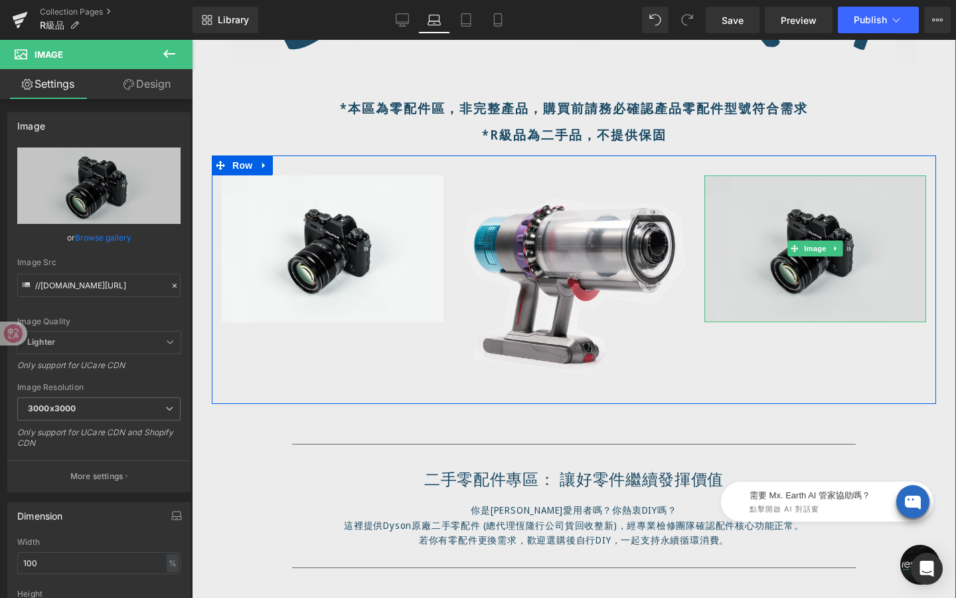
click at [808, 258] on img at bounding box center [816, 248] width 222 height 147
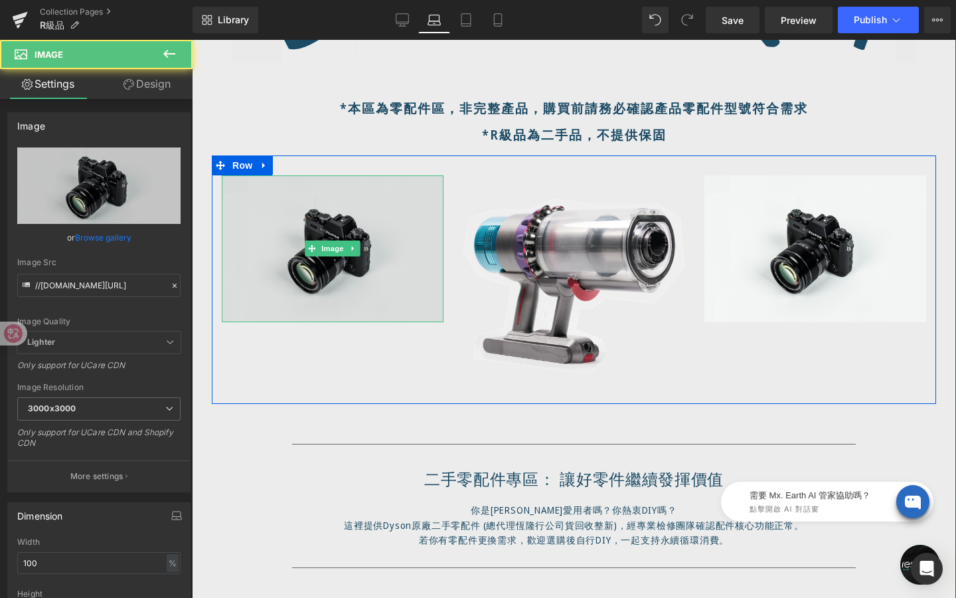
click at [345, 261] on img at bounding box center [333, 248] width 222 height 147
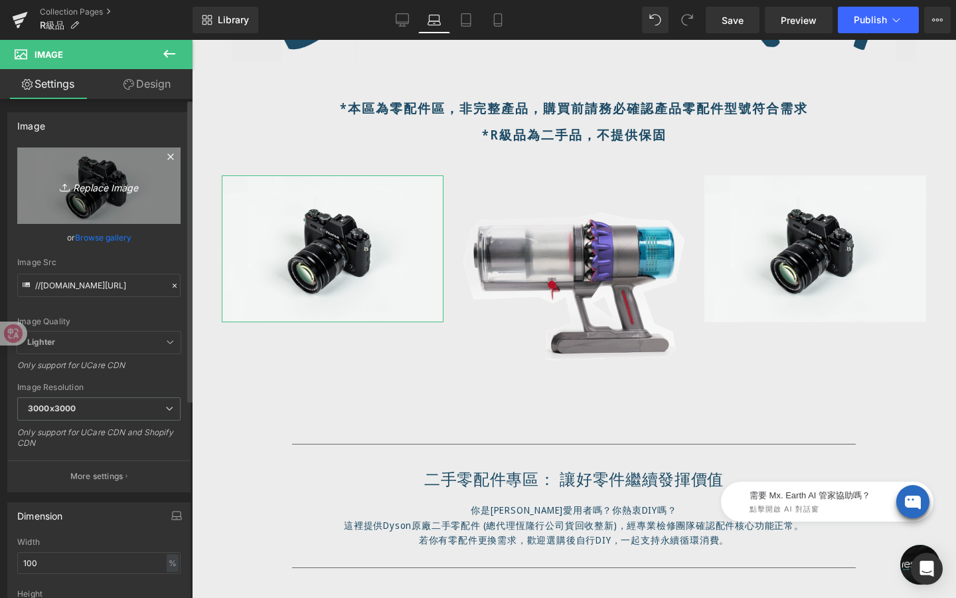
click at [88, 200] on link "Replace Image" at bounding box center [98, 185] width 163 height 76
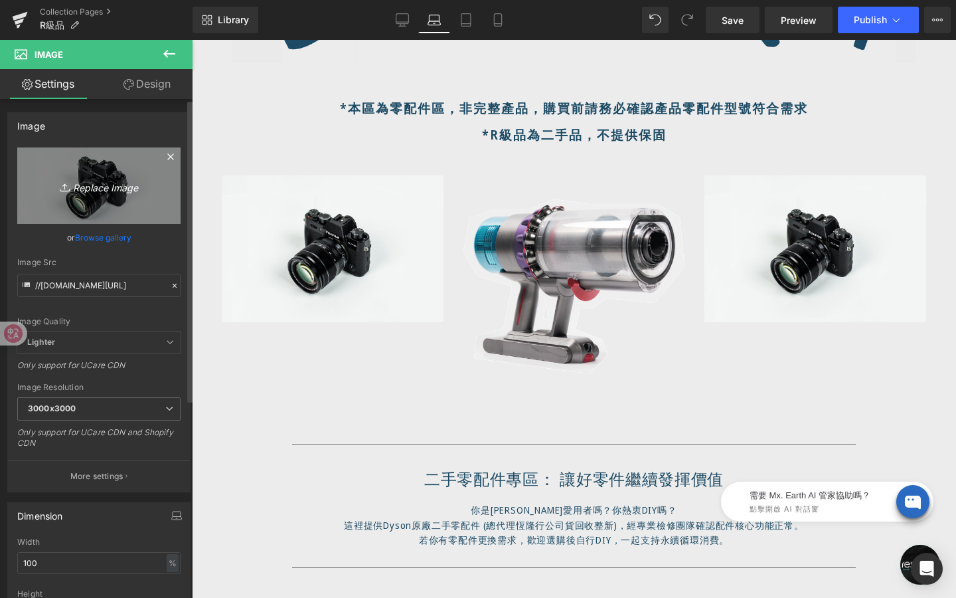
type input "C:\fakepath\動圖-1.gif"
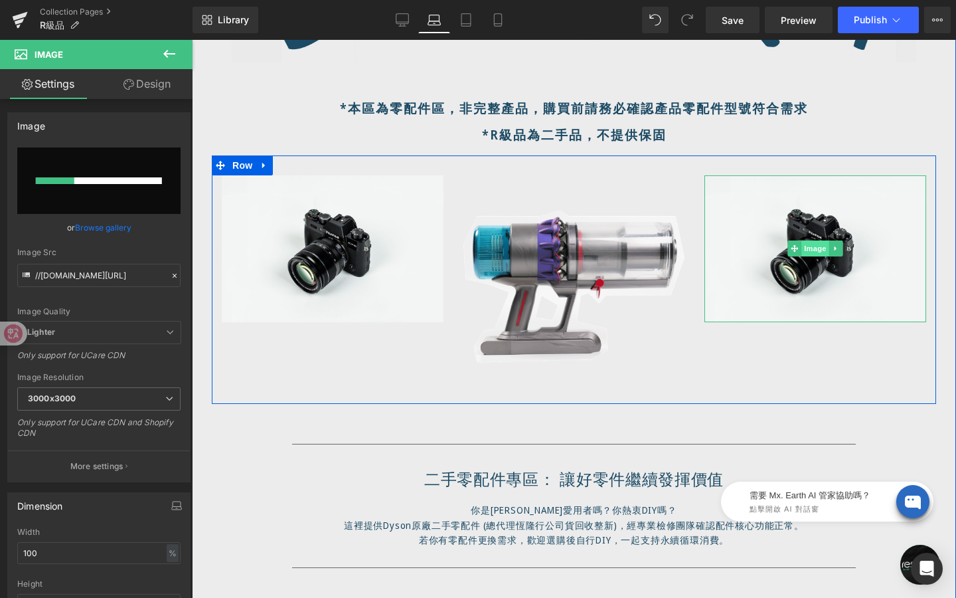
click at [802, 244] on span "Image" at bounding box center [816, 248] width 28 height 16
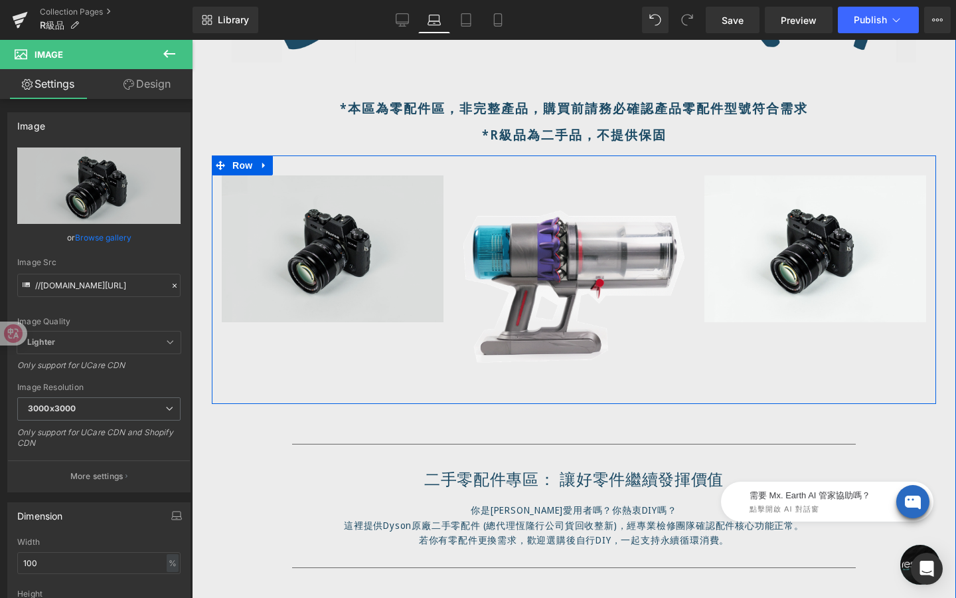
click at [372, 274] on img at bounding box center [333, 248] width 222 height 147
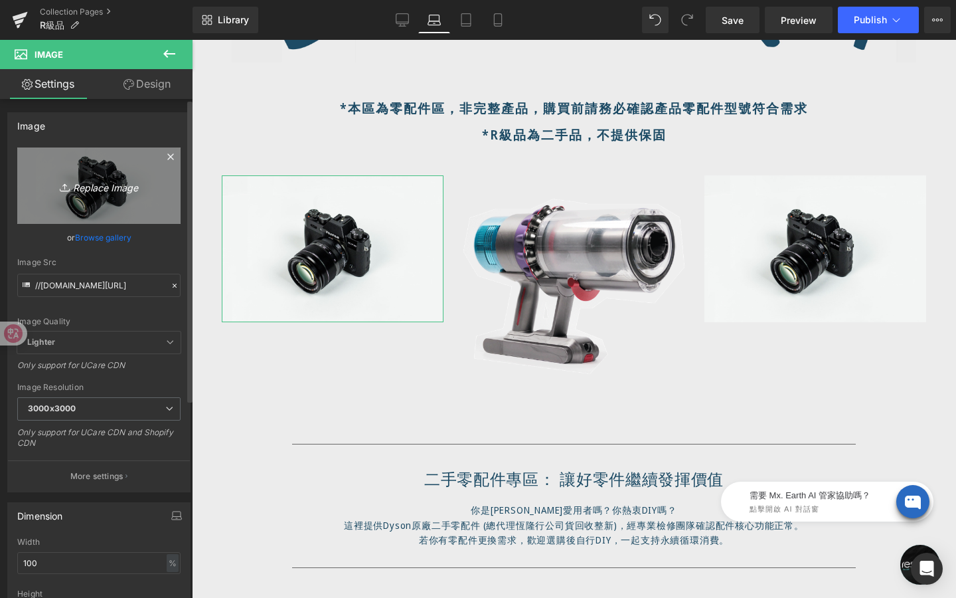
click at [122, 217] on link "Replace Image" at bounding box center [98, 185] width 163 height 76
type input "C:\fakepath\動圖-1.gif"
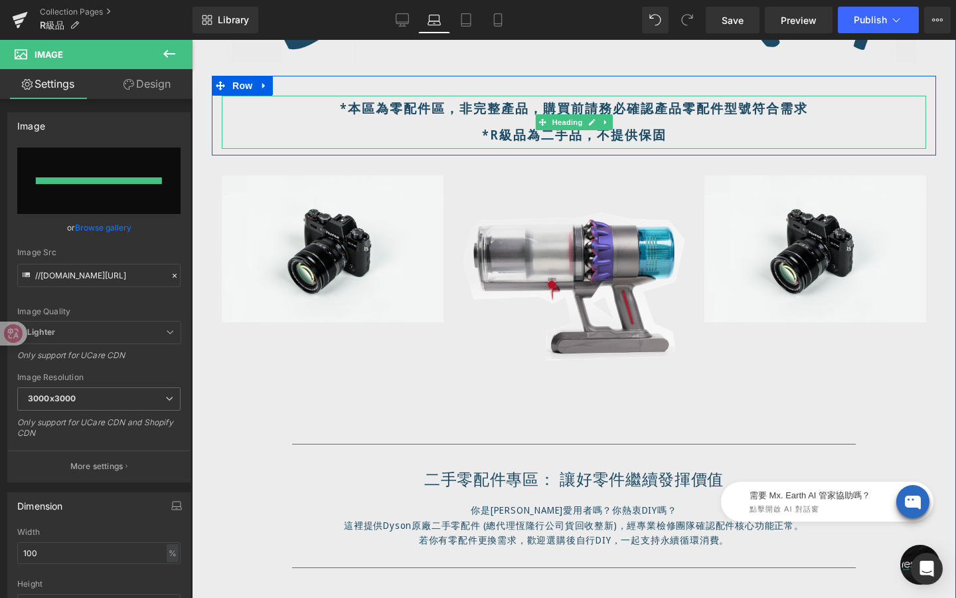
type input "https://ucarecdn.com/0e11ee39-ef1d-481d-b0ab-95a92f001d9b/%E5%8B%95%E5%9C%96-1.…"
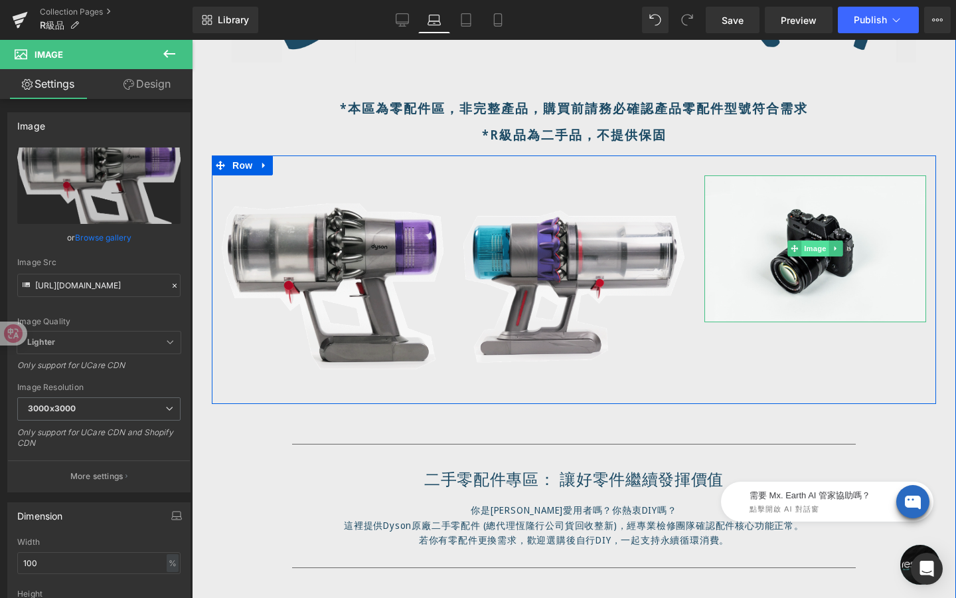
click at [815, 252] on span "Image" at bounding box center [816, 248] width 28 height 16
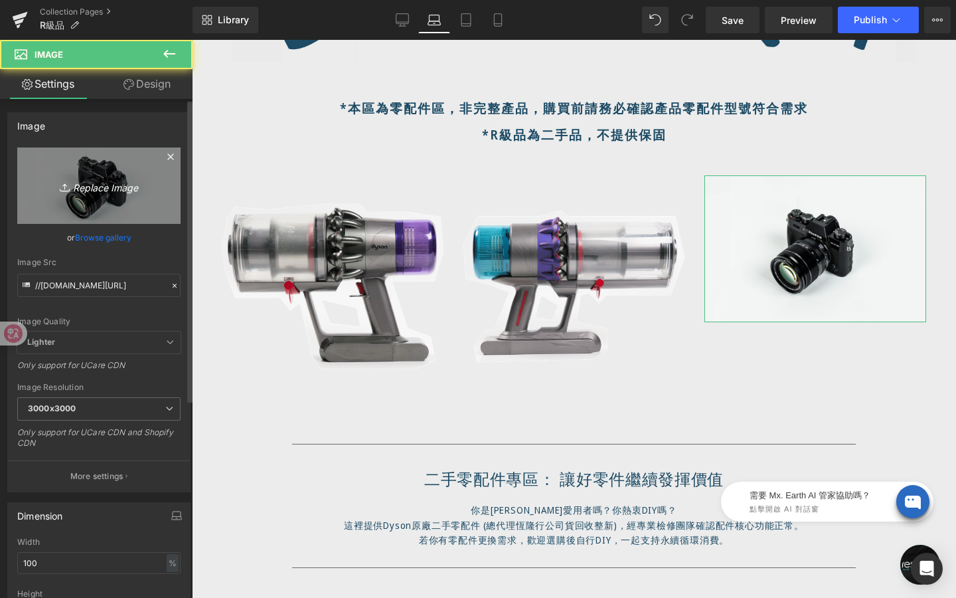
click at [94, 197] on link "Replace Image" at bounding box center [98, 185] width 163 height 76
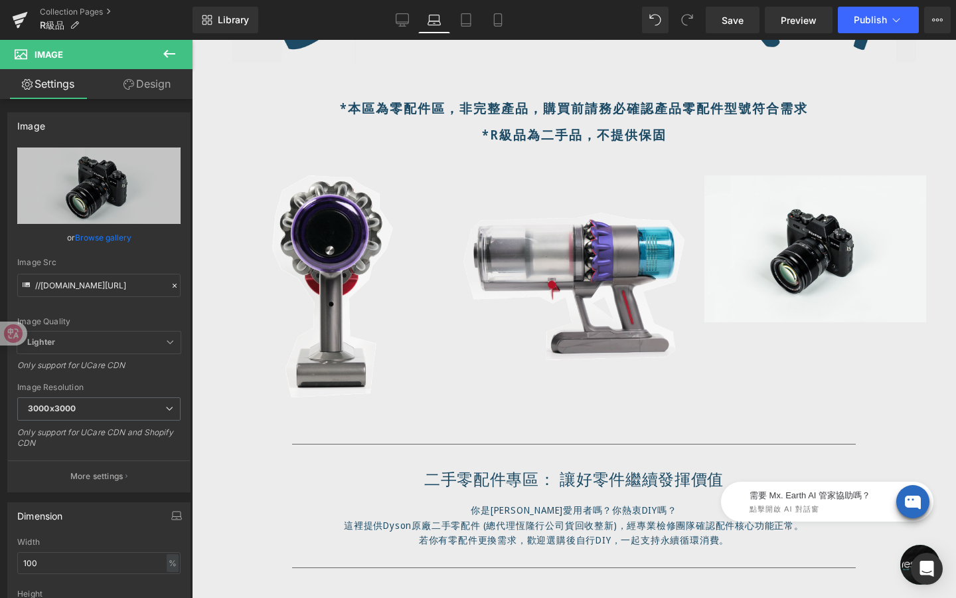
type input "C:\fakepath\動圖-3.gif"
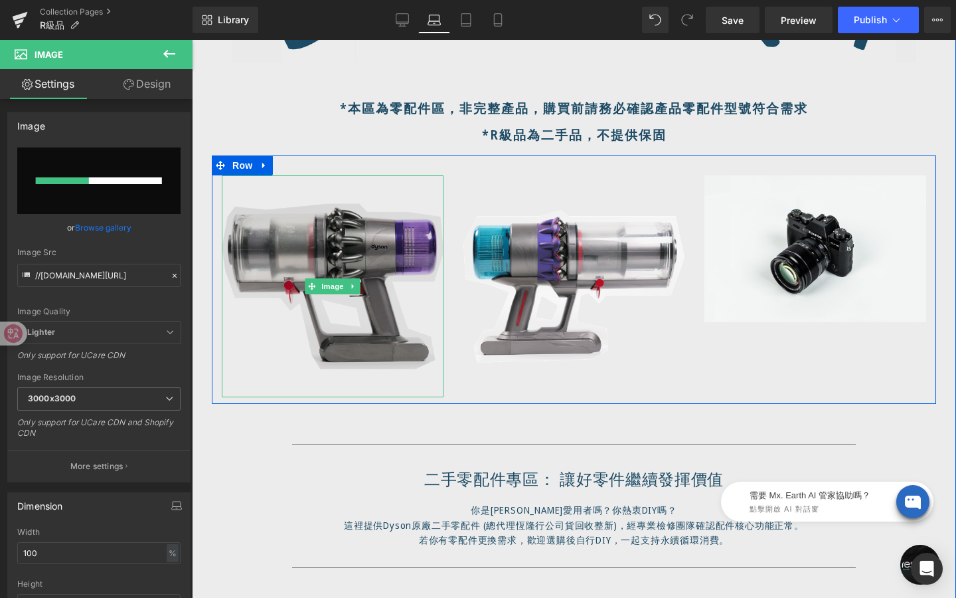
click at [362, 240] on img at bounding box center [333, 286] width 222 height 222
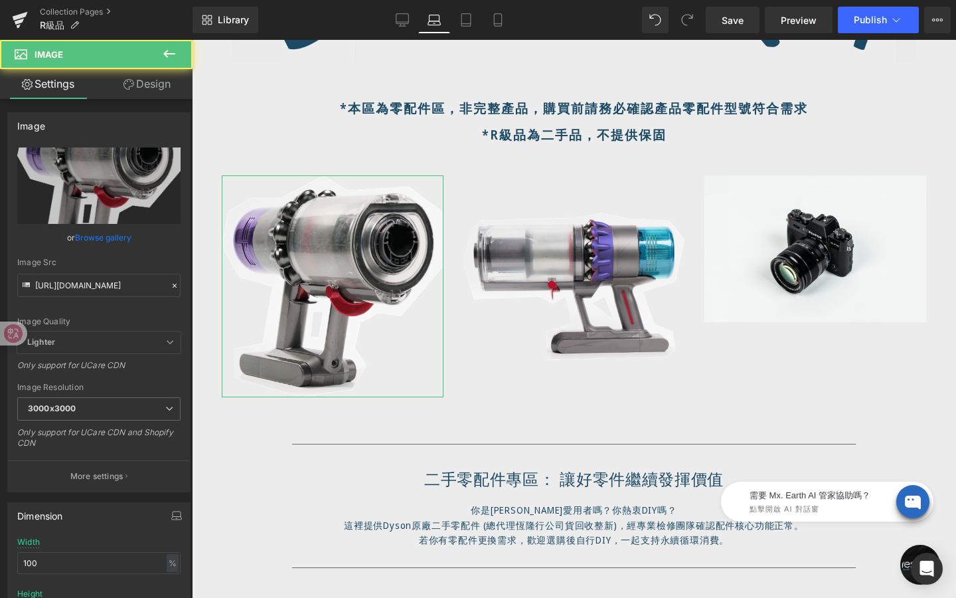
click at [155, 93] on link "Design" at bounding box center [147, 84] width 96 height 30
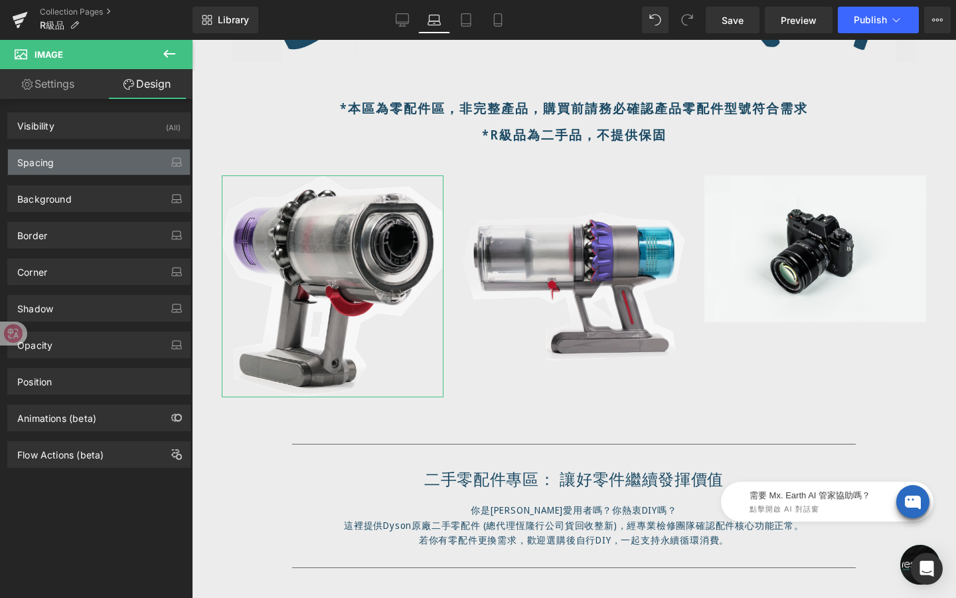
click at [95, 173] on div "Spacing" at bounding box center [99, 161] width 182 height 25
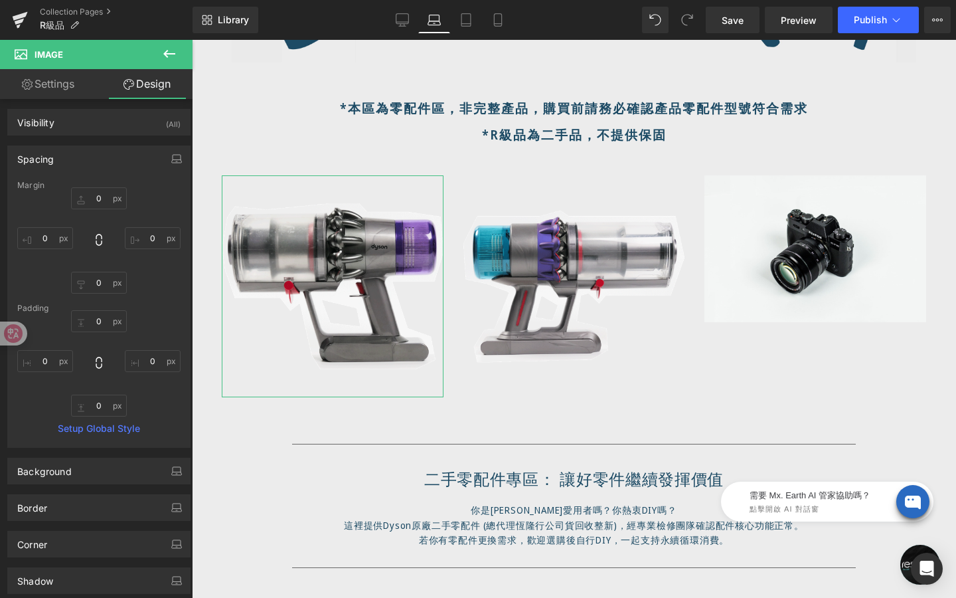
scroll to position [0, 0]
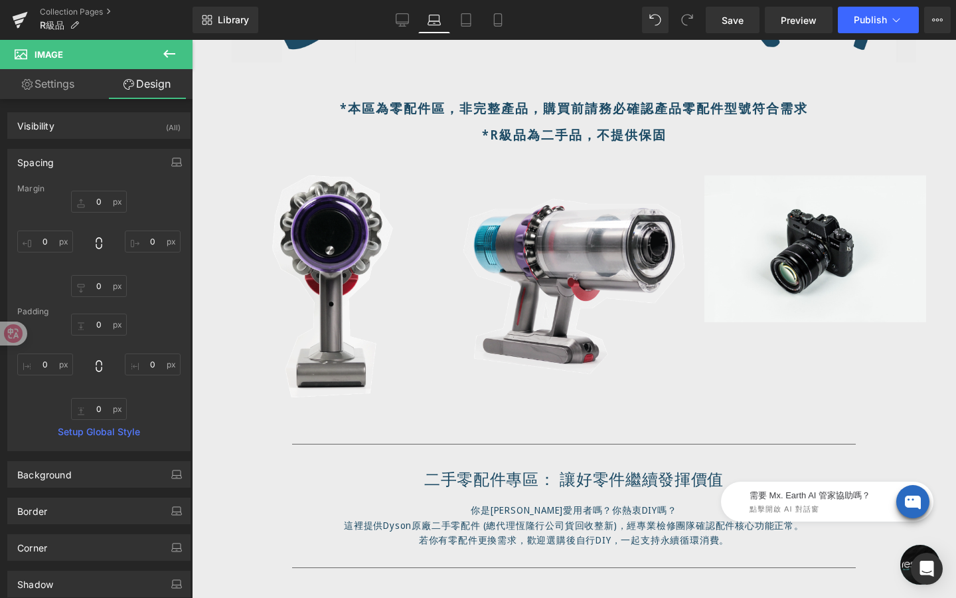
click at [165, 54] on icon at bounding box center [169, 54] width 12 height 8
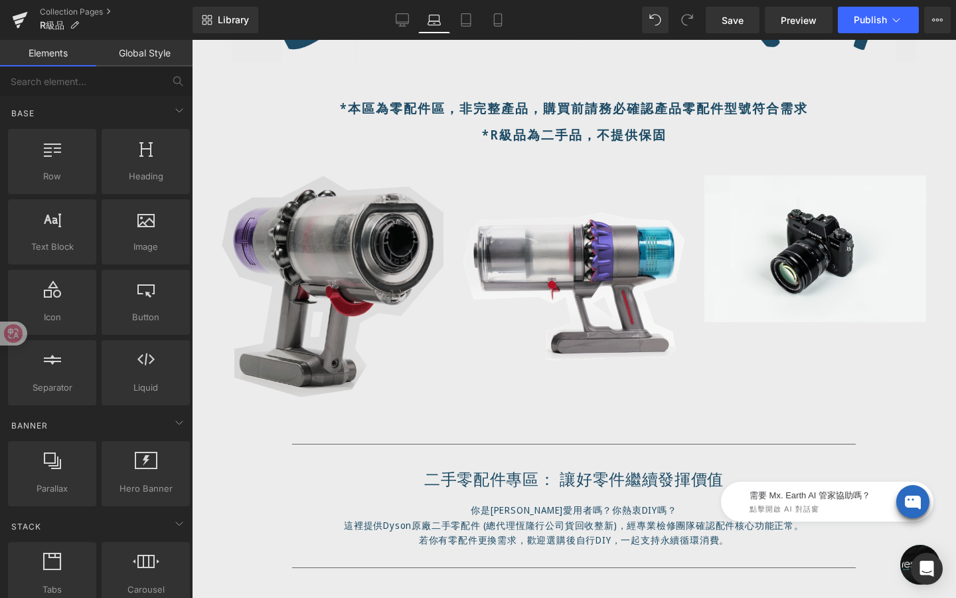
click at [319, 223] on img at bounding box center [333, 286] width 222 height 222
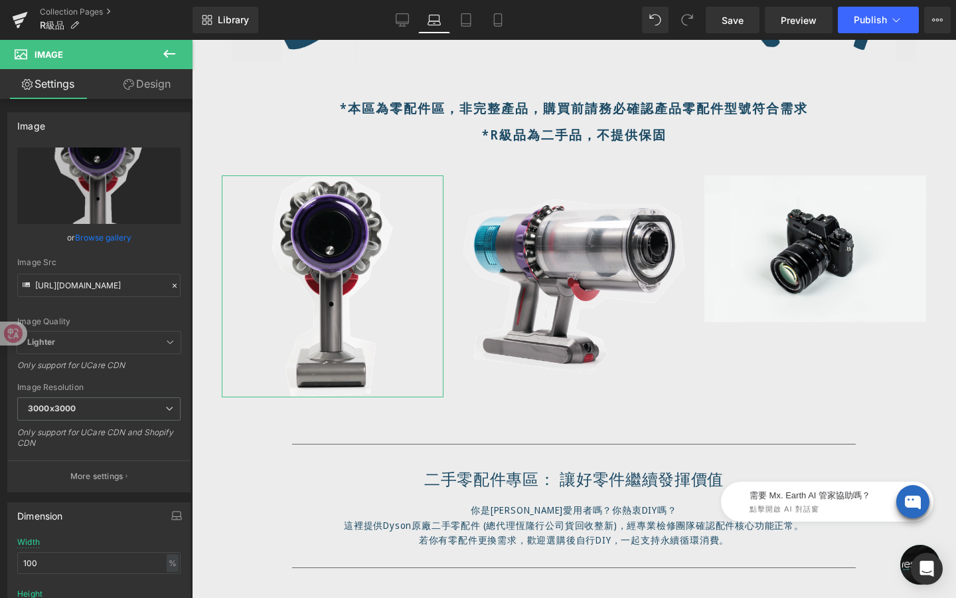
click at [155, 75] on link "Design" at bounding box center [147, 84] width 96 height 30
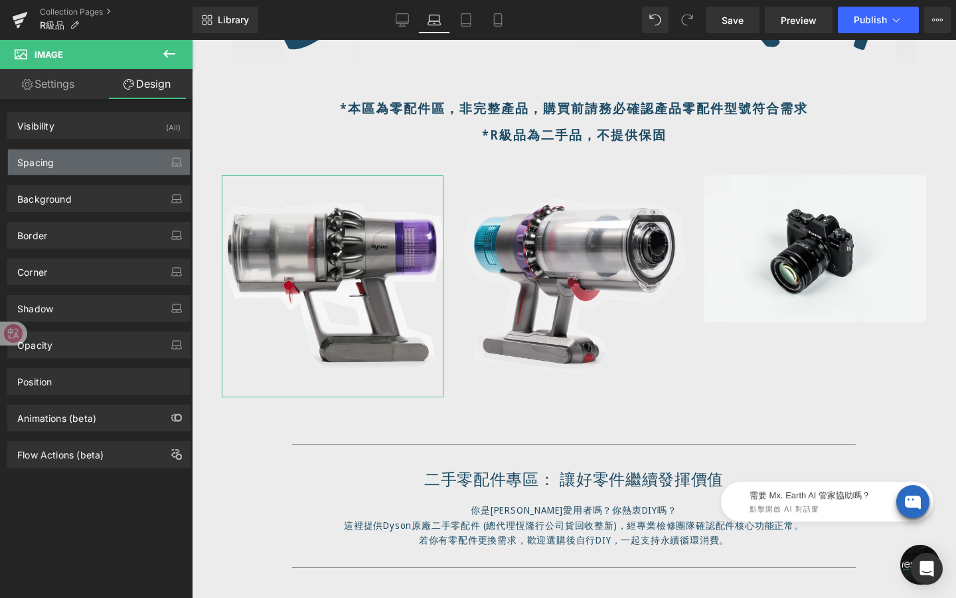
click at [118, 172] on div "Spacing" at bounding box center [99, 161] width 182 height 25
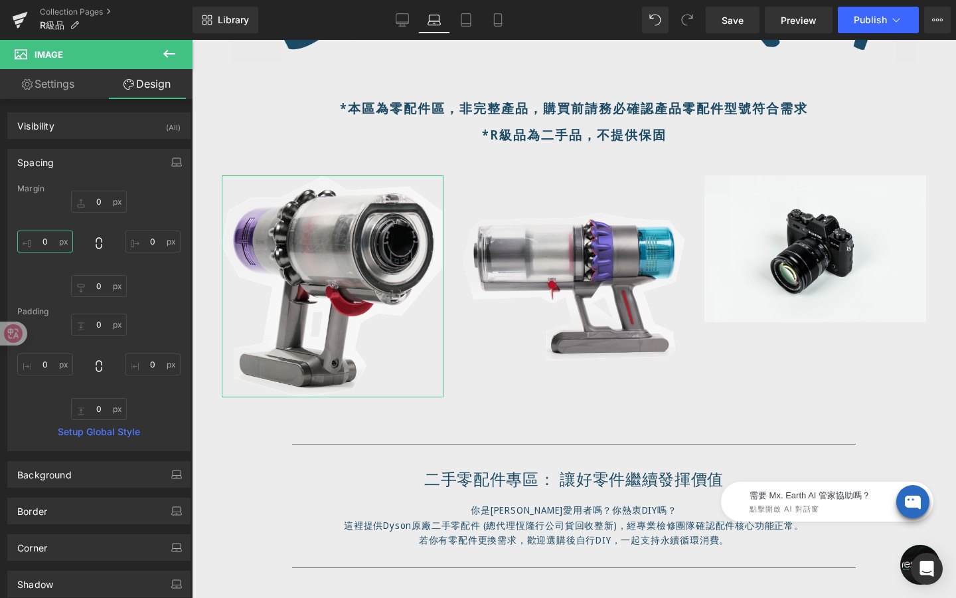
click at [58, 240] on input "0" at bounding box center [45, 241] width 56 height 22
type input "1-"
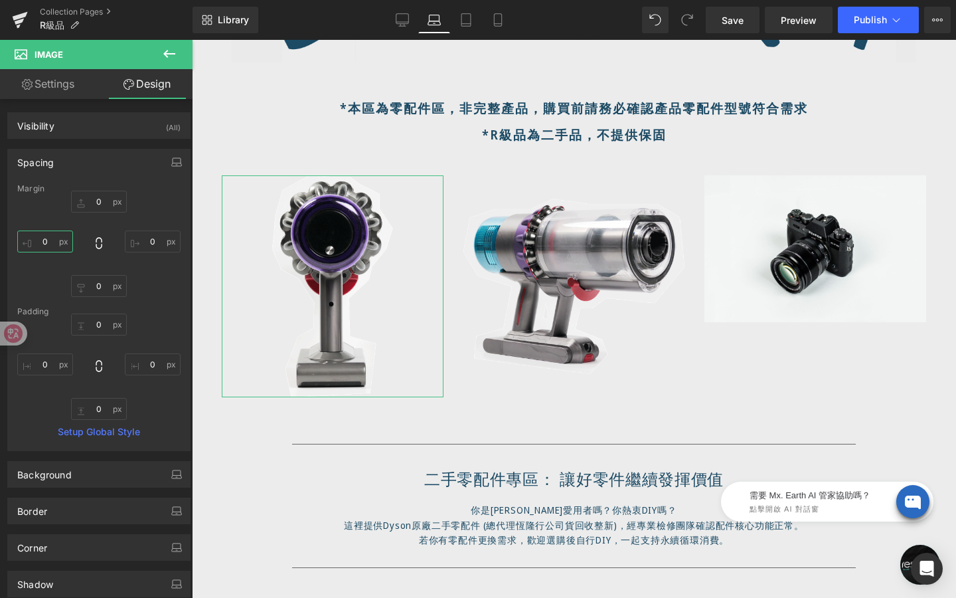
type input "-"
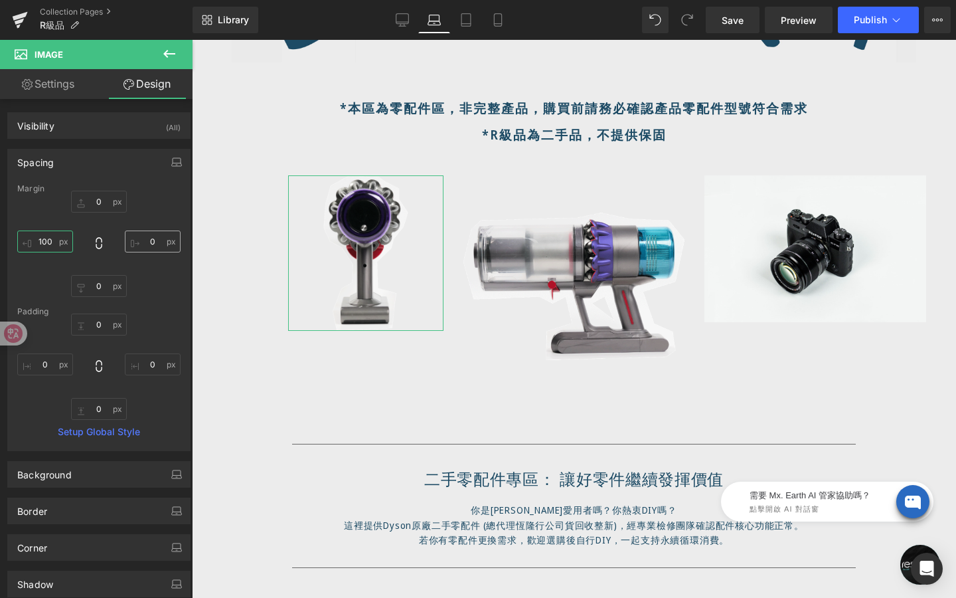
type input "100"
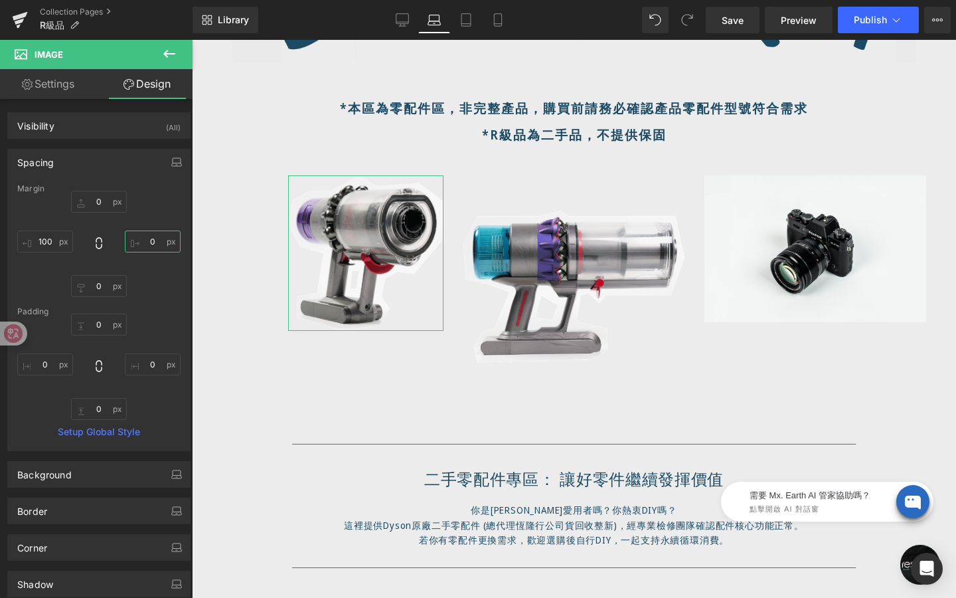
click at [155, 242] on input "0" at bounding box center [153, 241] width 56 height 22
type input "60"
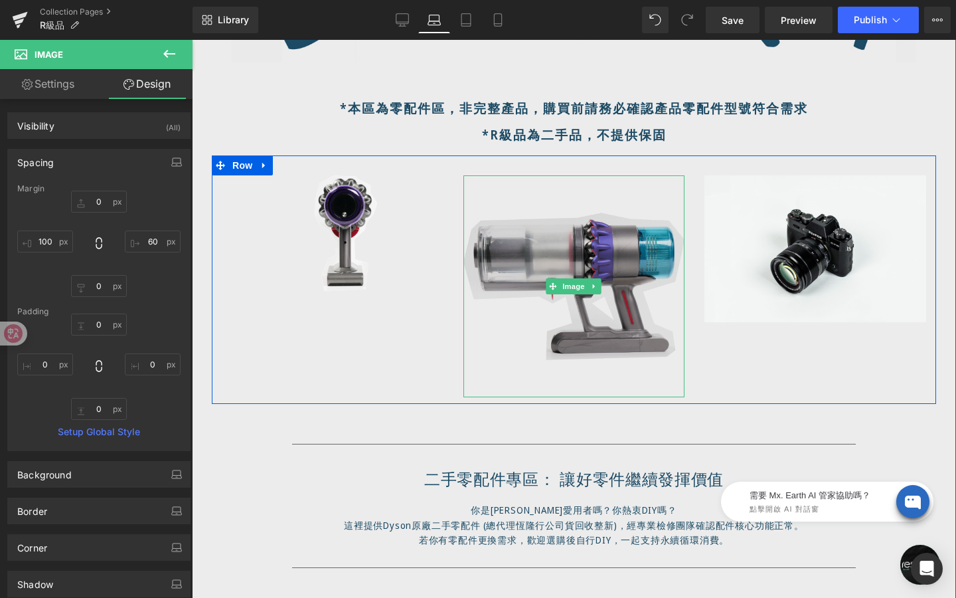
click at [529, 250] on img at bounding box center [575, 286] width 222 height 222
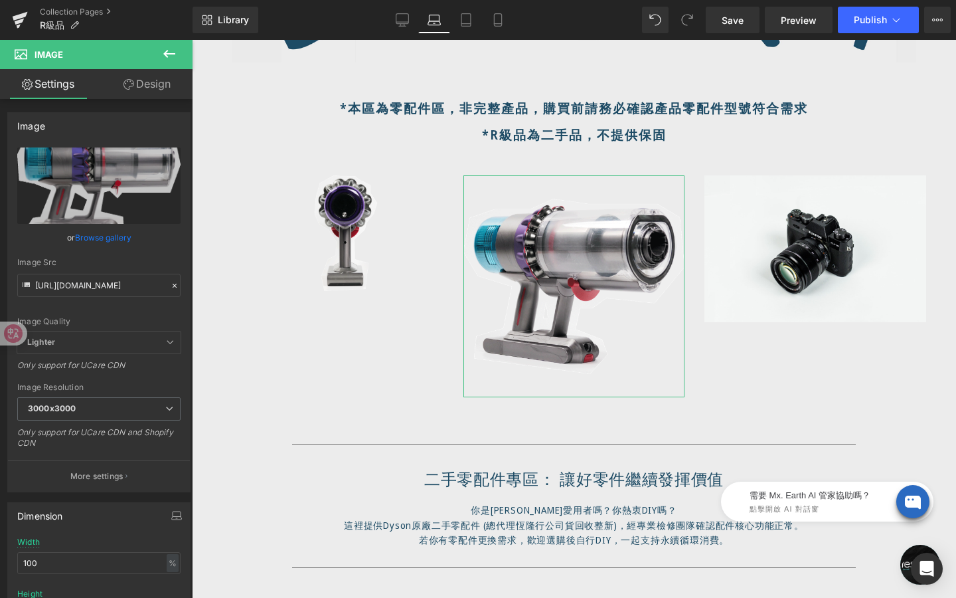
click at [152, 90] on link "Design" at bounding box center [147, 84] width 96 height 30
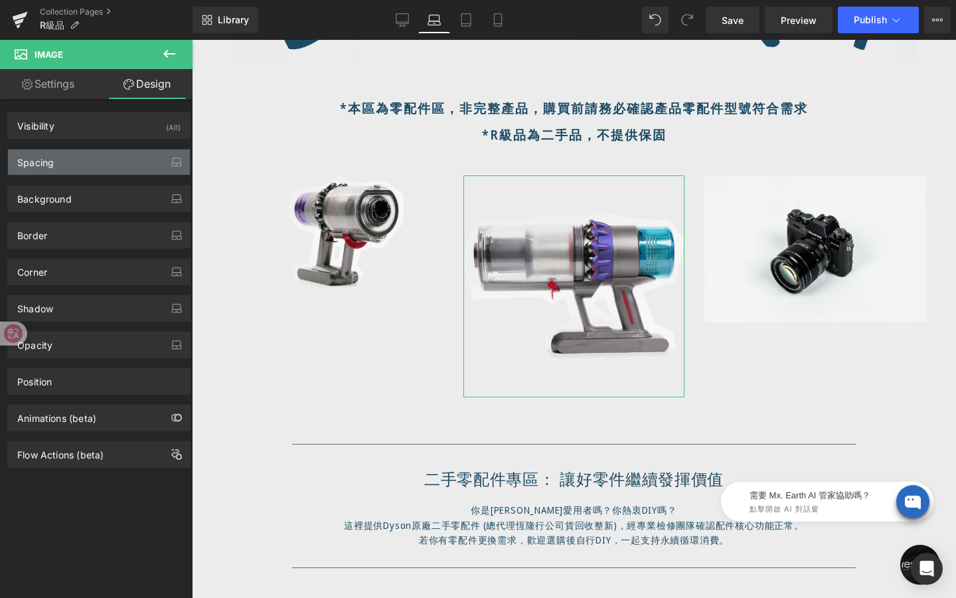
click at [76, 163] on div "Spacing" at bounding box center [99, 161] width 182 height 25
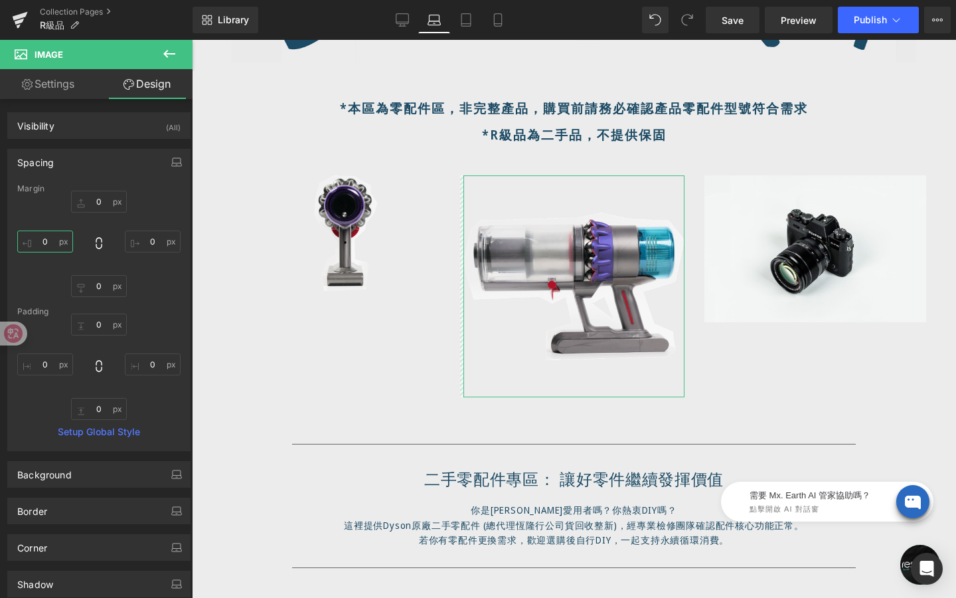
click at [56, 237] on input "0" at bounding box center [45, 241] width 56 height 22
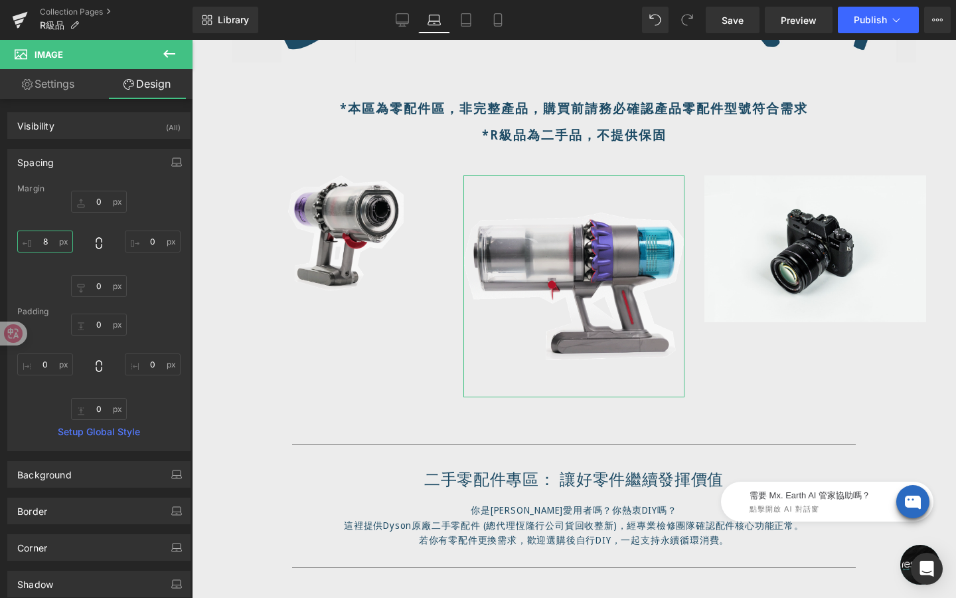
type input "8-"
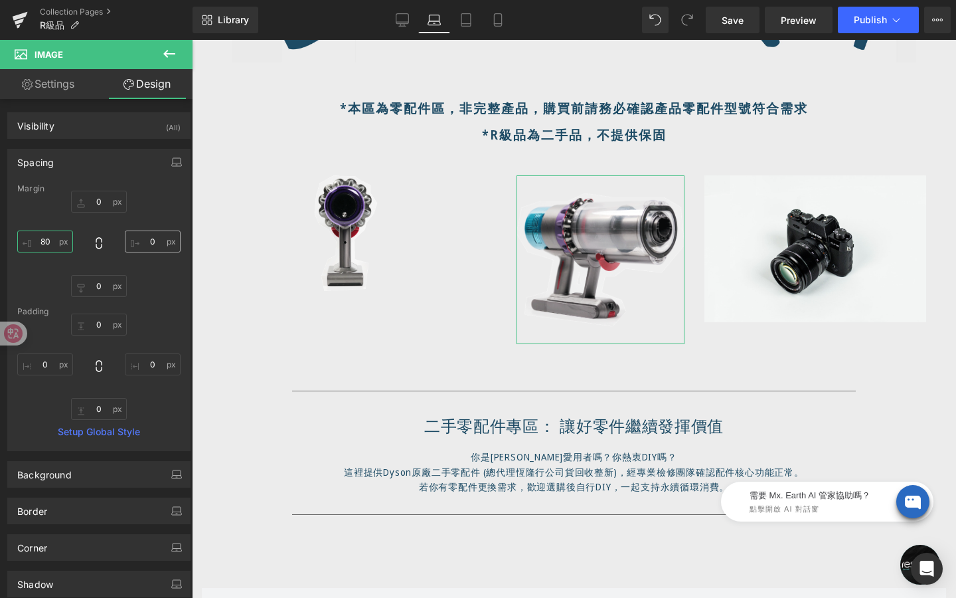
type input "80"
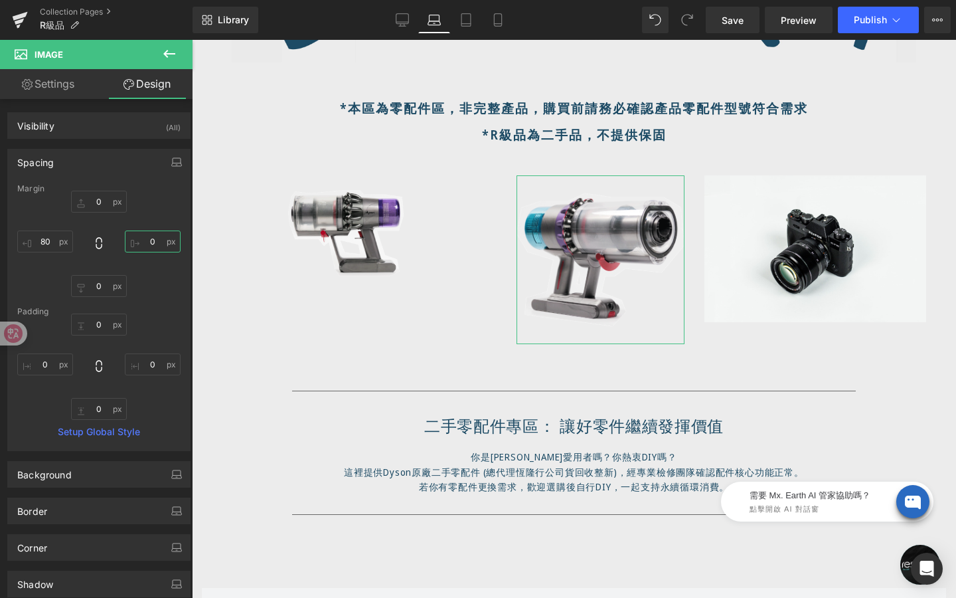
click at [151, 242] on input "0" at bounding box center [153, 241] width 56 height 22
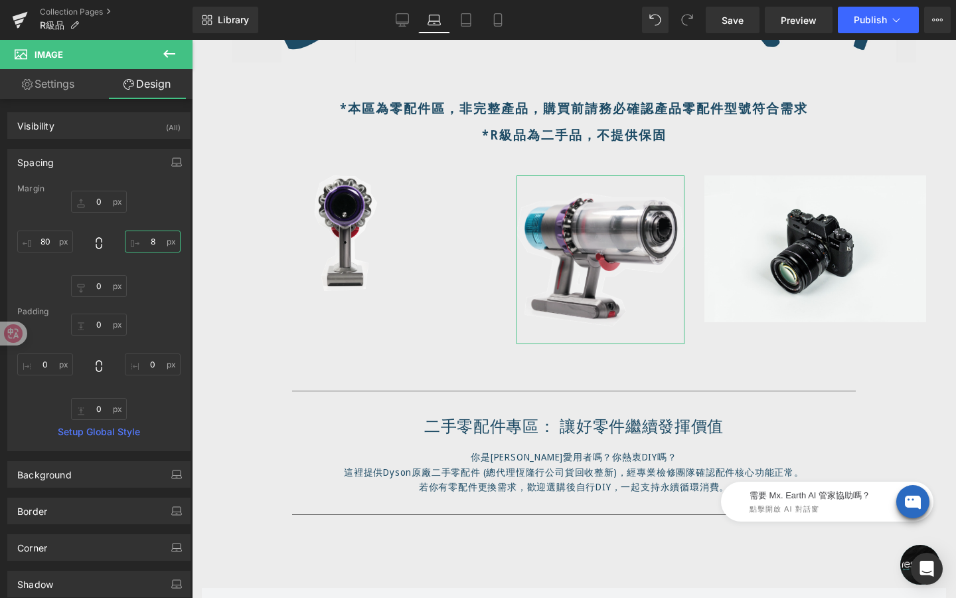
type input "80"
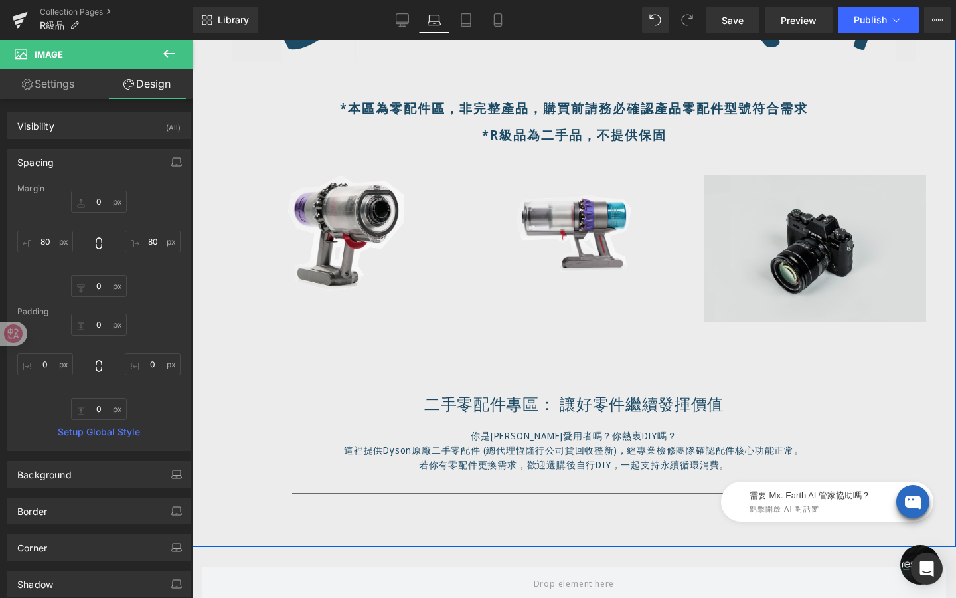
click at [774, 247] on img at bounding box center [816, 248] width 222 height 147
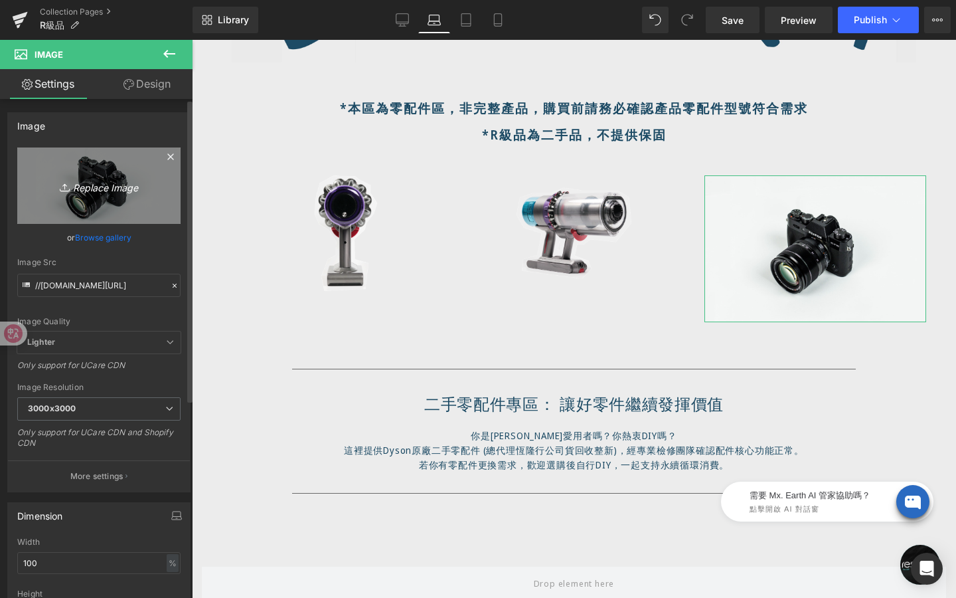
click at [100, 183] on icon "Replace Image" at bounding box center [99, 185] width 106 height 17
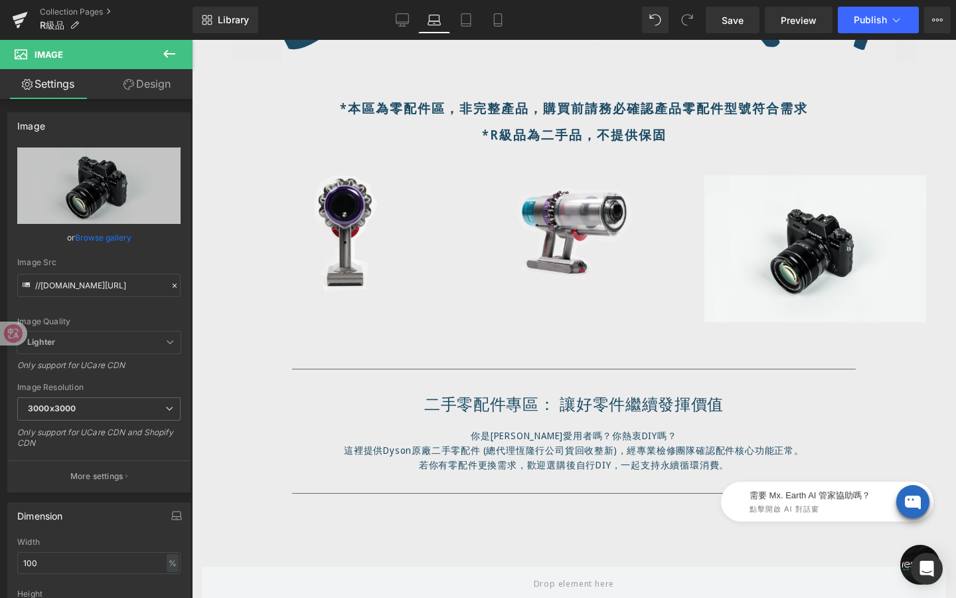
type input "C:\fakepath\動圖-3.gif"
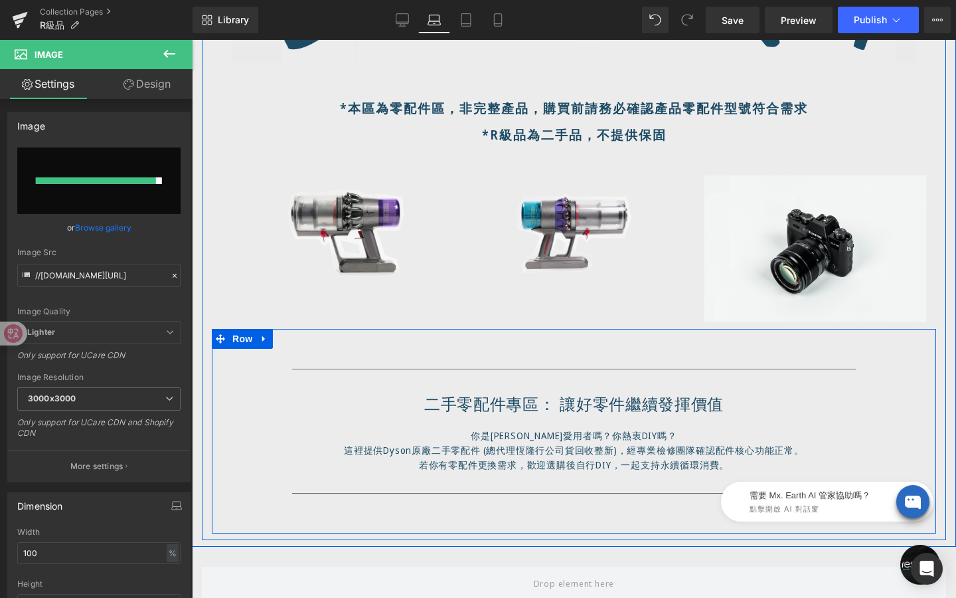
type input "https://ucarecdn.com/dfecca6d-3fa0-4f9c-8069-49d20230358f/%E5%8B%95%E5%9C%96-3.…"
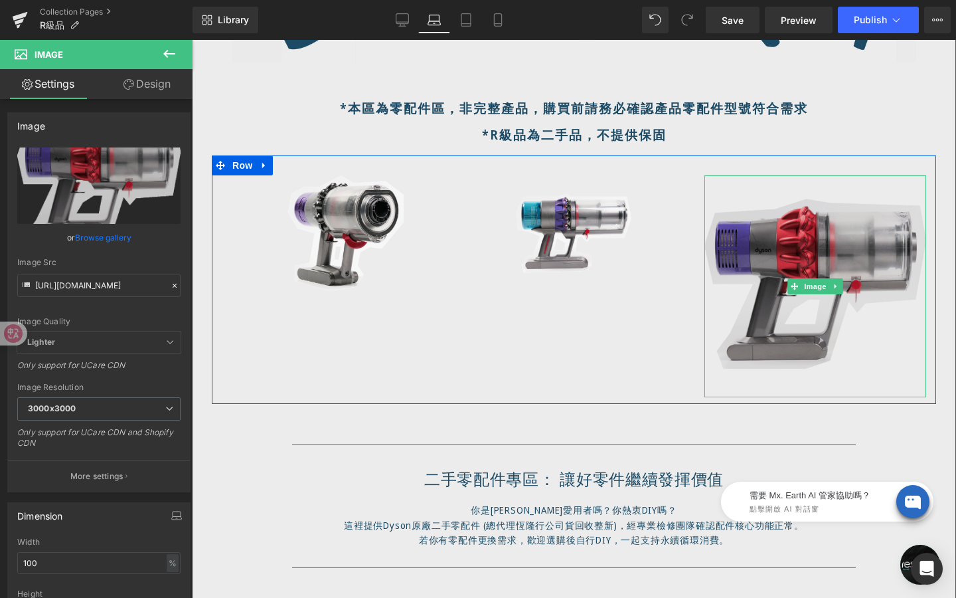
click at [798, 304] on img at bounding box center [816, 286] width 222 height 222
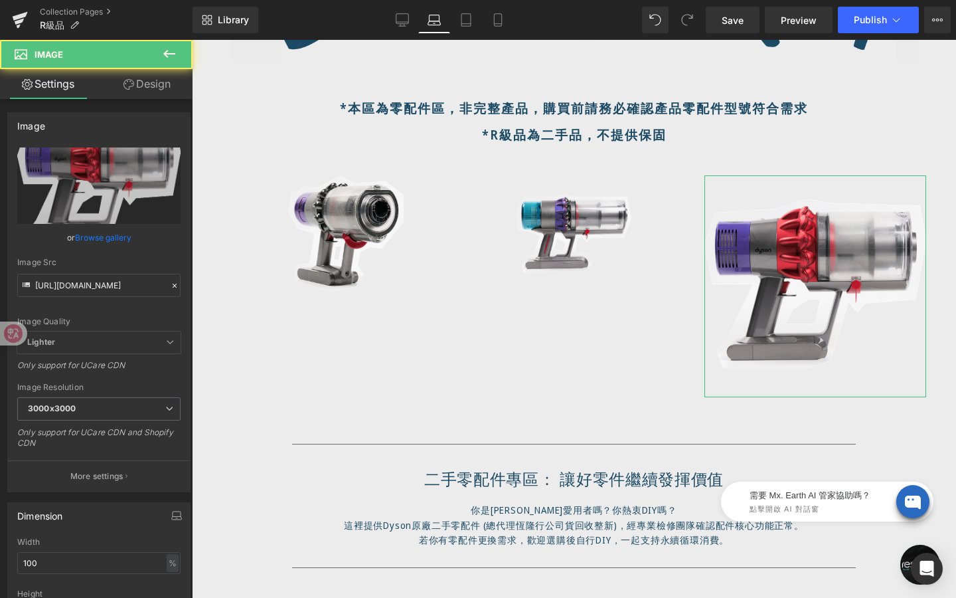
click at [157, 90] on link "Design" at bounding box center [147, 84] width 96 height 30
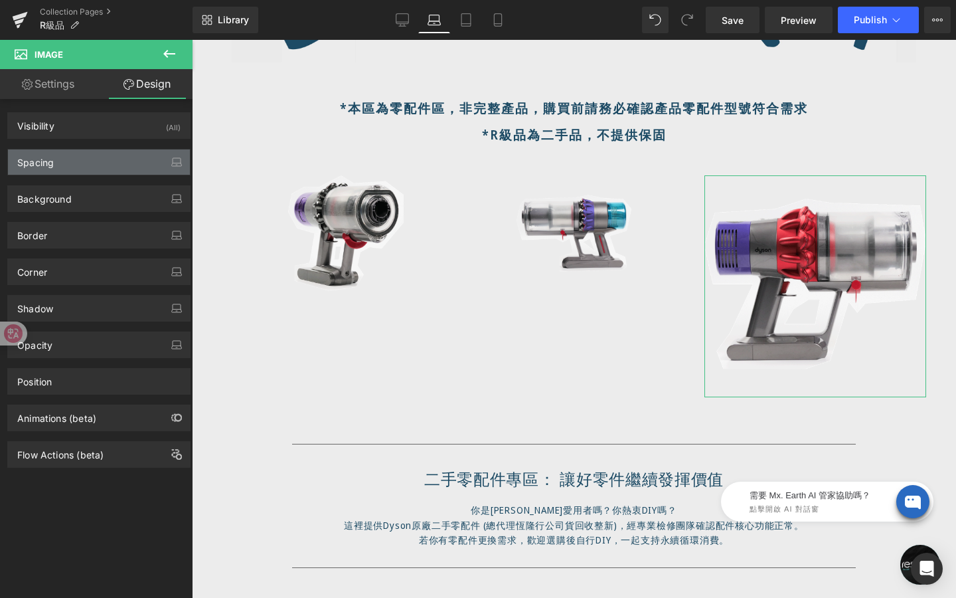
type input "0"
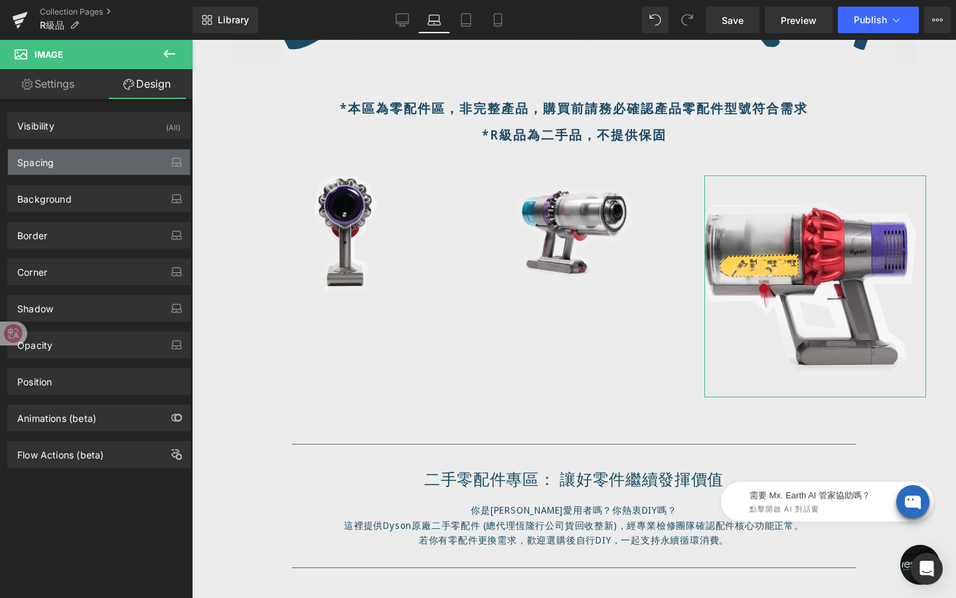
type input "0"
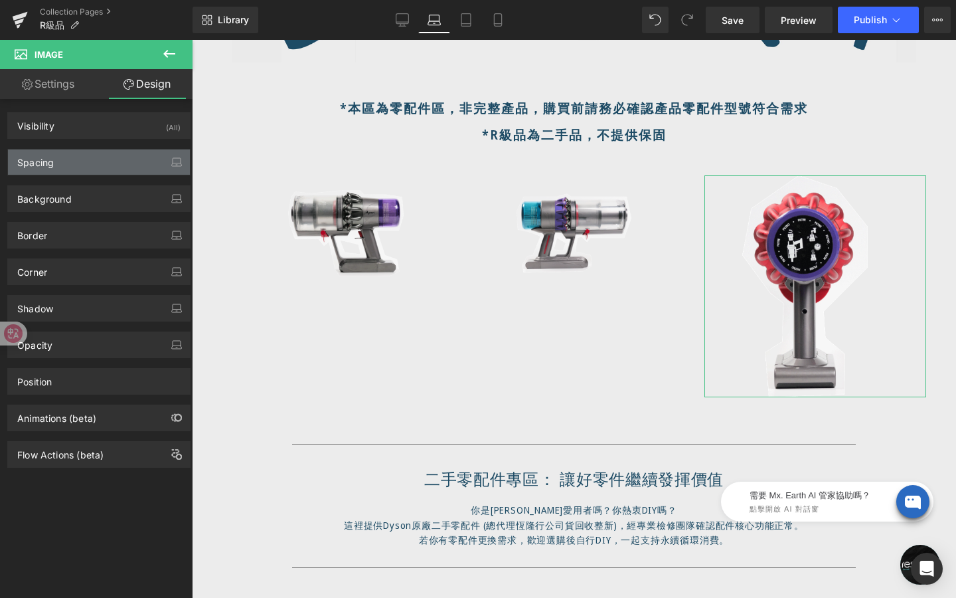
type input "0"
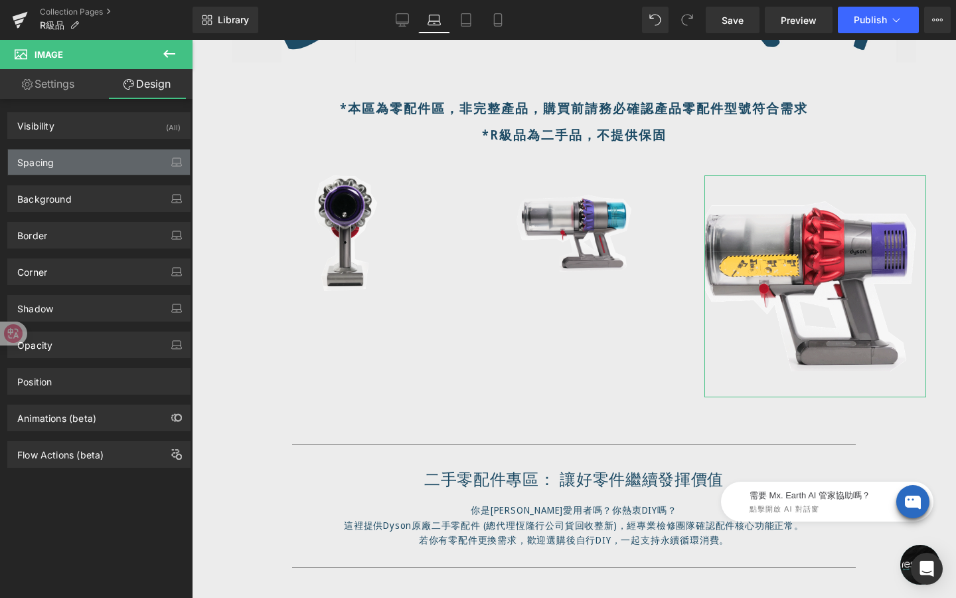
type input "0"
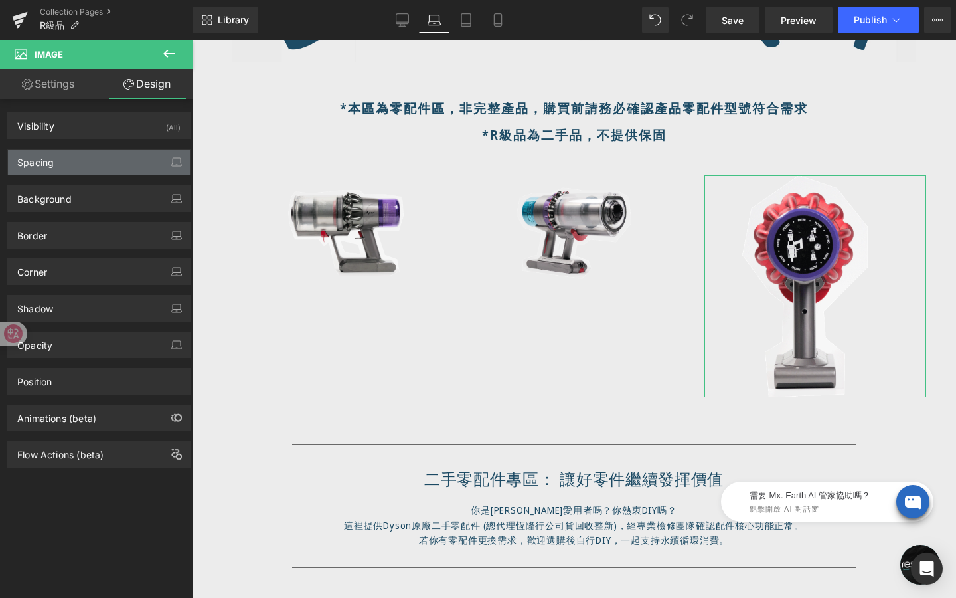
type input "0"
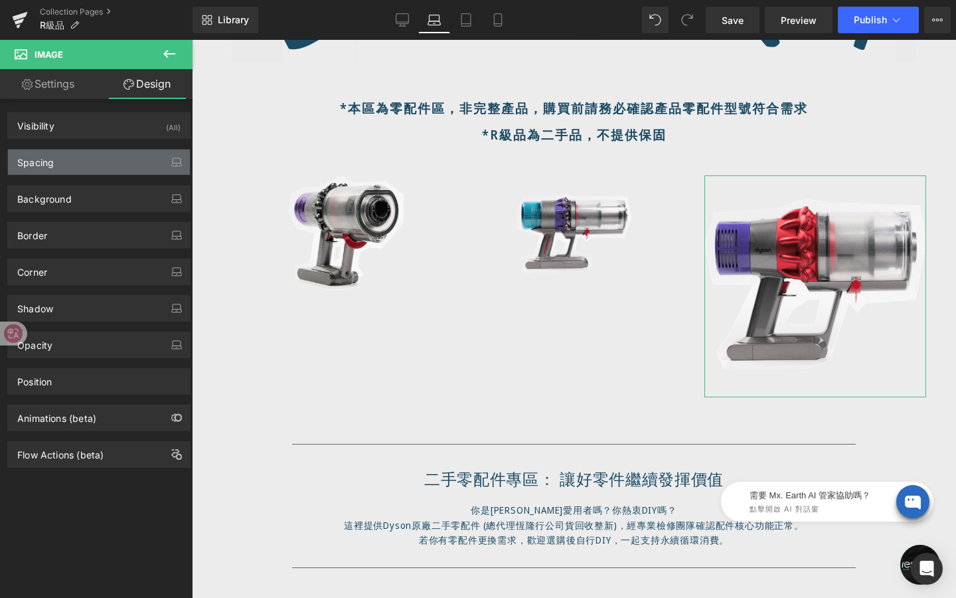
type input "0"
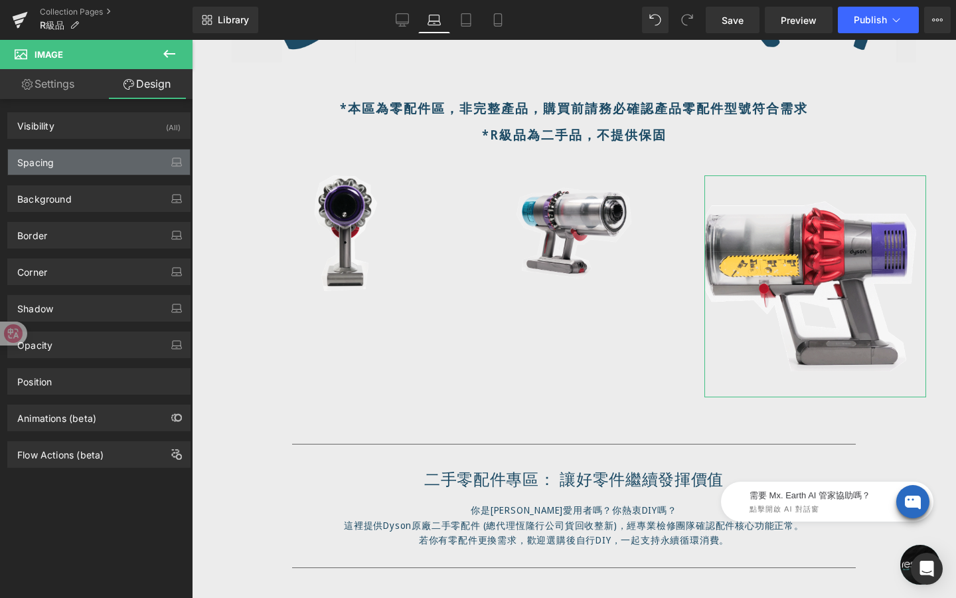
type input "0"
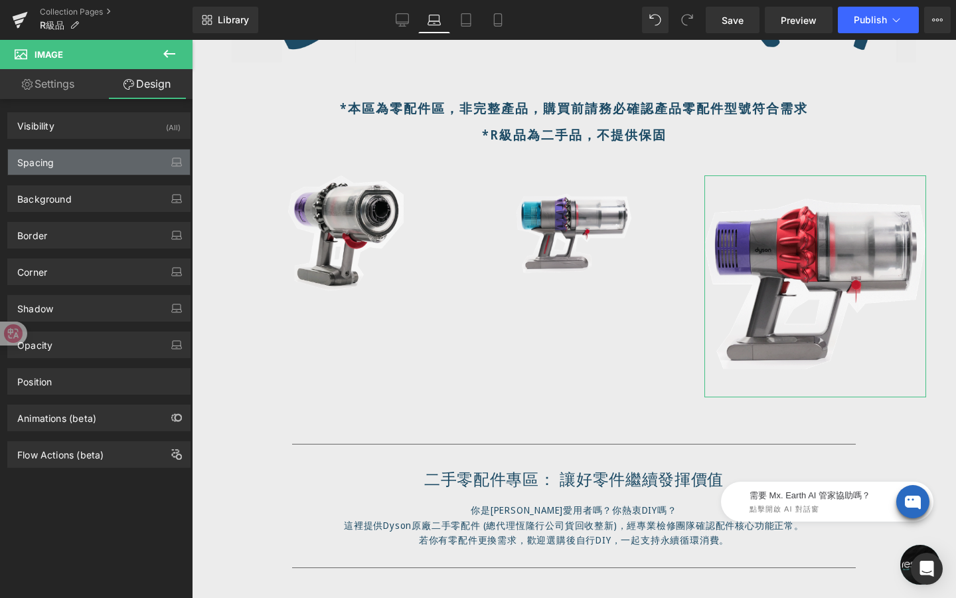
type input "0"
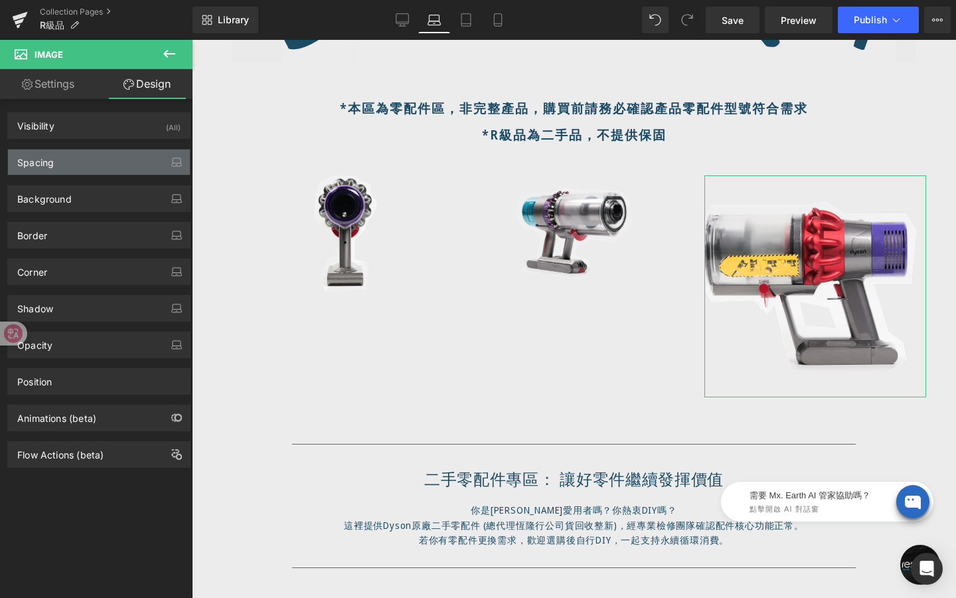
click at [74, 167] on div "Spacing" at bounding box center [99, 161] width 182 height 25
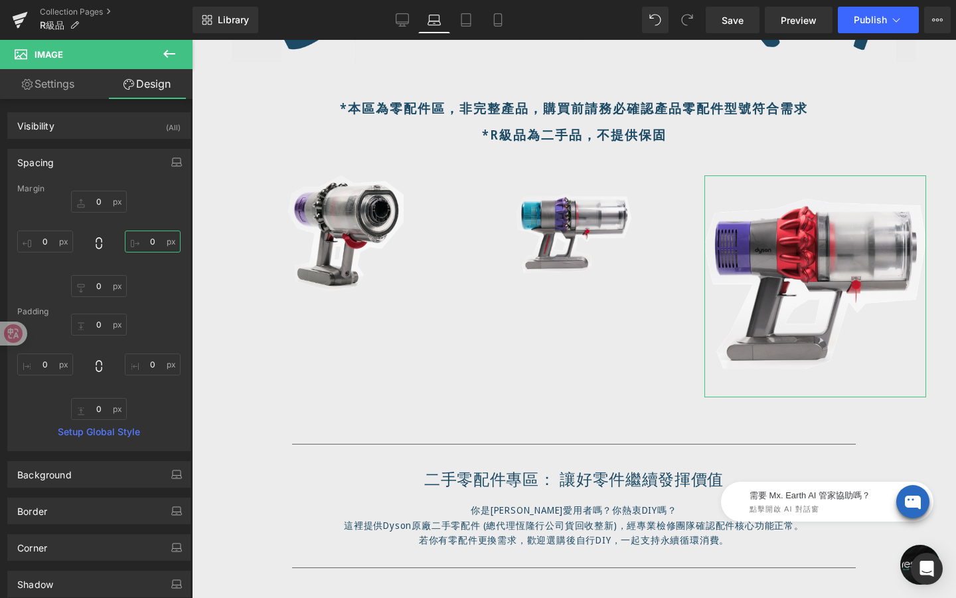
click at [152, 242] on input "0" at bounding box center [153, 241] width 56 height 22
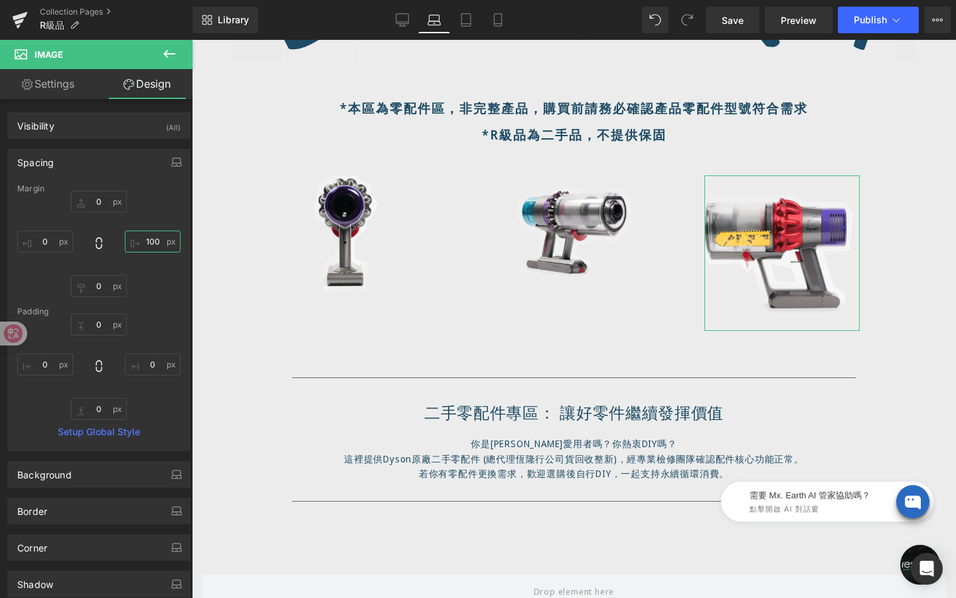
type input "100"
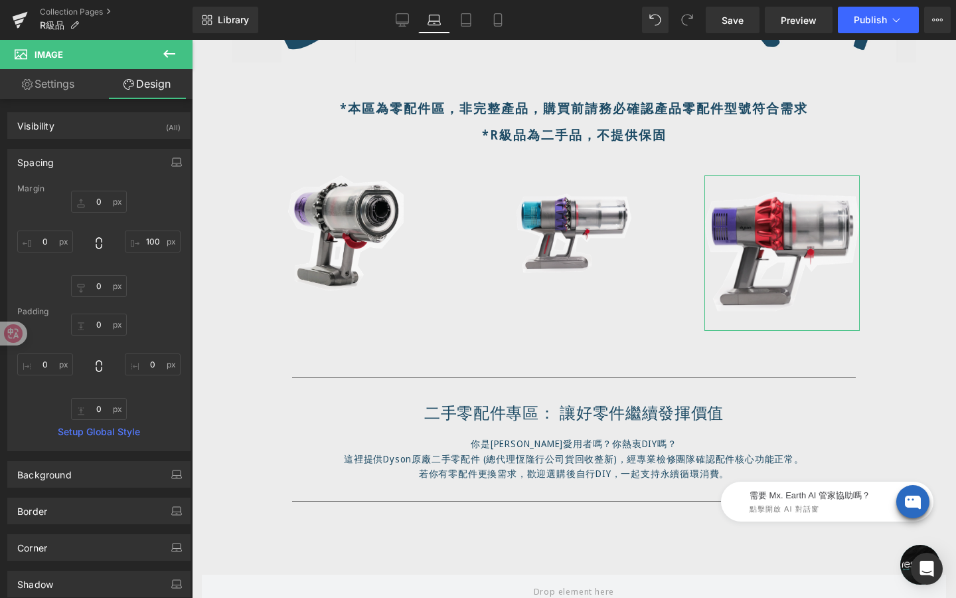
click at [31, 254] on div "0px 0 100 100 0px 0 0px 0" at bounding box center [98, 244] width 163 height 106
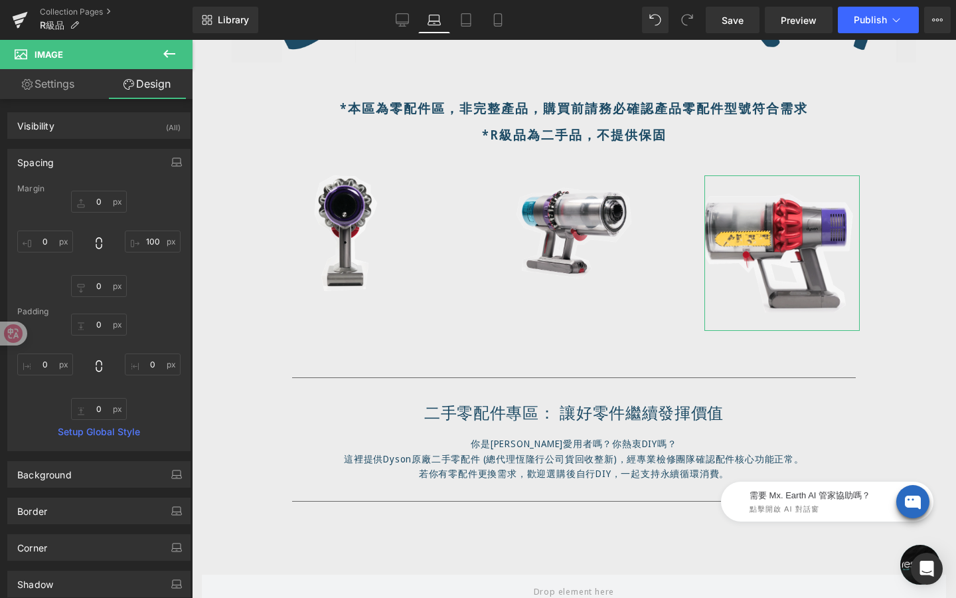
click at [44, 252] on div "0px 0 100 100 0px 0 0px 0" at bounding box center [98, 244] width 163 height 106
click at [44, 244] on input "0" at bounding box center [45, 241] width 56 height 22
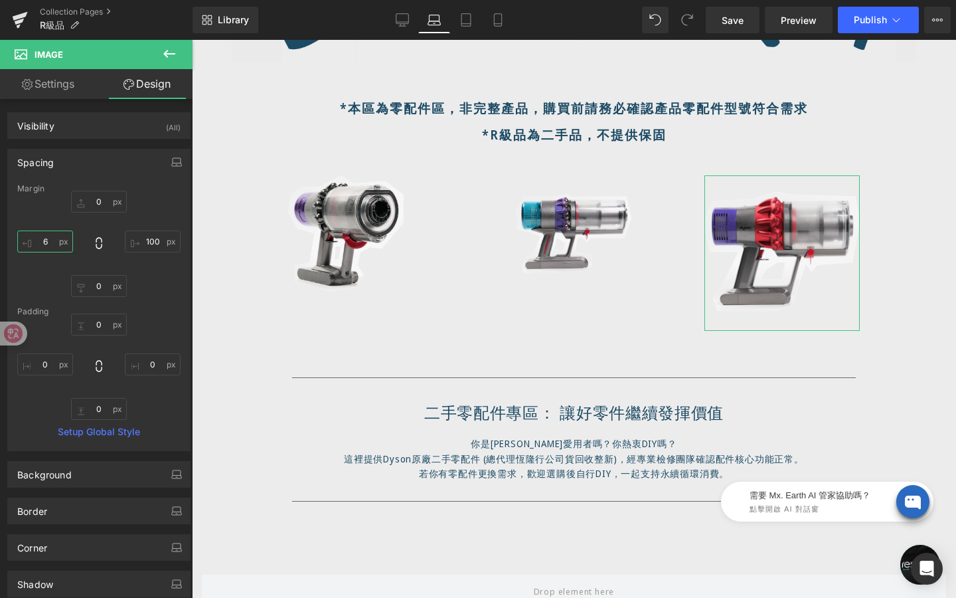
type input "60"
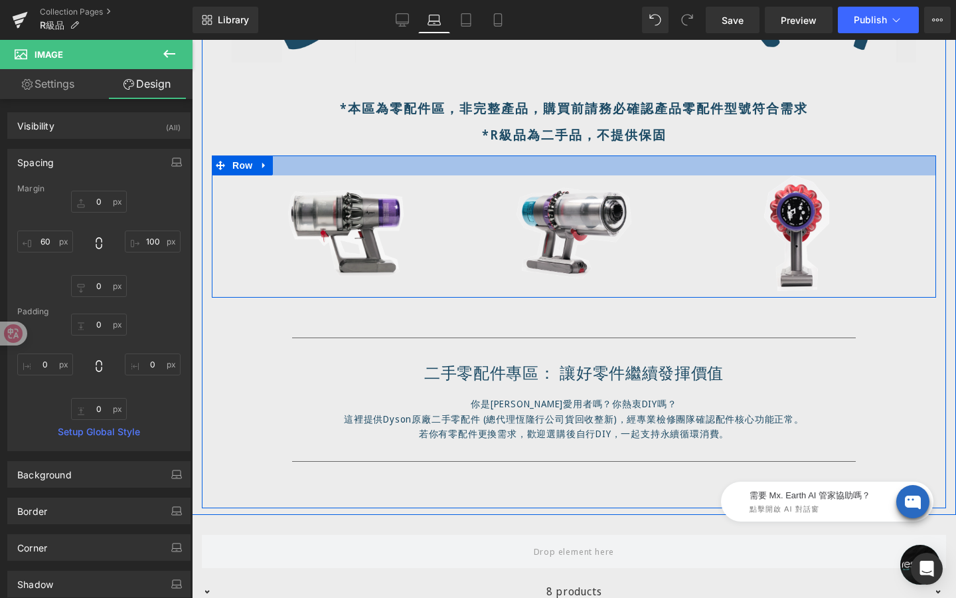
click at [508, 156] on div at bounding box center [574, 165] width 725 height 20
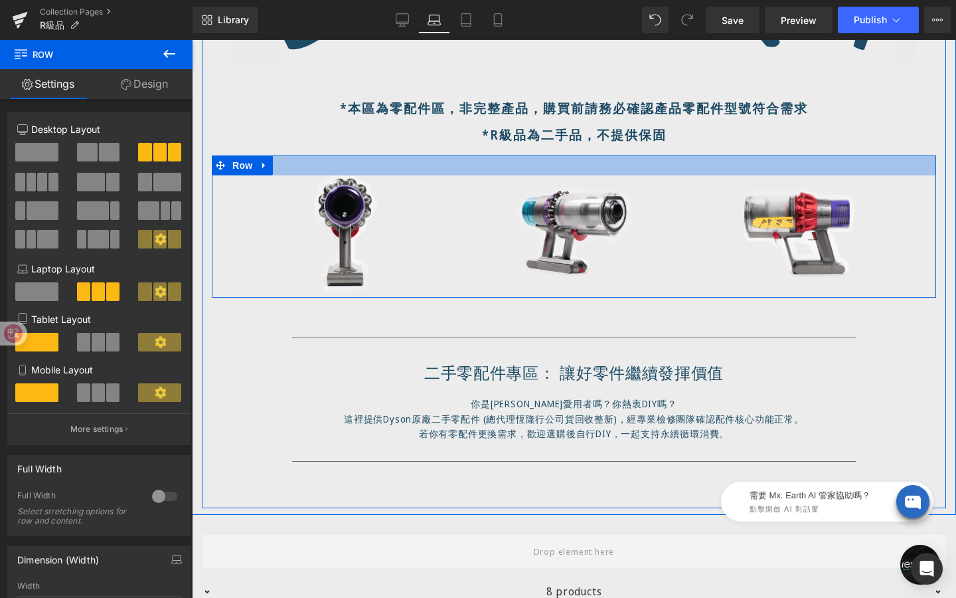
click at [511, 169] on div at bounding box center [574, 165] width 725 height 20
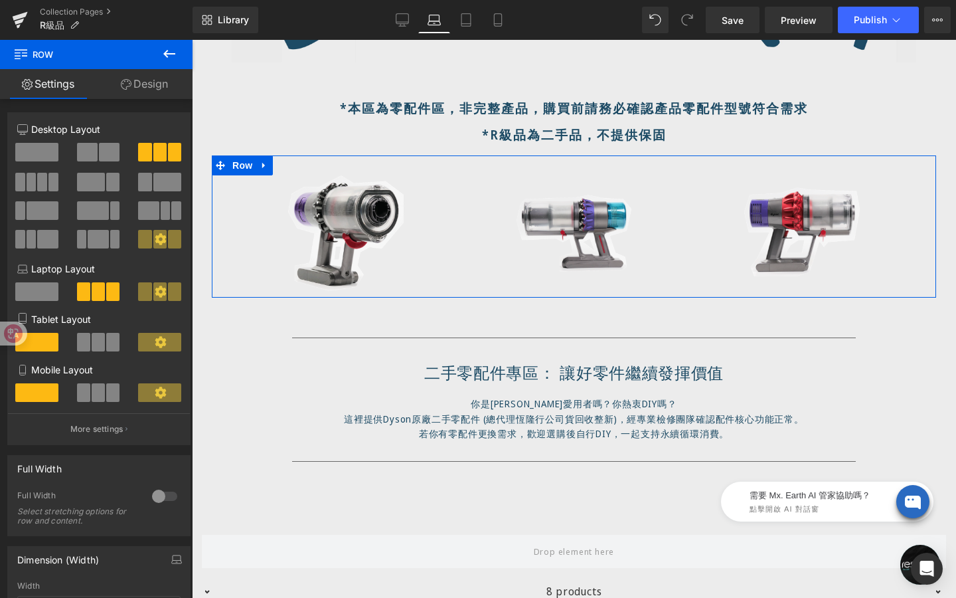
click at [161, 85] on link "Design" at bounding box center [144, 84] width 96 height 30
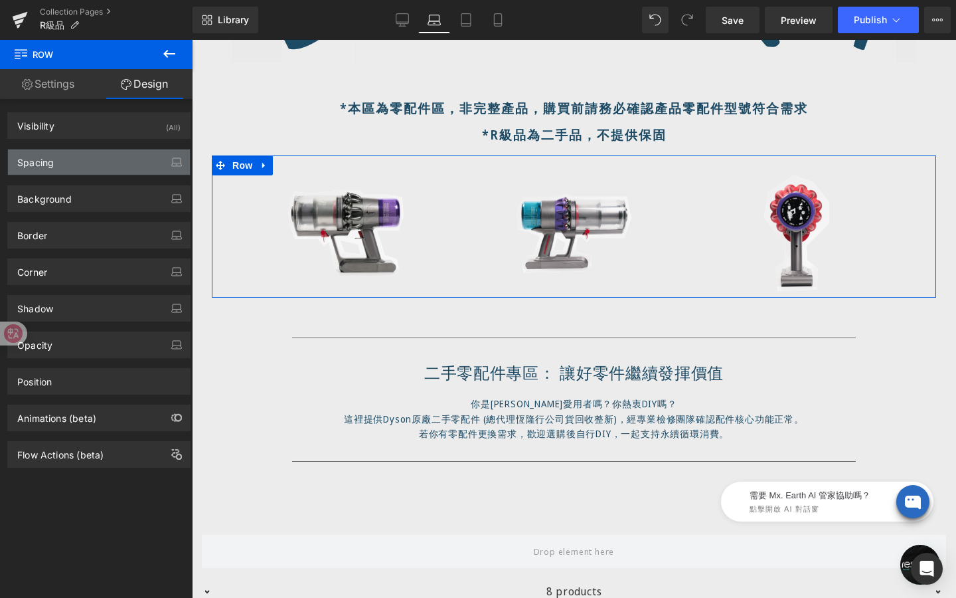
type input "0"
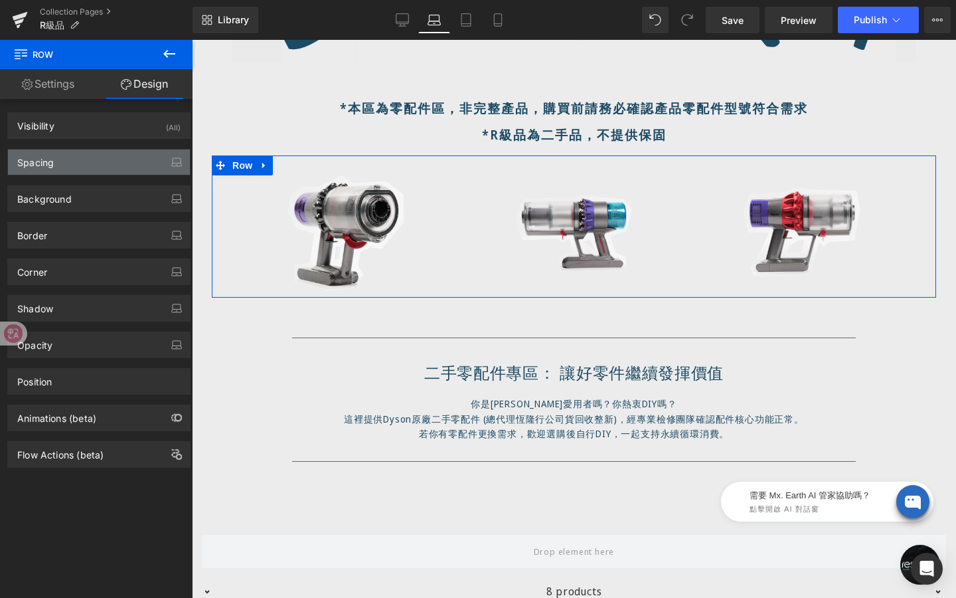
type input "0"
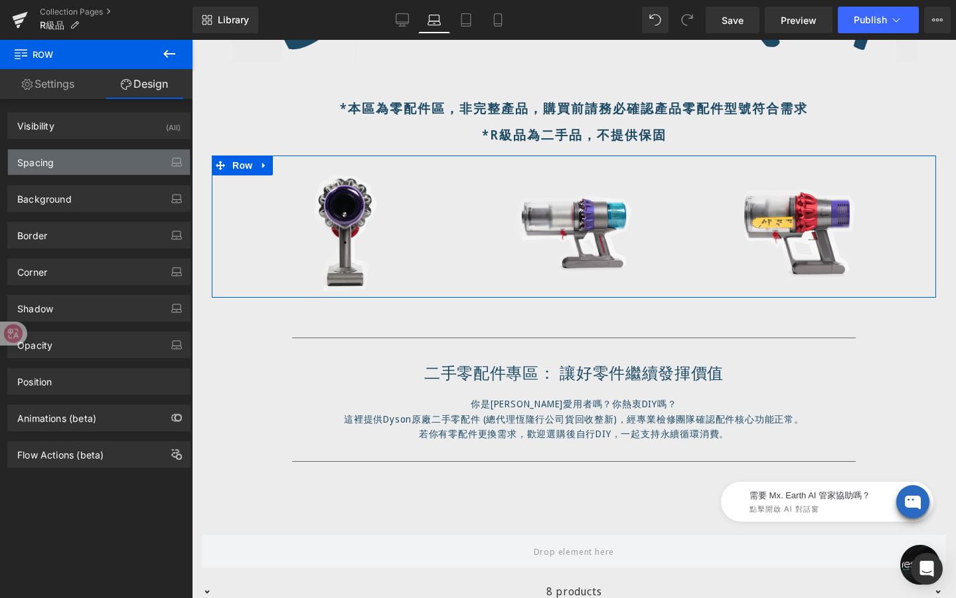
type input "30"
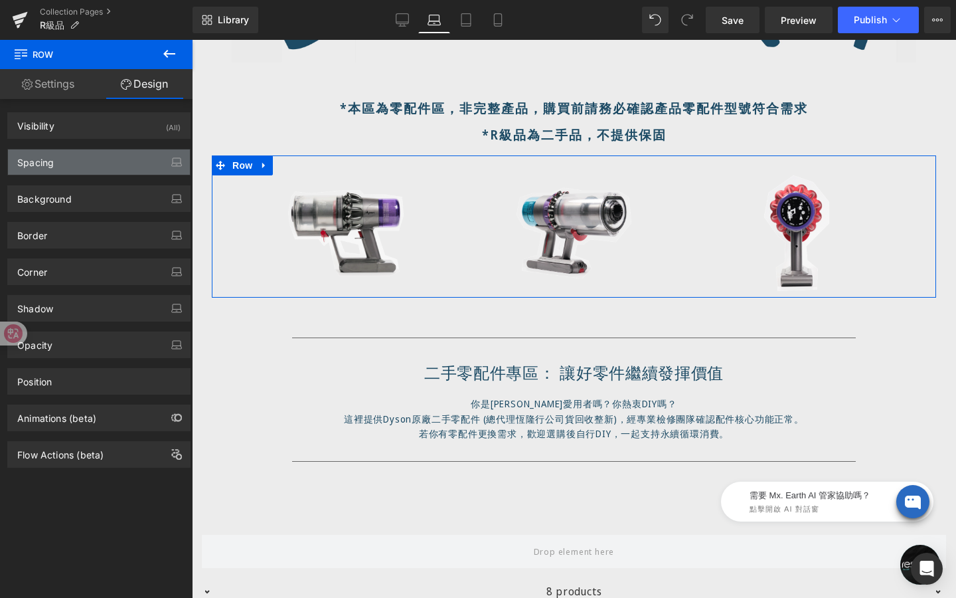
type input "0"
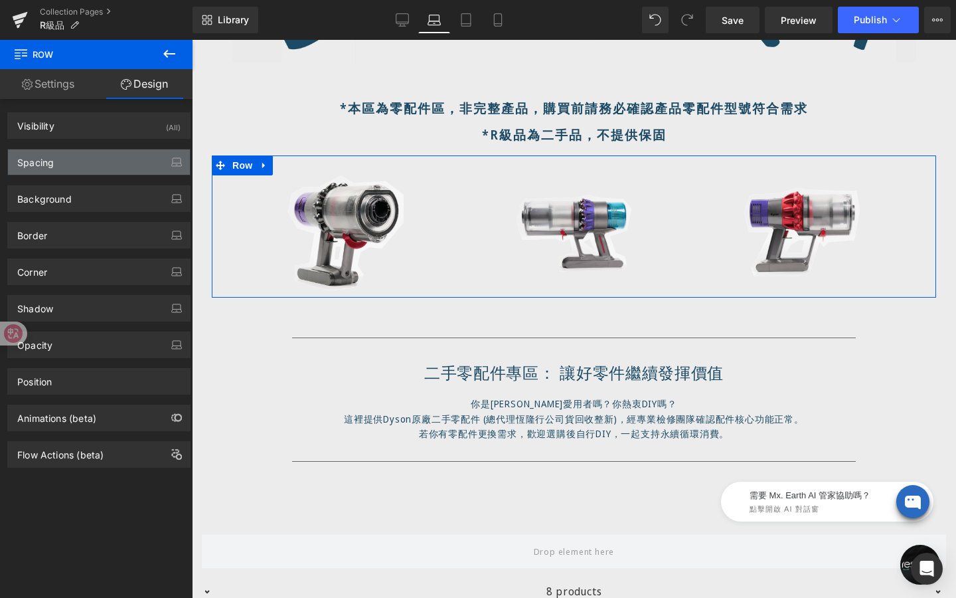
type input "10"
type input "0"
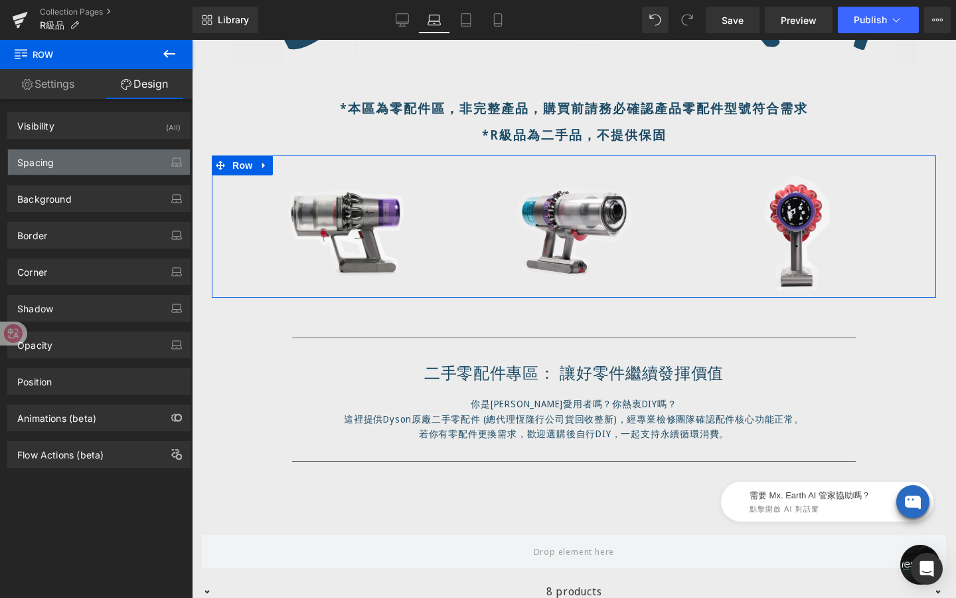
click at [114, 169] on div "Spacing" at bounding box center [99, 161] width 182 height 25
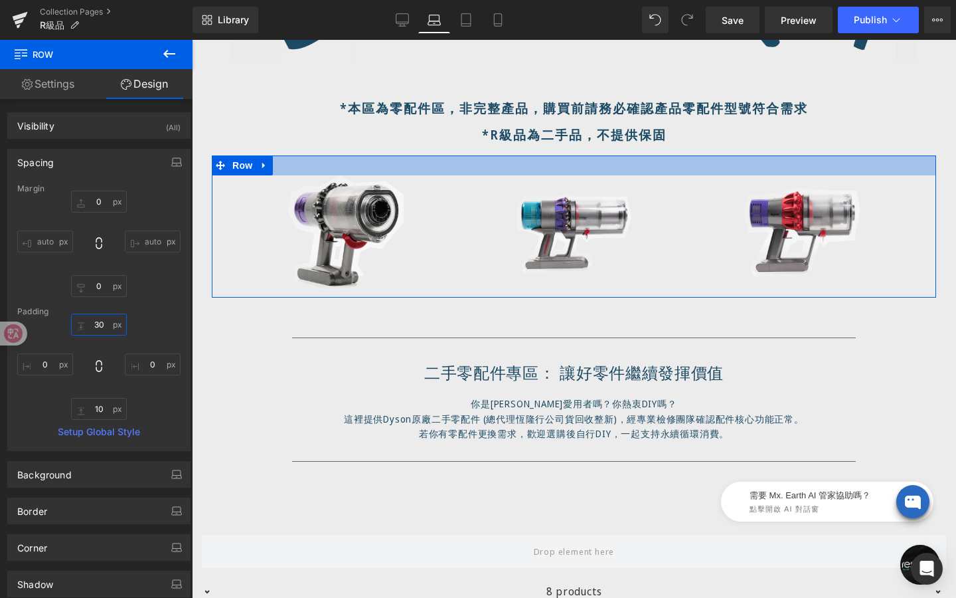
click at [102, 331] on input "30" at bounding box center [99, 324] width 56 height 22
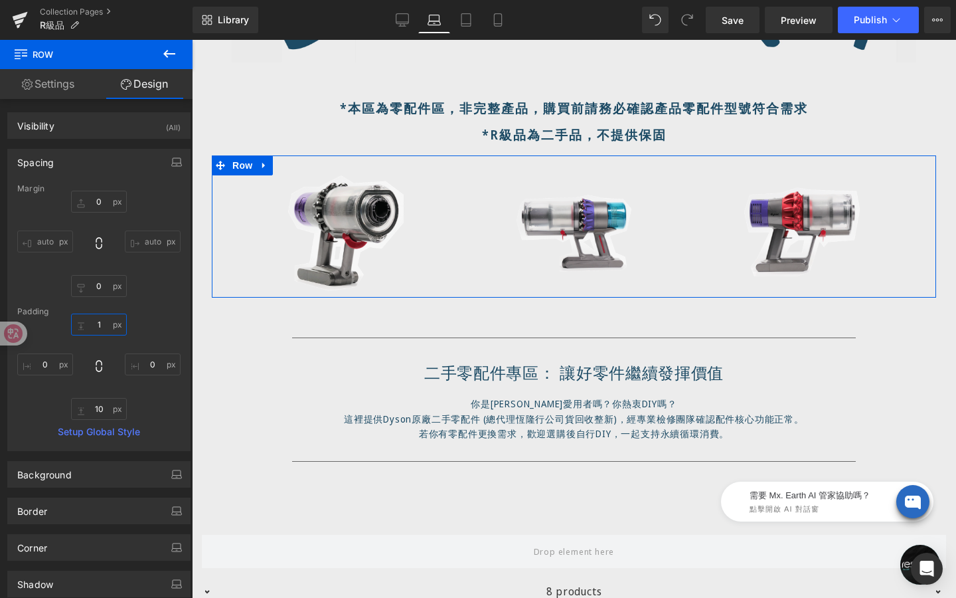
type input "1-"
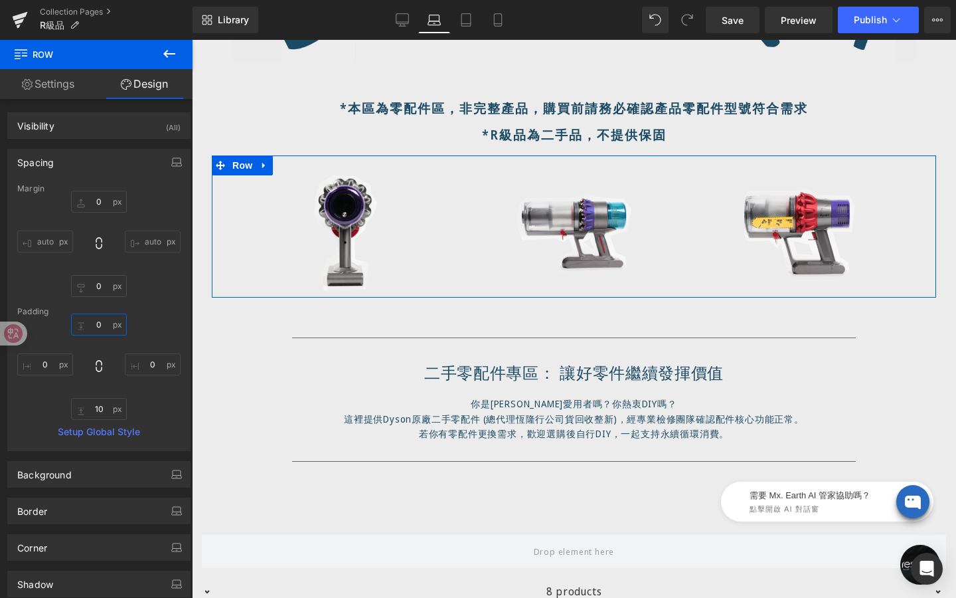
type input "-"
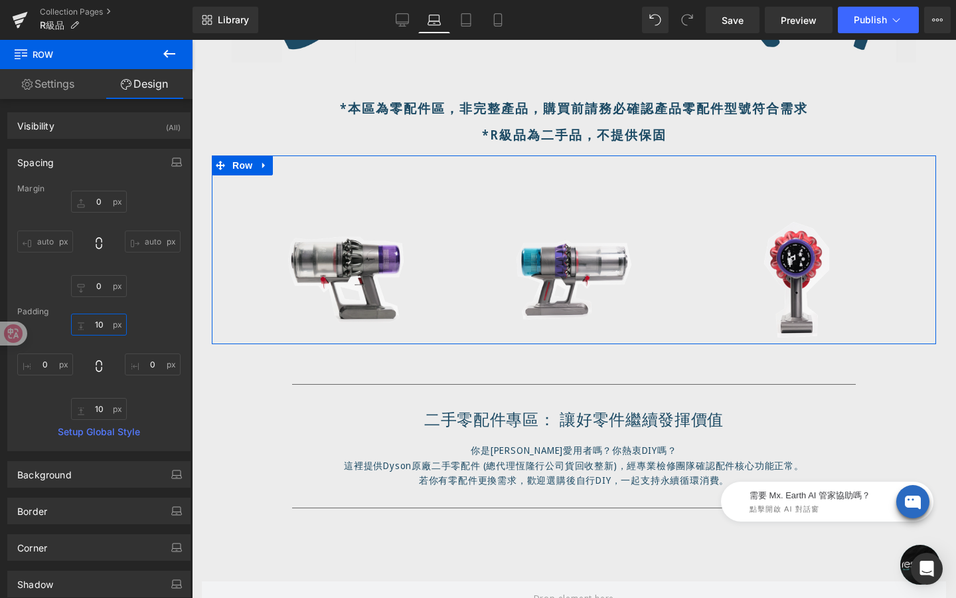
type input "1"
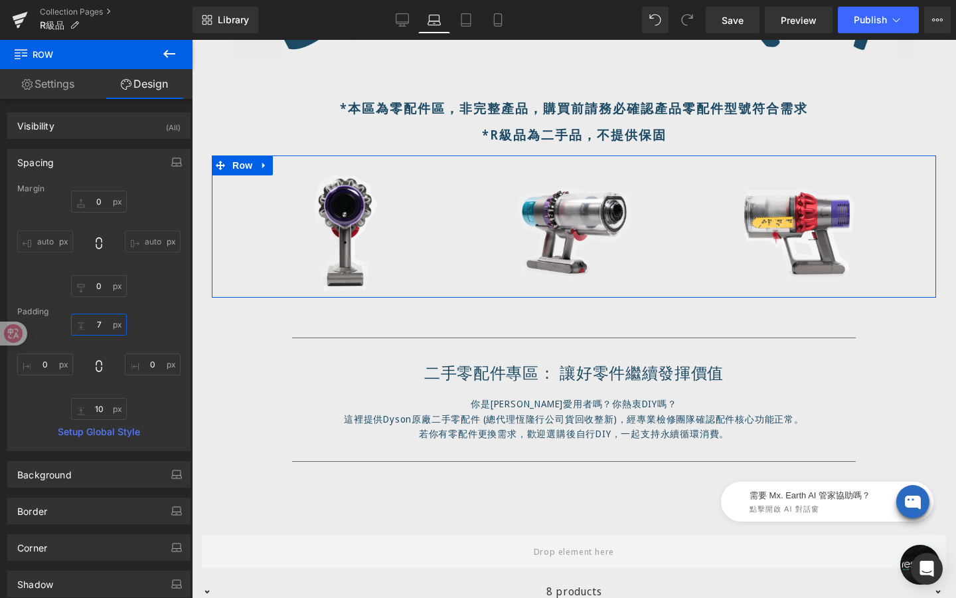
type input "70"
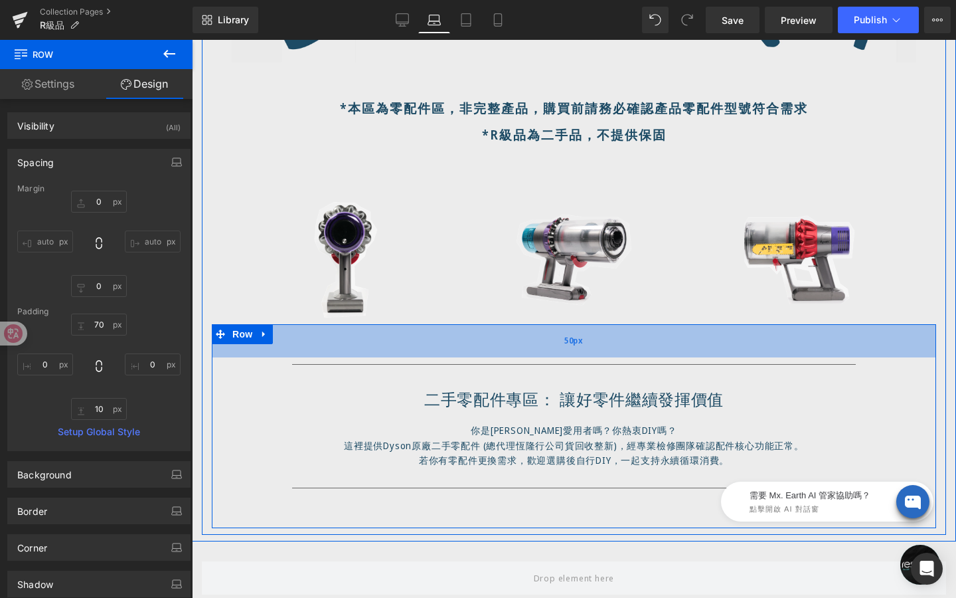
click at [564, 352] on div "50px" at bounding box center [574, 340] width 725 height 33
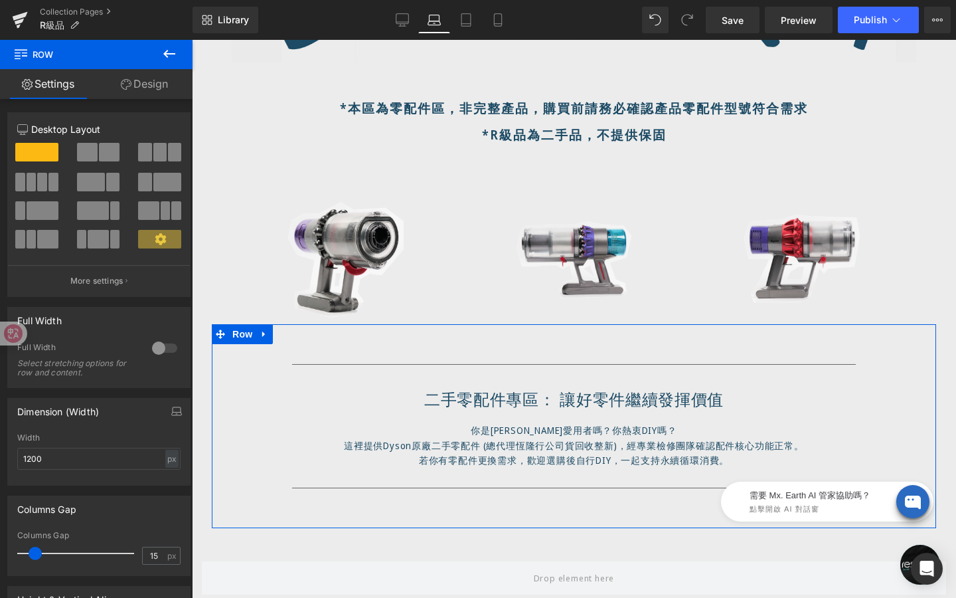
click at [156, 80] on link "Design" at bounding box center [144, 84] width 96 height 30
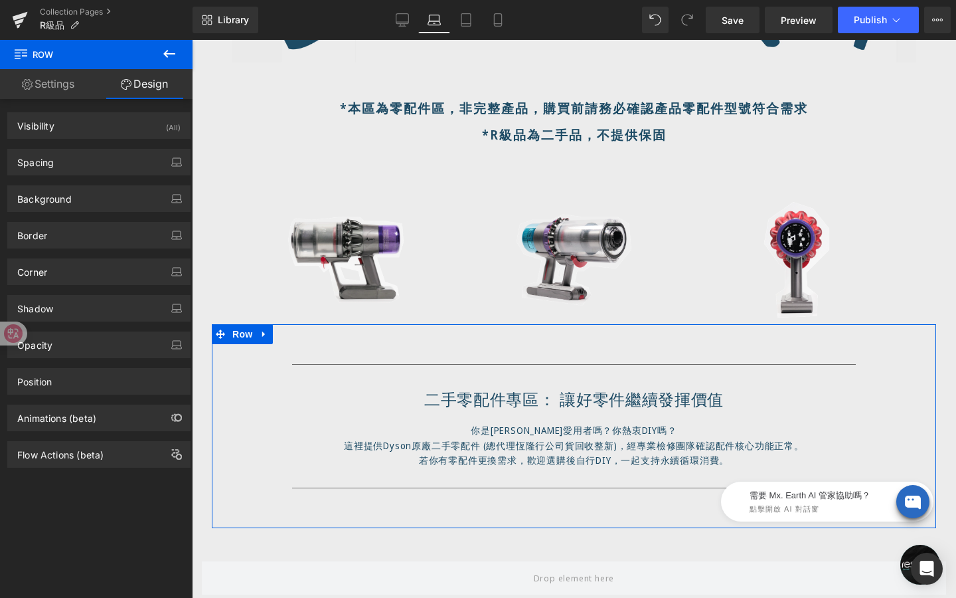
click at [78, 178] on div "Background Color & Image color transparent Color transparent 0 % Image Replace …" at bounding box center [99, 193] width 199 height 37
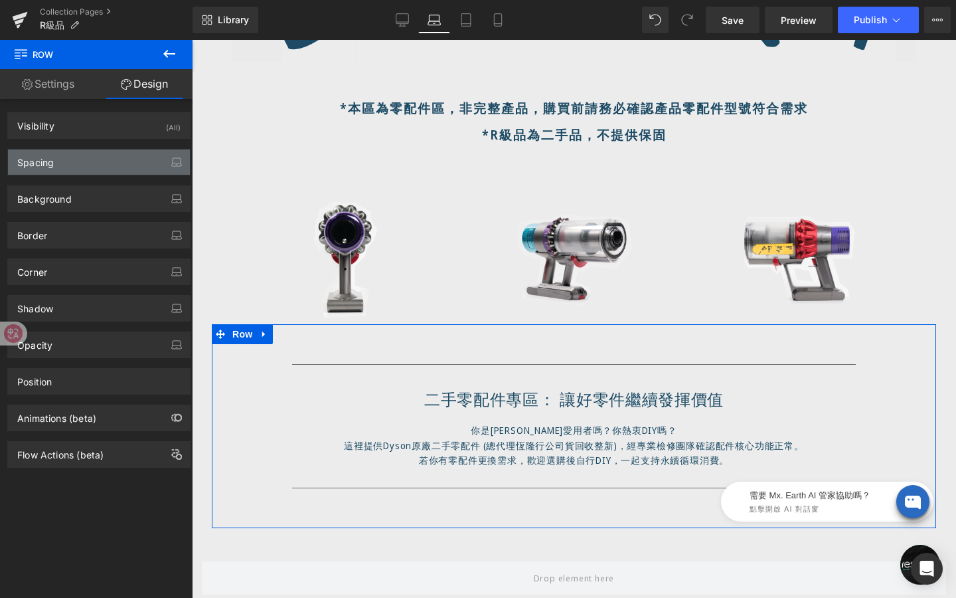
click at [59, 173] on div "Spacing" at bounding box center [99, 161] width 182 height 25
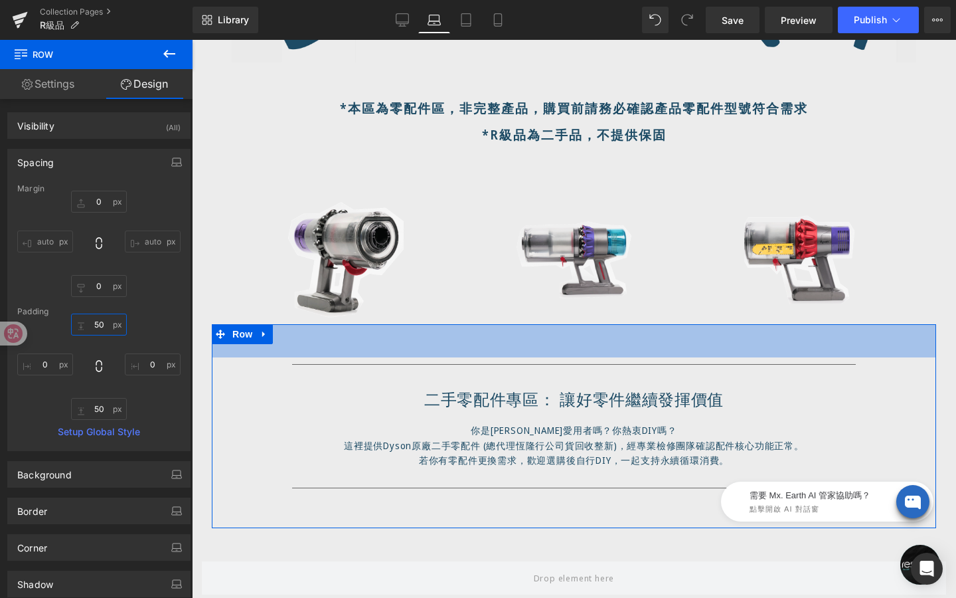
click at [109, 324] on input "50" at bounding box center [99, 324] width 56 height 22
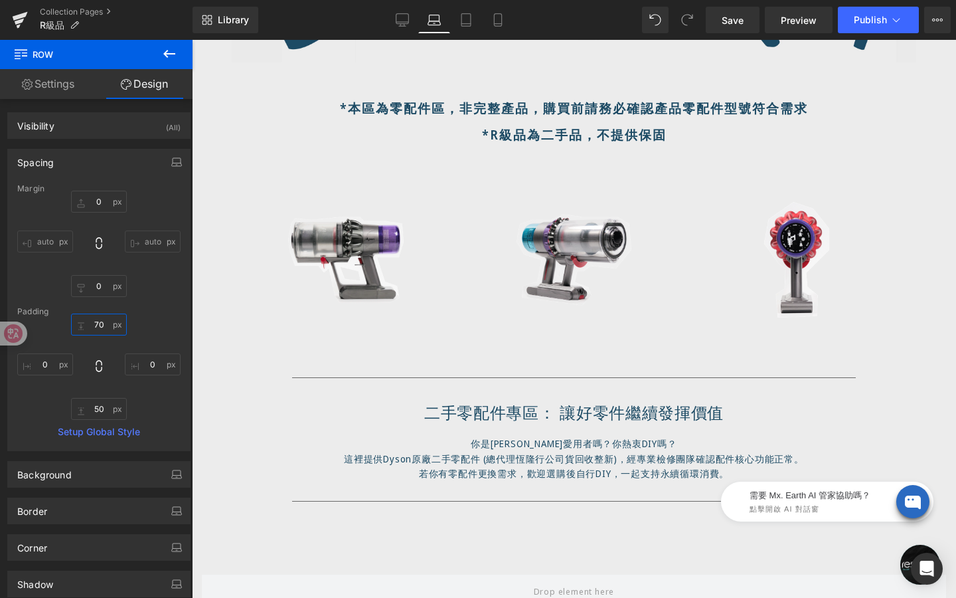
type input "70"
click at [167, 52] on icon at bounding box center [169, 54] width 16 height 16
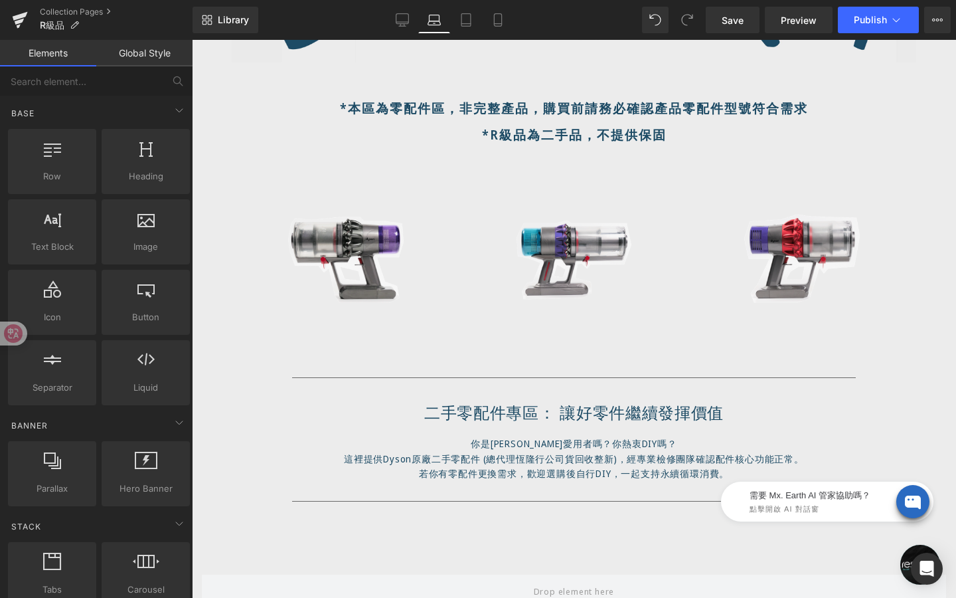
click at [192, 40] on div "70px" at bounding box center [192, 40] width 0 height 0
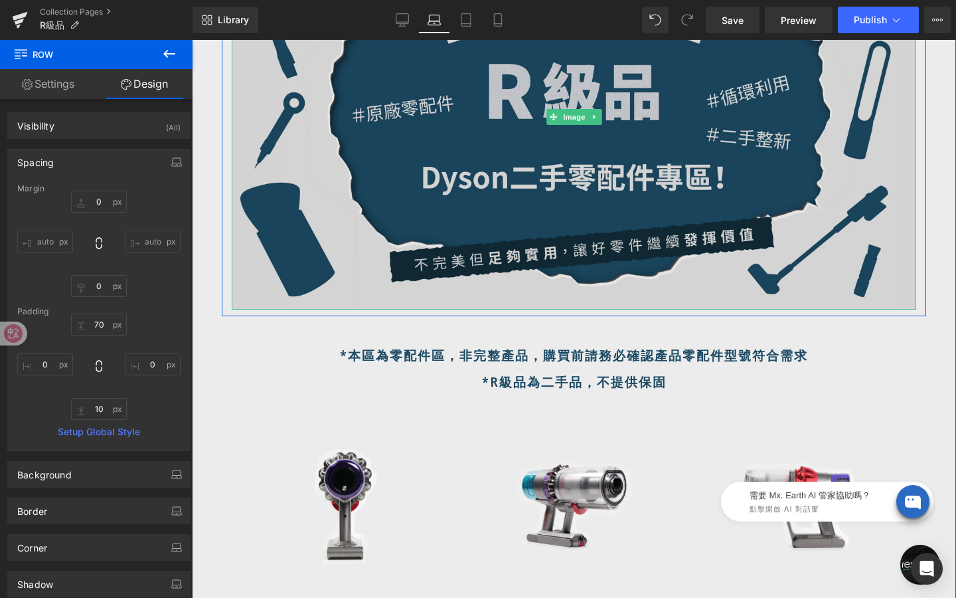
scroll to position [219, 0]
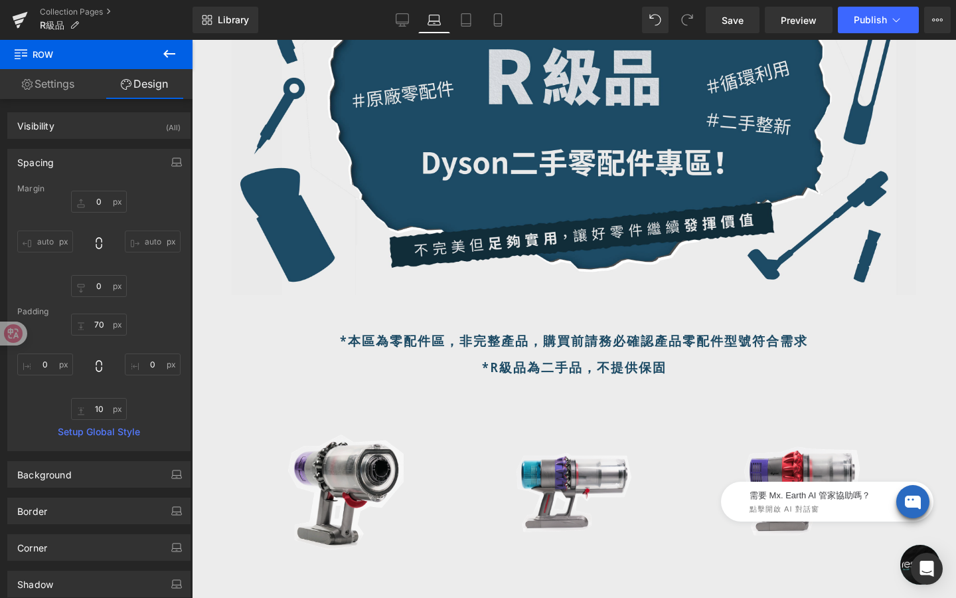
click at [173, 58] on icon at bounding box center [169, 54] width 16 height 16
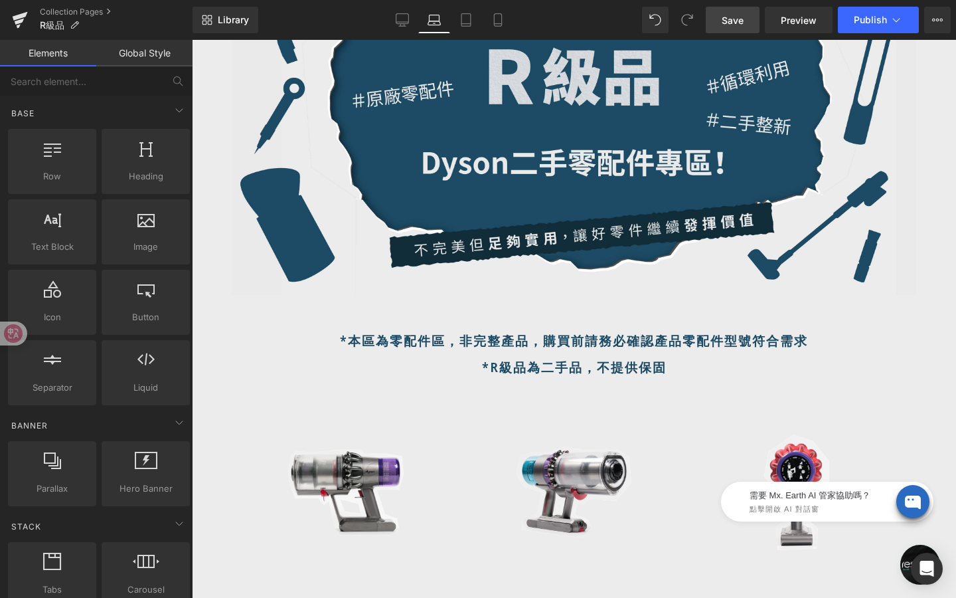
click at [749, 19] on link "Save" at bounding box center [733, 20] width 54 height 27
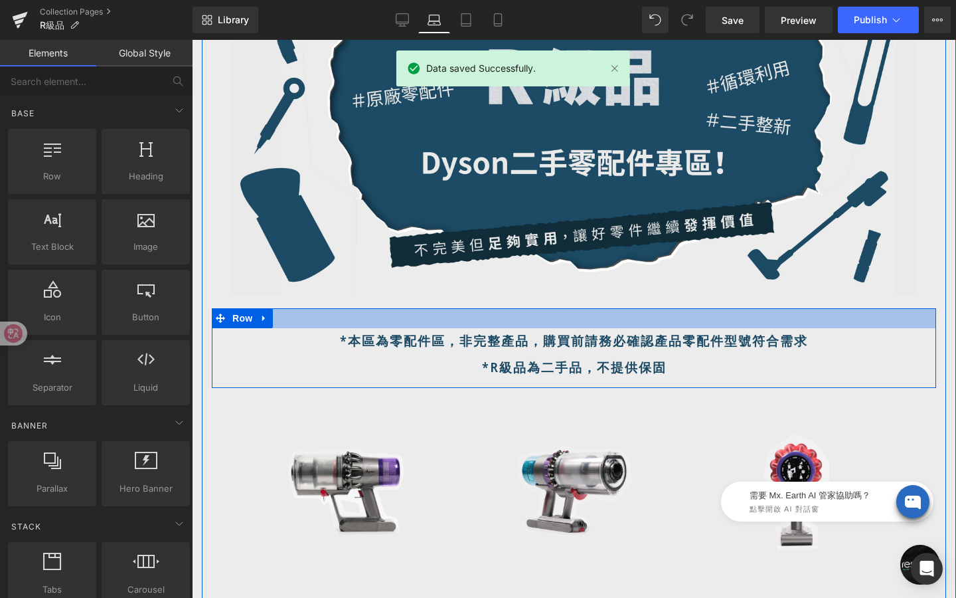
click at [559, 318] on div at bounding box center [574, 318] width 725 height 20
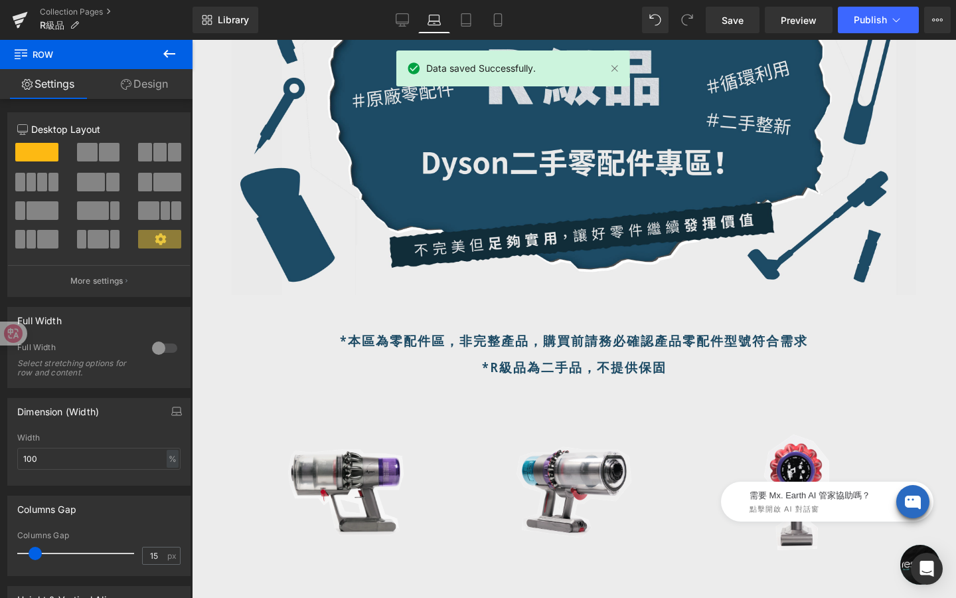
click at [179, 54] on button at bounding box center [169, 54] width 46 height 29
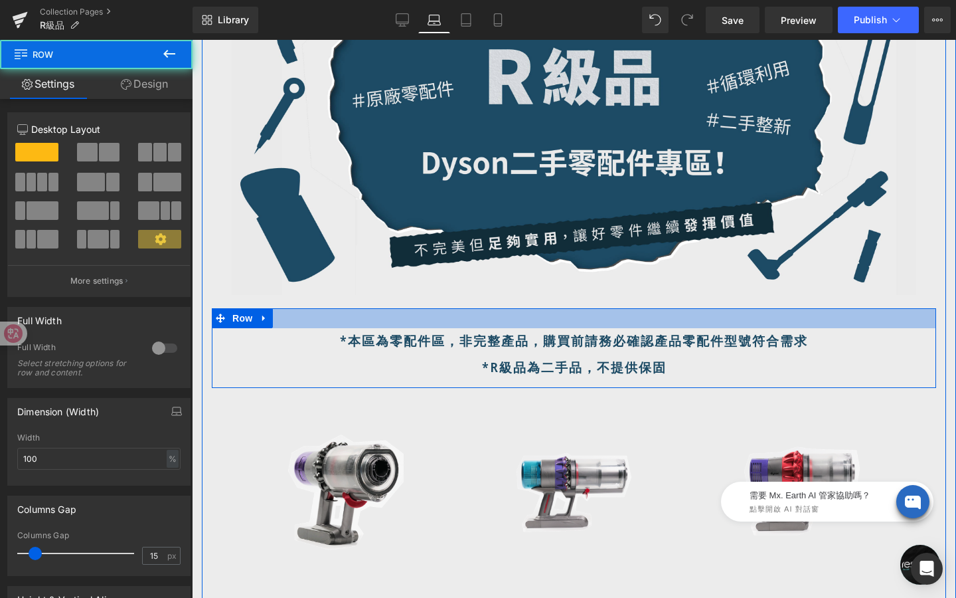
click at [464, 321] on div at bounding box center [574, 318] width 725 height 20
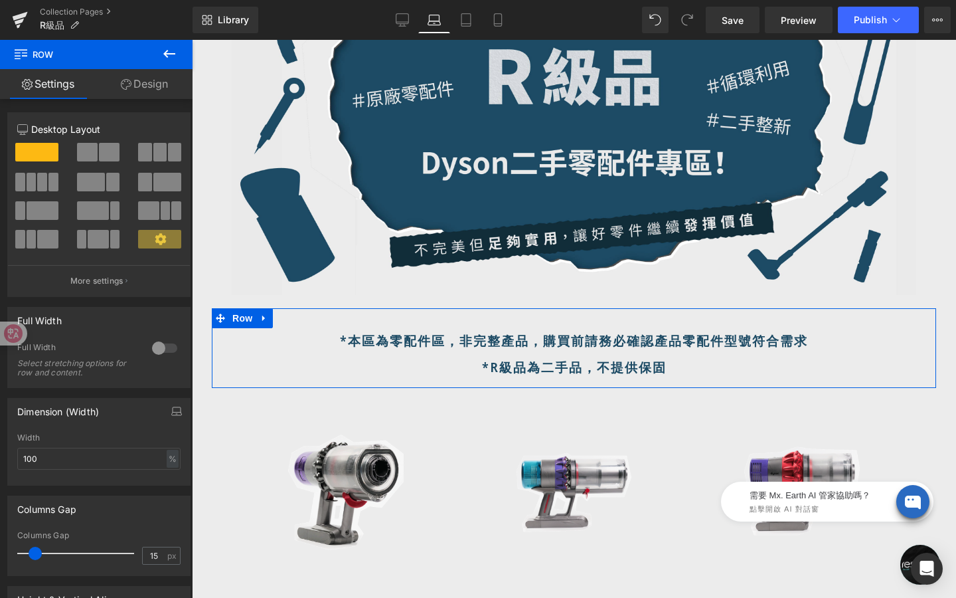
click at [156, 78] on link "Design" at bounding box center [144, 84] width 96 height 30
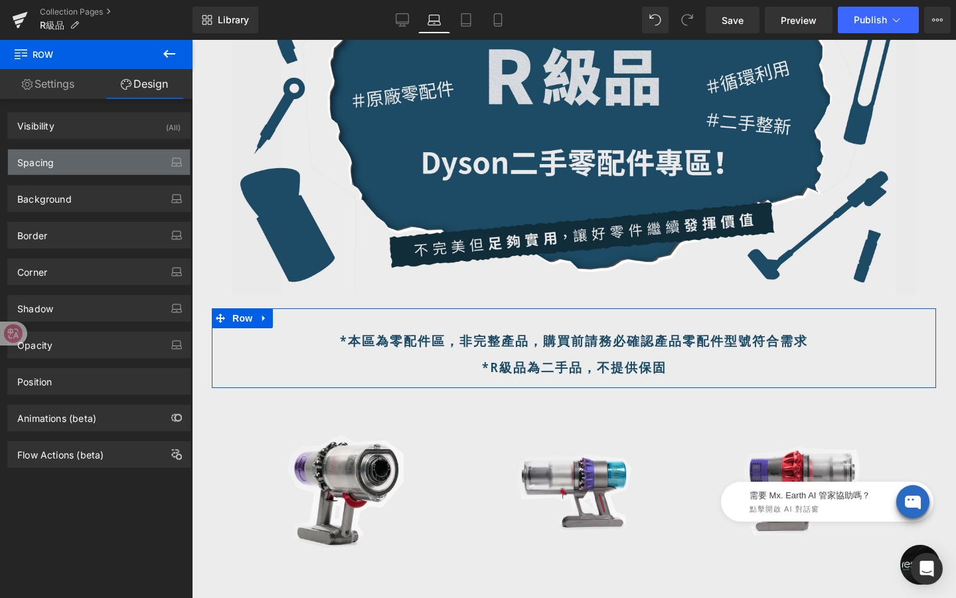
click at [123, 171] on div "Spacing" at bounding box center [99, 161] width 182 height 25
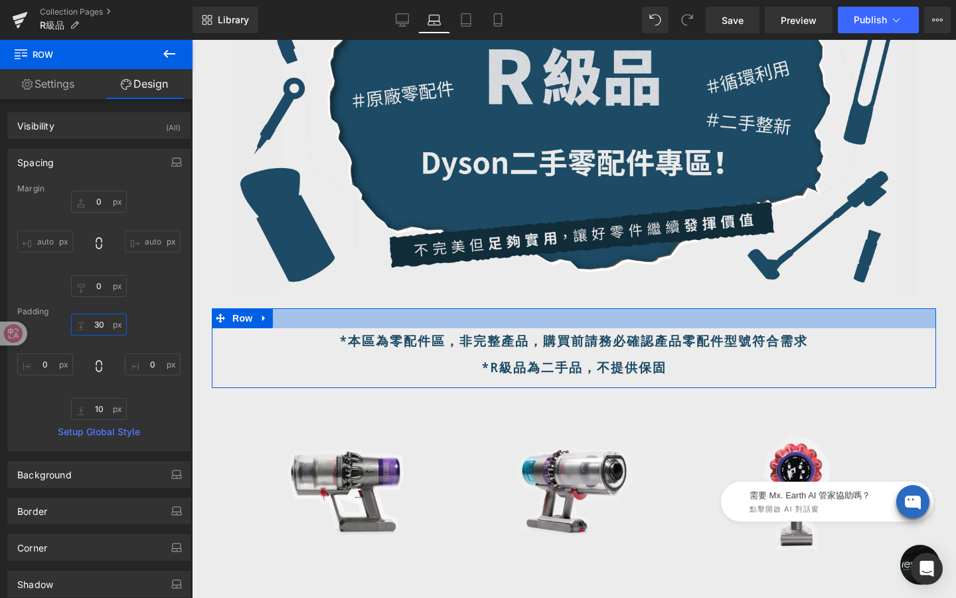
click at [108, 323] on input "30" at bounding box center [99, 324] width 56 height 22
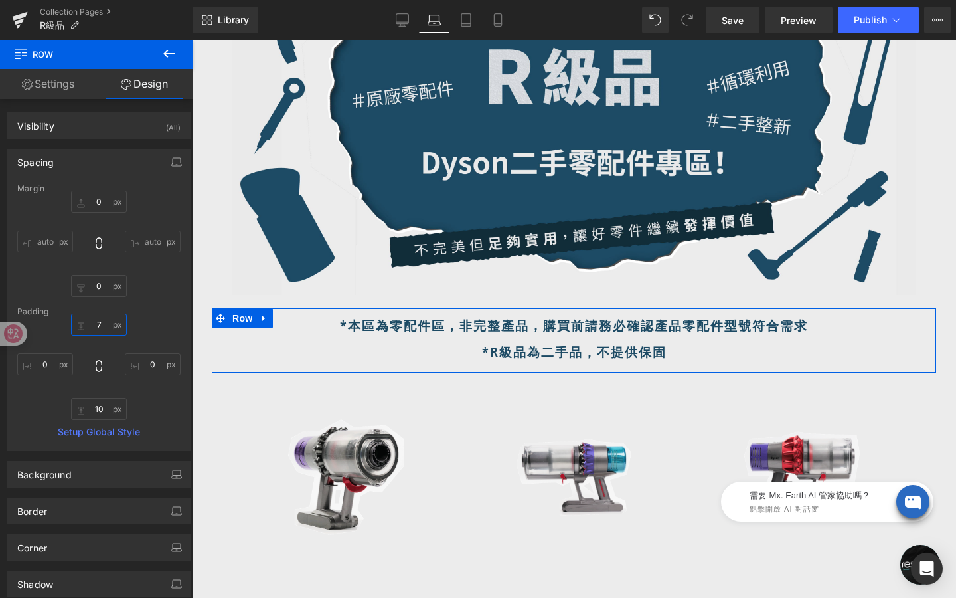
type input "70"
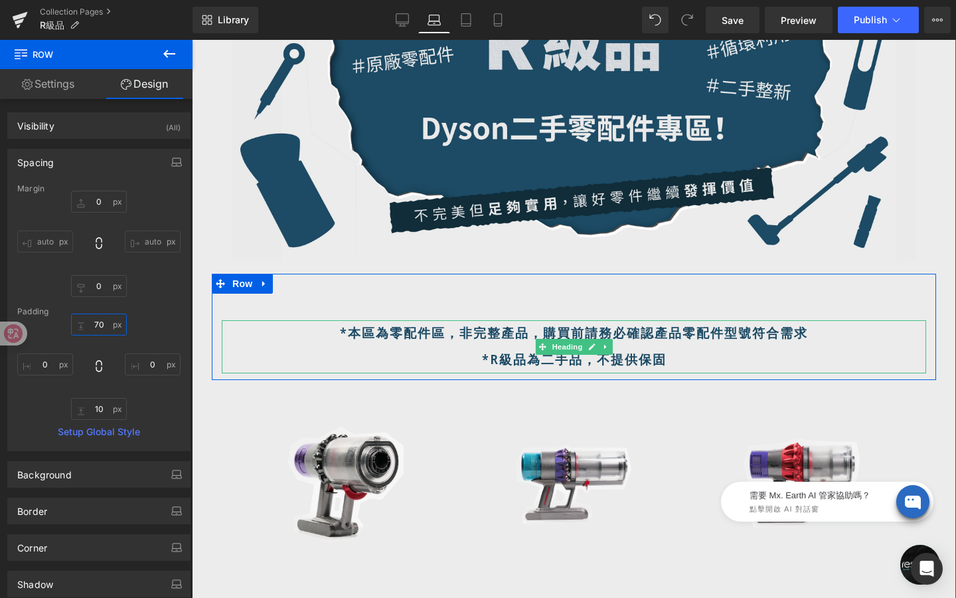
scroll to position [254, 0]
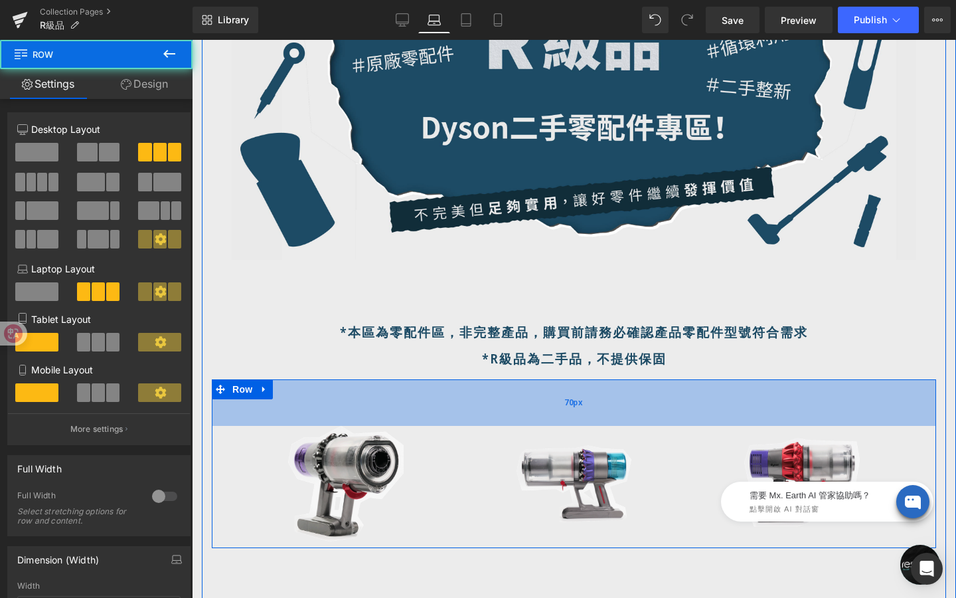
click at [499, 381] on div "Image Image Image Row 70px" at bounding box center [574, 463] width 725 height 169
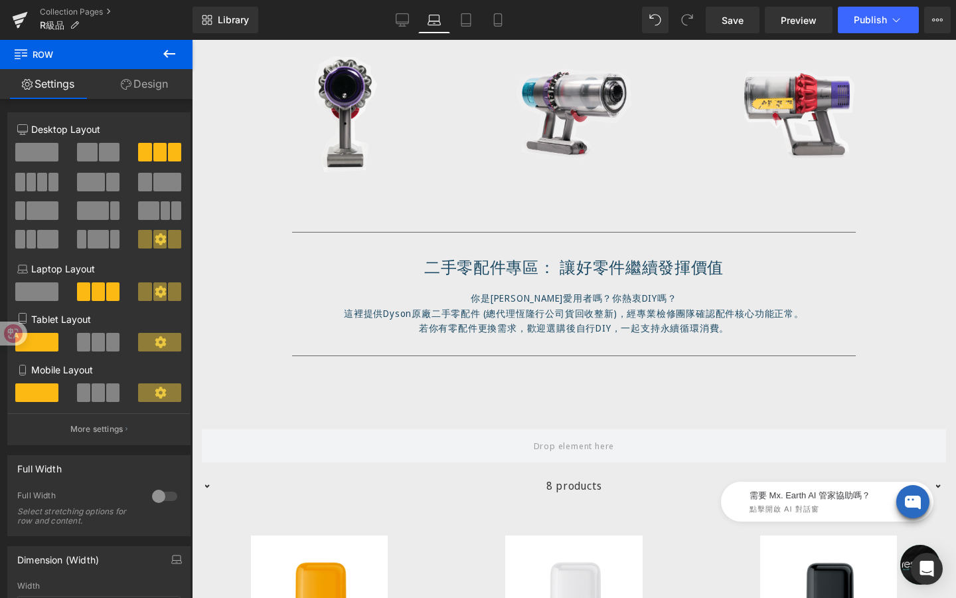
scroll to position [626, 0]
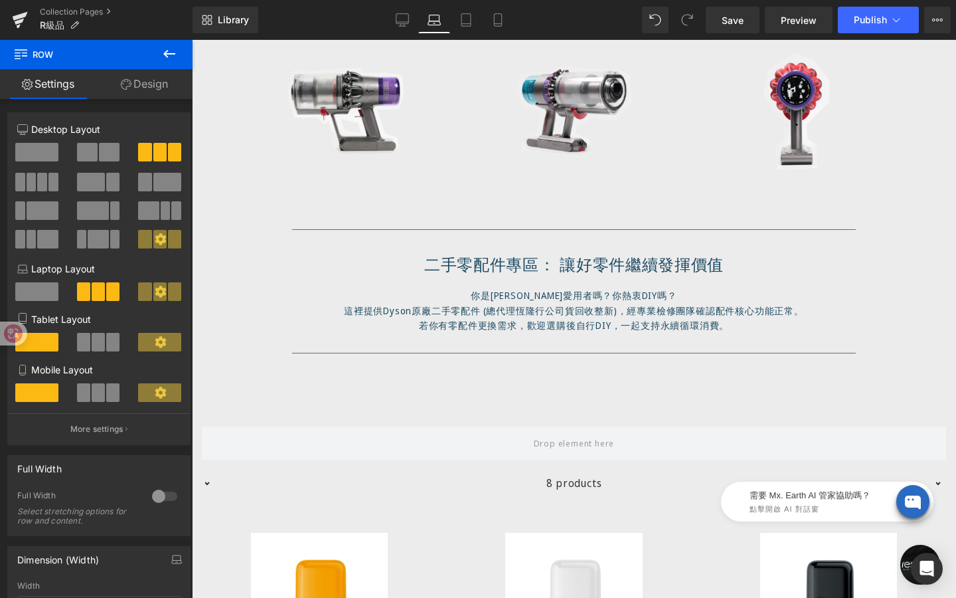
click at [169, 54] on icon at bounding box center [169, 54] width 16 height 16
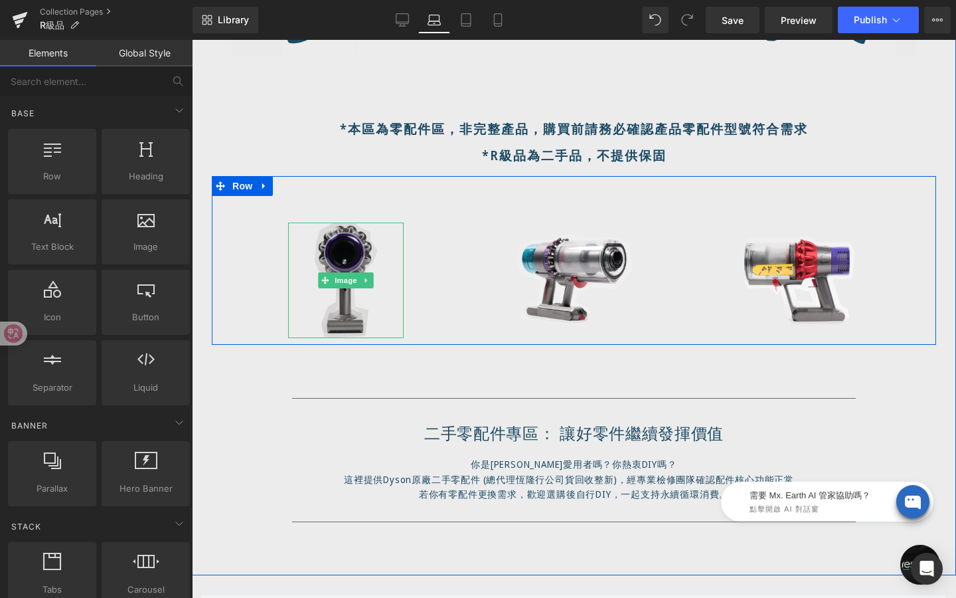
scroll to position [430, 0]
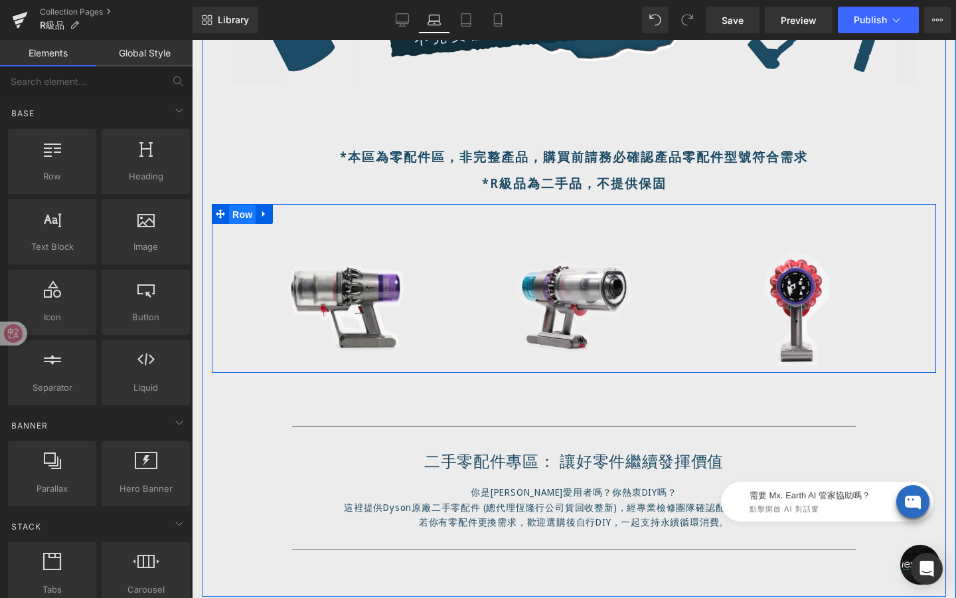
click at [242, 218] on span "Row" at bounding box center [242, 215] width 27 height 20
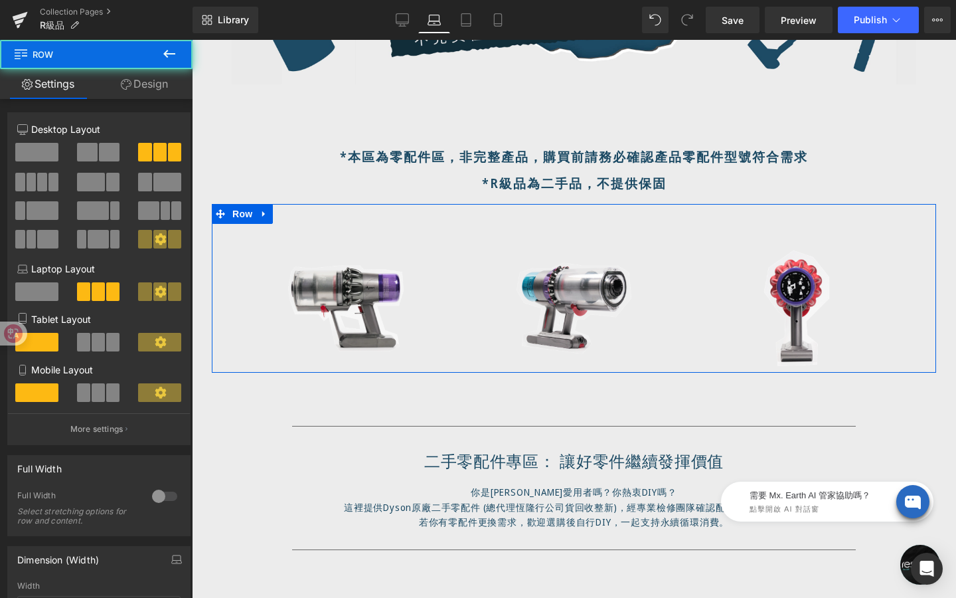
click at [149, 75] on link "Design" at bounding box center [144, 84] width 96 height 30
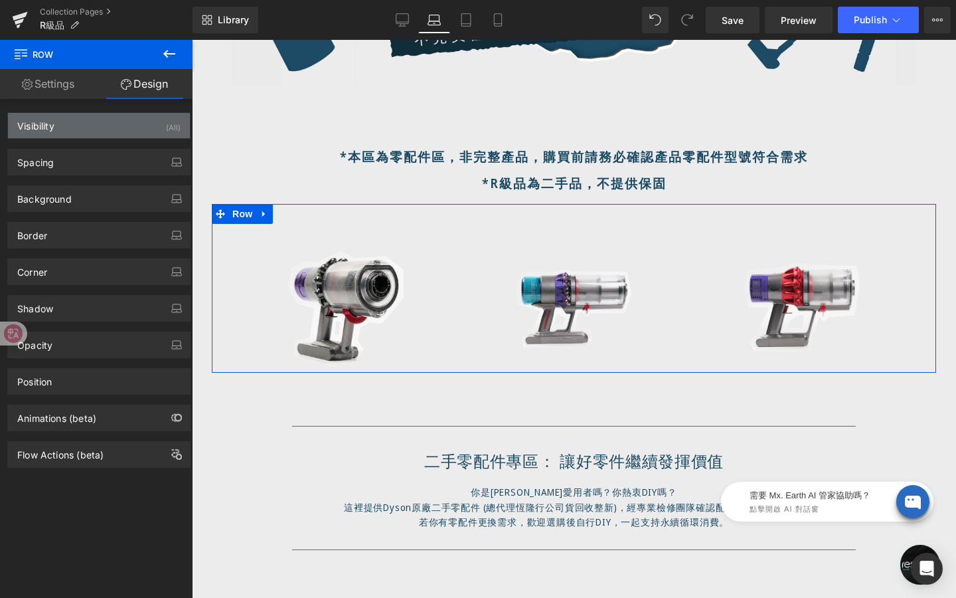
click at [101, 124] on div "Visibility (All)" at bounding box center [99, 125] width 182 height 25
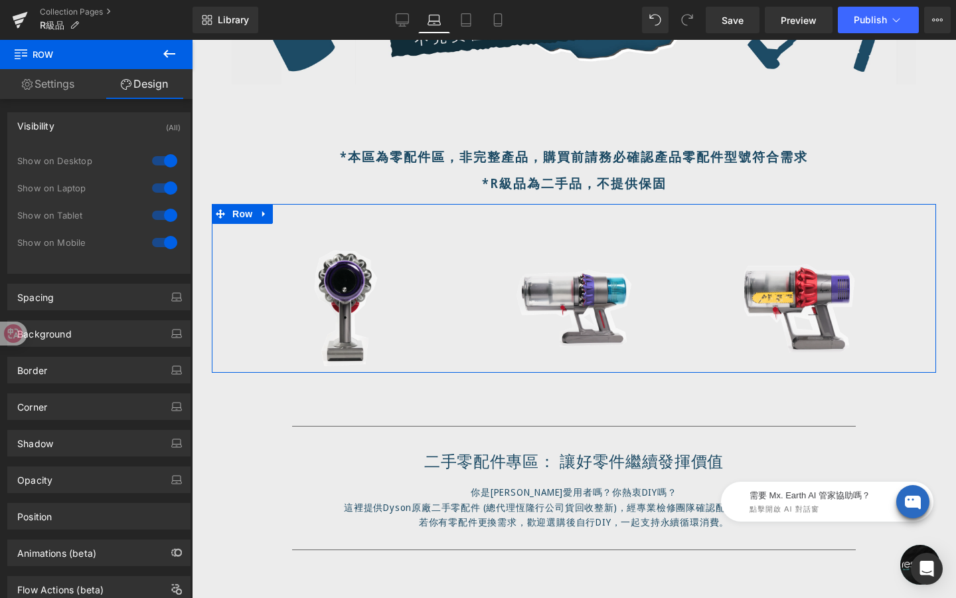
click at [159, 161] on div at bounding box center [165, 160] width 32 height 21
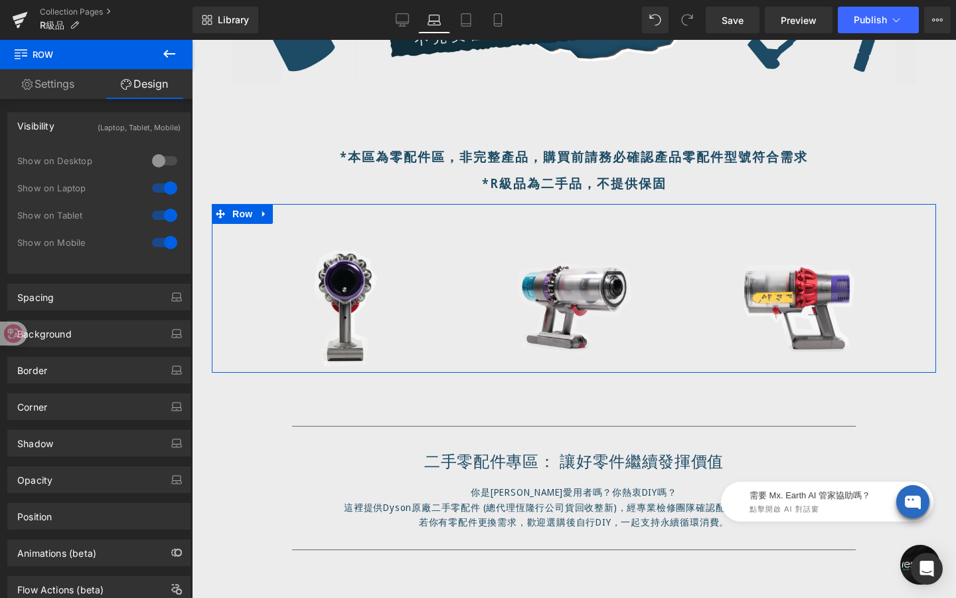
click at [160, 220] on div at bounding box center [165, 215] width 32 height 21
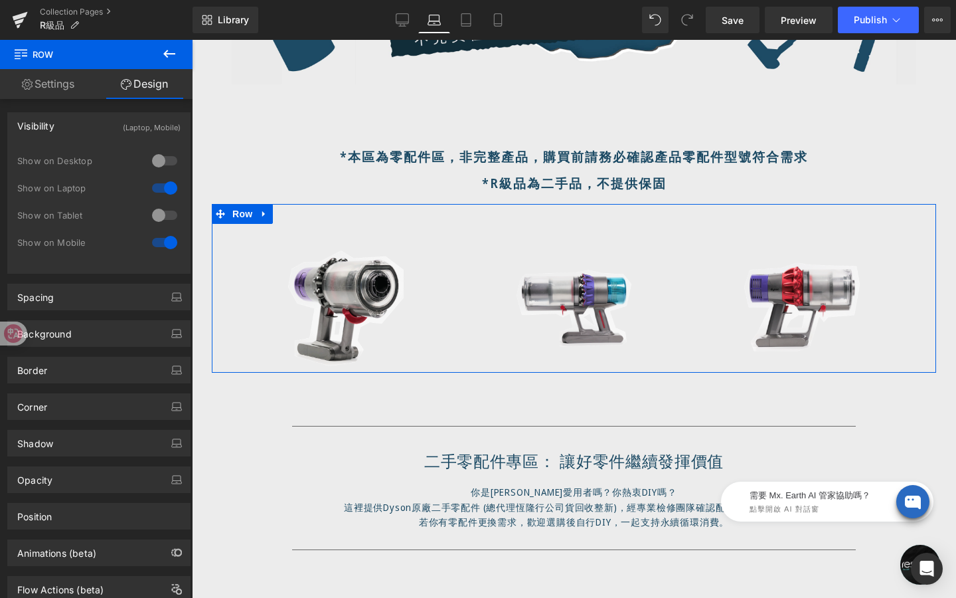
click at [162, 240] on div at bounding box center [165, 242] width 32 height 21
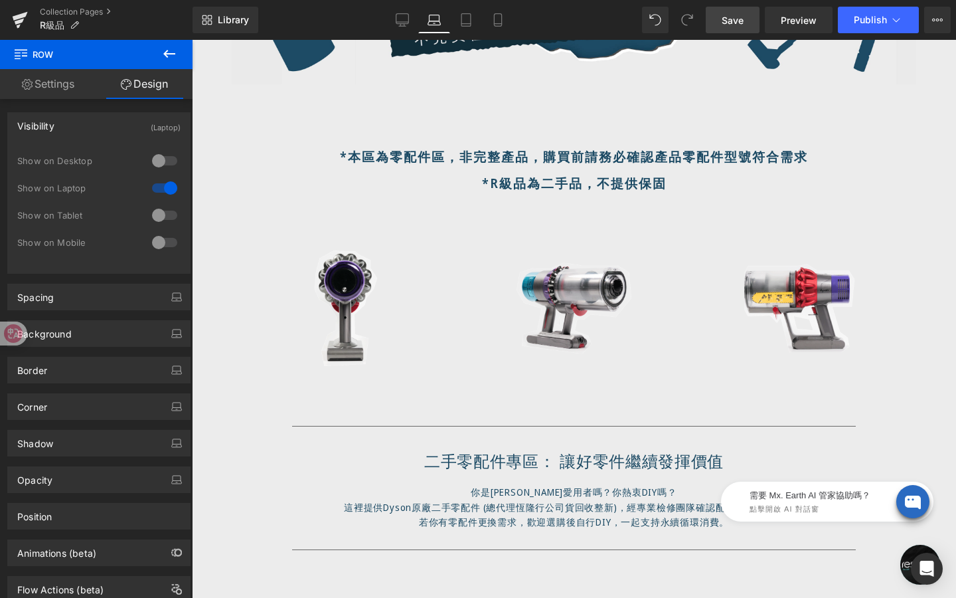
click at [739, 24] on span "Save" at bounding box center [733, 20] width 22 height 14
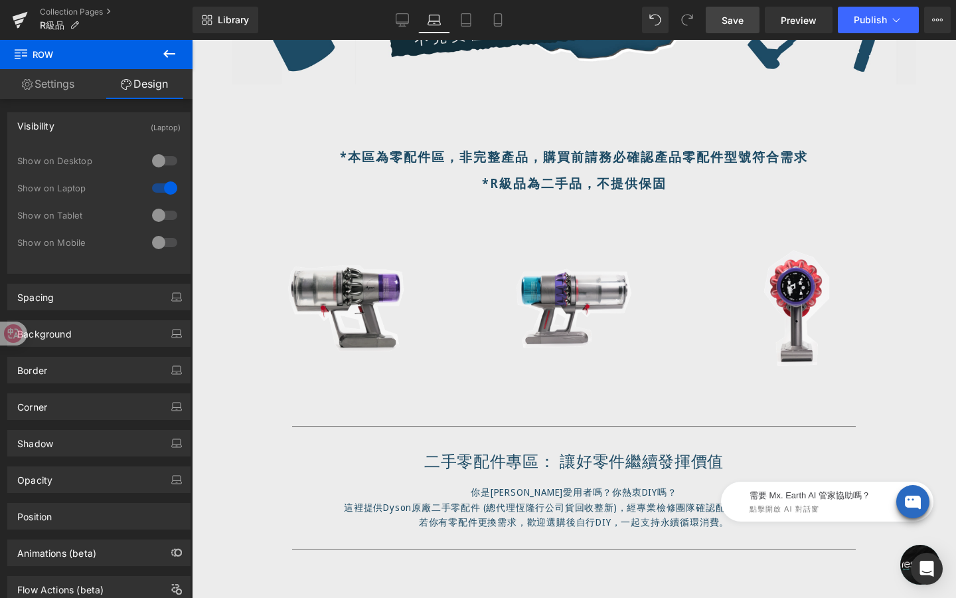
click at [732, 35] on div "Library Laptop Desktop Laptop Tablet Mobile Save Preview Publish Scheduled View…" at bounding box center [575, 20] width 764 height 40
click at [737, 24] on span "Save" at bounding box center [733, 20] width 22 height 14
click at [729, 30] on link "Save" at bounding box center [733, 20] width 54 height 27
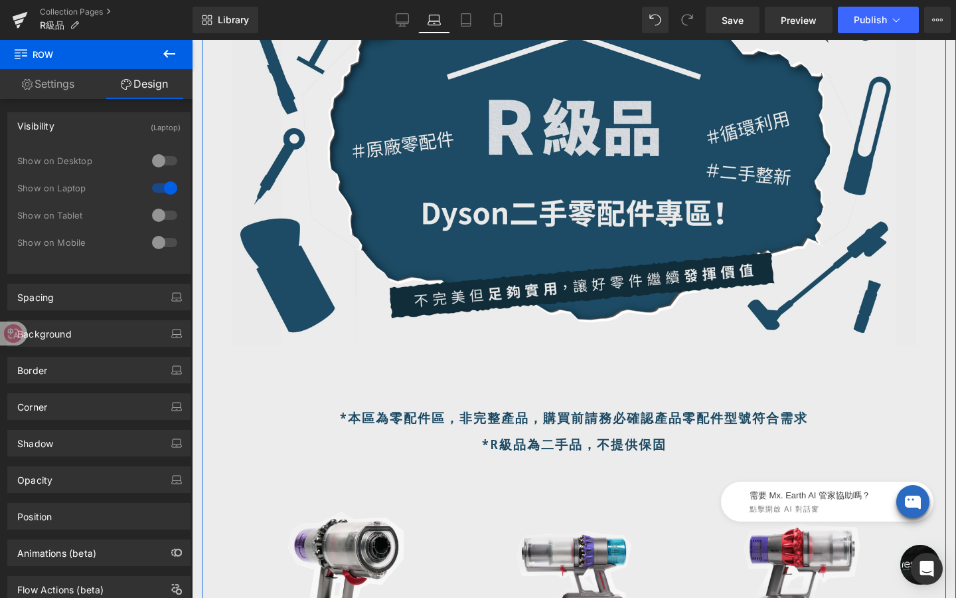
scroll to position [0, 0]
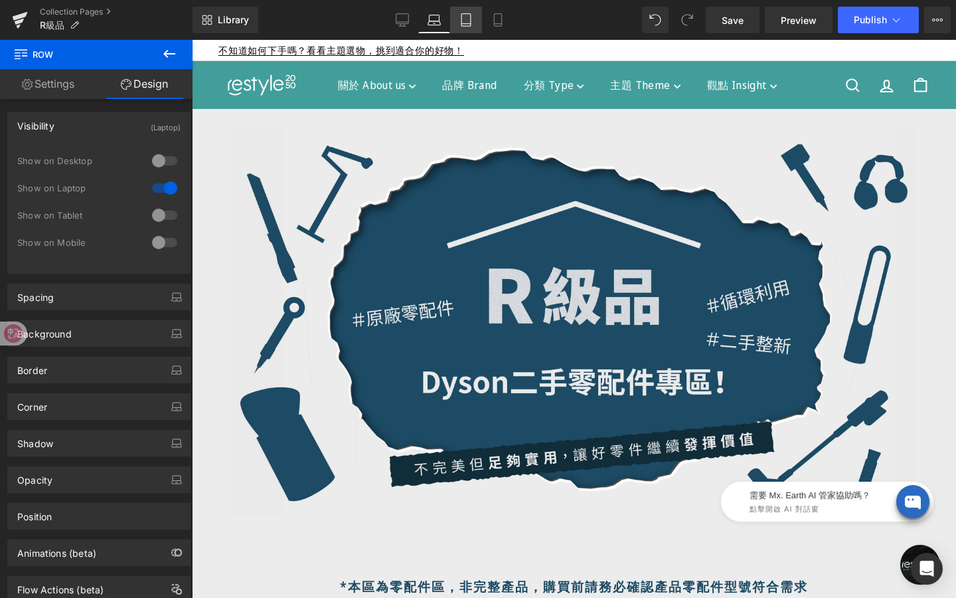
click at [471, 26] on icon at bounding box center [466, 20] width 9 height 13
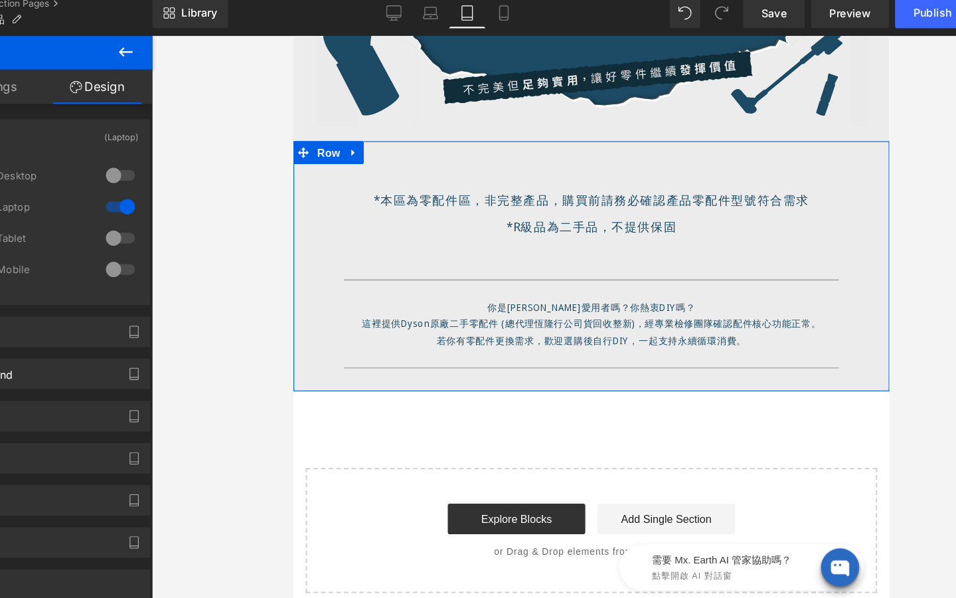
scroll to position [346, 0]
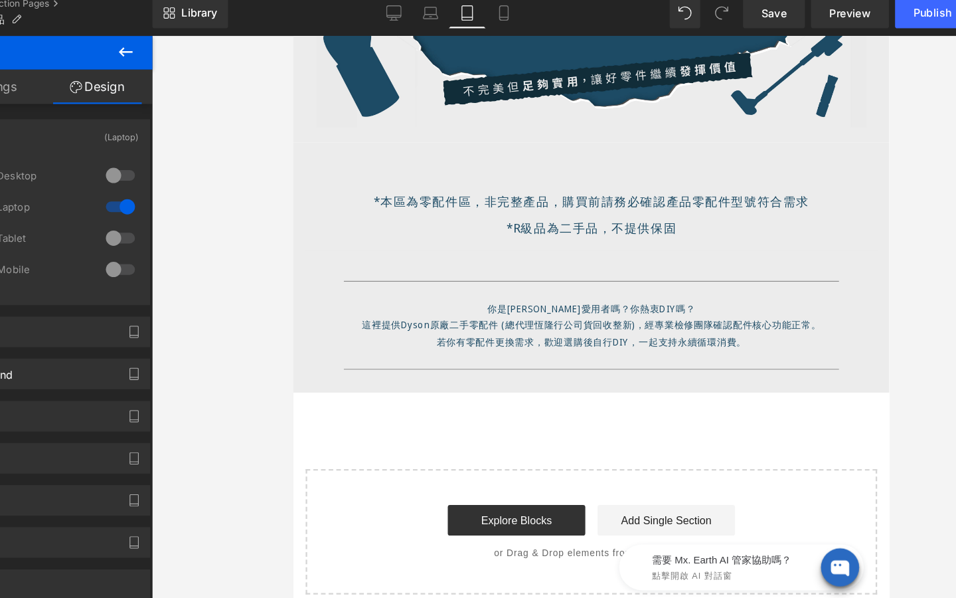
click at [168, 61] on icon at bounding box center [169, 54] width 16 height 16
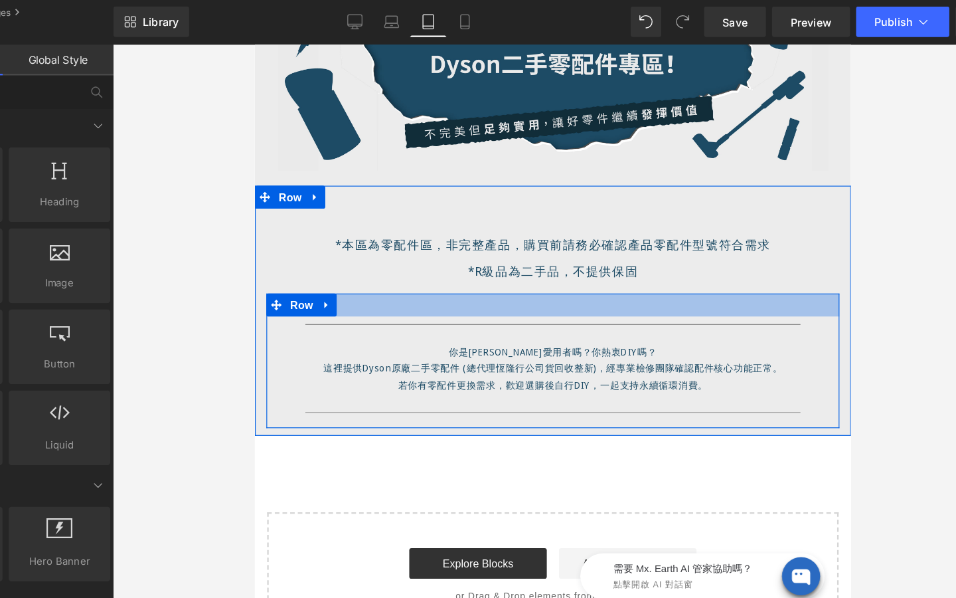
scroll to position [317, 0]
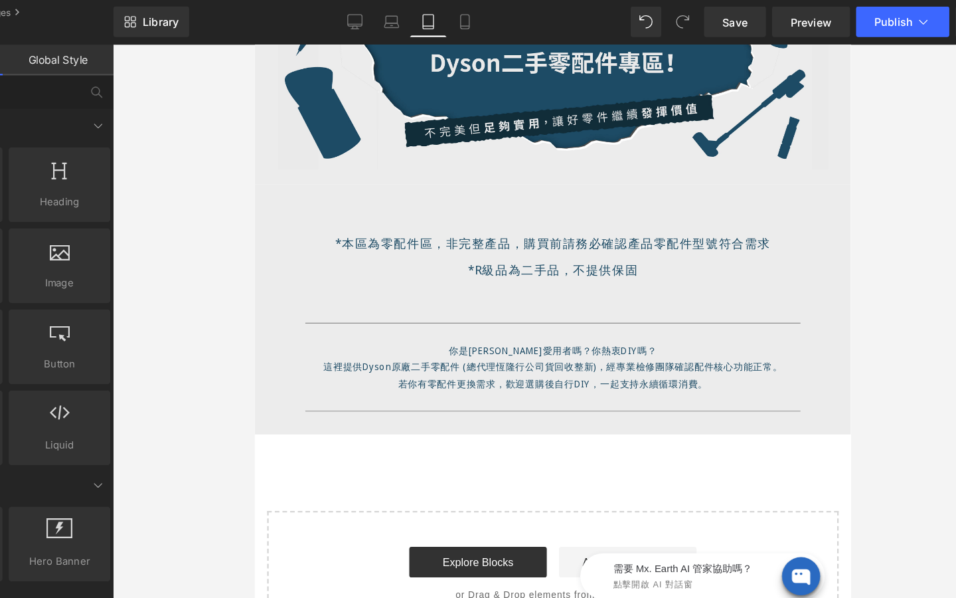
click at [284, 152] on div at bounding box center [574, 319] width 764 height 558
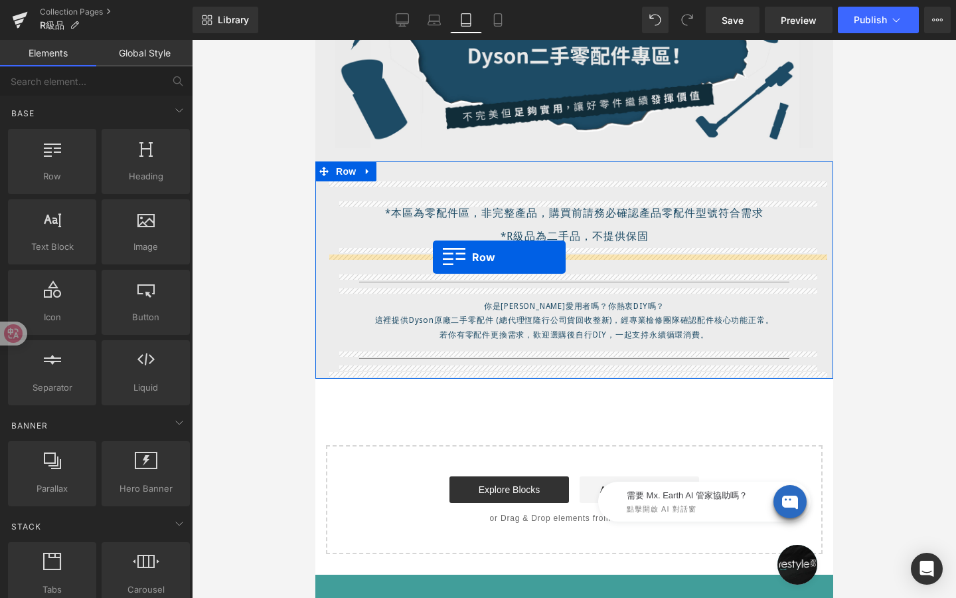
drag, startPoint x: 371, startPoint y: 211, endPoint x: 432, endPoint y: 256, distance: 76.4
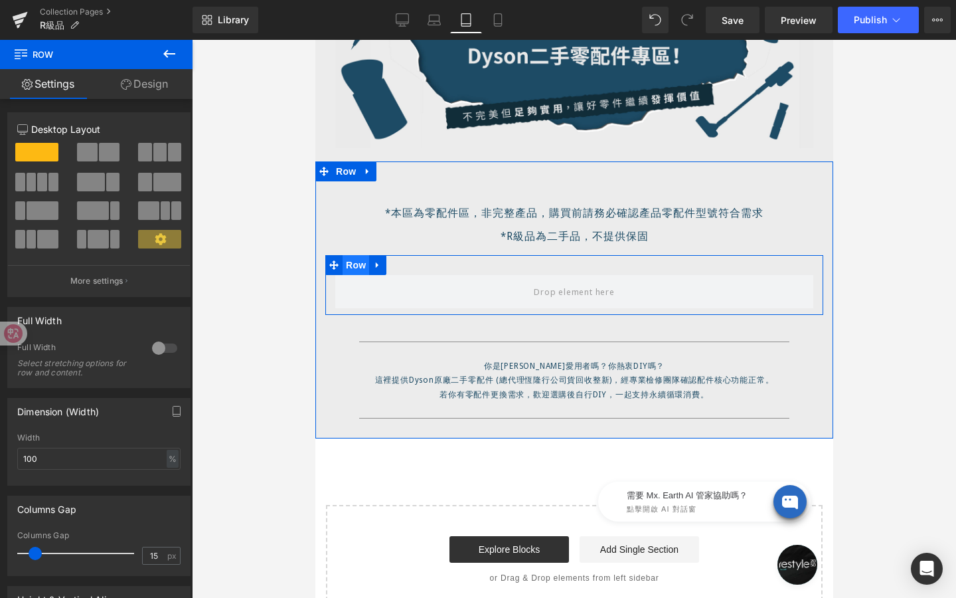
click at [351, 264] on span "Row" at bounding box center [355, 265] width 27 height 20
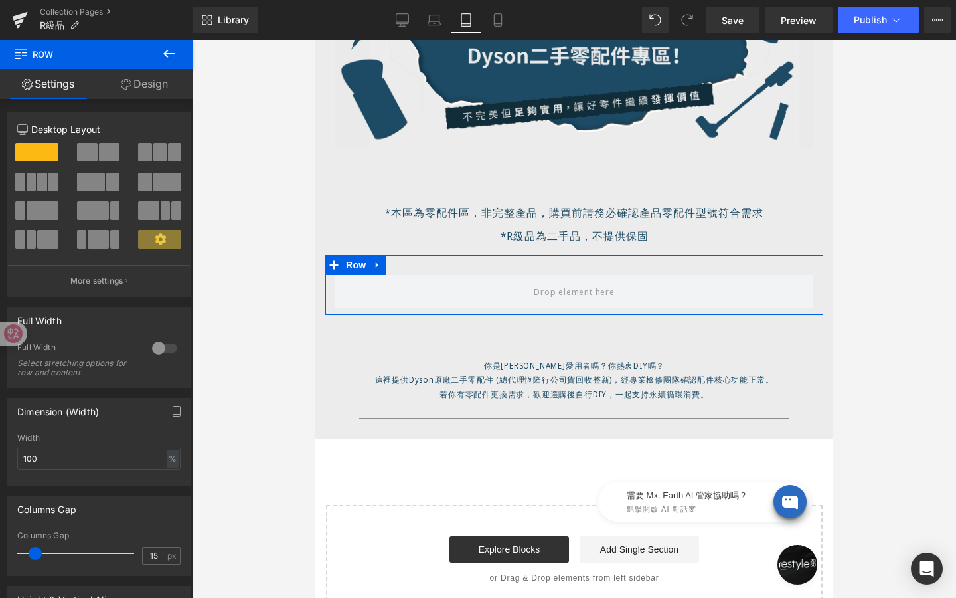
click at [168, 148] on span at bounding box center [174, 152] width 13 height 19
type input "1200"
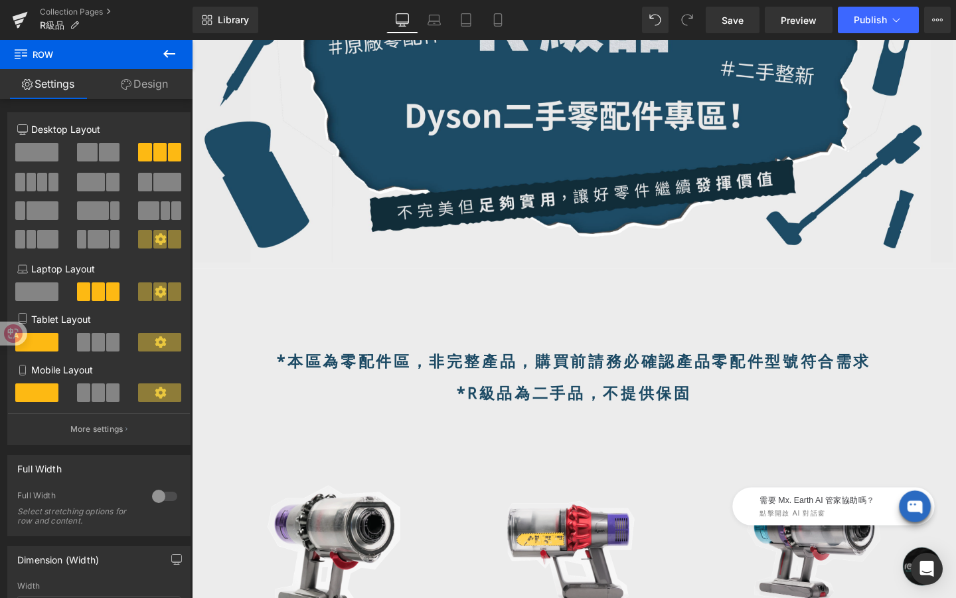
scroll to position [0, 0]
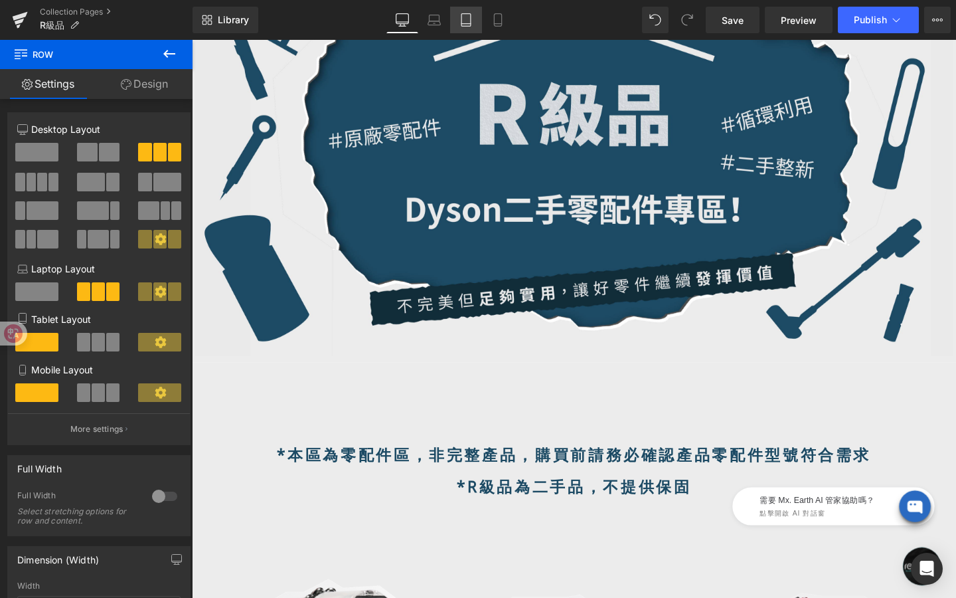
click at [478, 20] on link "Tablet" at bounding box center [466, 20] width 32 height 27
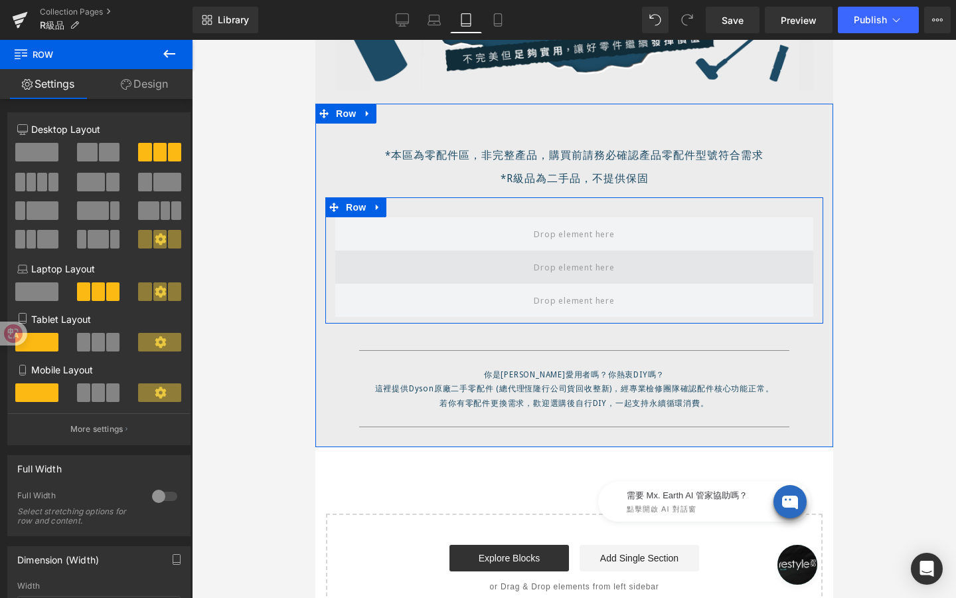
scroll to position [375, 0]
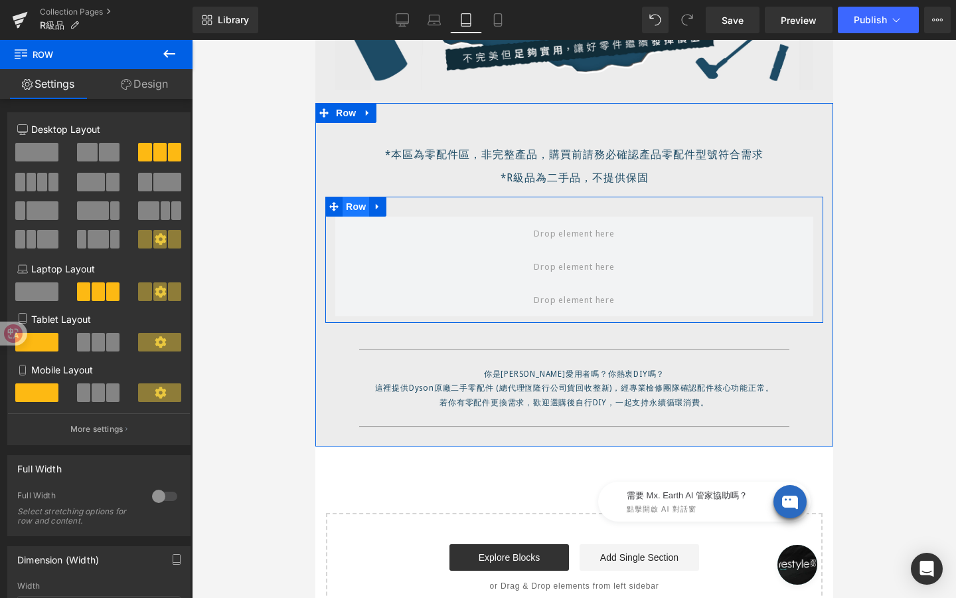
click at [357, 208] on span "Row" at bounding box center [355, 207] width 27 height 20
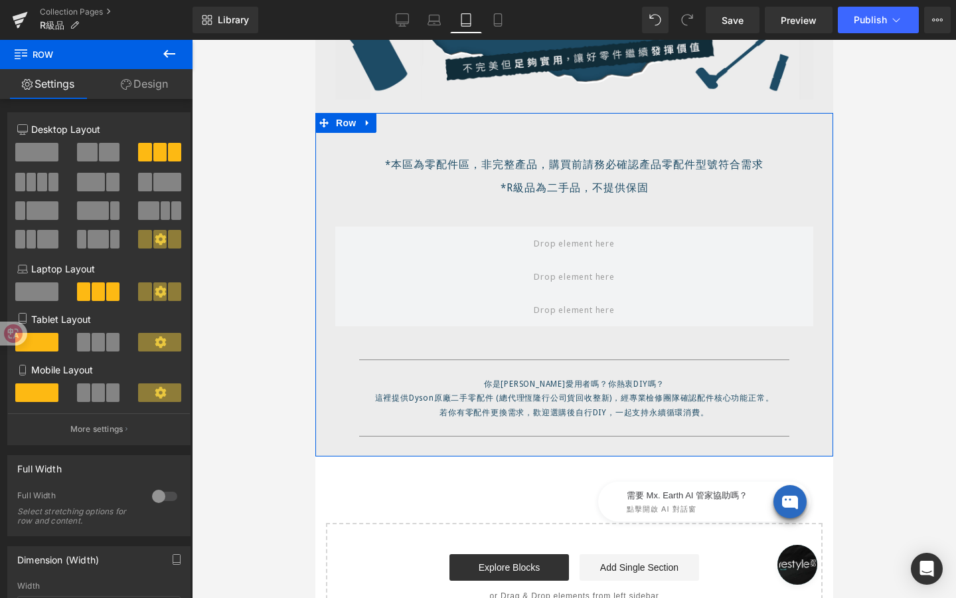
scroll to position [366, 0]
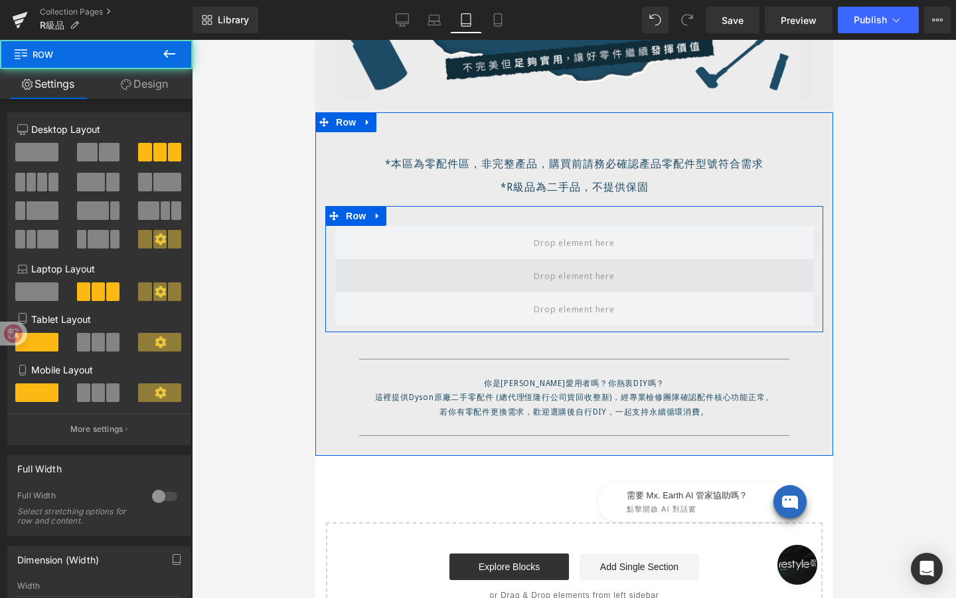
click at [602, 261] on span at bounding box center [574, 275] width 478 height 33
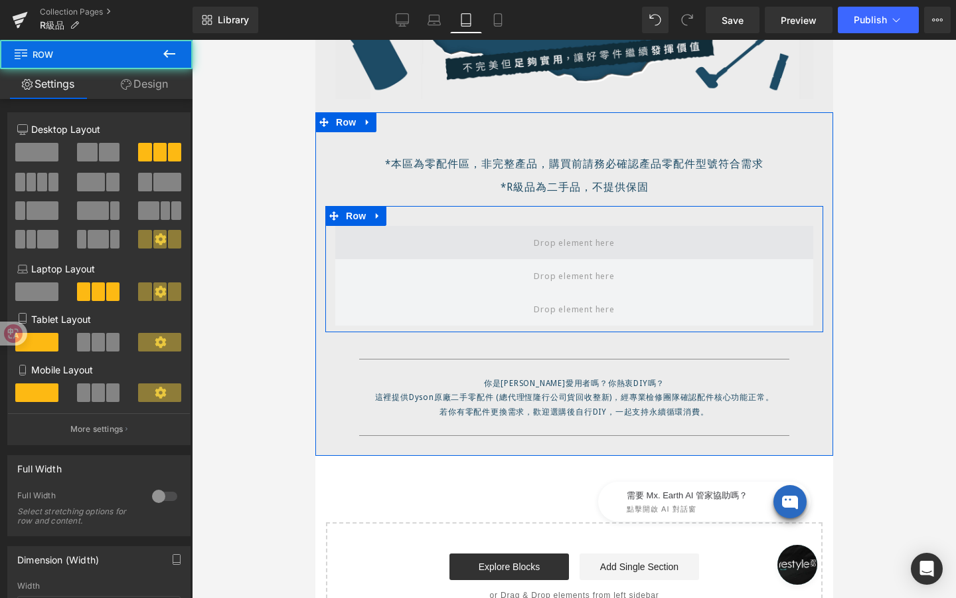
click at [587, 236] on span at bounding box center [574, 242] width 90 height 19
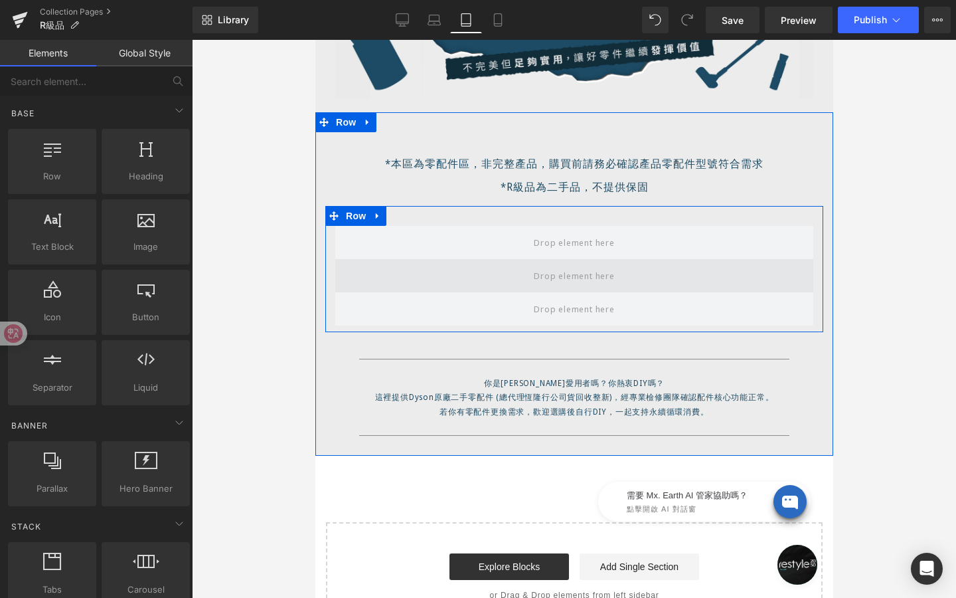
click at [561, 272] on span at bounding box center [574, 275] width 90 height 19
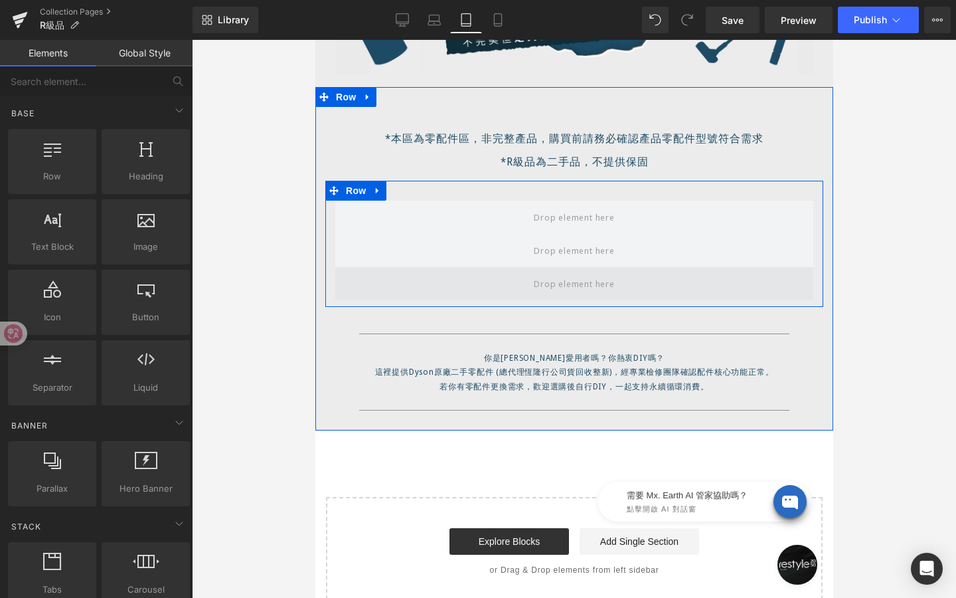
scroll to position [393, 0]
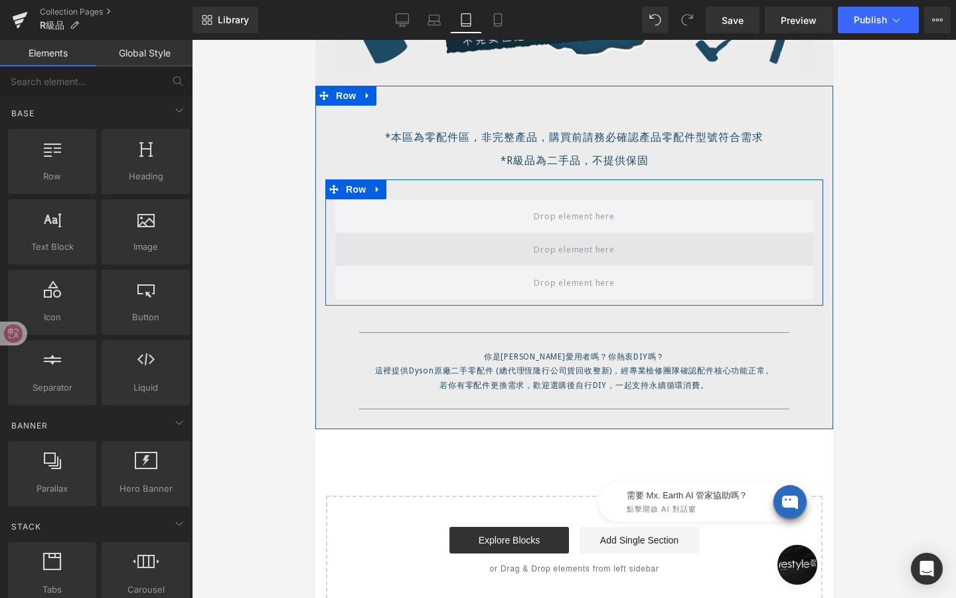
click at [577, 240] on span at bounding box center [574, 249] width 90 height 19
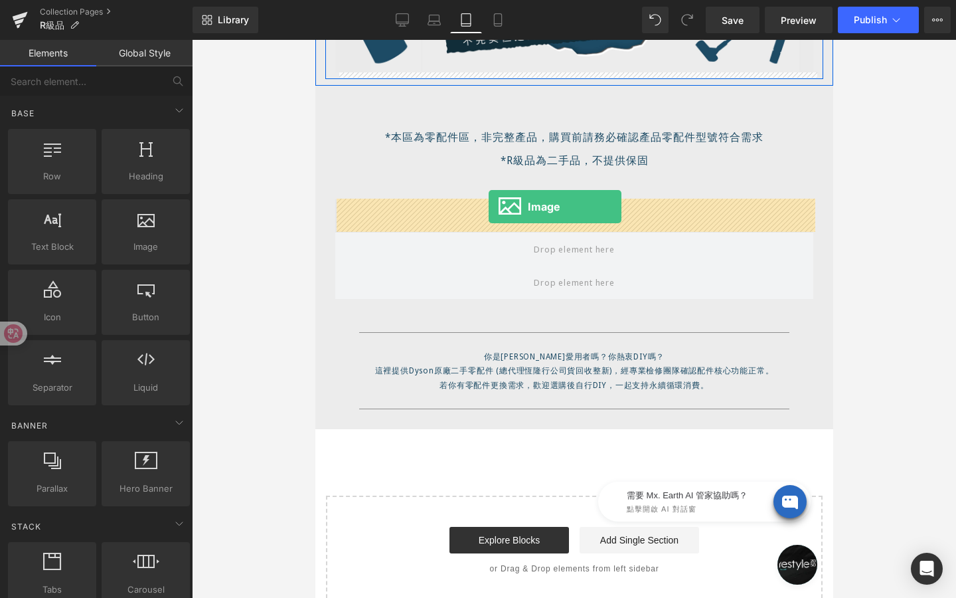
drag, startPoint x: 454, startPoint y: 262, endPoint x: 488, endPoint y: 206, distance: 65.3
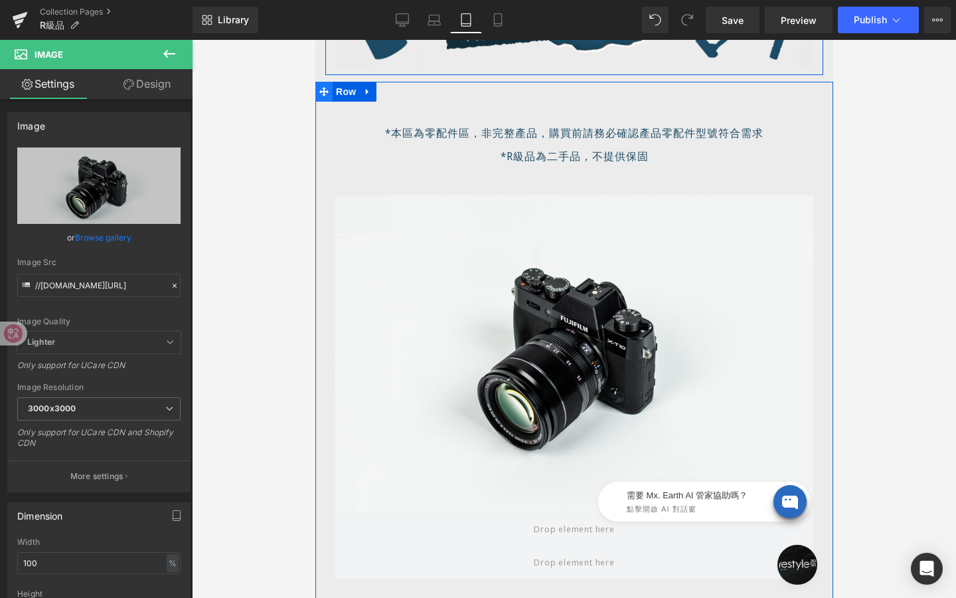
scroll to position [396, 0]
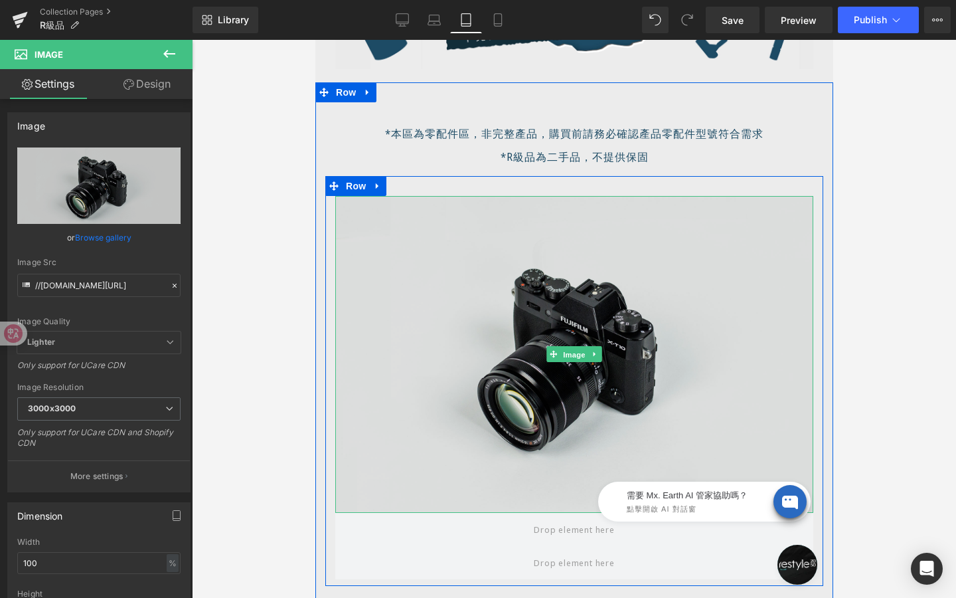
click at [572, 348] on span "Image" at bounding box center [574, 355] width 28 height 16
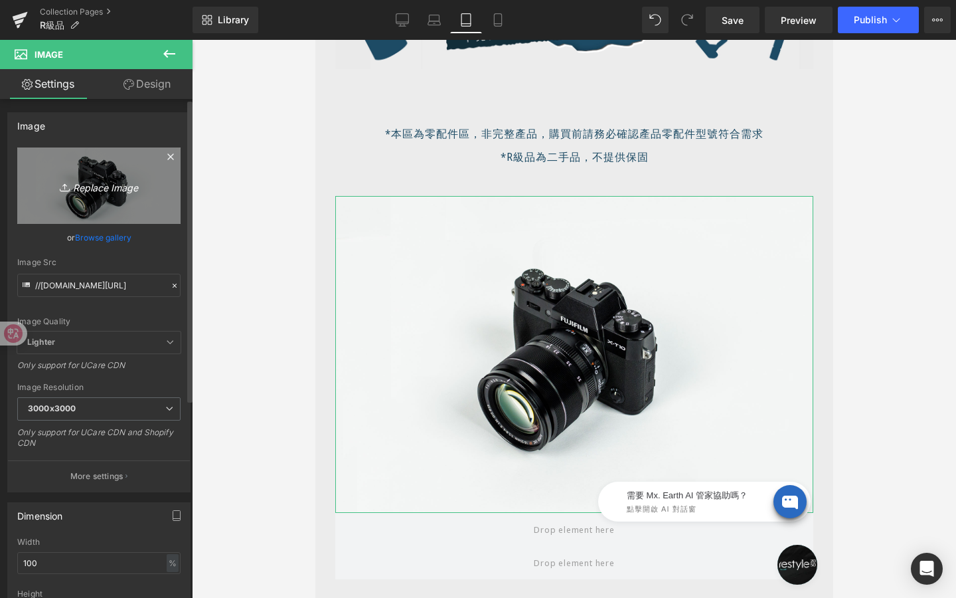
click at [99, 180] on icon "Replace Image" at bounding box center [99, 185] width 106 height 17
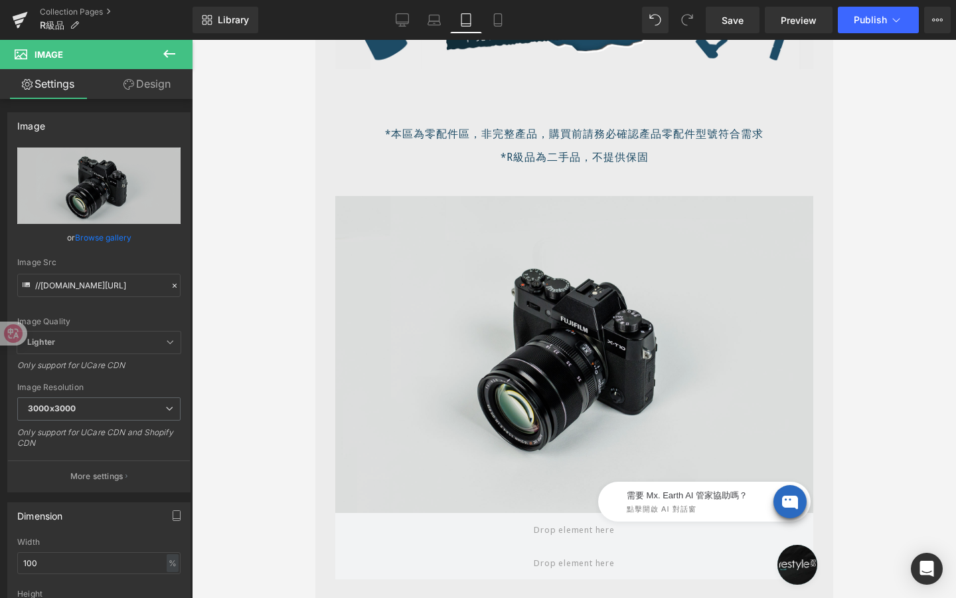
type input "C:\fakepath\3-1.png"
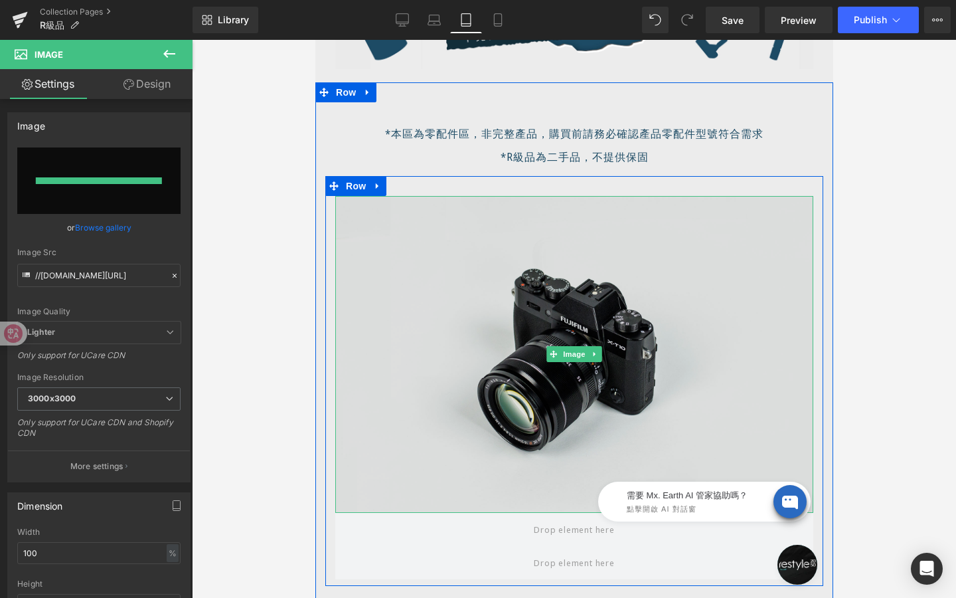
type input "https://ucarecdn.com/5890f57f-9619-493b-99c1-f725a7bceaac/-/format/auto/-/previ…"
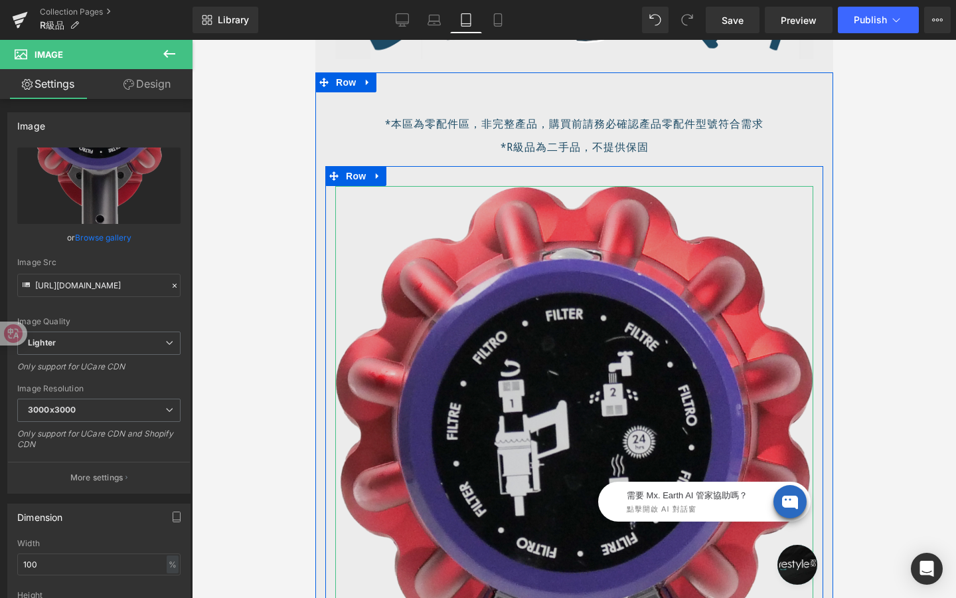
scroll to position [406, 0]
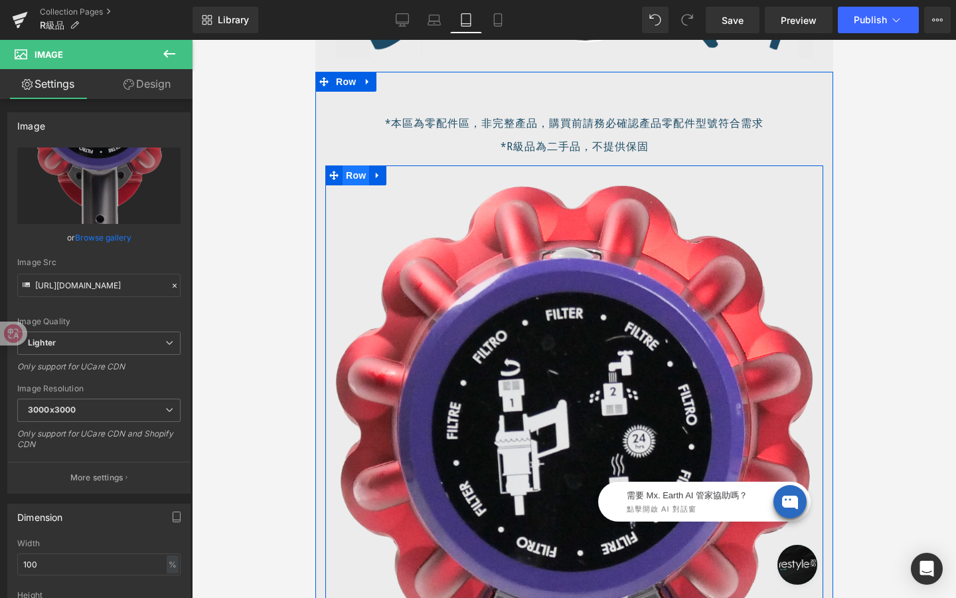
click at [359, 177] on span "Row" at bounding box center [355, 175] width 27 height 20
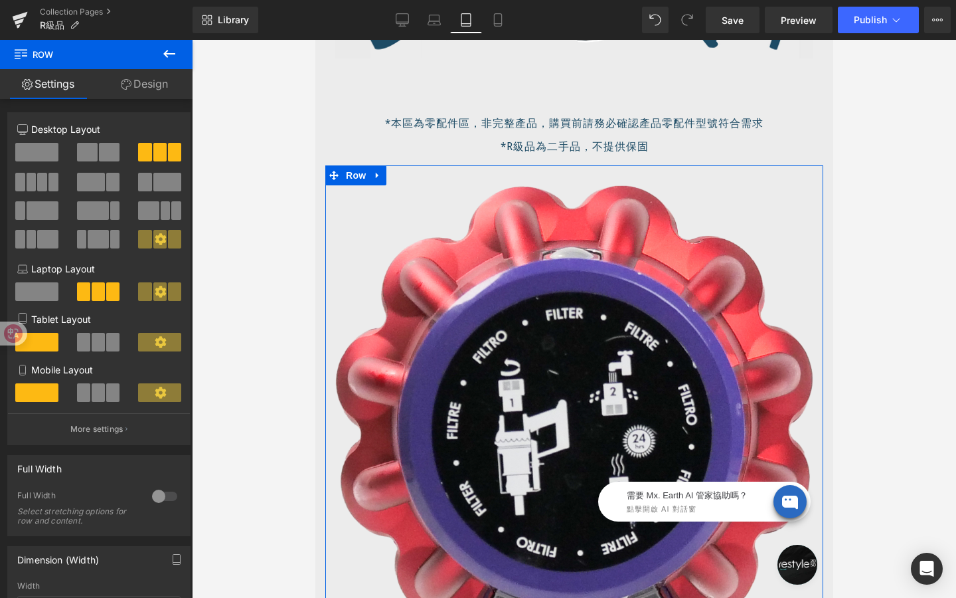
click at [161, 87] on link "Design" at bounding box center [144, 84] width 96 height 30
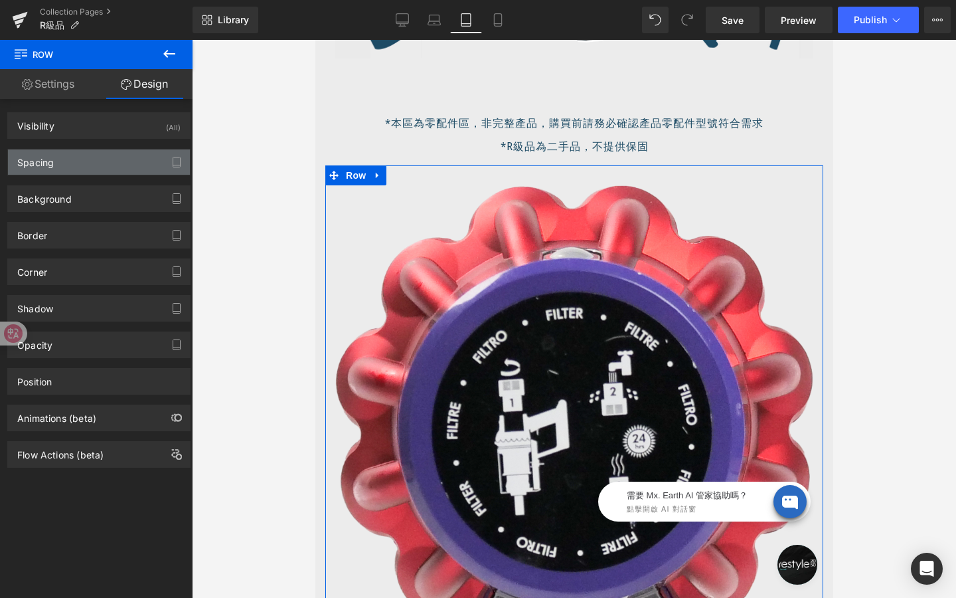
type input "0"
type input "30"
type input "0"
type input "10"
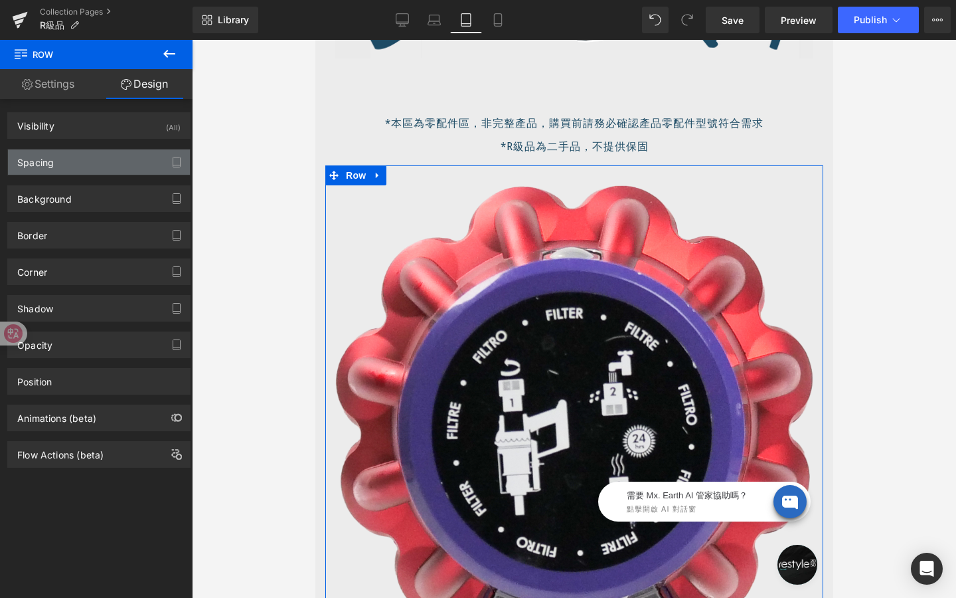
click at [101, 164] on div "Spacing" at bounding box center [99, 161] width 182 height 25
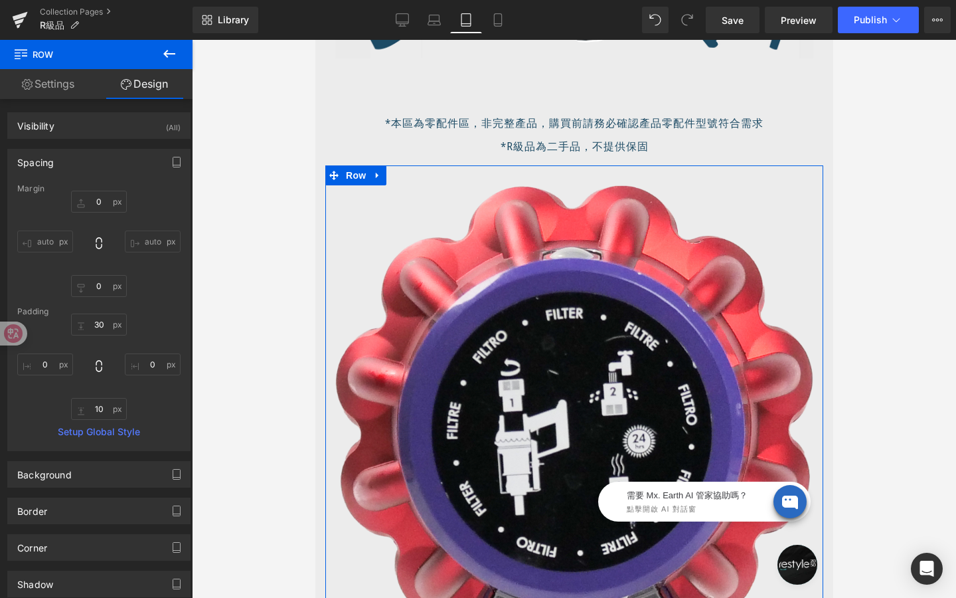
click at [50, 247] on input "auto" at bounding box center [45, 241] width 56 height 22
click at [54, 373] on input "0" at bounding box center [45, 364] width 56 height 22
type input "1-"
type input "-"
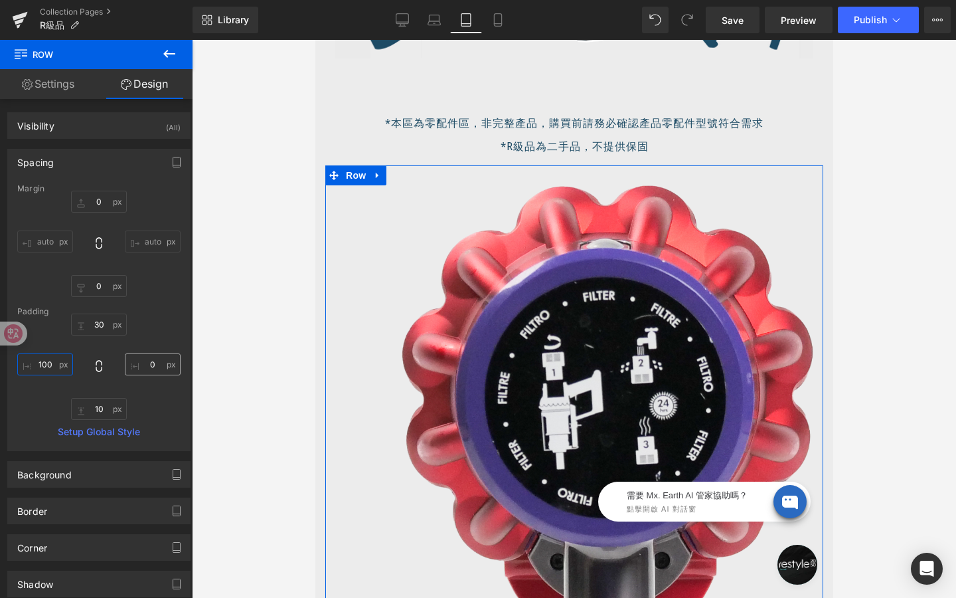
type input "100"
click at [145, 367] on input "0" at bounding box center [153, 364] width 56 height 22
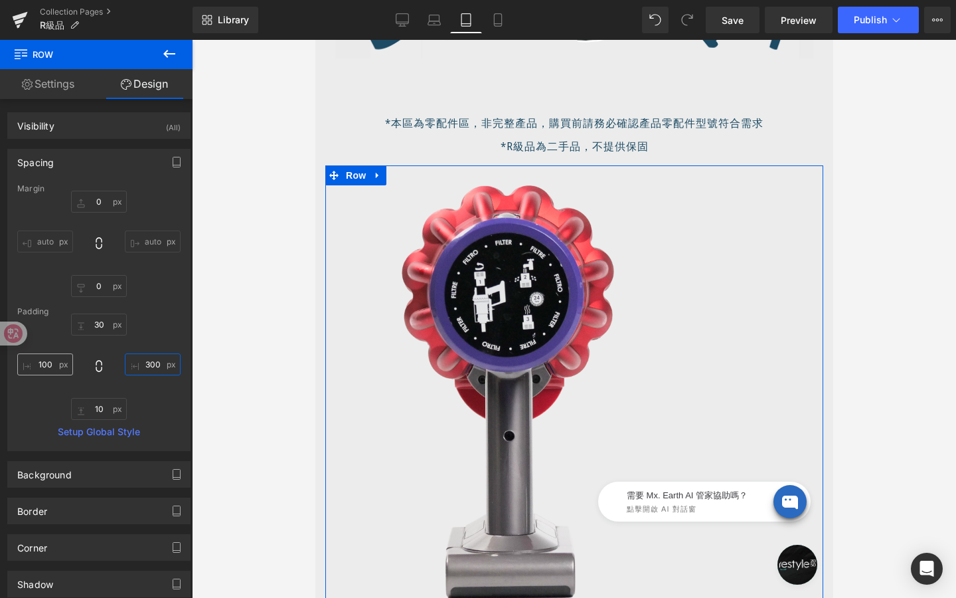
type input "300"
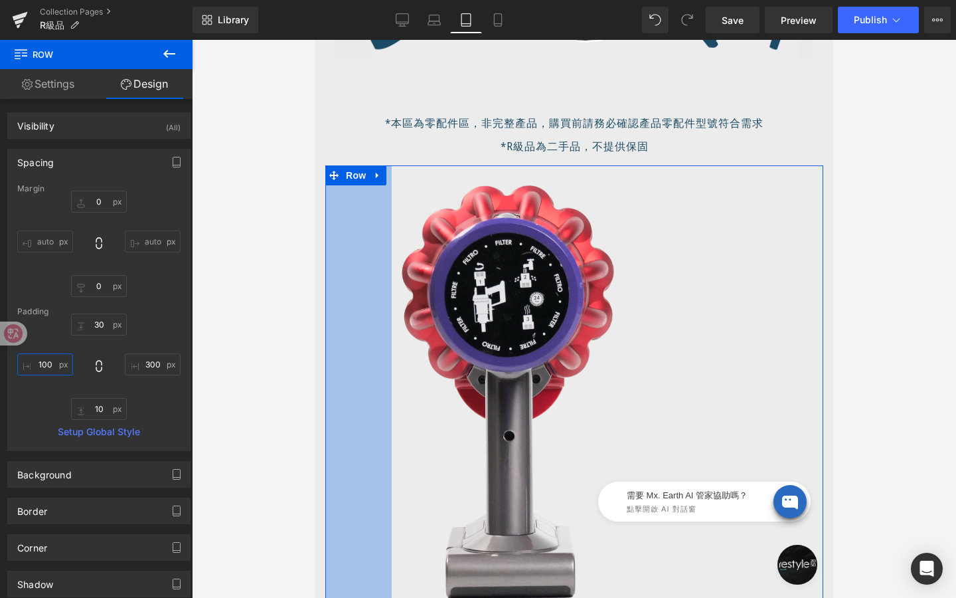
click at [51, 368] on input "100" at bounding box center [45, 364] width 56 height 22
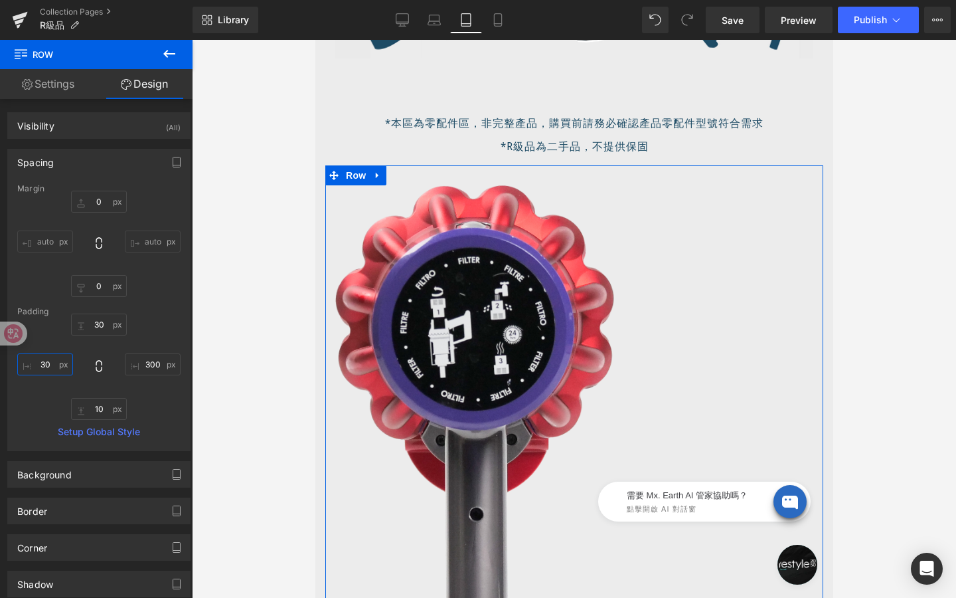
type input "300"
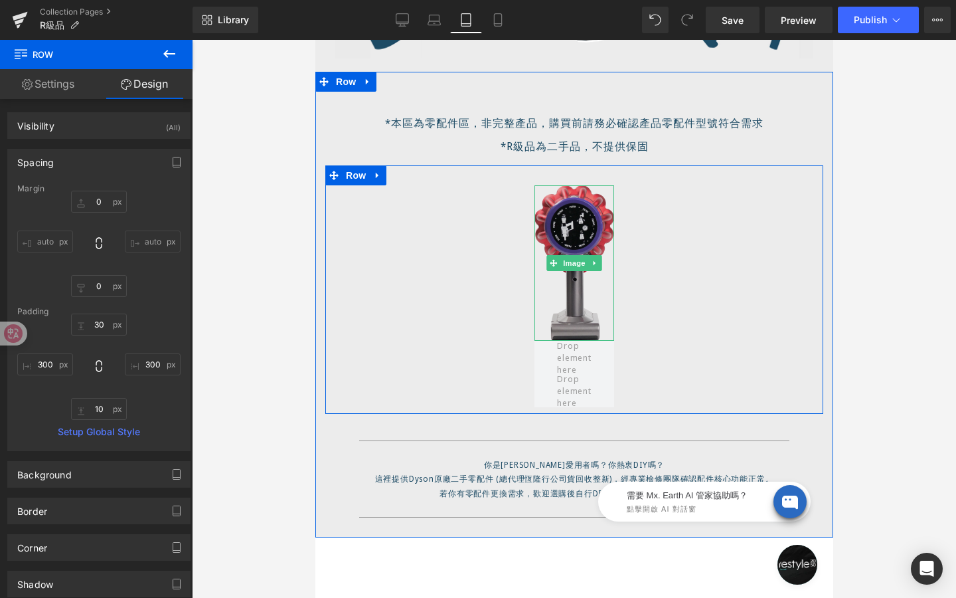
click at [561, 241] on img at bounding box center [574, 262] width 80 height 155
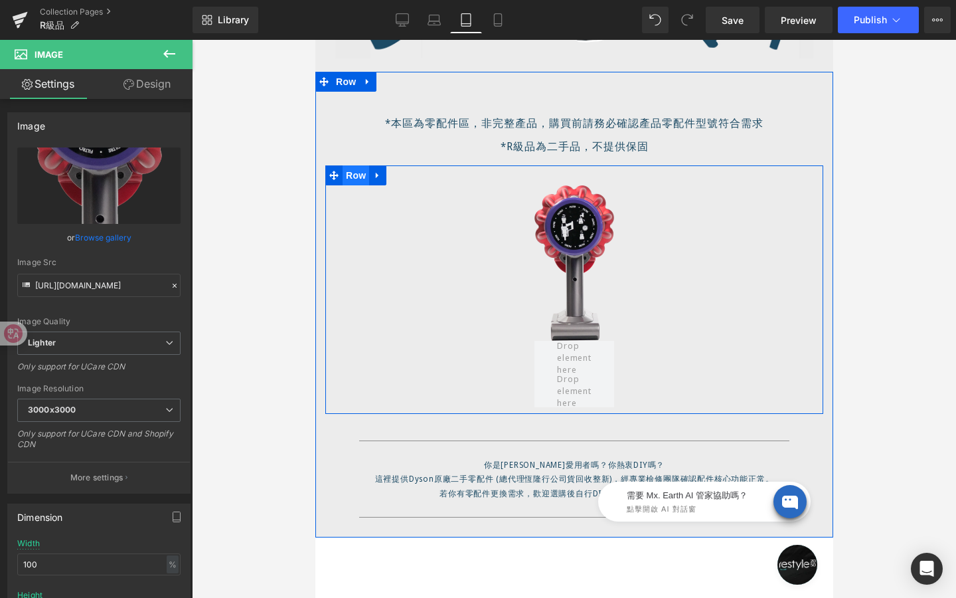
click at [360, 181] on span "Row" at bounding box center [355, 175] width 27 height 20
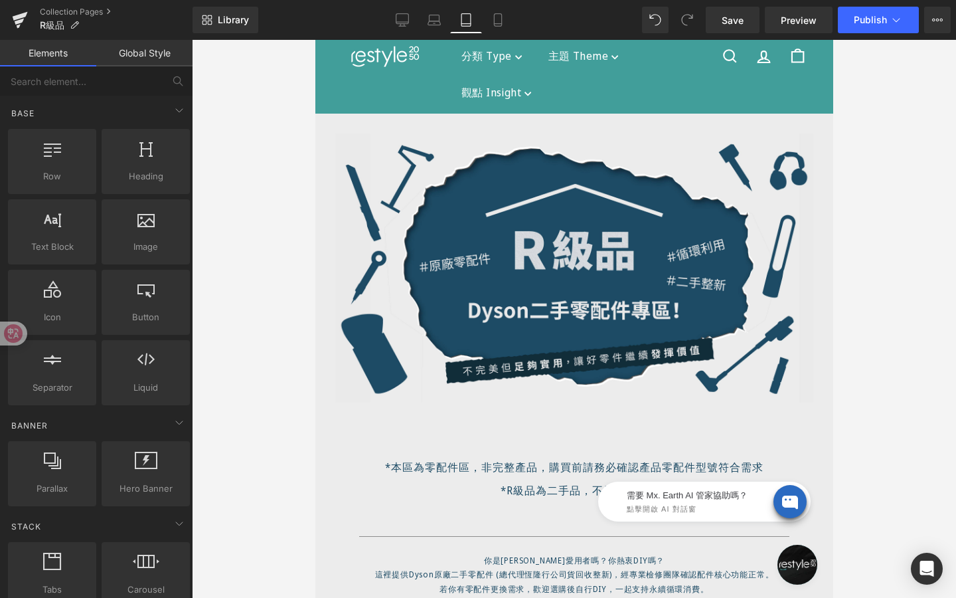
scroll to position [23, 0]
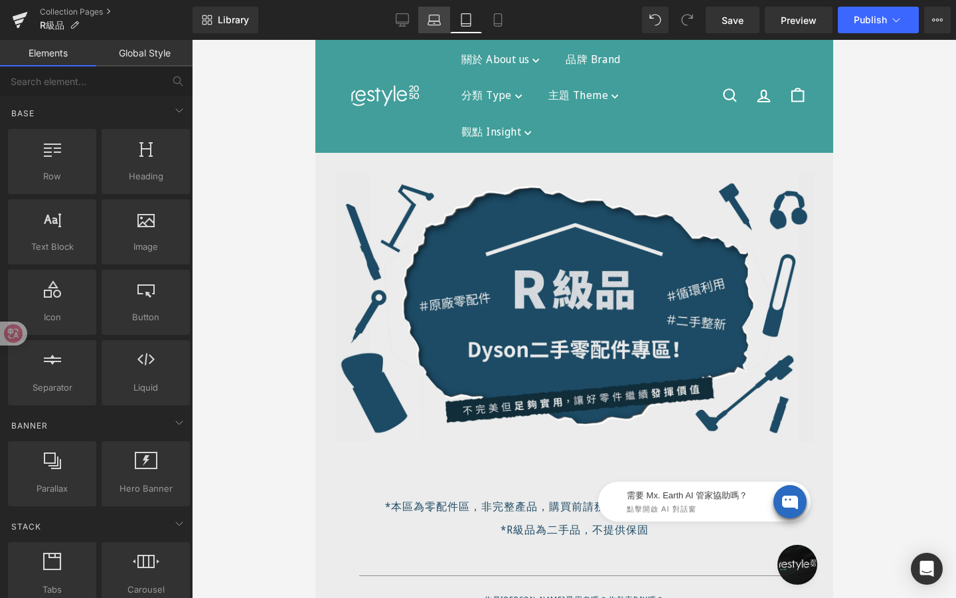
click at [438, 17] on icon at bounding box center [434, 19] width 13 height 13
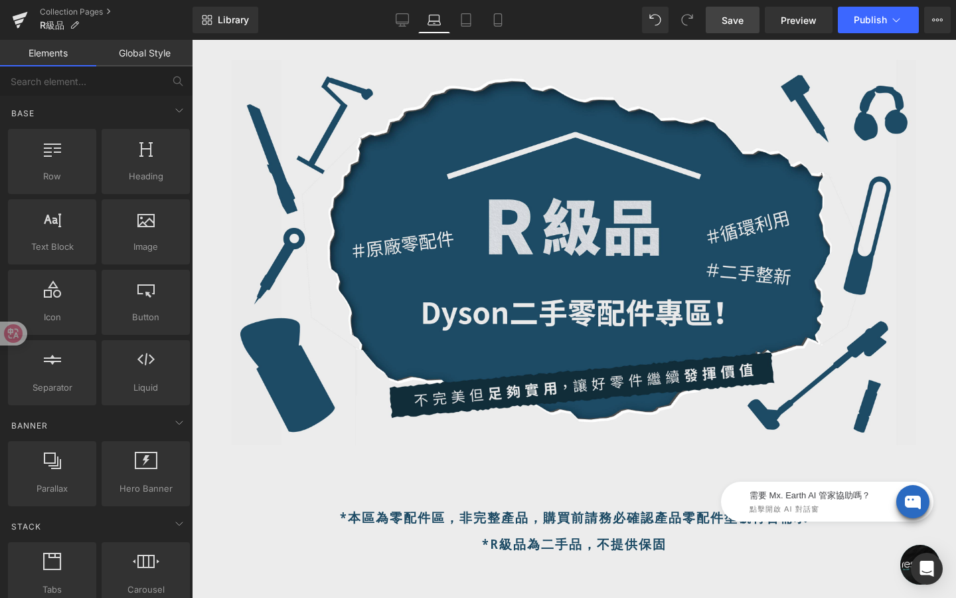
click at [753, 25] on link "Save" at bounding box center [733, 20] width 54 height 27
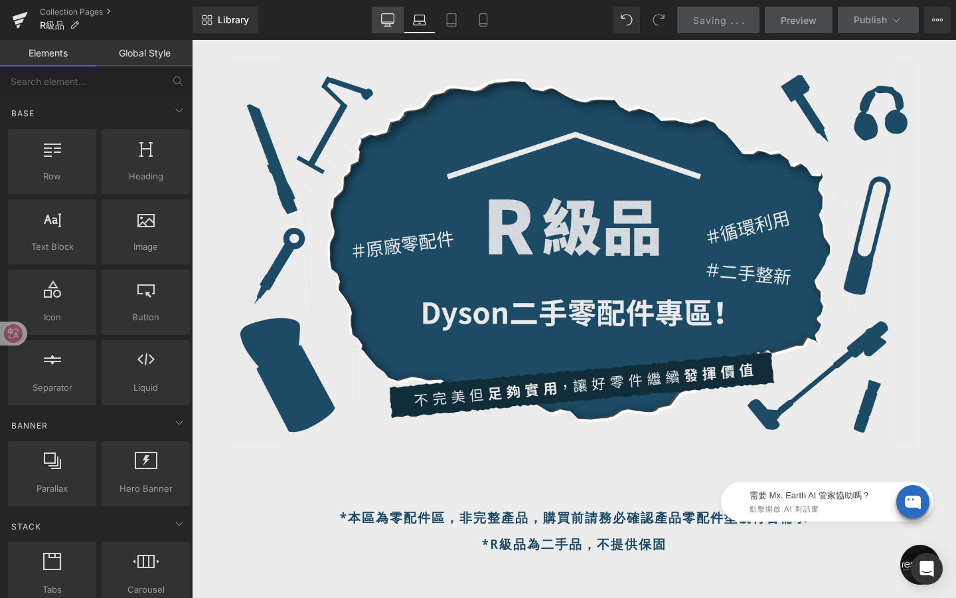
click at [389, 25] on icon at bounding box center [387, 19] width 13 height 13
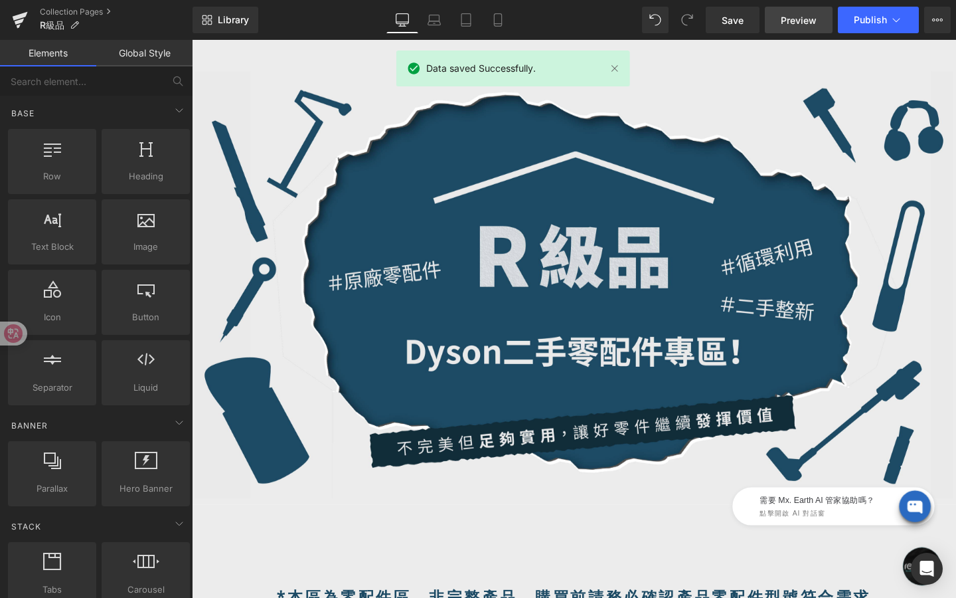
click at [800, 22] on span "Preview" at bounding box center [799, 20] width 36 height 14
